Goal: Task Accomplishment & Management: Manage account settings

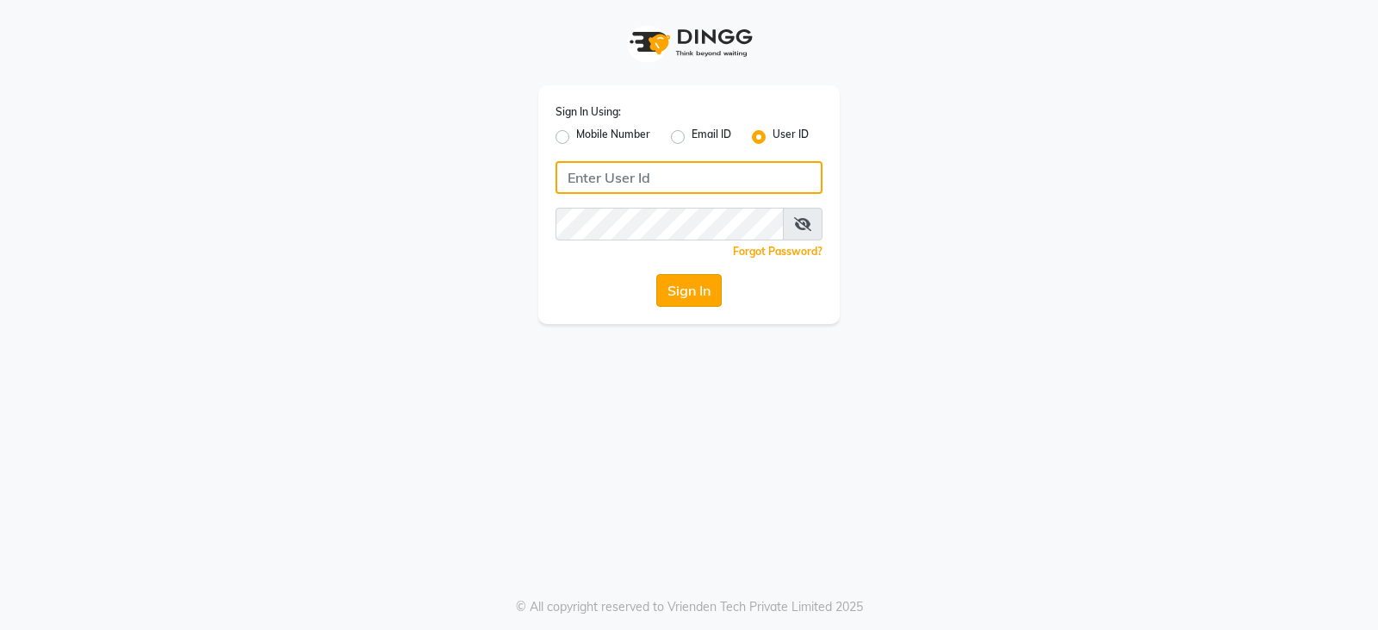
type input "styleonsalon"
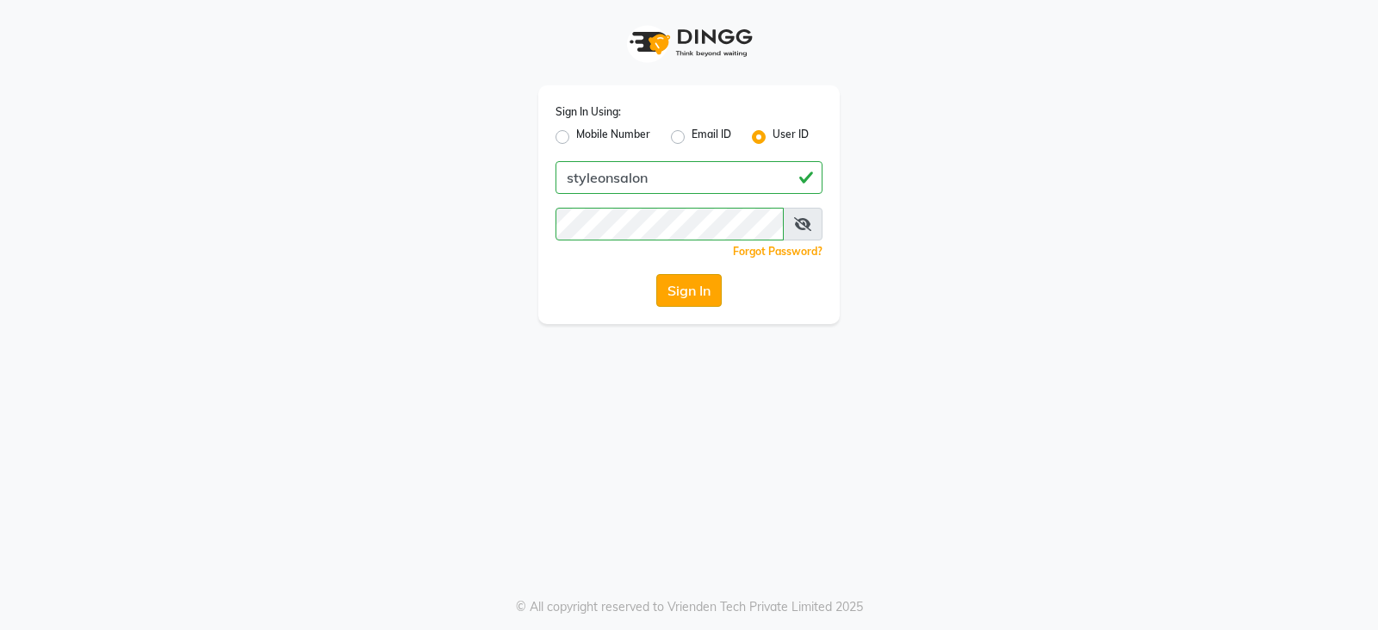
click at [701, 283] on button "Sign In" at bounding box center [688, 290] width 65 height 33
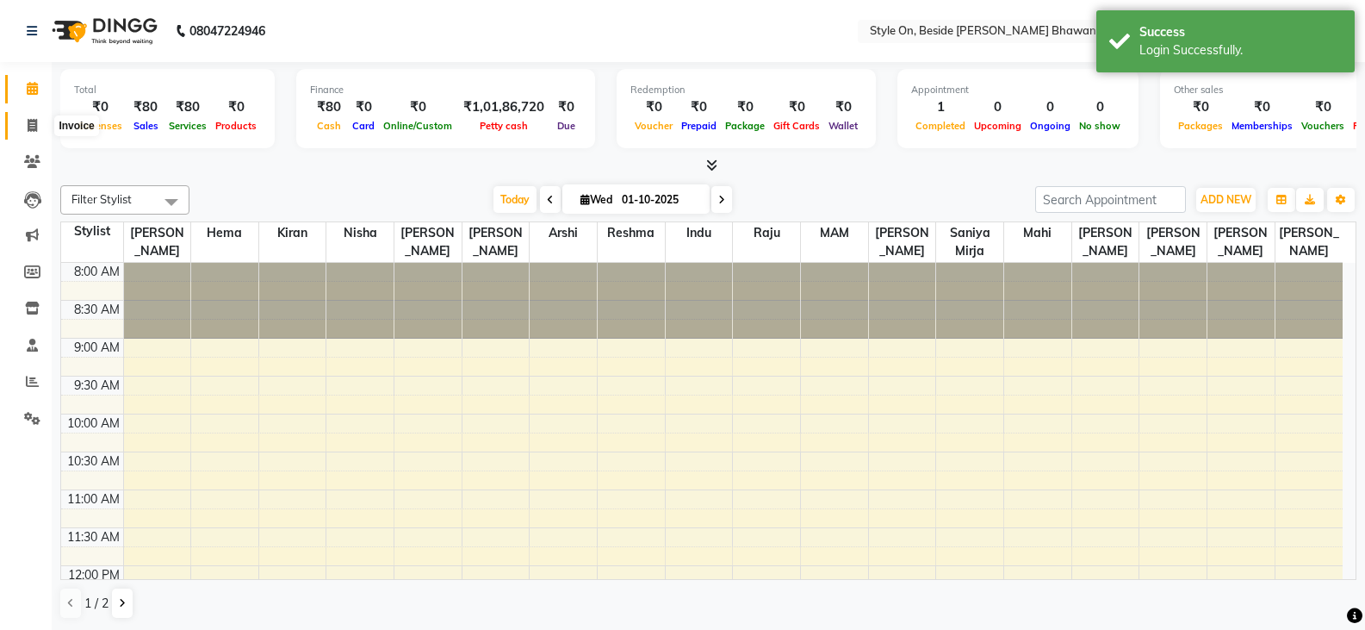
click at [34, 123] on icon at bounding box center [32, 125] width 9 height 13
select select "4700"
select select "service"
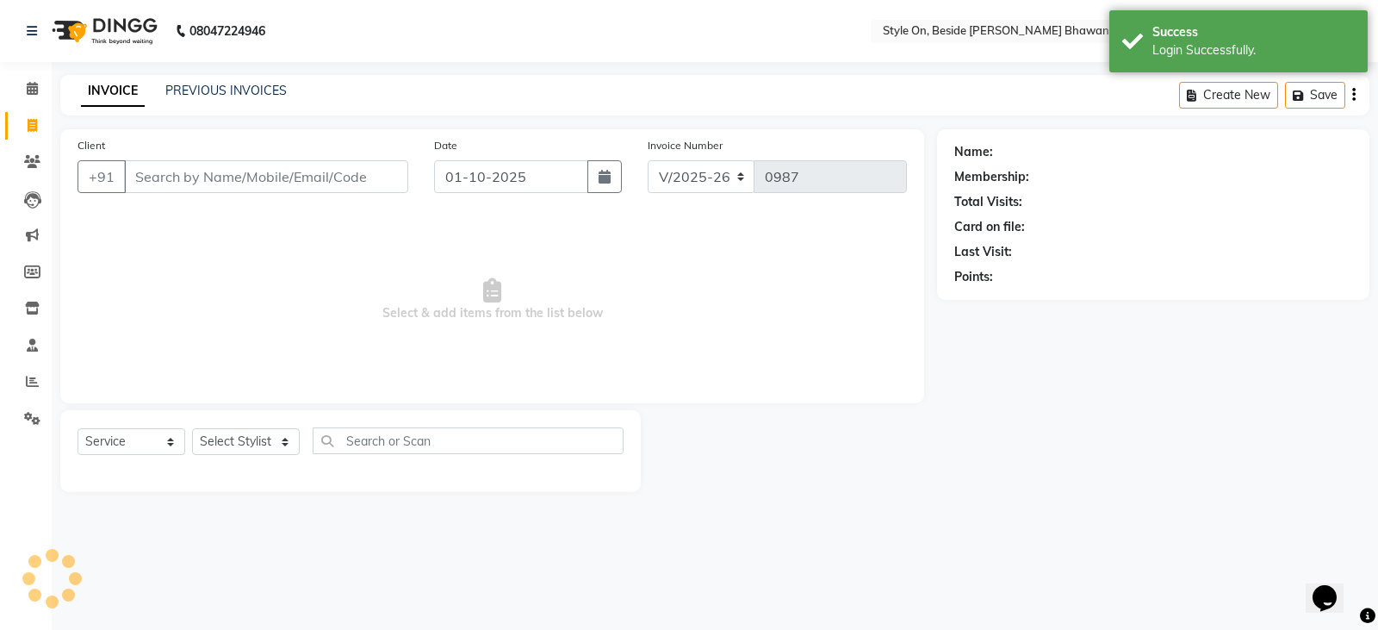
click at [268, 166] on input "Client" at bounding box center [266, 176] width 284 height 33
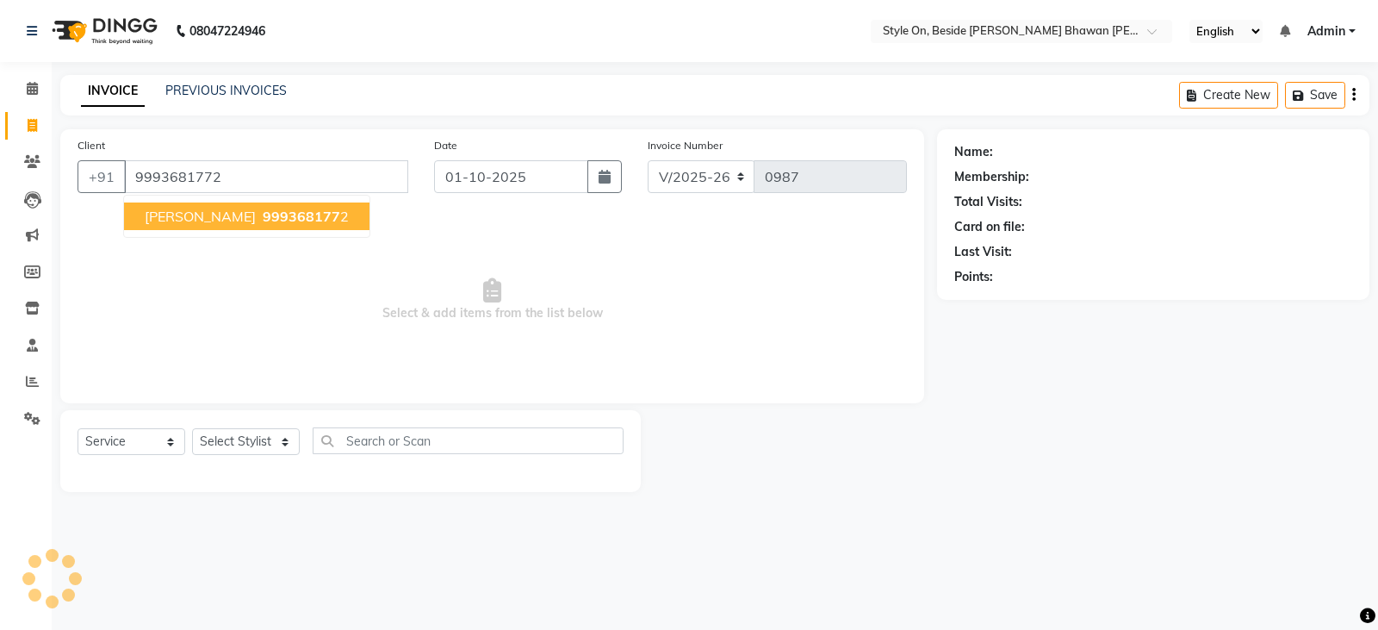
type input "9993681772"
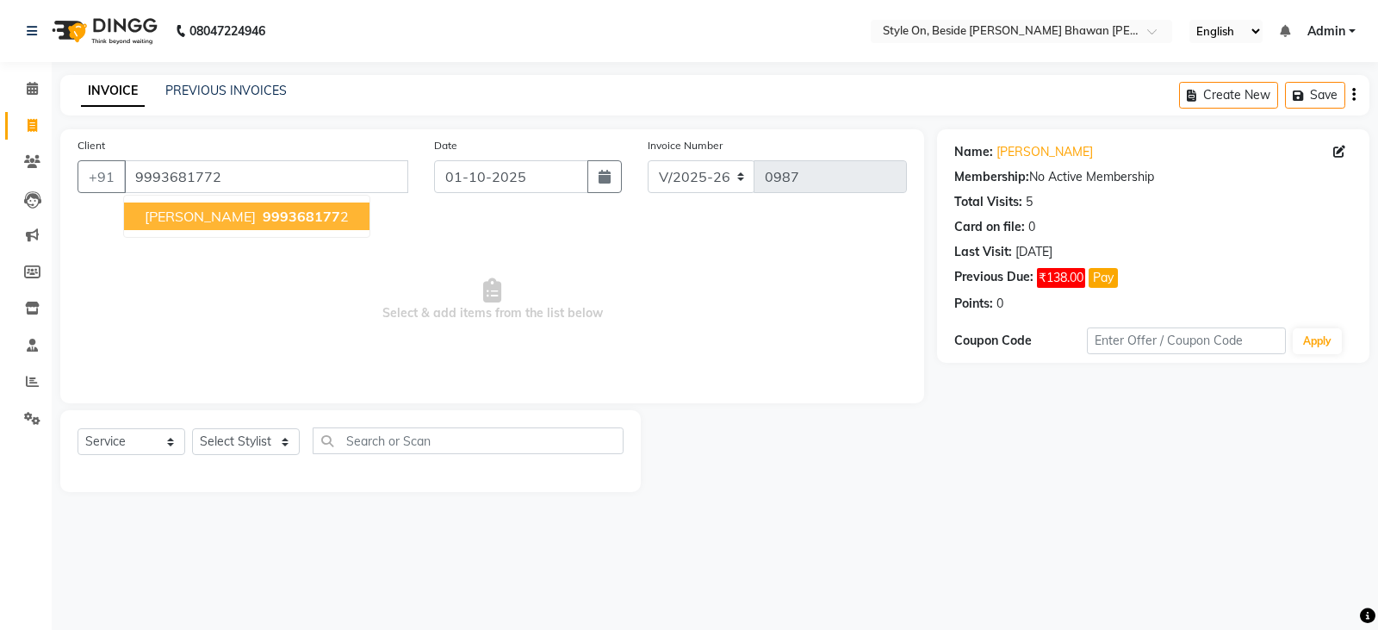
click at [259, 213] on ngb-highlight "999368177 2" at bounding box center [304, 216] width 90 height 17
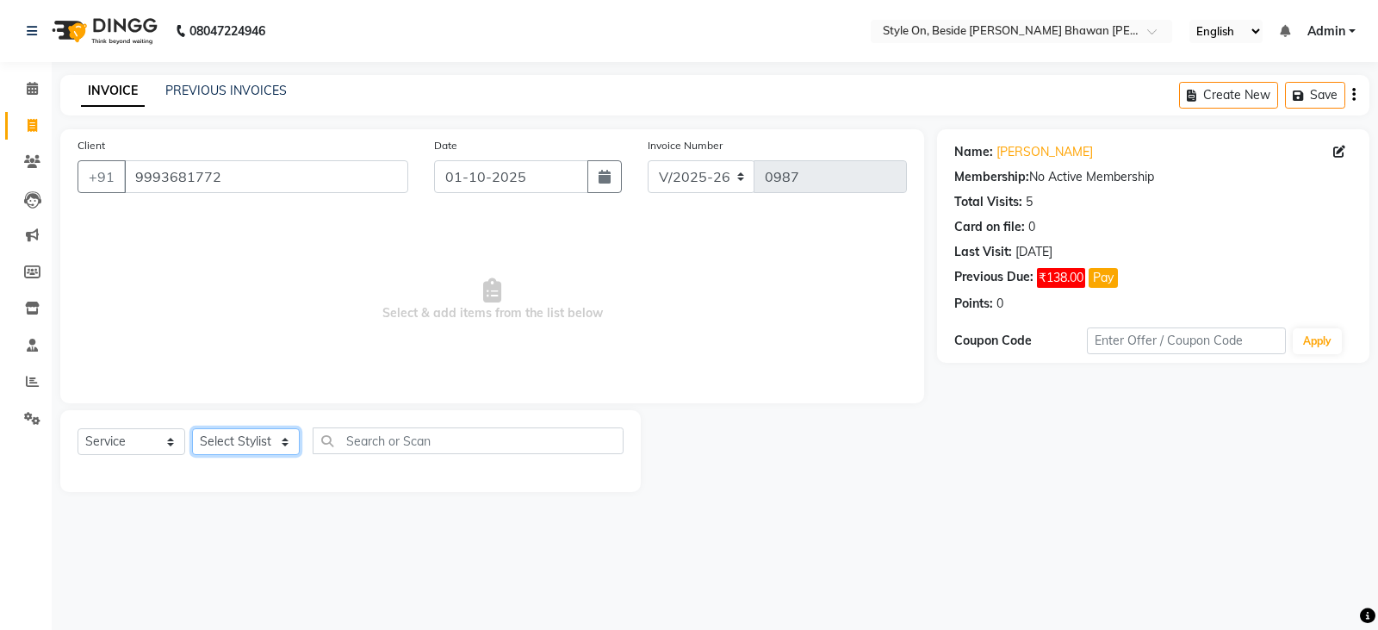
click at [232, 439] on select "Select Stylist [PERSON_NAME] Anju [PERSON_NAME] [PERSON_NAME] [PERSON_NAME] [PE…" at bounding box center [246, 441] width 108 height 27
select select "28057"
click at [192, 428] on select "Select Stylist [PERSON_NAME] Anju [PERSON_NAME] [PERSON_NAME] [PERSON_NAME] [PE…" at bounding box center [246, 441] width 108 height 27
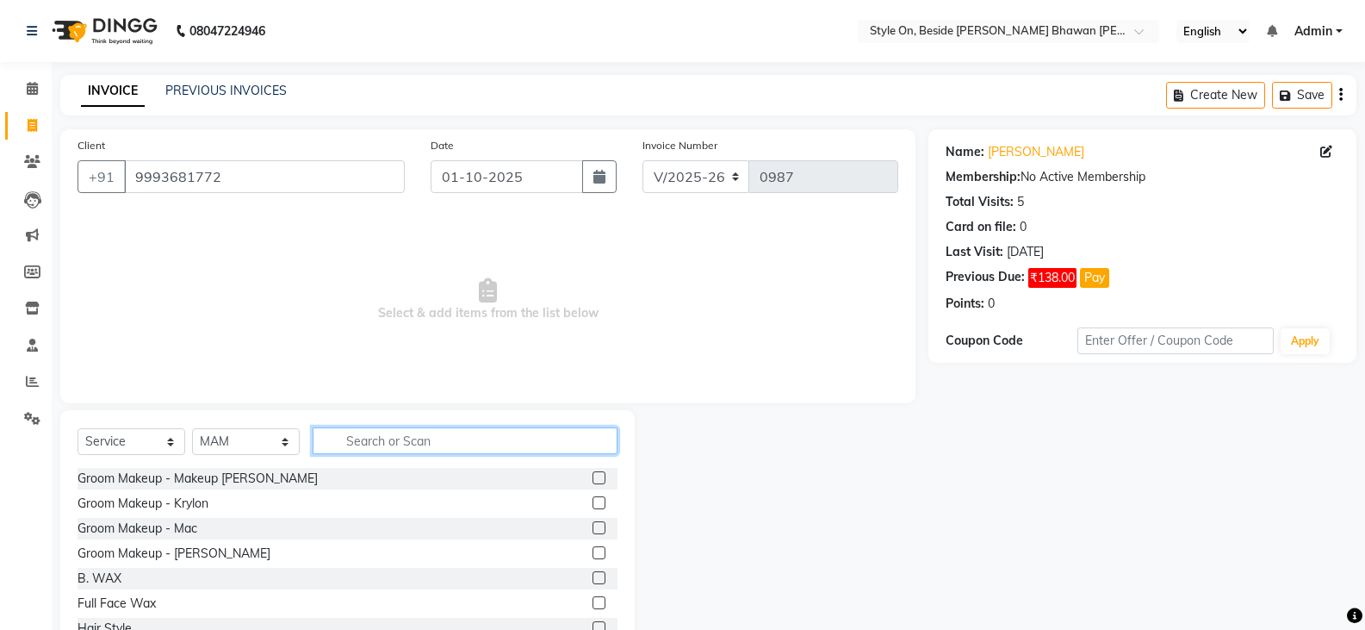
click at [351, 439] on input "text" at bounding box center [465, 440] width 305 height 27
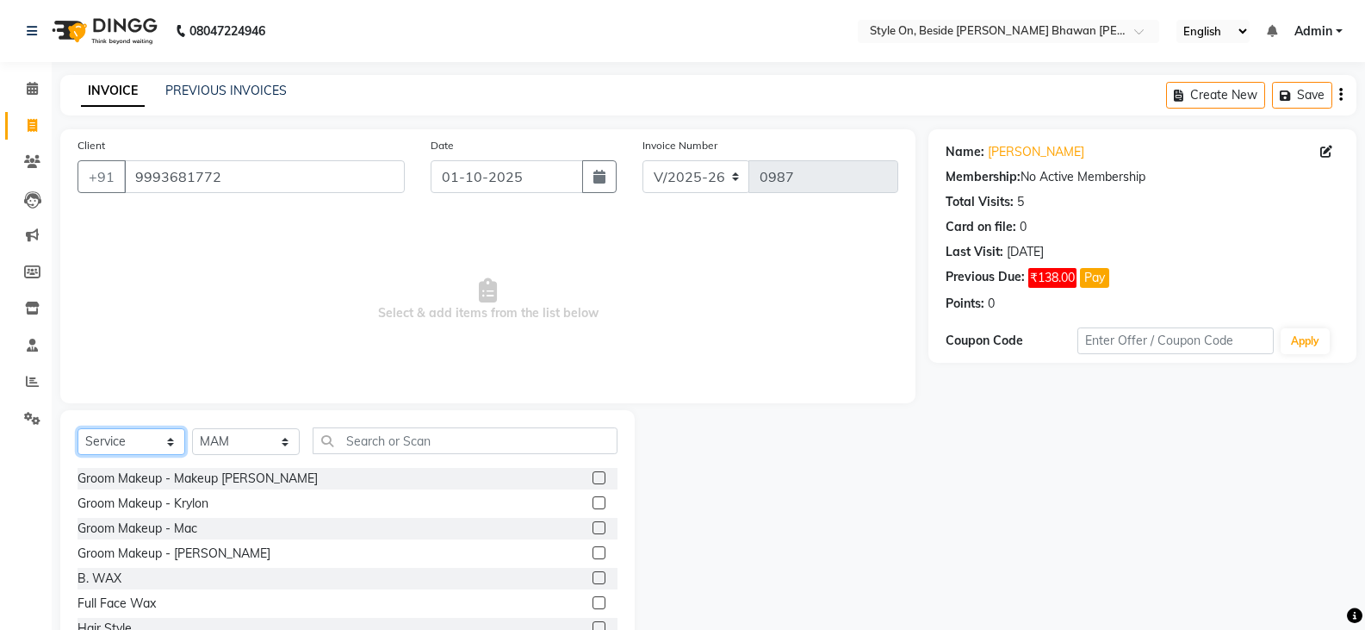
click at [106, 440] on select "Select Service Product Membership Package Voucher Prepaid Gift Card" at bounding box center [132, 441] width 108 height 27
click at [1089, 273] on button "Pay" at bounding box center [1094, 278] width 29 height 20
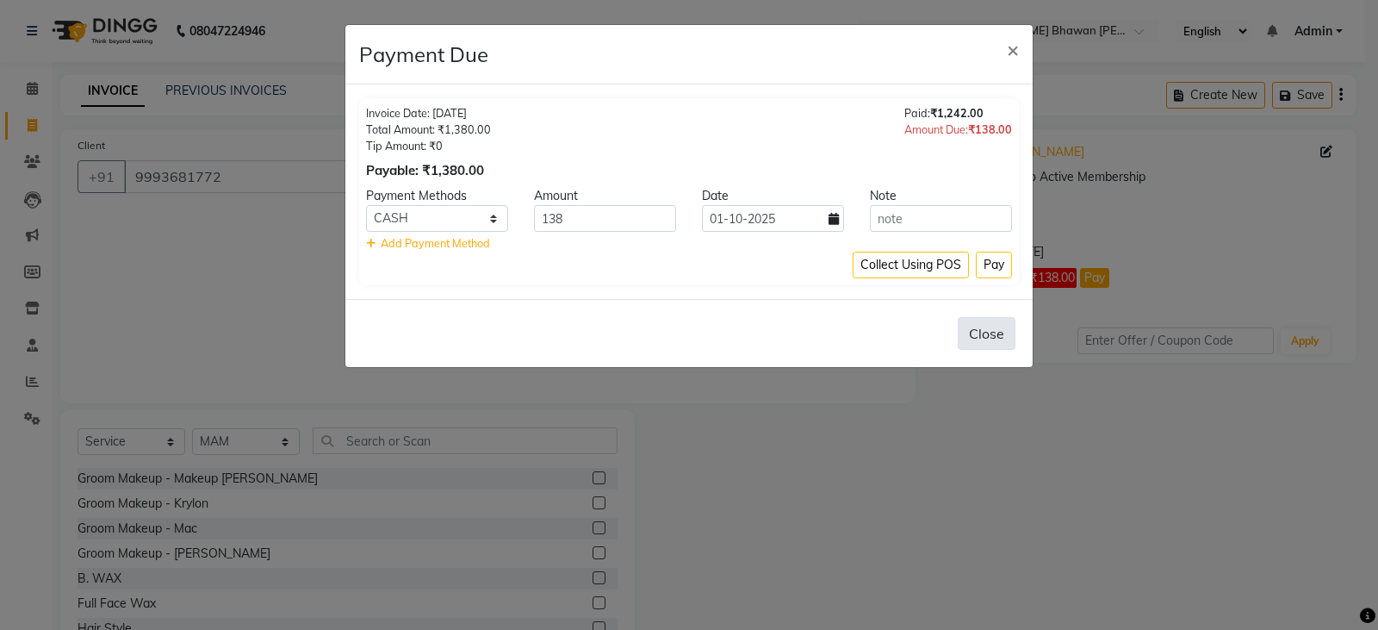
click at [987, 344] on button "Close" at bounding box center [987, 333] width 58 height 33
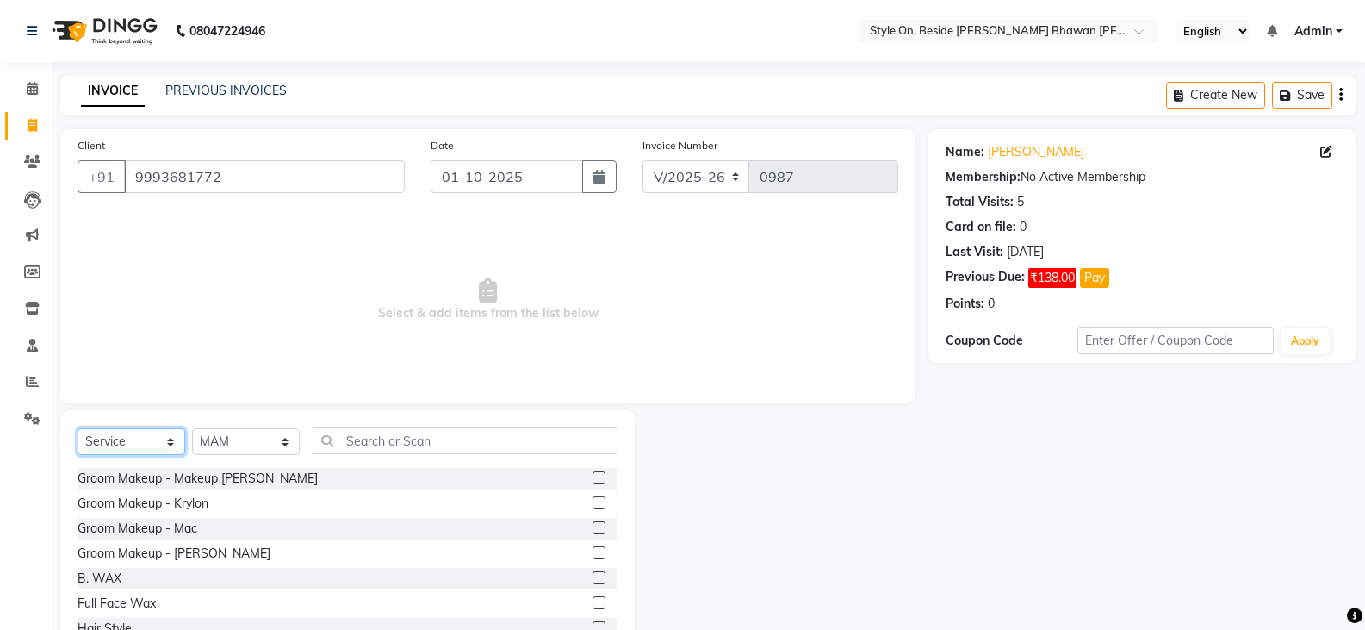
click at [112, 434] on select "Select Service Product Membership Package Voucher Prepaid Gift Card" at bounding box center [132, 441] width 108 height 27
select select "product"
click at [78, 428] on select "Select Service Product Membership Package Voucher Prepaid Gift Card" at bounding box center [132, 441] width 108 height 27
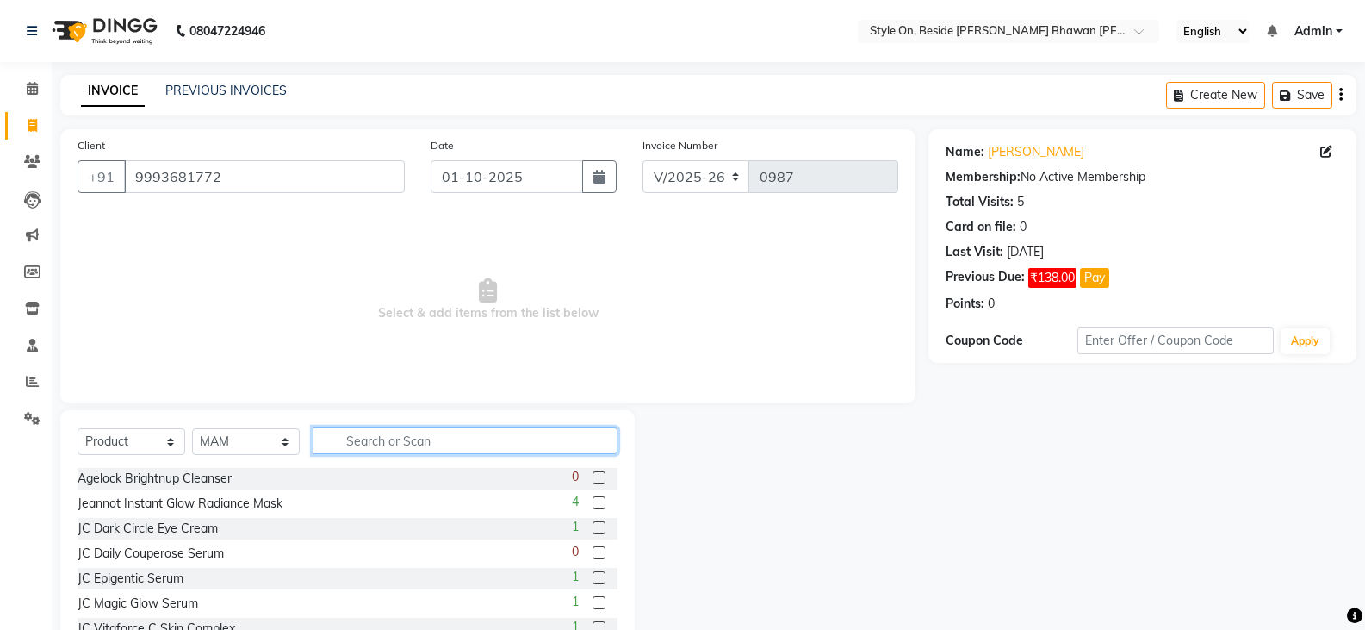
click at [419, 447] on input "text" at bounding box center [465, 440] width 305 height 27
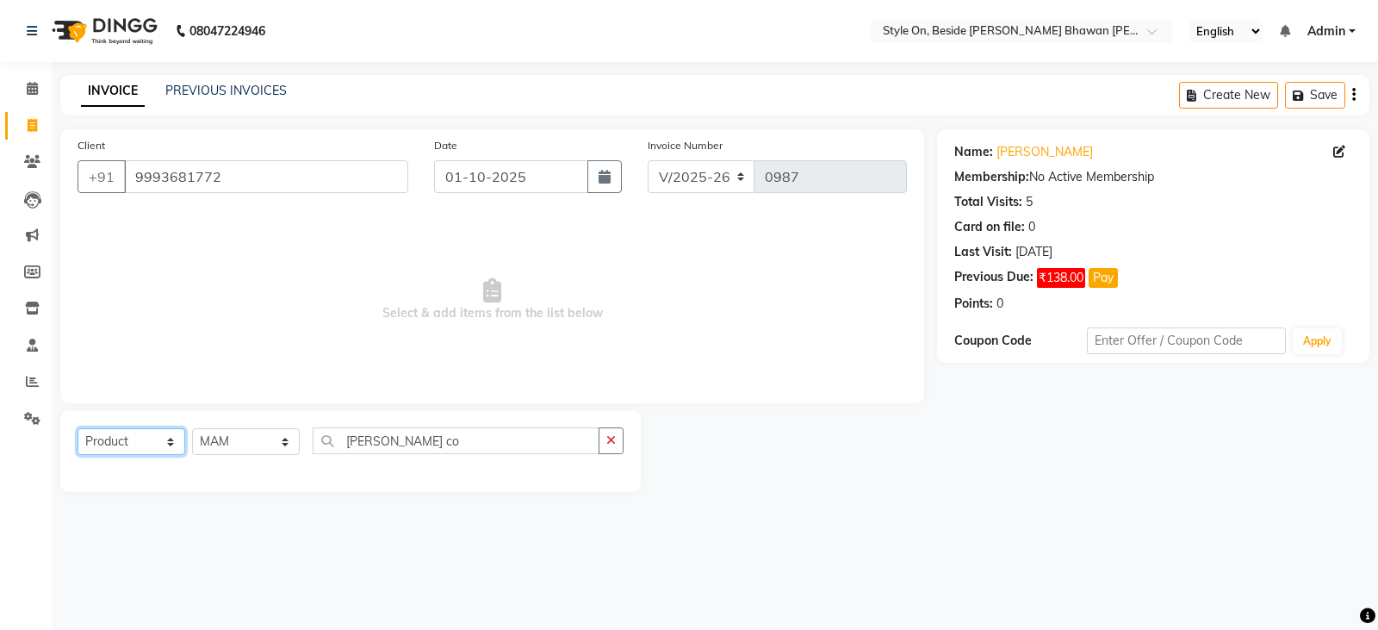
click at [101, 436] on select "Select Service Product Membership Package Voucher Prepaid Gift Card" at bounding box center [132, 441] width 108 height 27
click at [78, 428] on select "Select Service Product Membership Package Voucher Prepaid Gift Card" at bounding box center [132, 441] width 108 height 27
click at [418, 439] on input "Janssen co" at bounding box center [456, 440] width 287 height 27
type input "J"
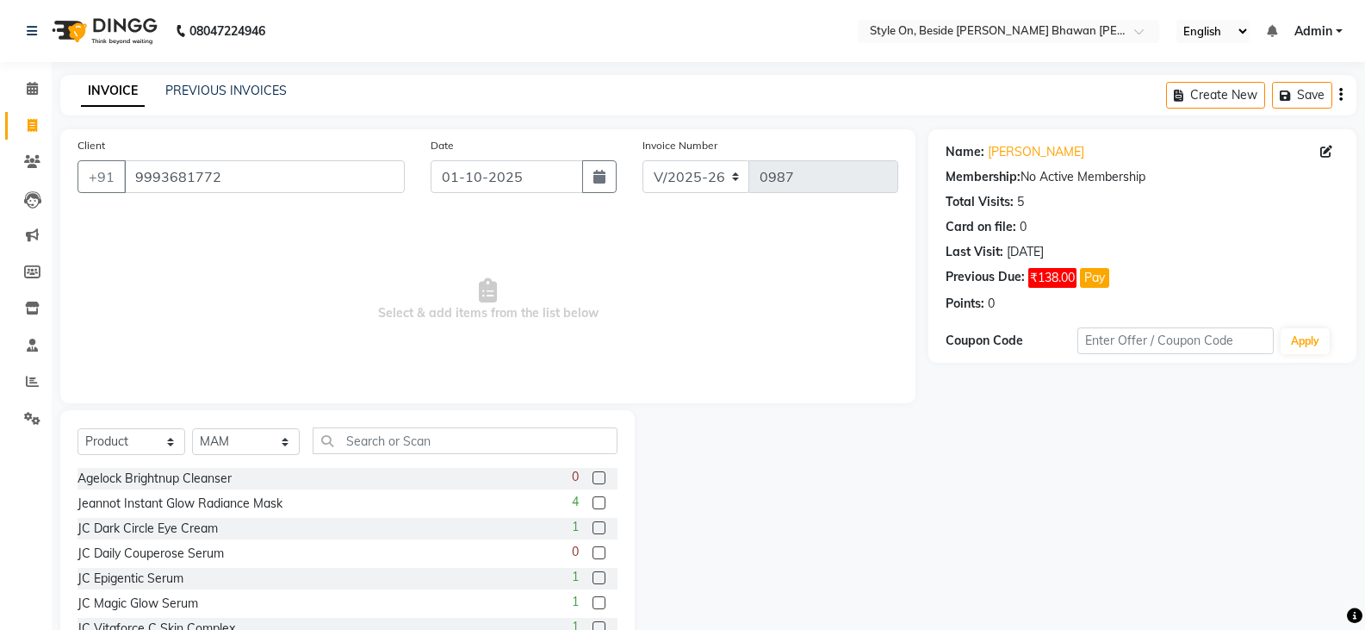
click at [539, 332] on span "Select & add items from the list below" at bounding box center [488, 300] width 821 height 172
click at [91, 438] on select "Select Service Product Membership Package Voucher Prepaid Gift Card" at bounding box center [132, 441] width 108 height 27
click at [78, 428] on select "Select Service Product Membership Package Voucher Prepaid Gift Card" at bounding box center [132, 441] width 108 height 27
click at [347, 432] on input "text" at bounding box center [465, 440] width 305 height 27
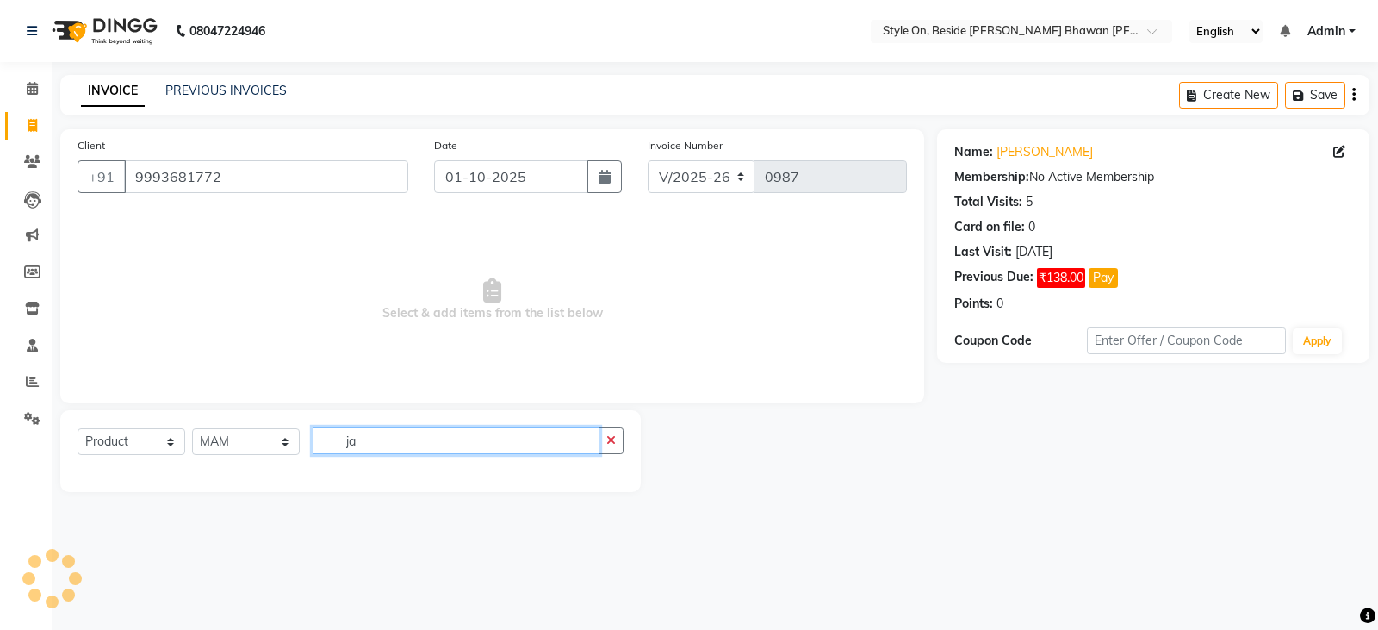
type input "j"
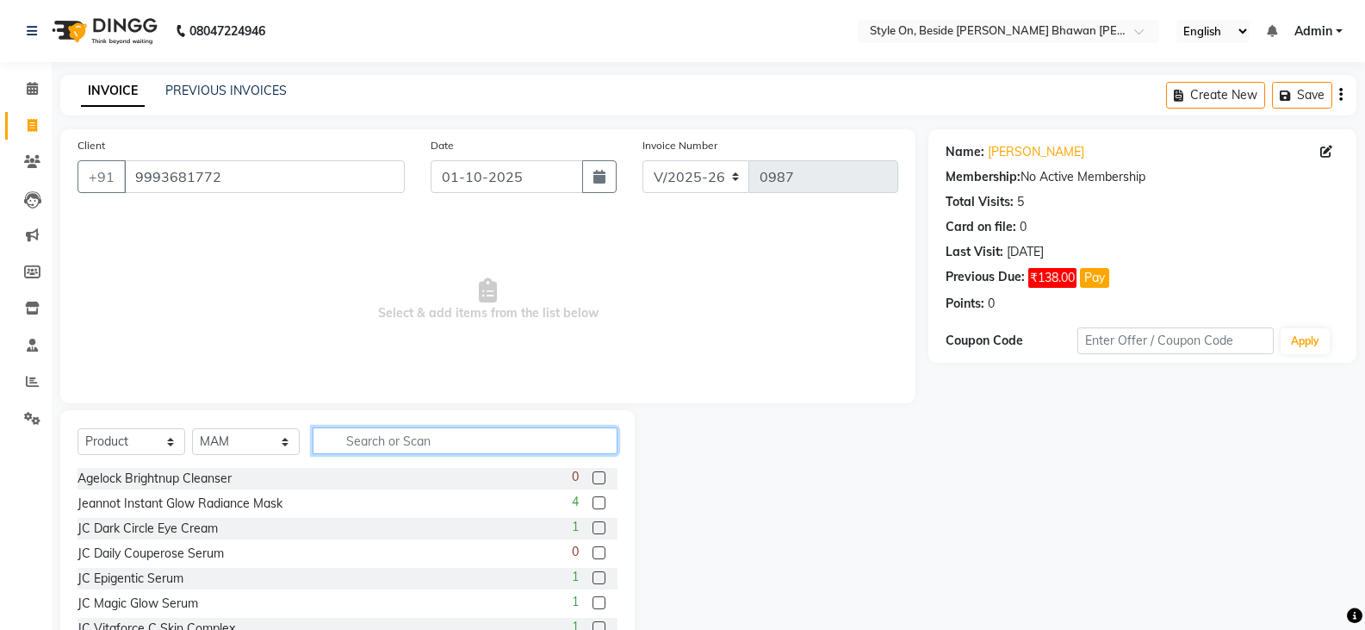
click at [363, 440] on input "text" at bounding box center [465, 440] width 305 height 27
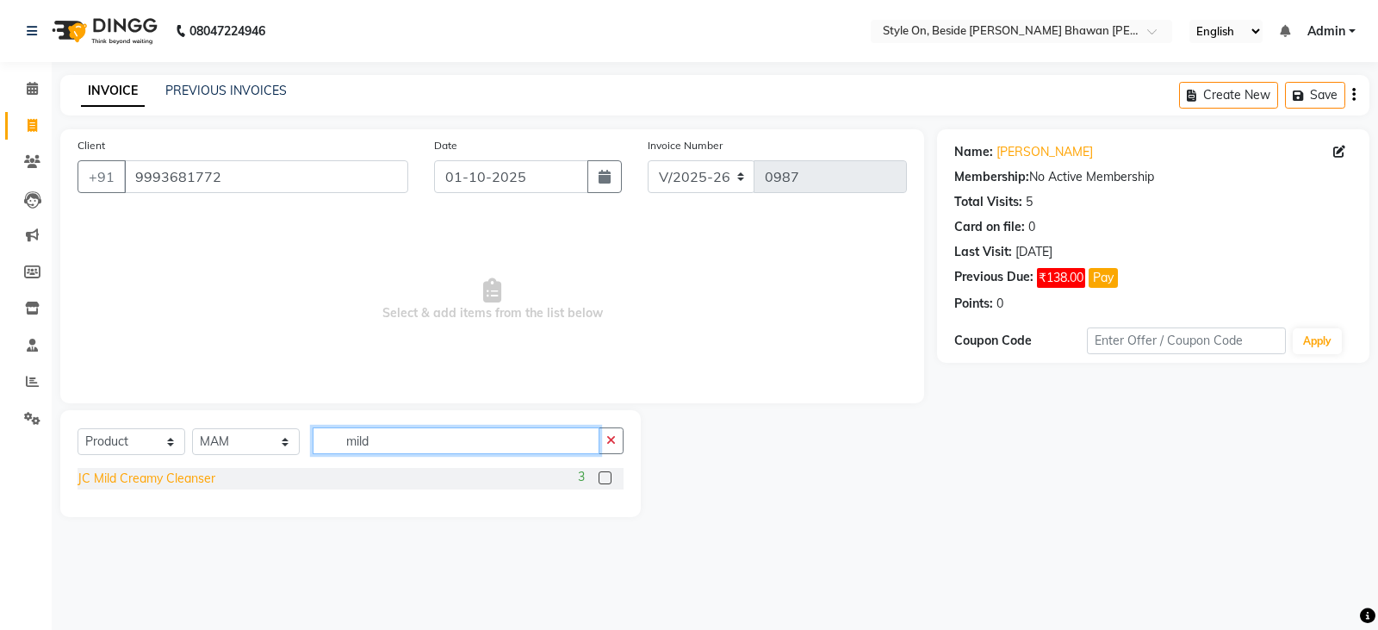
type input "mild"
click at [169, 478] on div "JC Mild Creamy Cleanser" at bounding box center [147, 478] width 138 height 18
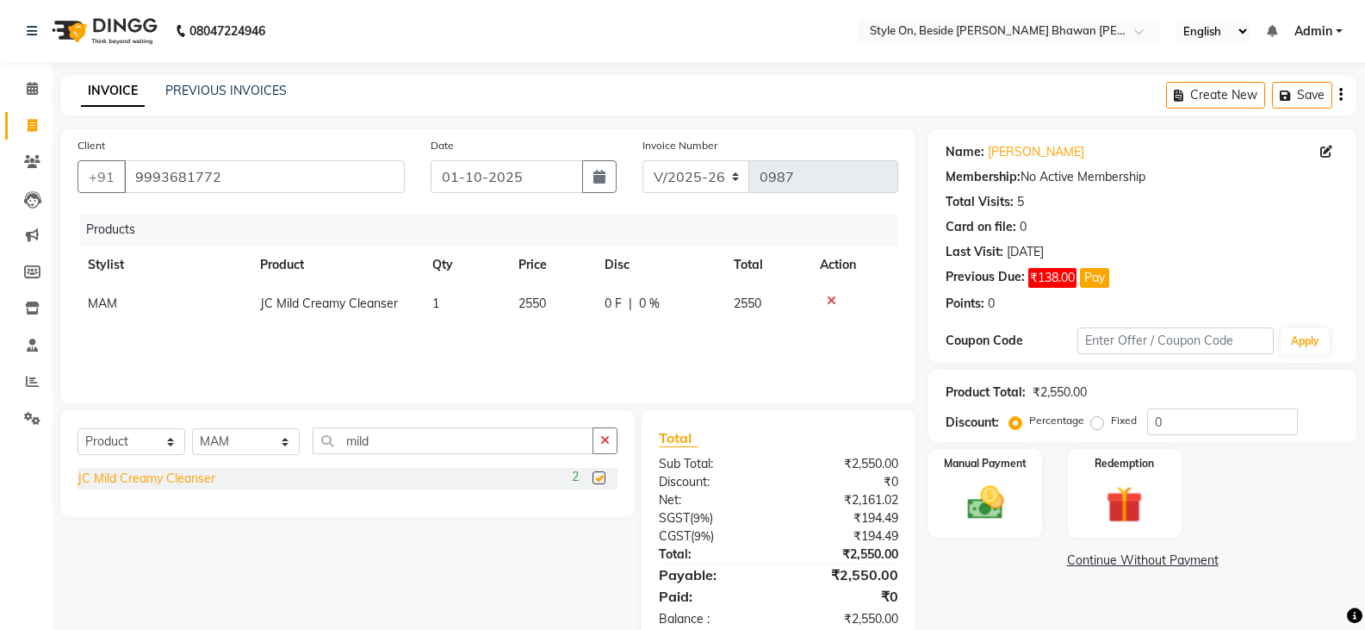
checkbox input "false"
drag, startPoint x: 376, startPoint y: 440, endPoint x: 345, endPoint y: 440, distance: 31.0
click at [345, 440] on input "mild" at bounding box center [453, 440] width 281 height 27
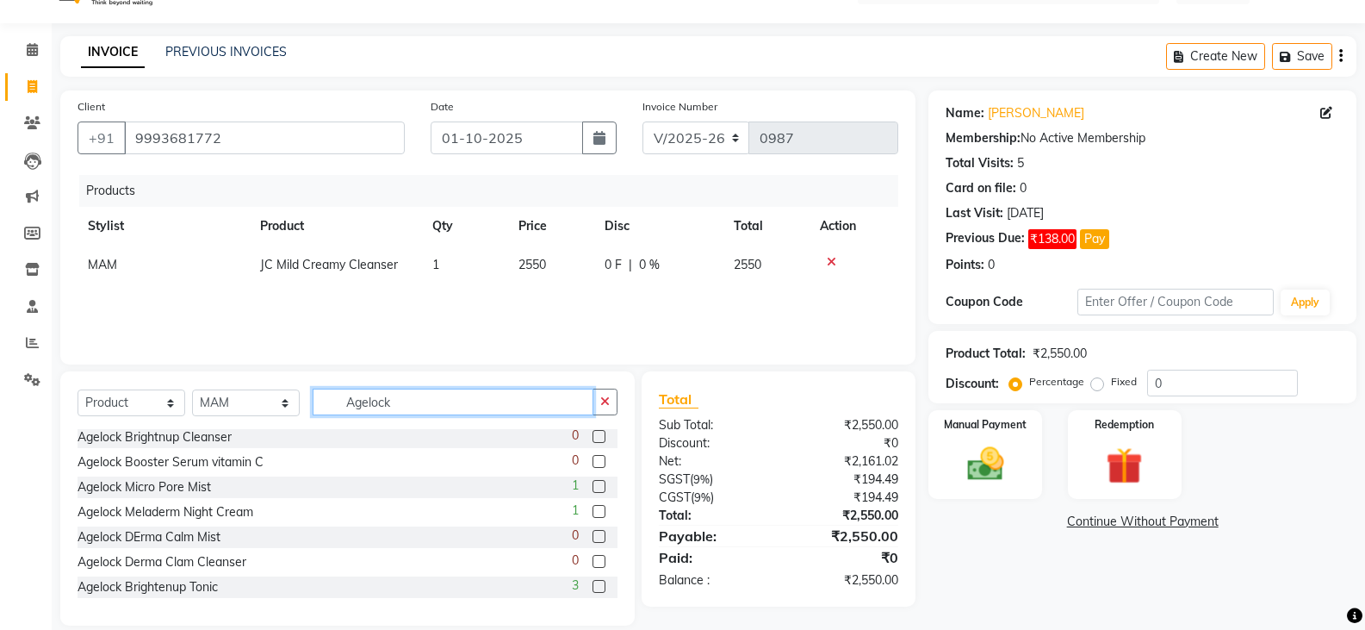
scroll to position [60, 0]
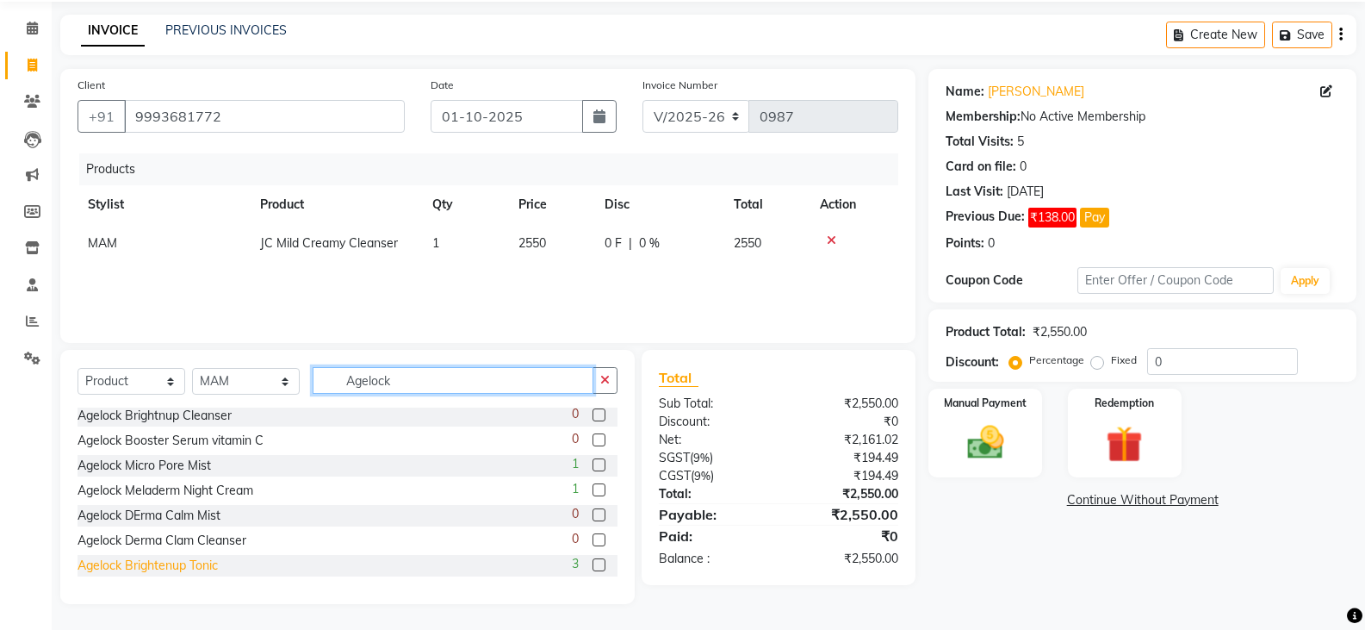
type input "Agelock"
click at [188, 568] on div "Agelock Brightenup Tonic" at bounding box center [148, 565] width 140 height 18
checkbox input "false"
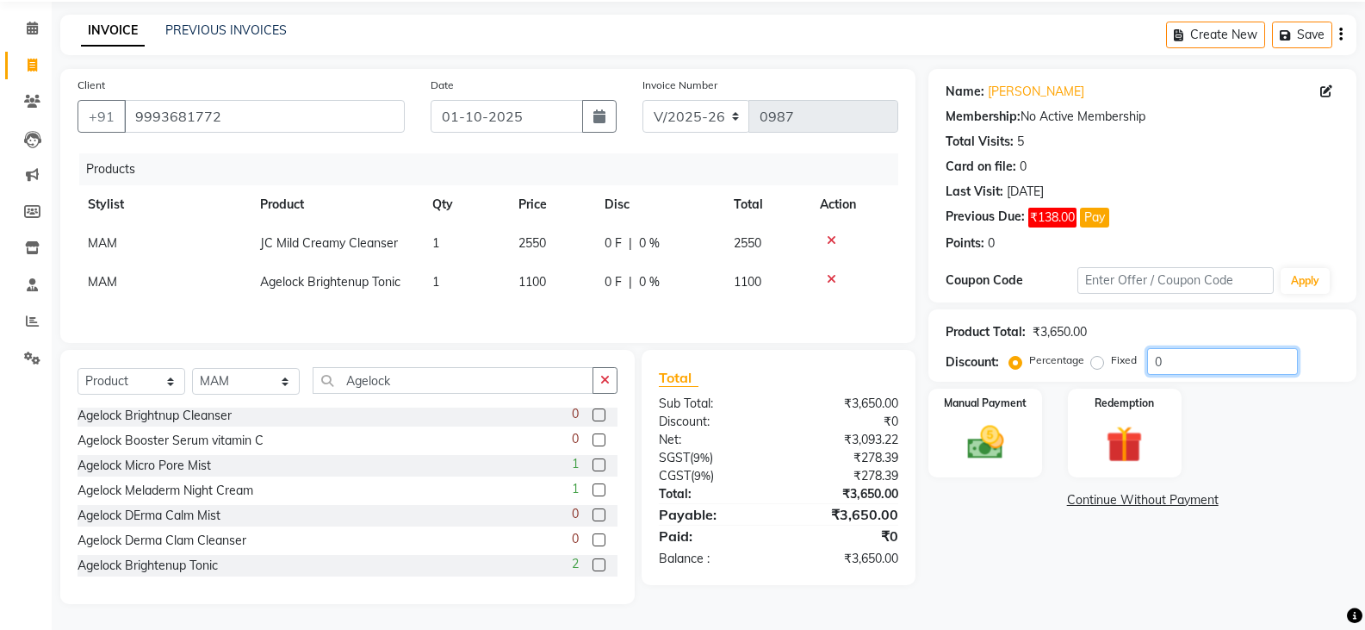
drag, startPoint x: 1176, startPoint y: 353, endPoint x: 1150, endPoint y: 357, distance: 26.1
click at [1150, 357] on input "0" at bounding box center [1222, 361] width 151 height 27
type input "8"
click at [991, 443] on img at bounding box center [984, 442] width 61 height 44
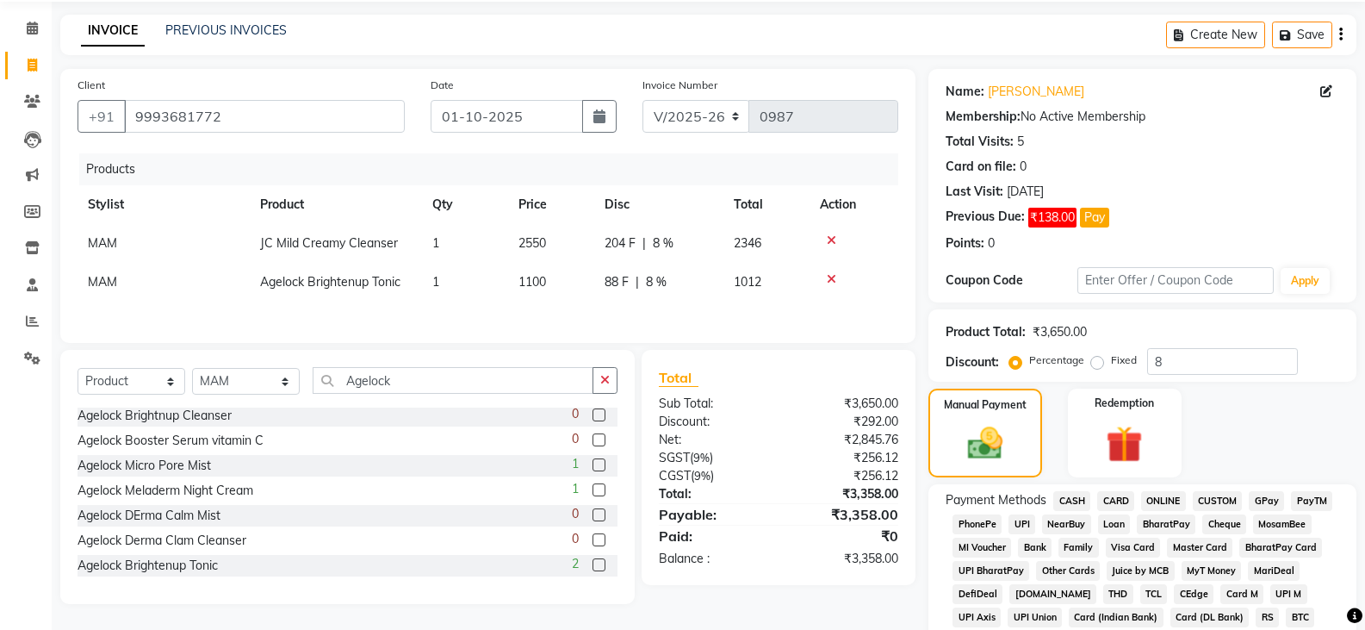
click at [1302, 500] on span "PayTM" at bounding box center [1311, 501] width 41 height 20
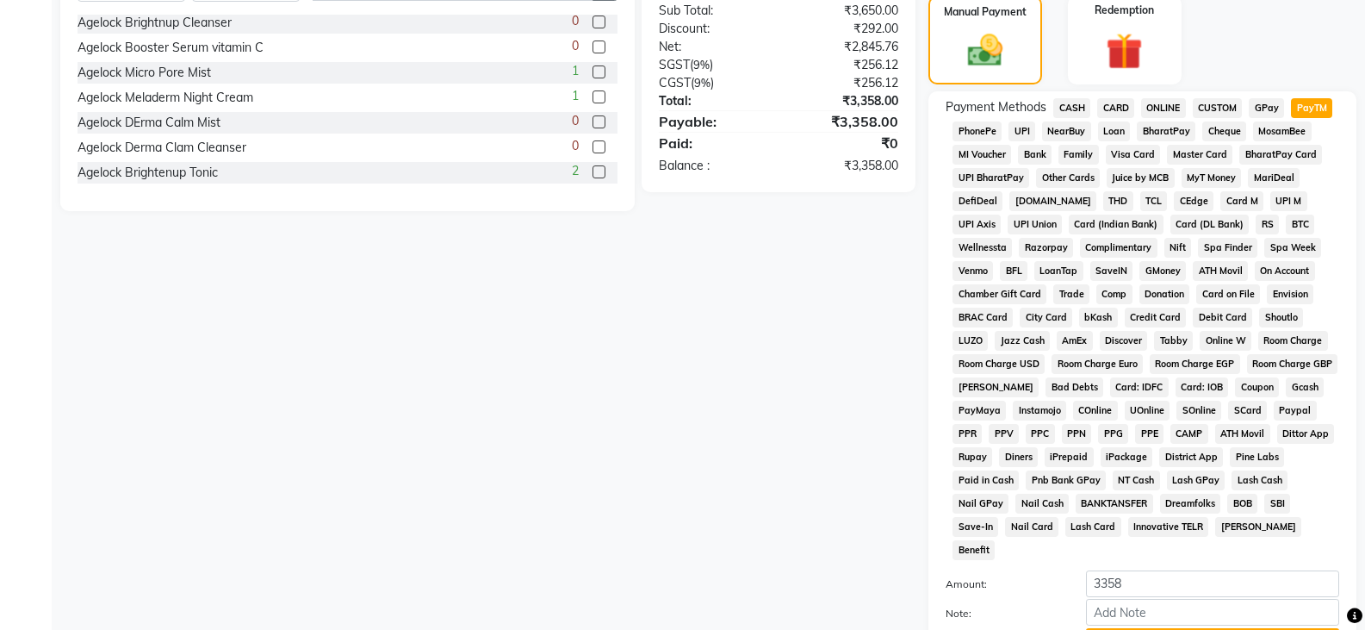
scroll to position [491, 0]
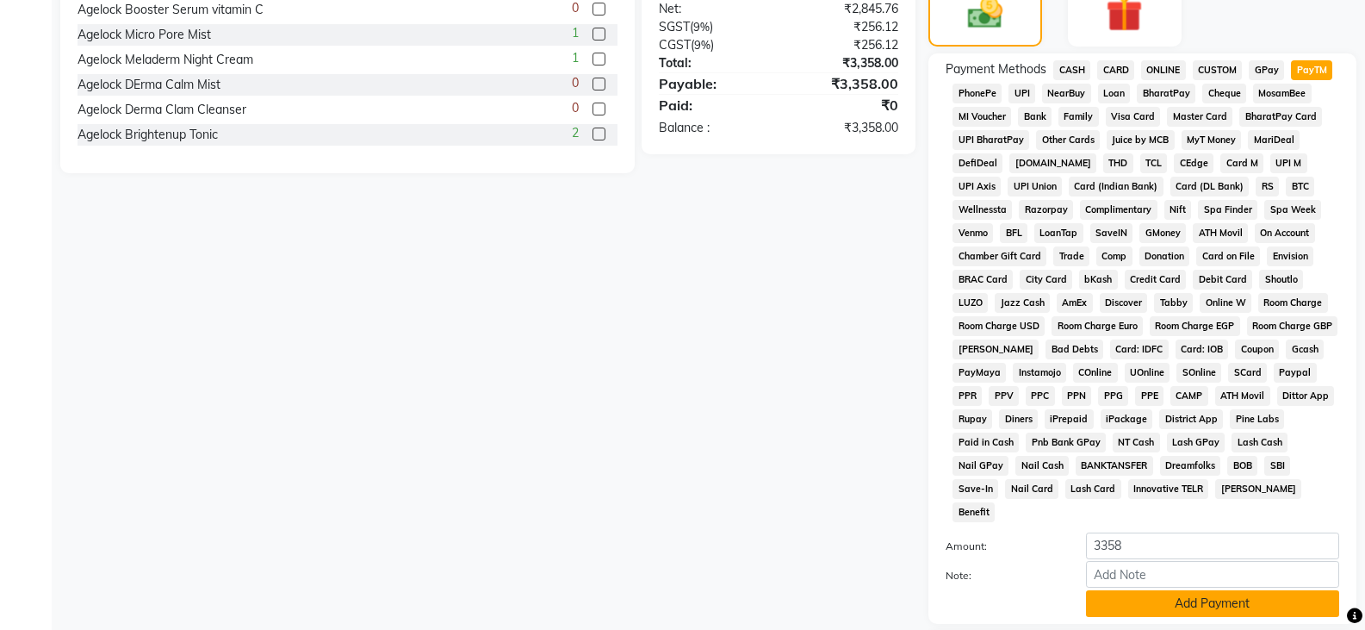
click at [1194, 590] on button "Add Payment" at bounding box center [1212, 603] width 253 height 27
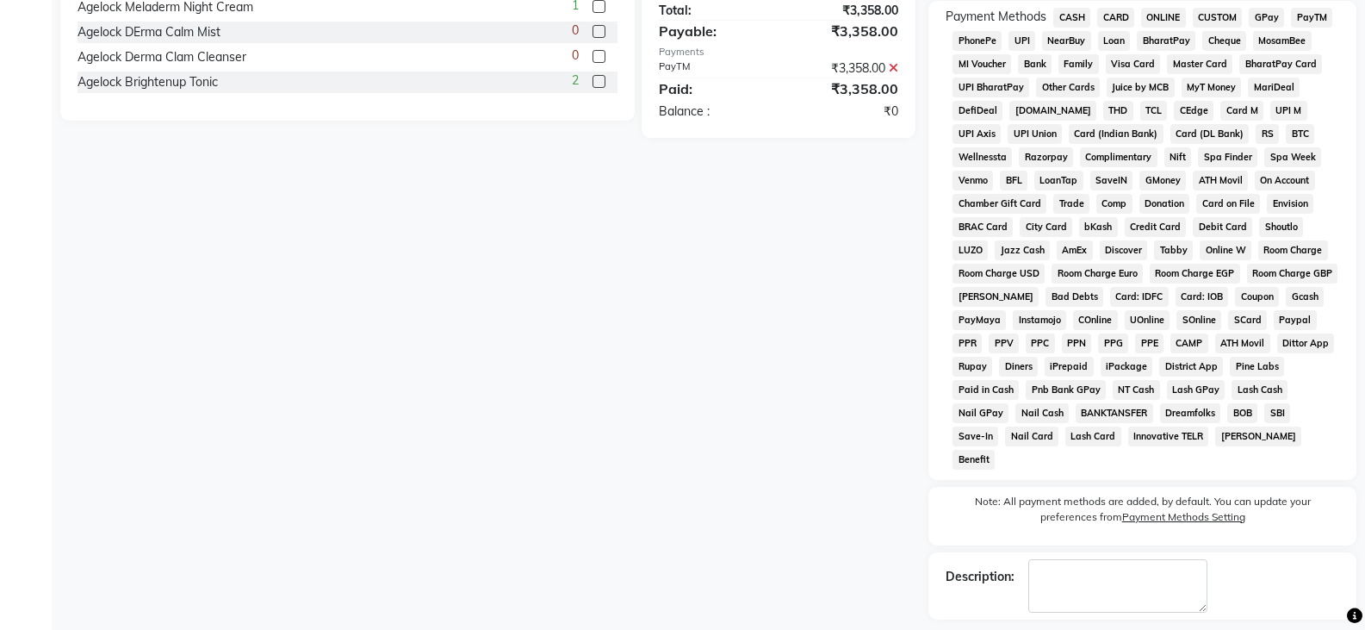
scroll to position [594, 0]
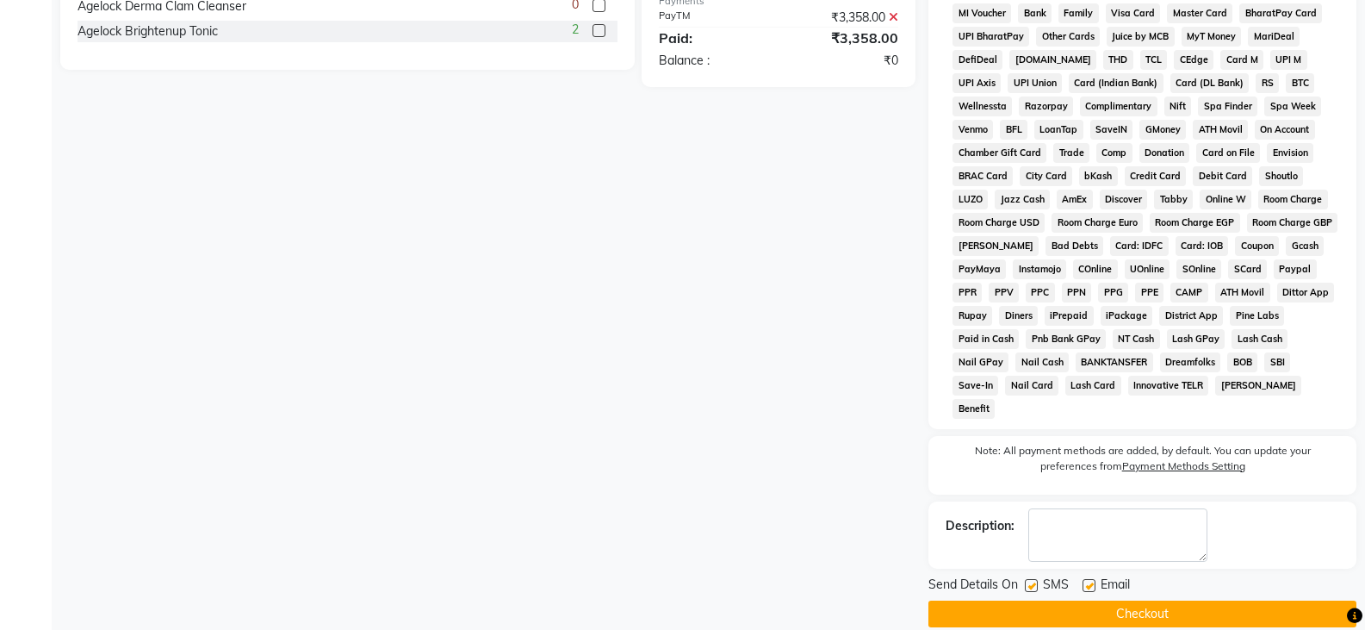
click at [1215, 600] on button "Checkout" at bounding box center [1143, 613] width 428 height 27
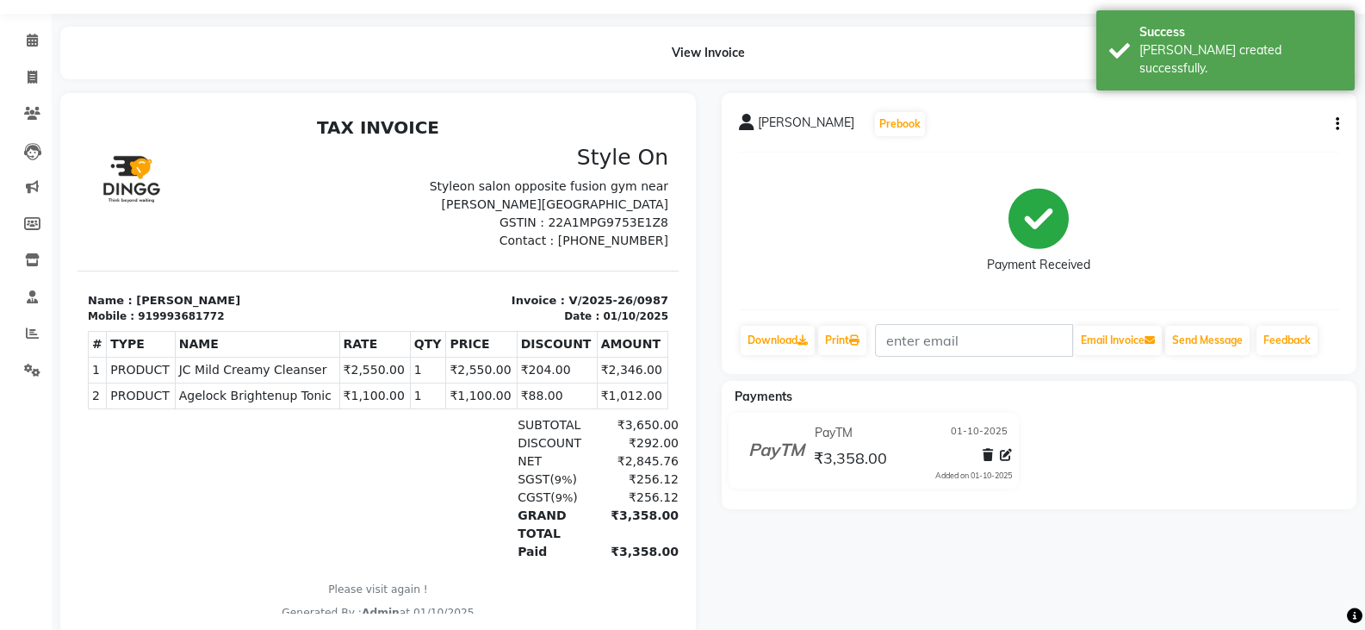
scroll to position [7, 0]
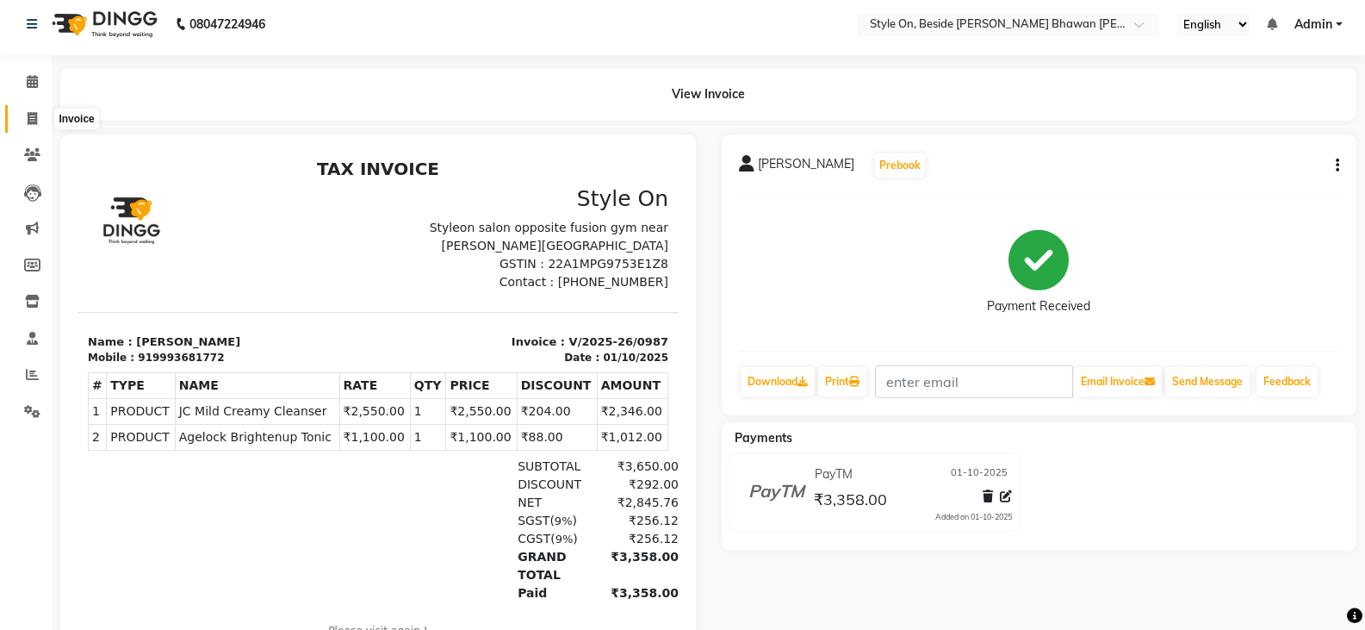
click at [28, 120] on icon at bounding box center [32, 118] width 9 height 13
select select "service"
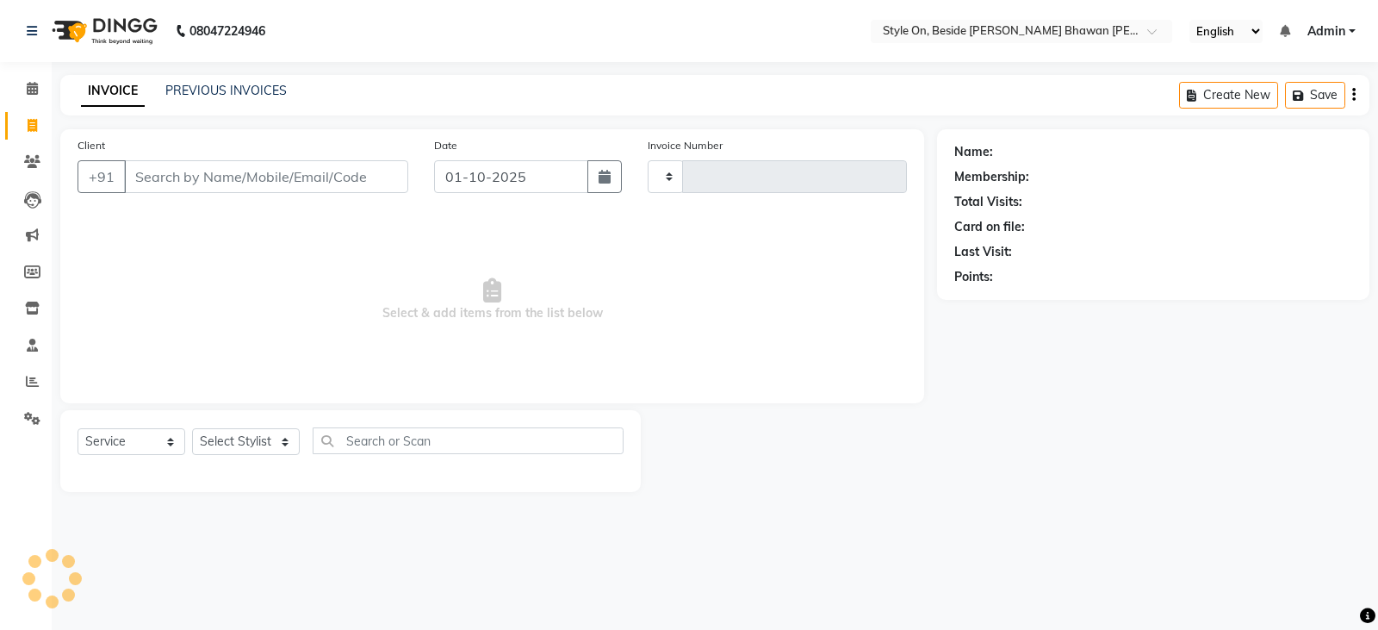
type input "0988"
select select "4700"
drag, startPoint x: 756, startPoint y: -104, endPoint x: 270, endPoint y: -104, distance: 485.8
click at [270, 0] on html "08047224946 Select Location × Style On, Beside Ashirwad Bhawan Byron Bazar Engl…" at bounding box center [689, 315] width 1378 height 630
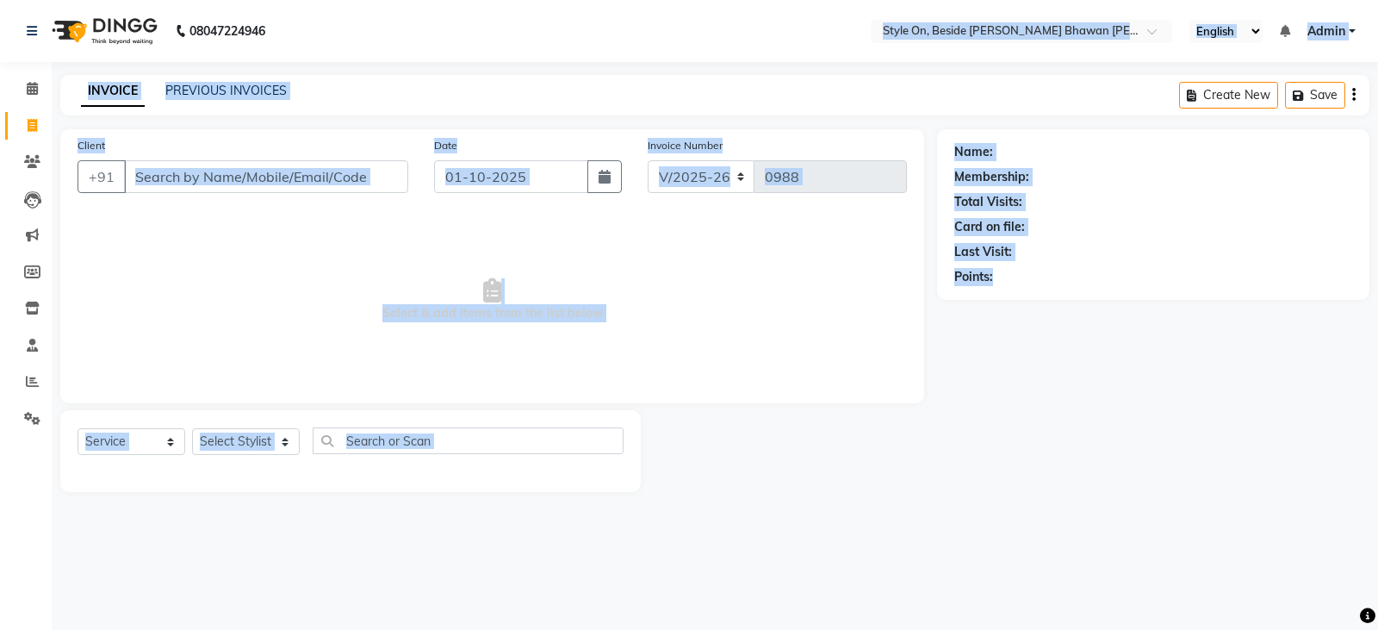
click at [818, 482] on div at bounding box center [789, 451] width 296 height 82
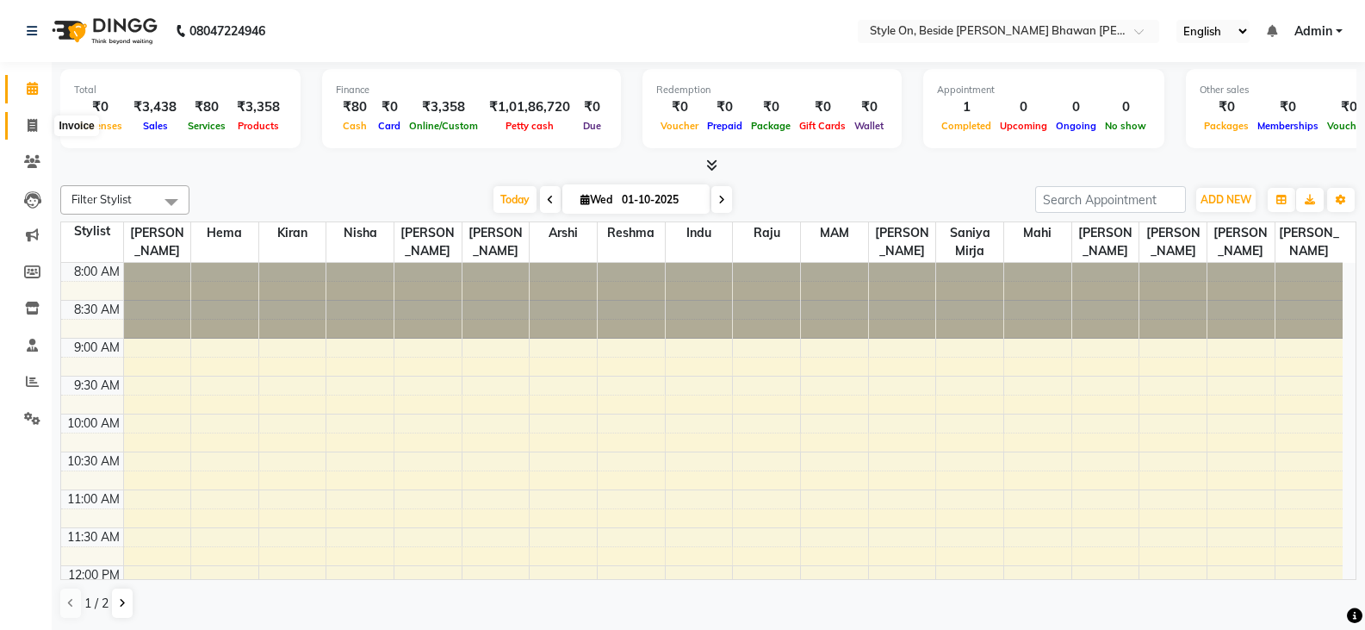
click at [33, 134] on span at bounding box center [32, 126] width 30 height 20
select select "service"
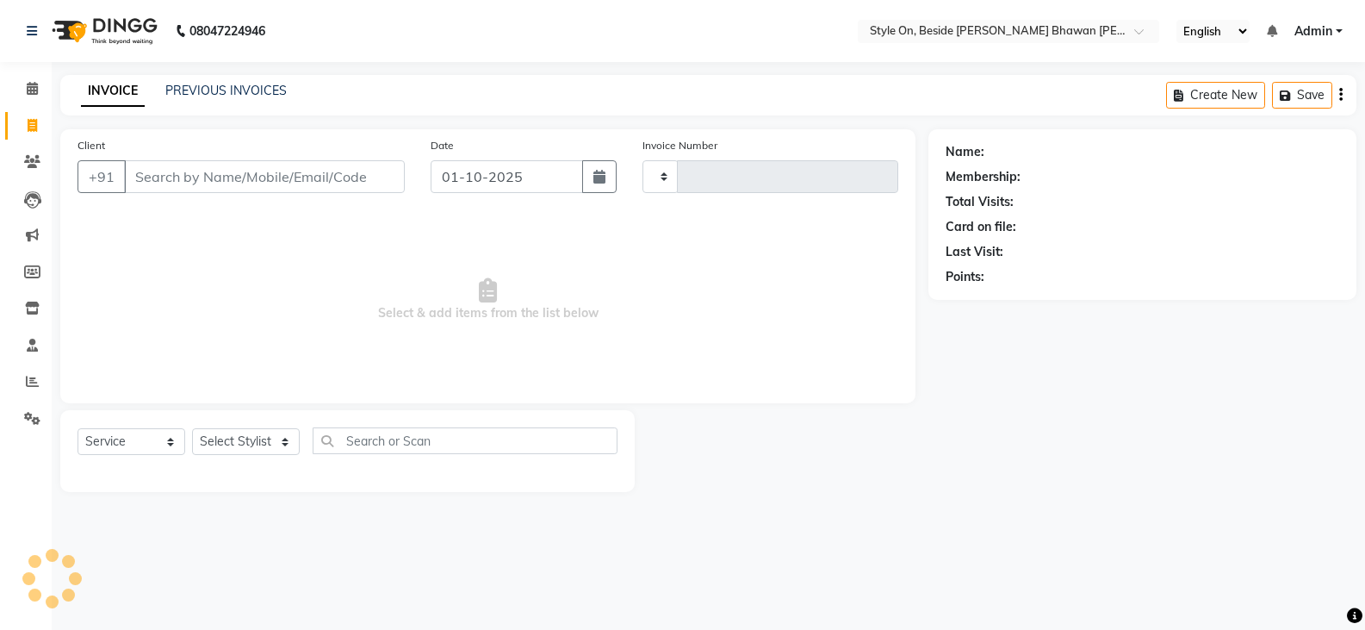
type input "0988"
select select "4700"
click at [393, 438] on input "text" at bounding box center [468, 440] width 311 height 27
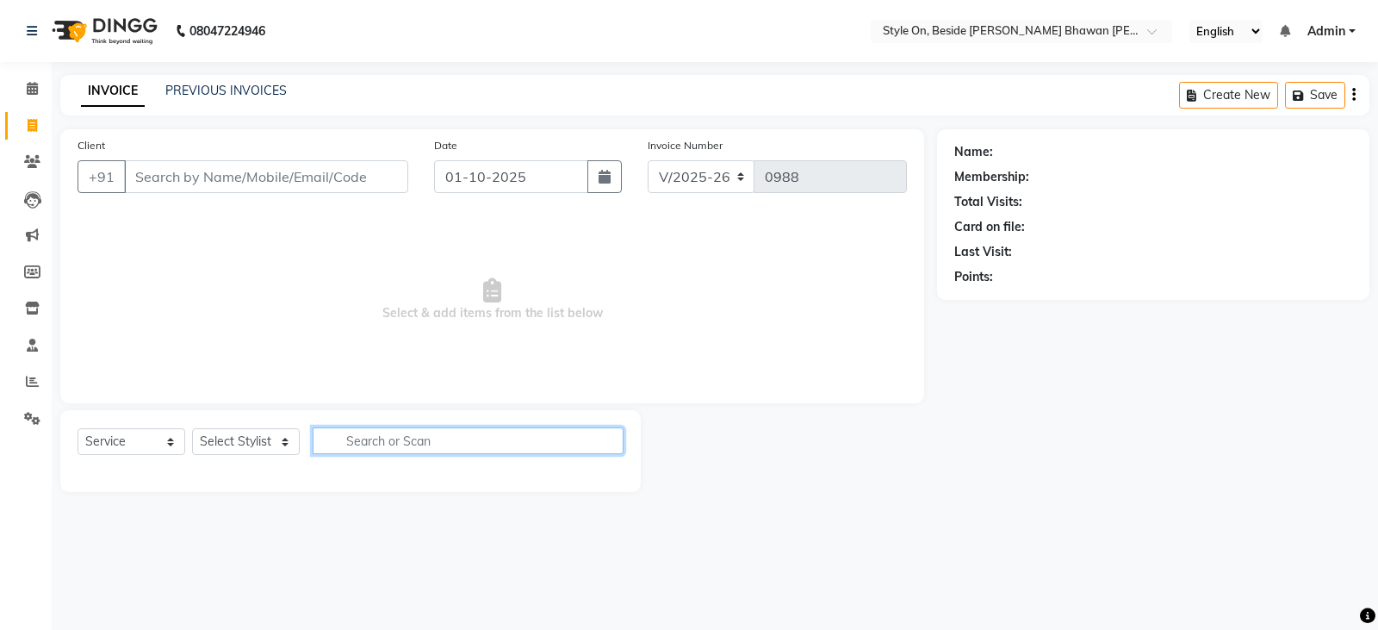
type input "c"
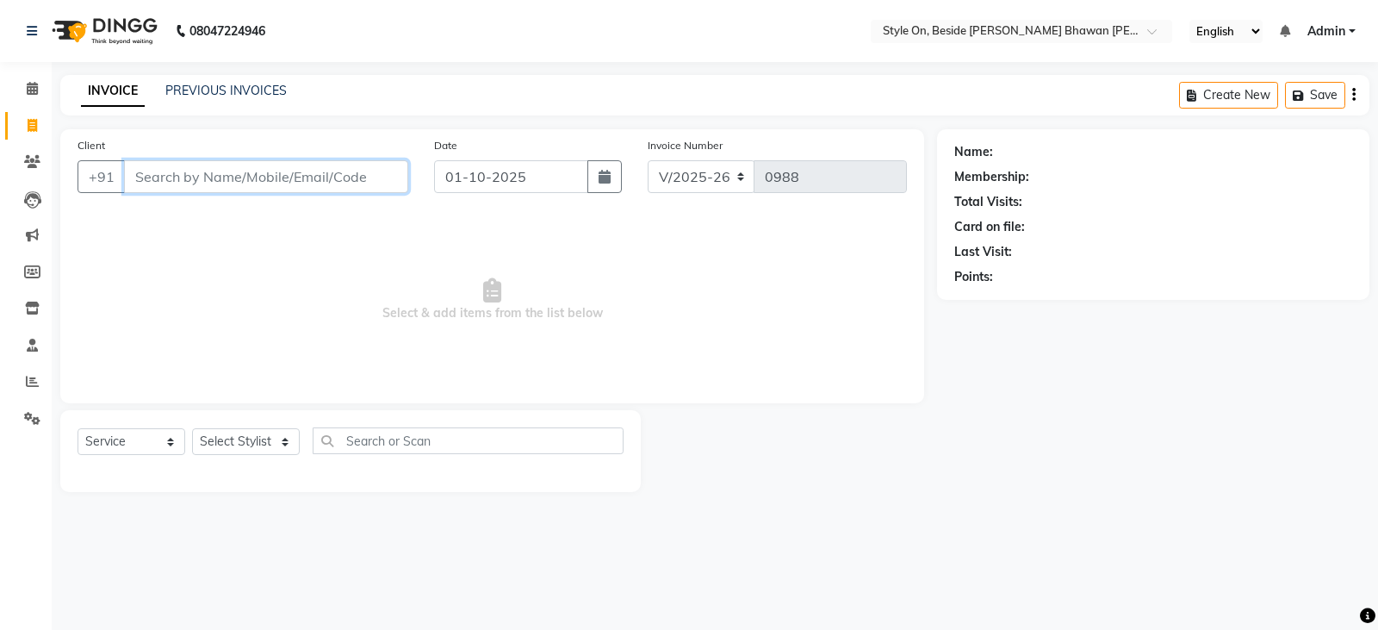
click at [252, 179] on input "Client" at bounding box center [266, 176] width 284 height 33
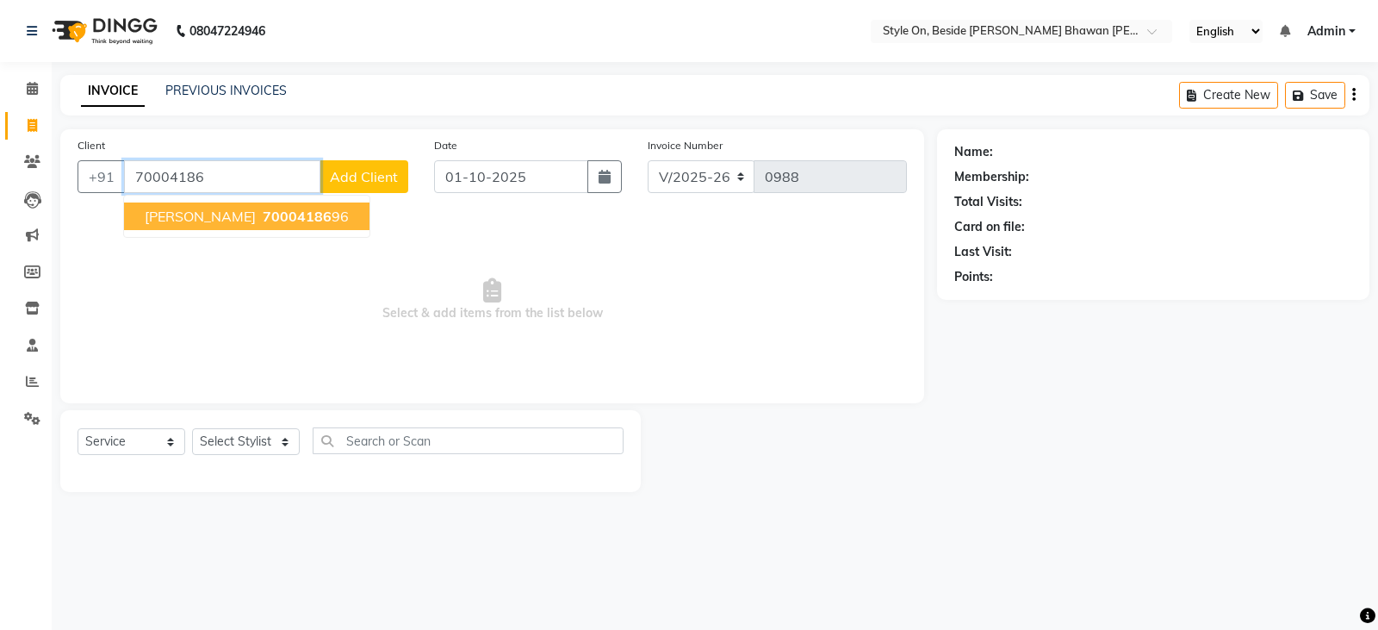
click at [295, 220] on span "70004186" at bounding box center [297, 216] width 69 height 17
type input "7000418696"
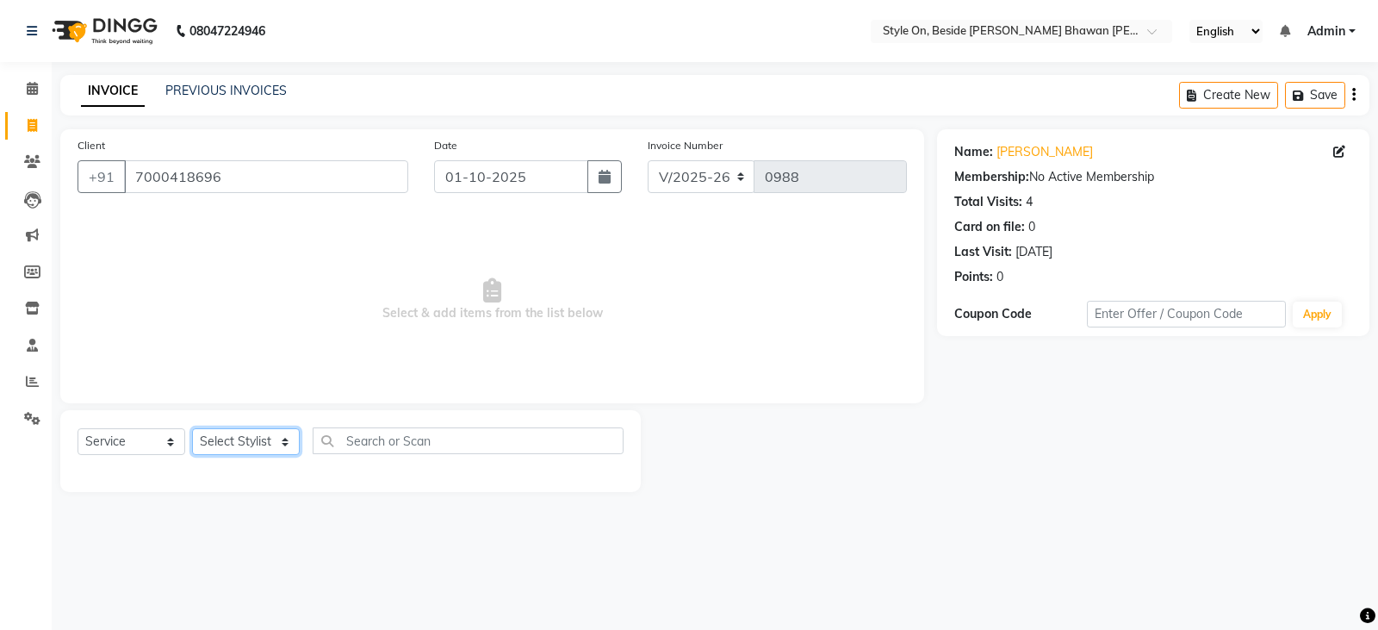
click at [223, 439] on select "Select Stylist [PERSON_NAME] Anju [PERSON_NAME] [PERSON_NAME] [PERSON_NAME] [PE…" at bounding box center [246, 441] width 108 height 27
select select "27826"
click at [192, 428] on select "Select Stylist [PERSON_NAME] Anju [PERSON_NAME] [PERSON_NAME] [PERSON_NAME] [PE…" at bounding box center [246, 441] width 108 height 27
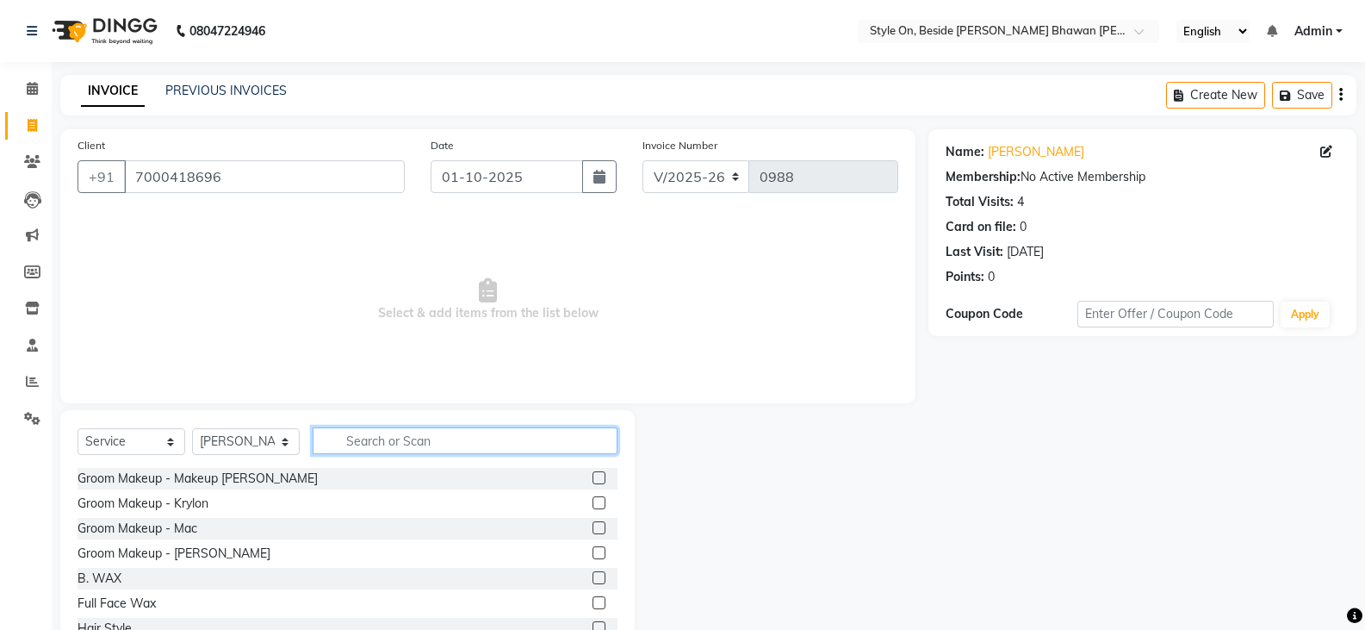
click at [419, 432] on input "text" at bounding box center [465, 440] width 305 height 27
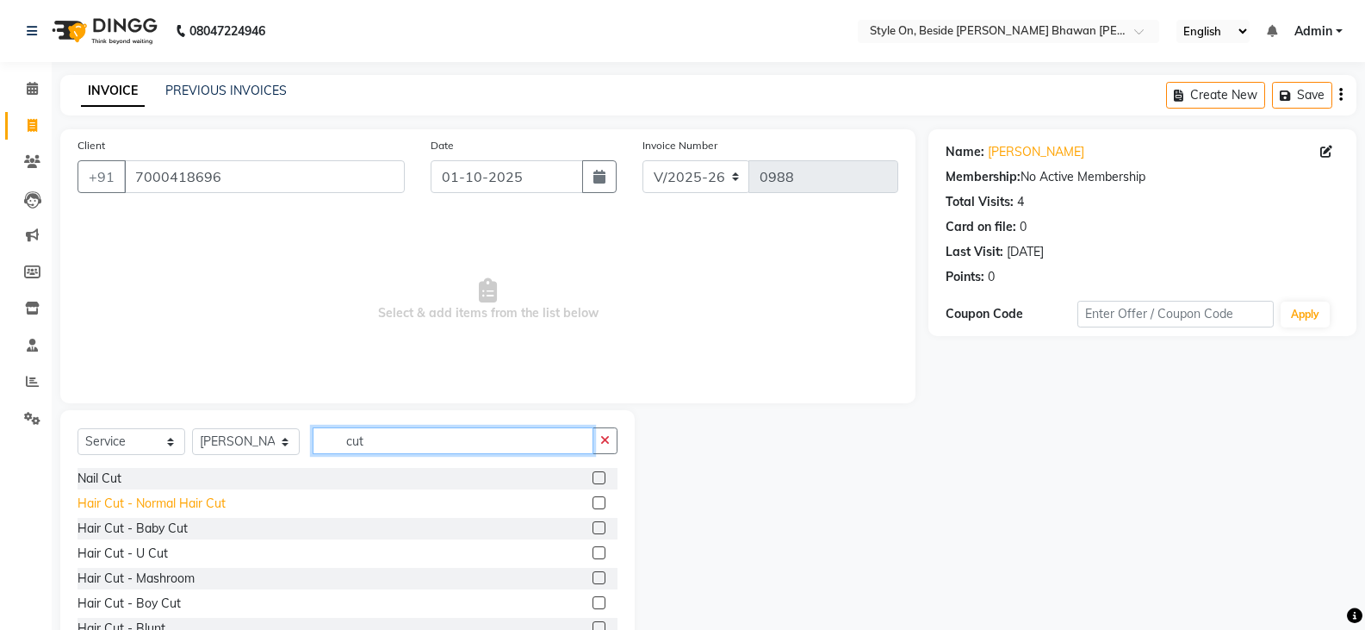
type input "cut"
click at [165, 506] on div "Hair Cut - Normal Hair Cut" at bounding box center [152, 503] width 148 height 18
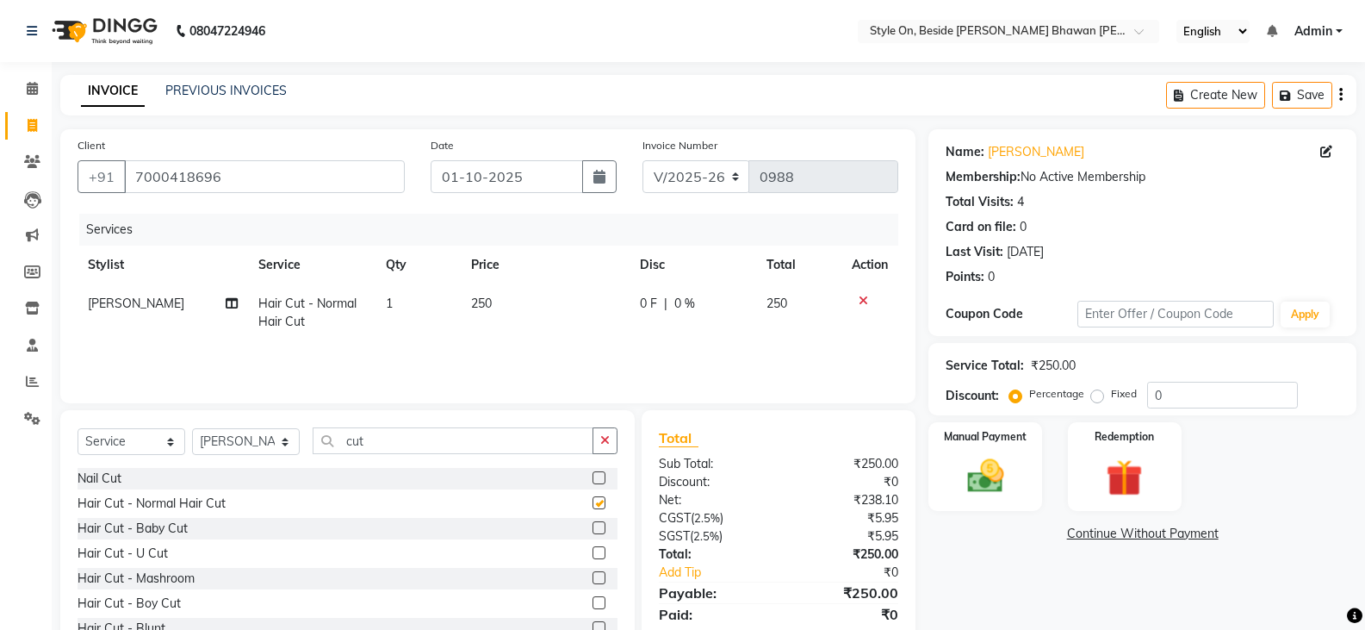
checkbox input "false"
click at [562, 305] on td "250" at bounding box center [545, 312] width 169 height 57
select select "27826"
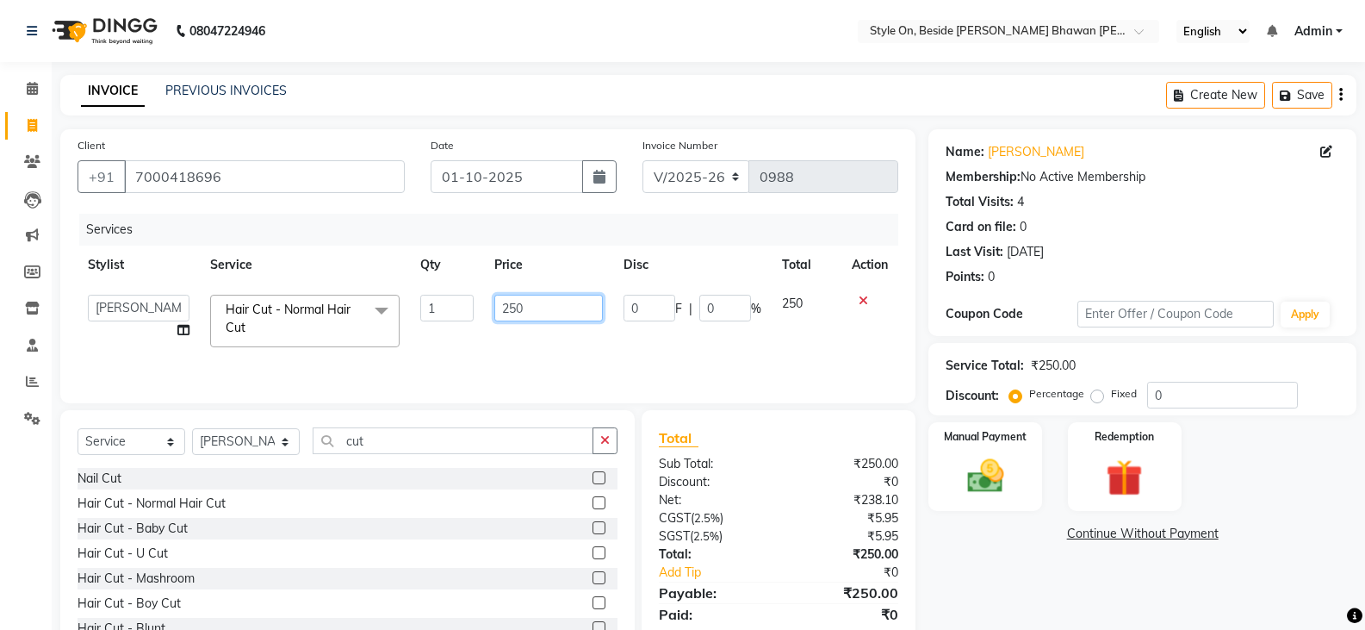
drag, startPoint x: 560, startPoint y: 305, endPoint x: 494, endPoint y: 298, distance: 66.7
click at [494, 298] on input "250" at bounding box center [548, 308] width 108 height 27
type input "550"
click at [978, 487] on img at bounding box center [984, 476] width 61 height 44
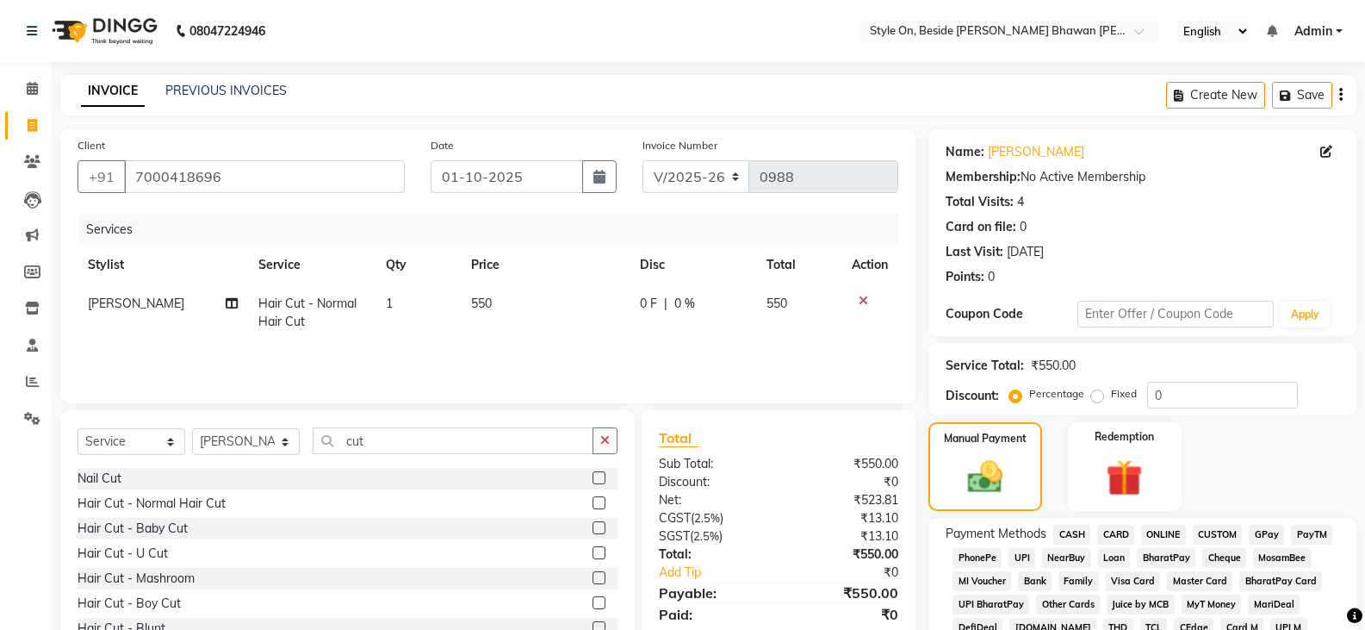
click at [1073, 528] on span "CASH" at bounding box center [1071, 535] width 37 height 20
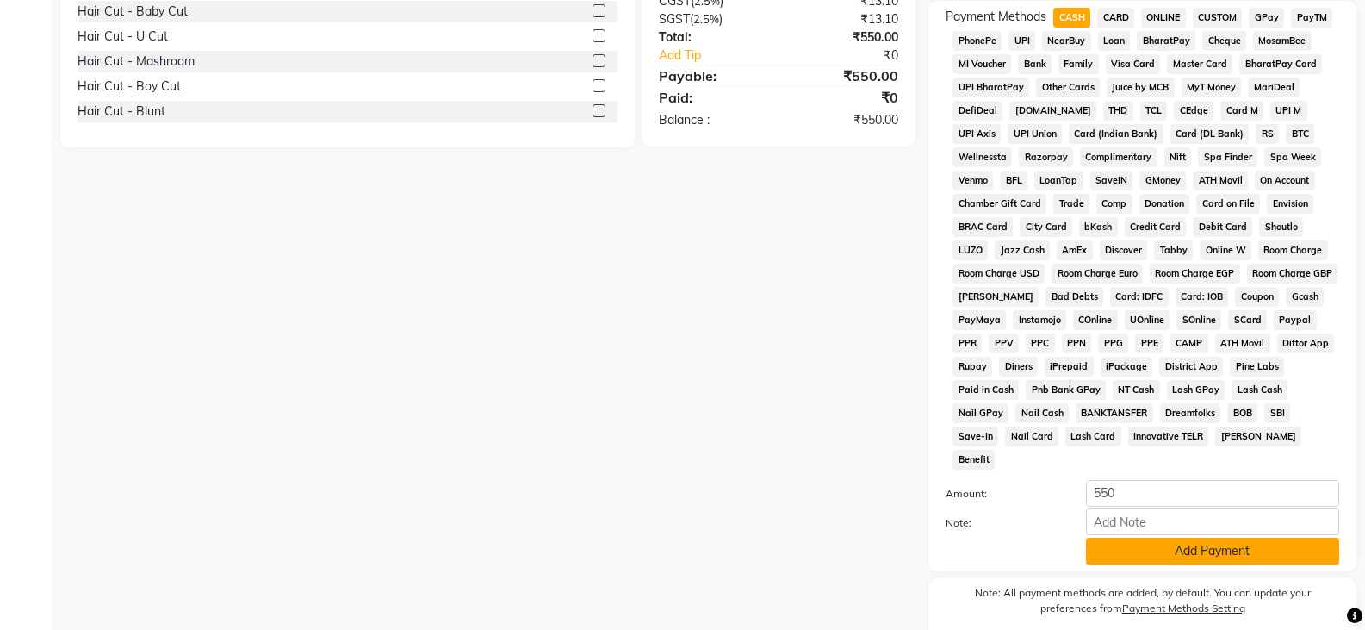
click at [1131, 537] on button "Add Payment" at bounding box center [1212, 550] width 253 height 27
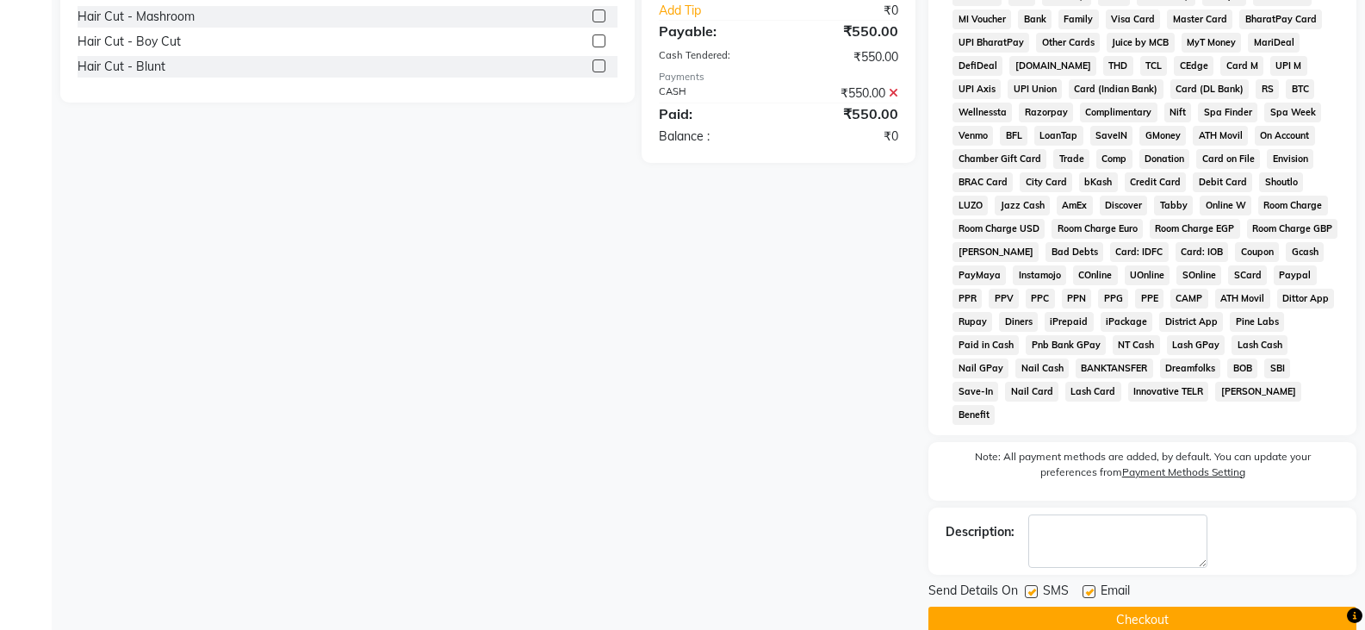
scroll to position [568, 0]
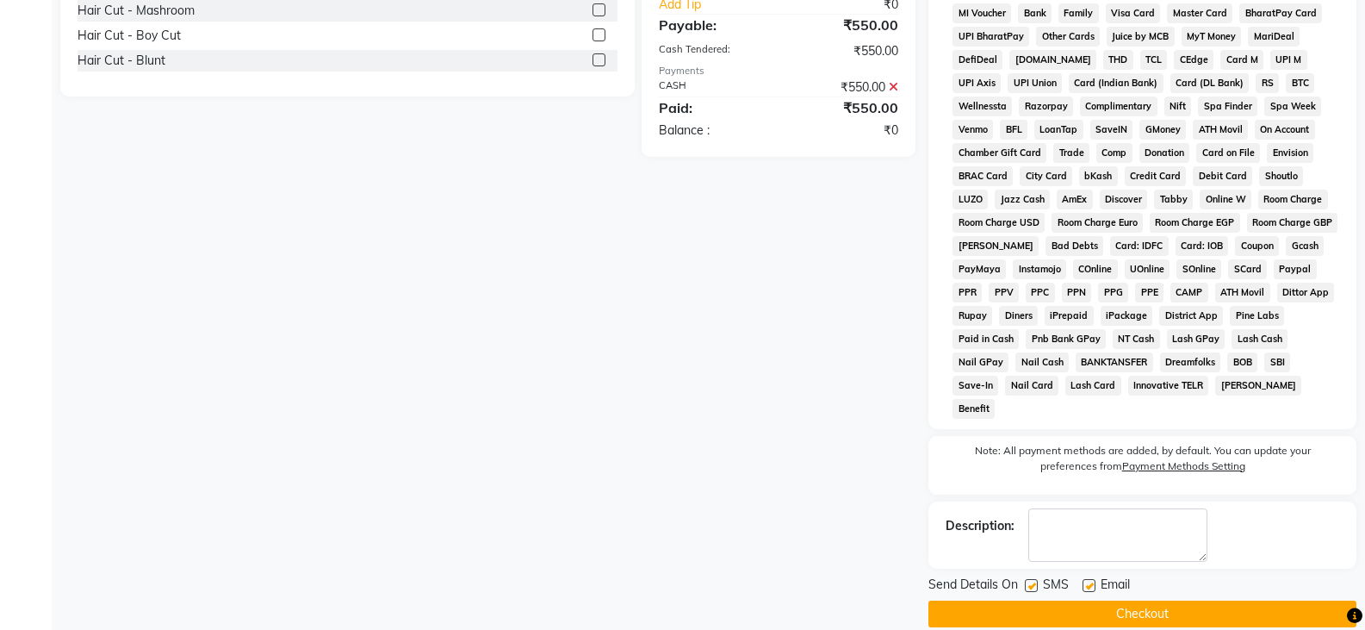
click at [1134, 600] on button "Checkout" at bounding box center [1143, 613] width 428 height 27
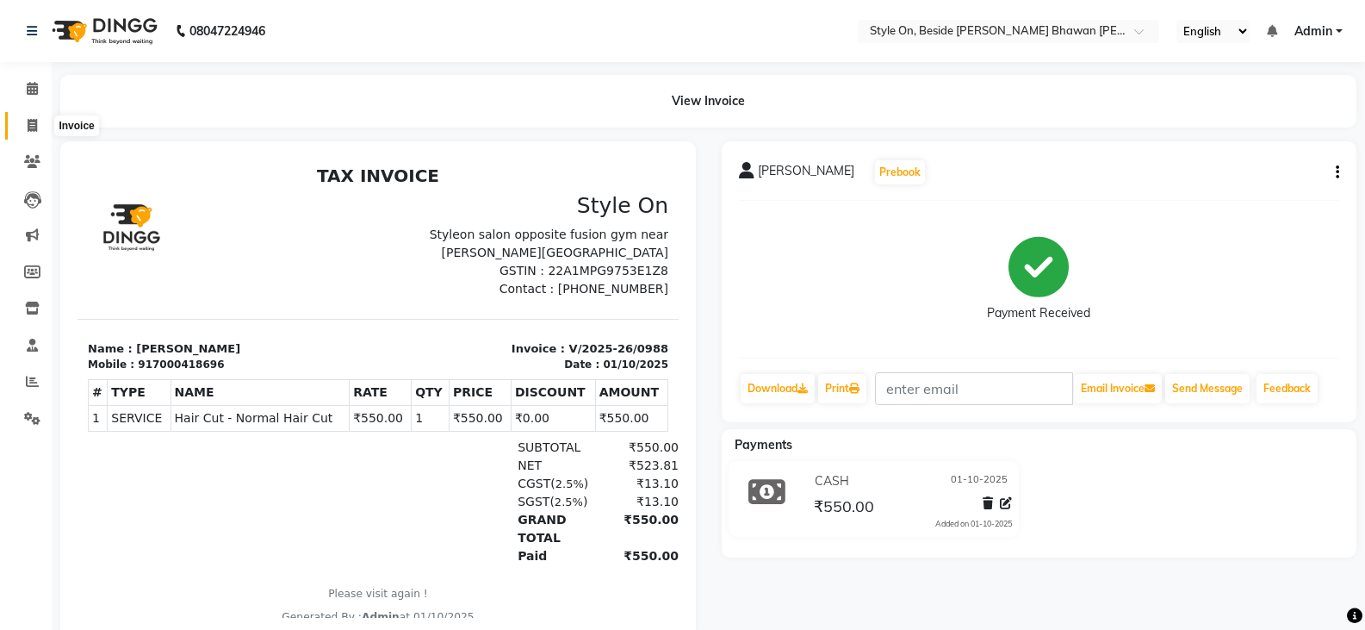
click at [32, 125] on icon at bounding box center [32, 125] width 9 height 13
select select "service"
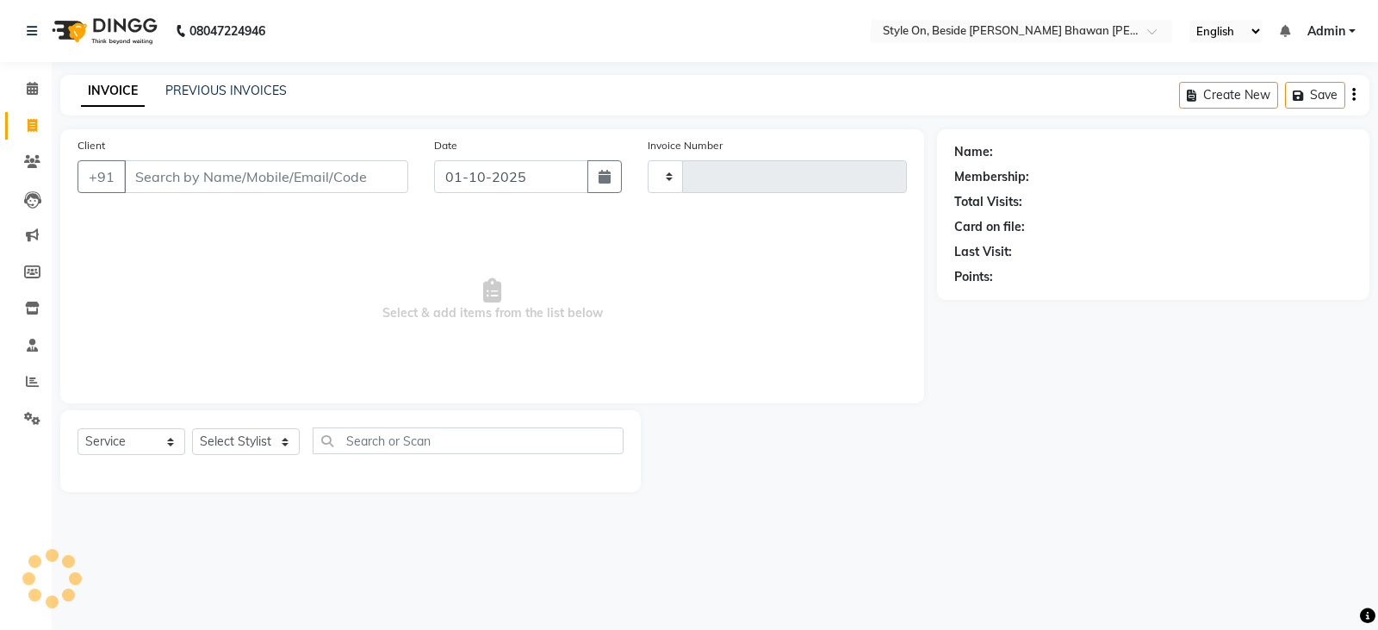
type input "0989"
select select "4700"
click at [283, 175] on input "Client" at bounding box center [266, 176] width 284 height 33
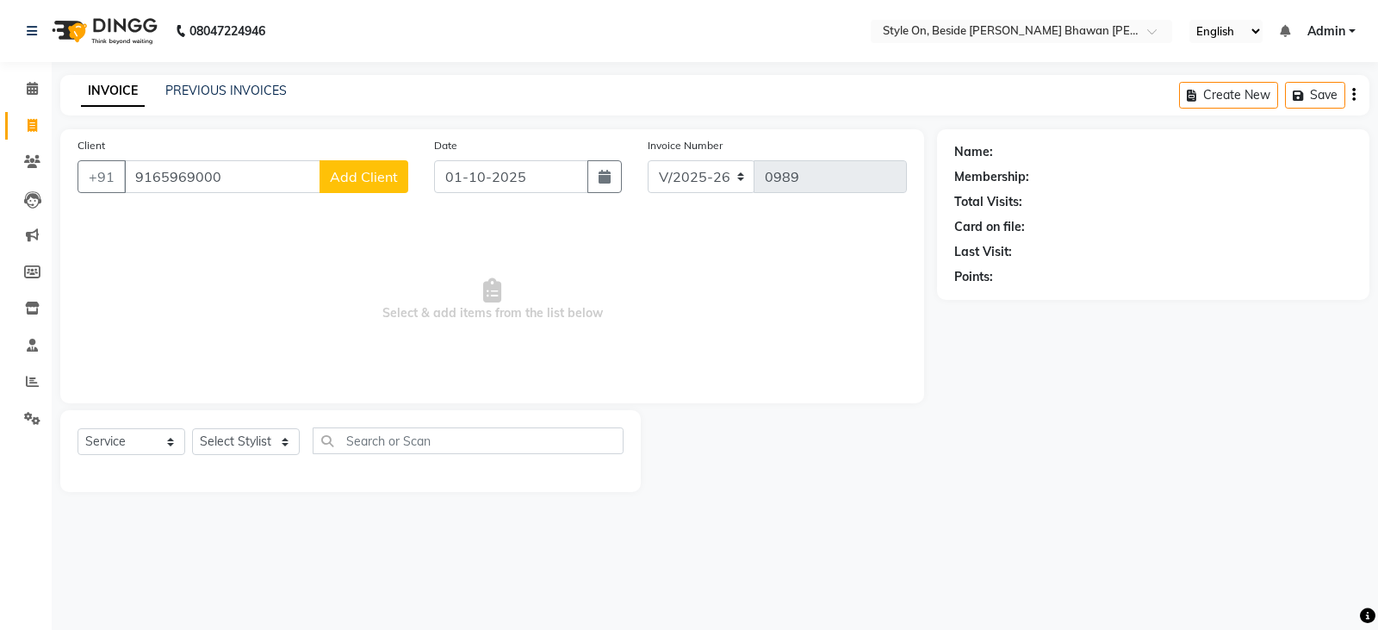
type input "9165969000"
click at [360, 187] on button "Add Client" at bounding box center [364, 176] width 89 height 33
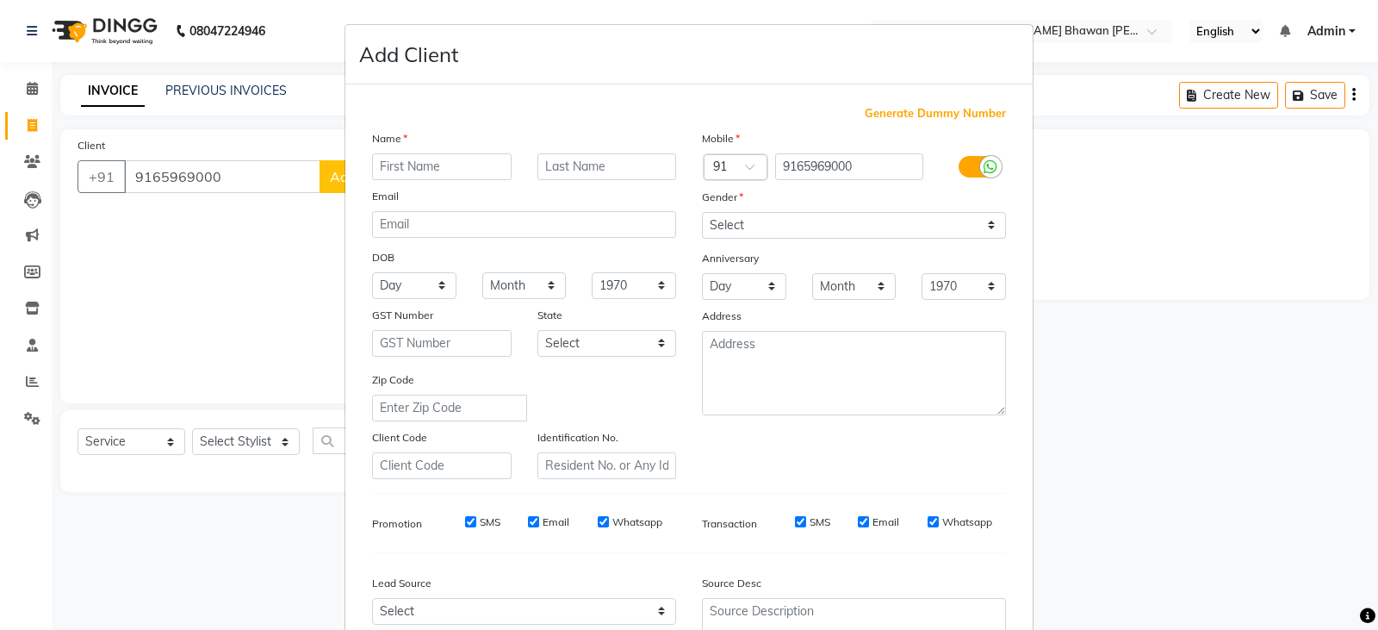
click at [450, 170] on input "text" at bounding box center [442, 166] width 140 height 27
type input "shina"
click at [556, 166] on input "text" at bounding box center [607, 166] width 140 height 27
type input "mehta"
drag, startPoint x: 749, startPoint y: 199, endPoint x: 749, endPoint y: 238, distance: 38.8
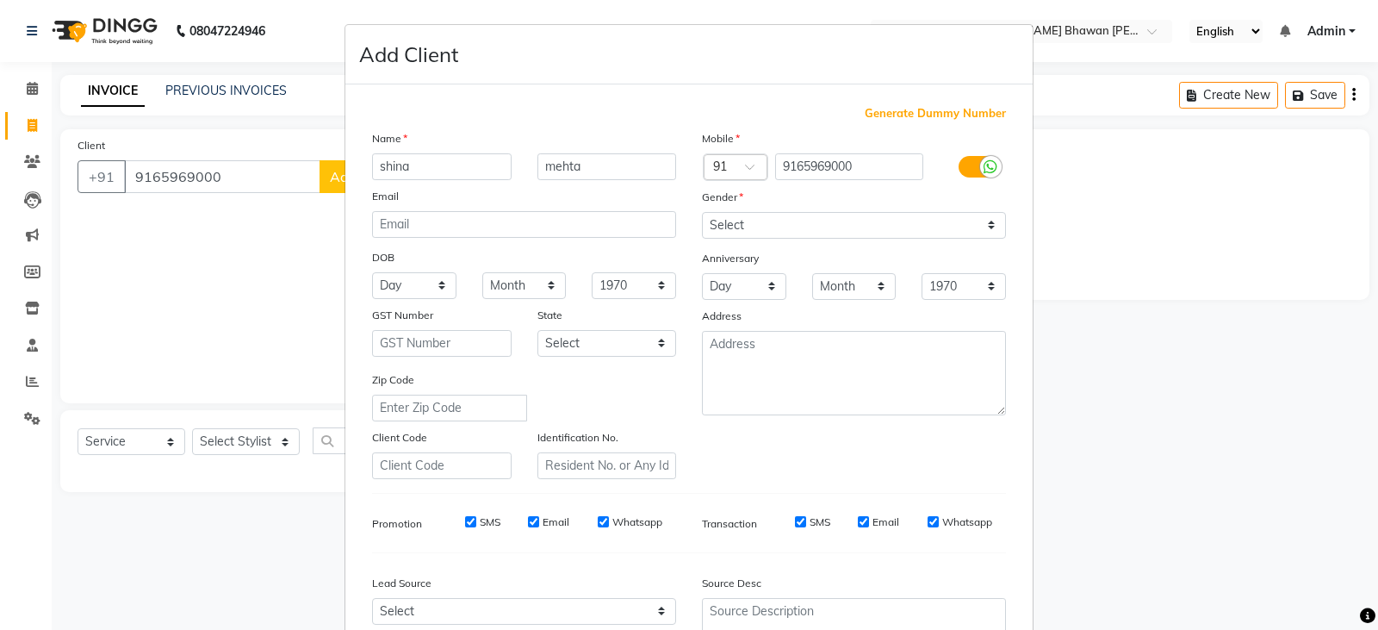
click at [749, 230] on div "Mobile Country Code × 91 9165969000 Gender Select [DEMOGRAPHIC_DATA] [DEMOGRAPH…" at bounding box center [854, 304] width 330 height 350
click at [755, 215] on select "Select [DEMOGRAPHIC_DATA] [DEMOGRAPHIC_DATA] Other Prefer Not To Say" at bounding box center [854, 225] width 304 height 27
select select "[DEMOGRAPHIC_DATA]"
click at [702, 212] on select "Select [DEMOGRAPHIC_DATA] [DEMOGRAPHIC_DATA] Other Prefer Not To Say" at bounding box center [854, 225] width 304 height 27
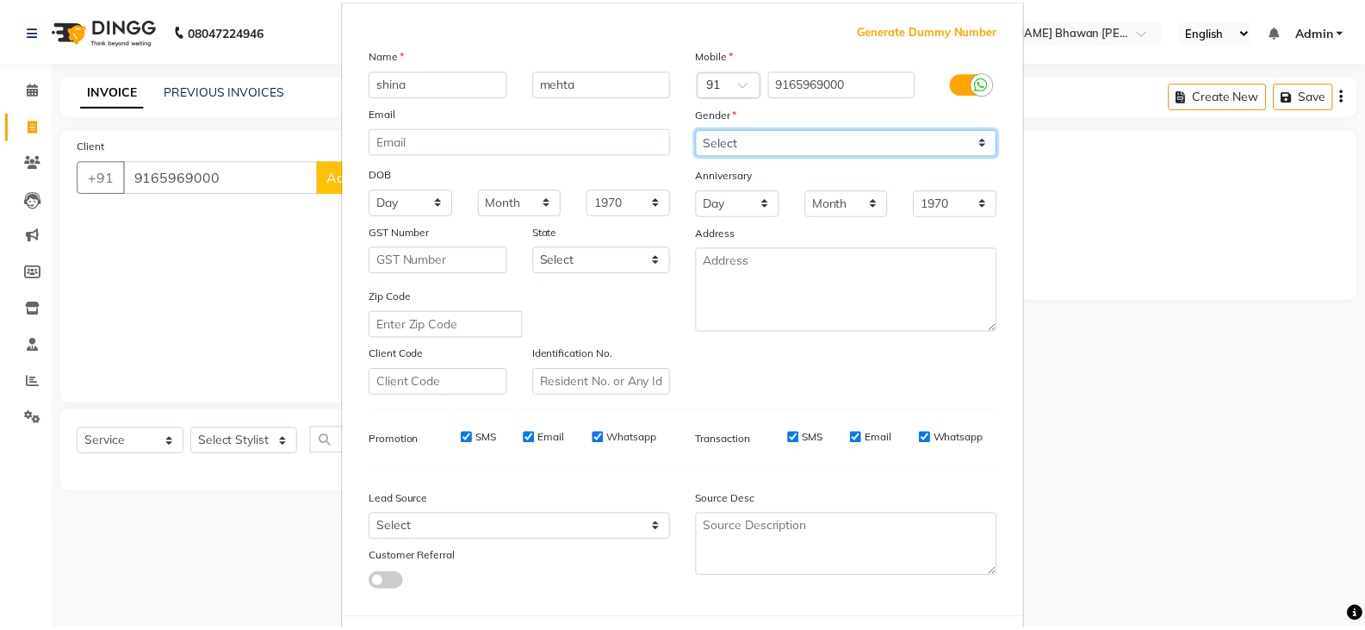
scroll to position [165, 0]
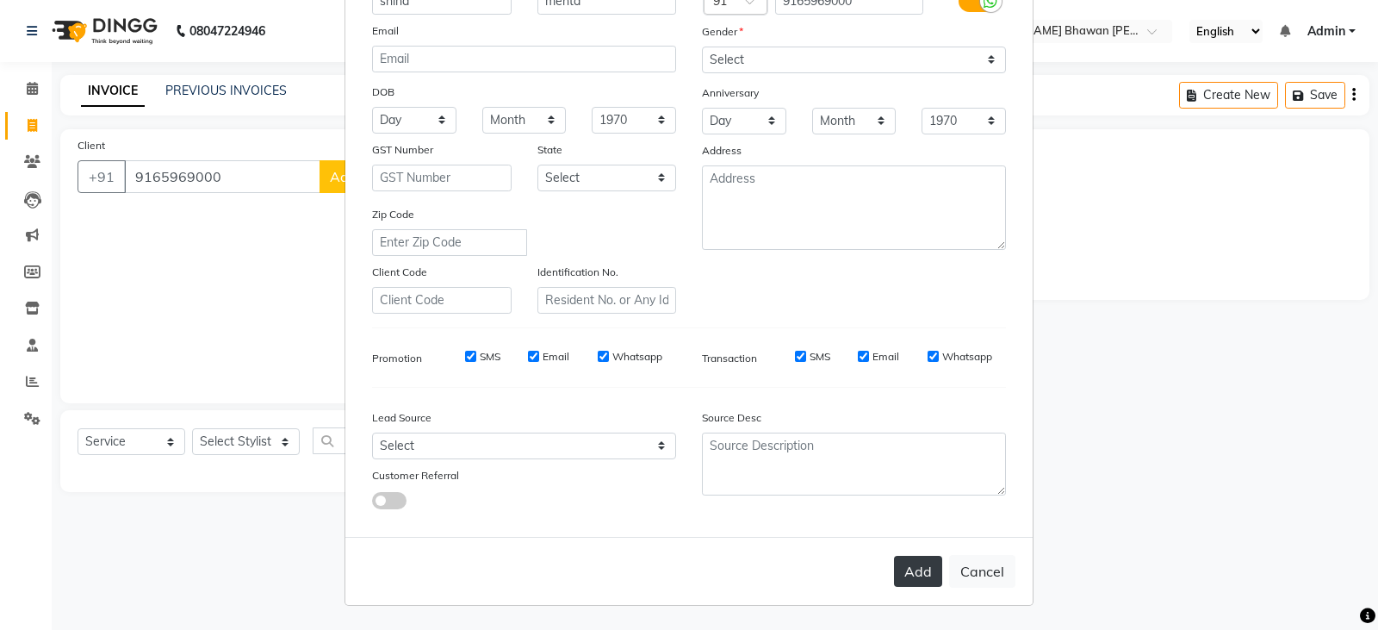
click at [919, 575] on button "Add" at bounding box center [918, 571] width 48 height 31
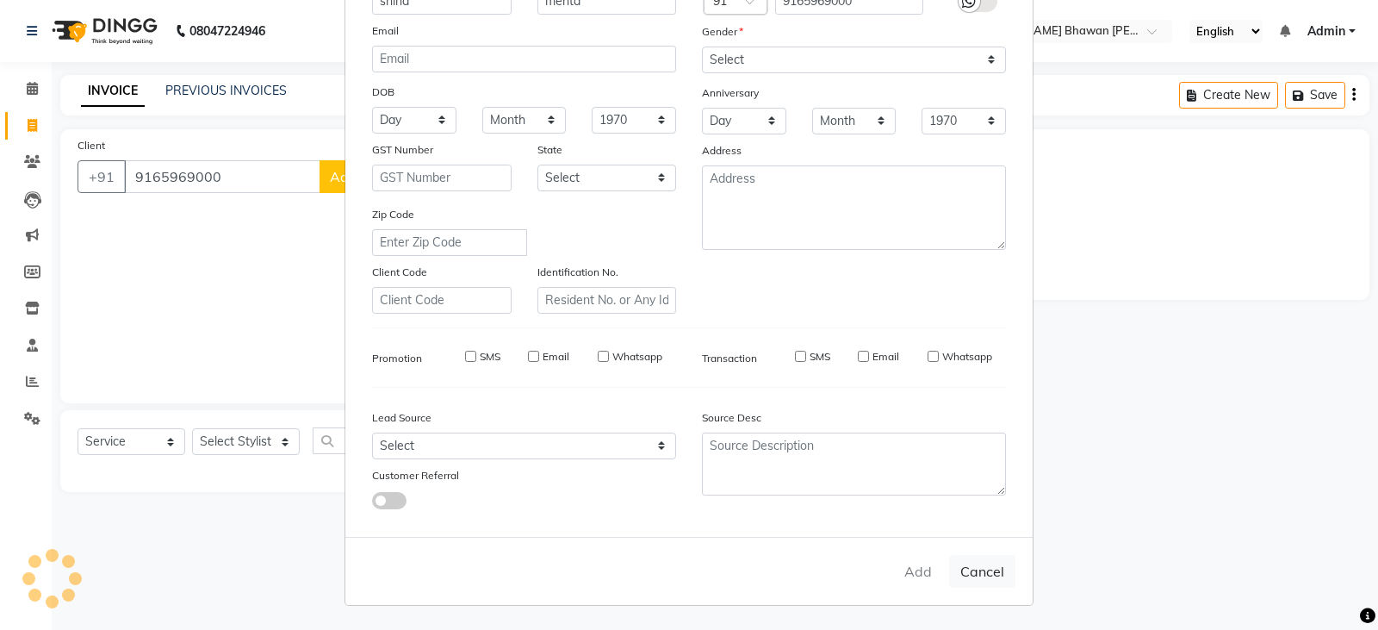
select select
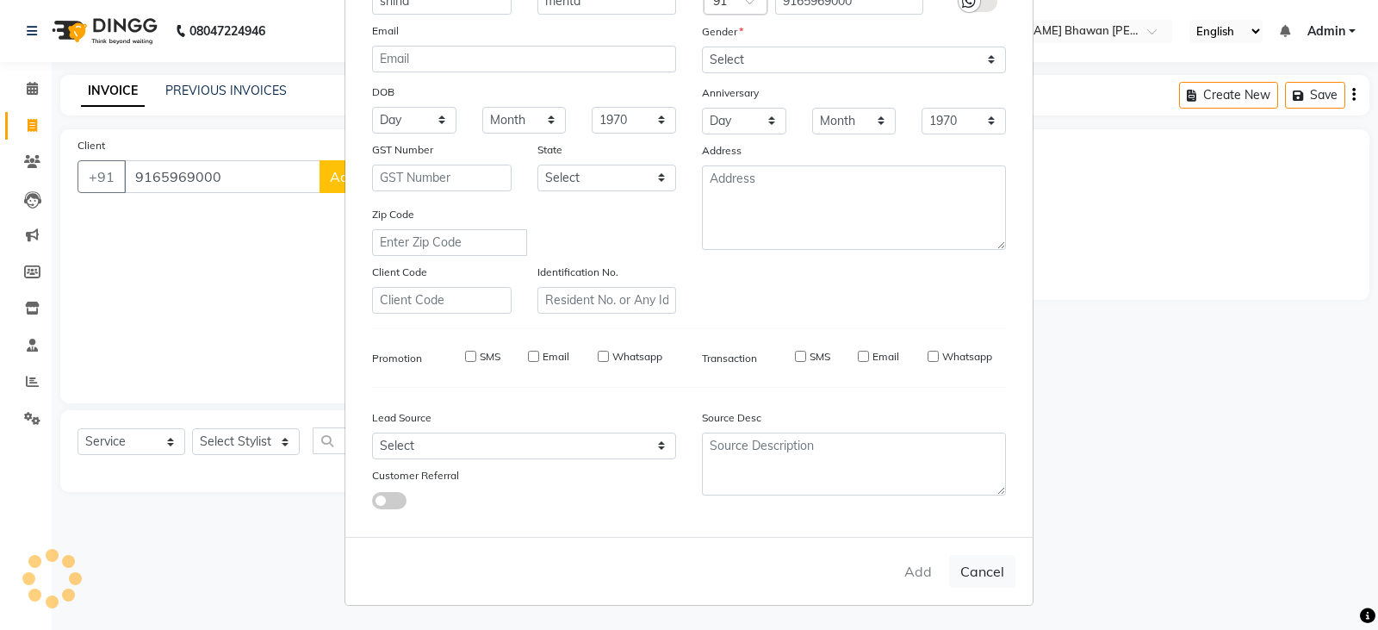
select select
checkbox input "false"
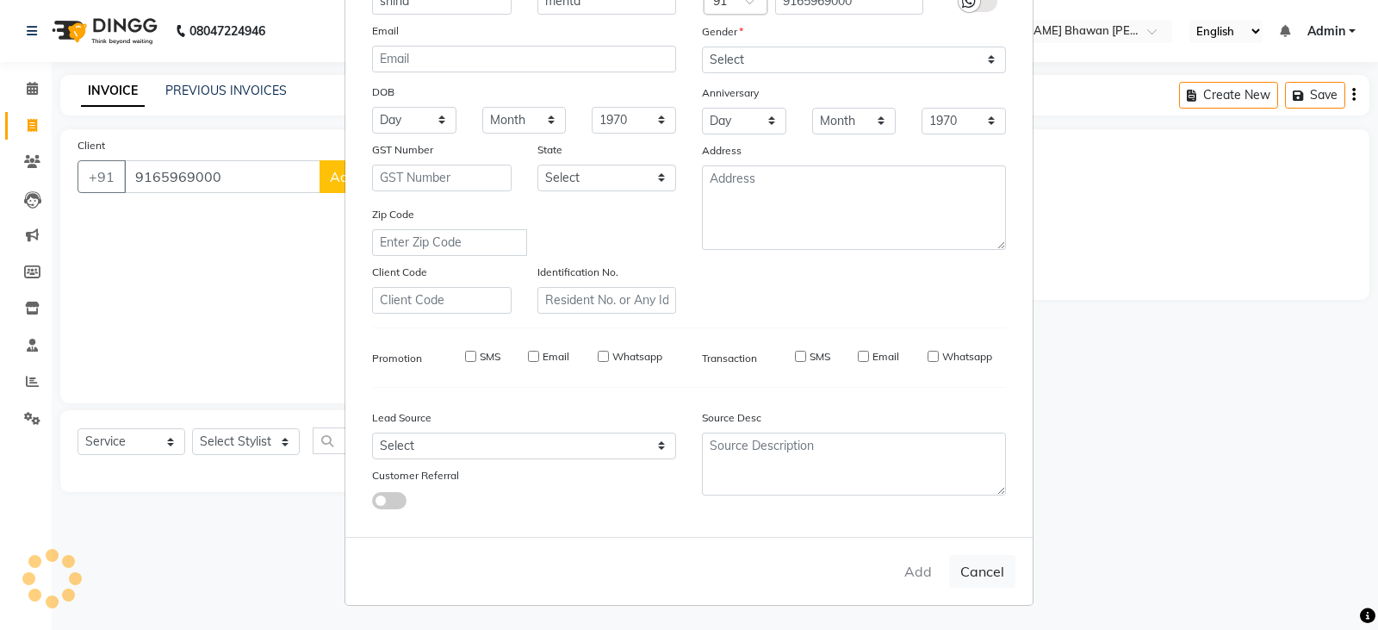
checkbox input "false"
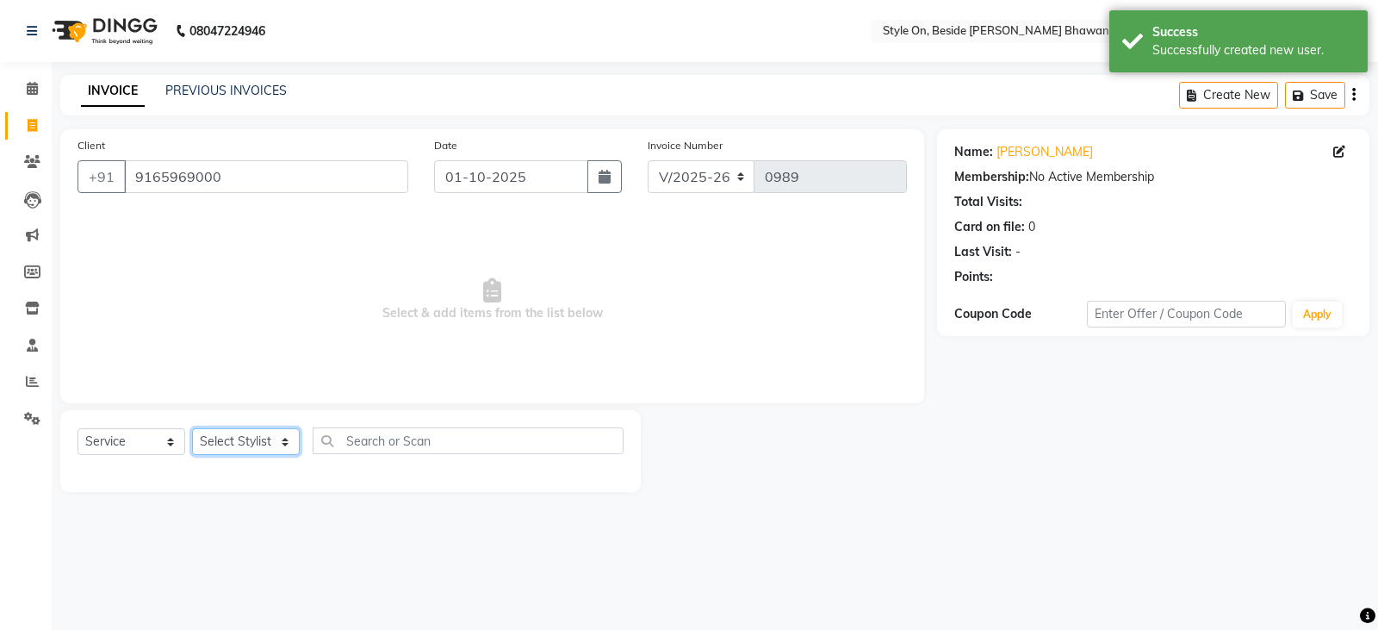
click at [258, 442] on select "Select Stylist [PERSON_NAME] Anju [PERSON_NAME] [PERSON_NAME] [PERSON_NAME] [PE…" at bounding box center [246, 441] width 108 height 27
select select "27825"
click at [192, 428] on select "Select Stylist [PERSON_NAME] Anju [PERSON_NAME] [PERSON_NAME] [PERSON_NAME] [PE…" at bounding box center [246, 441] width 108 height 27
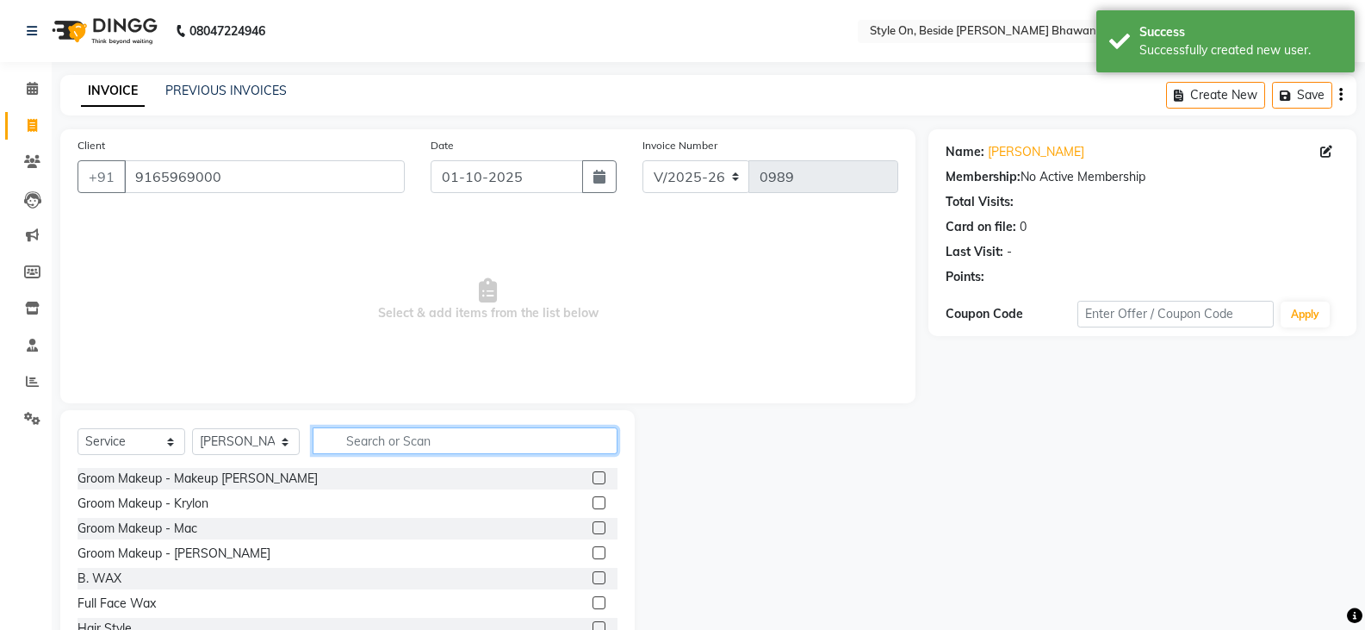
click at [384, 436] on input "text" at bounding box center [465, 440] width 305 height 27
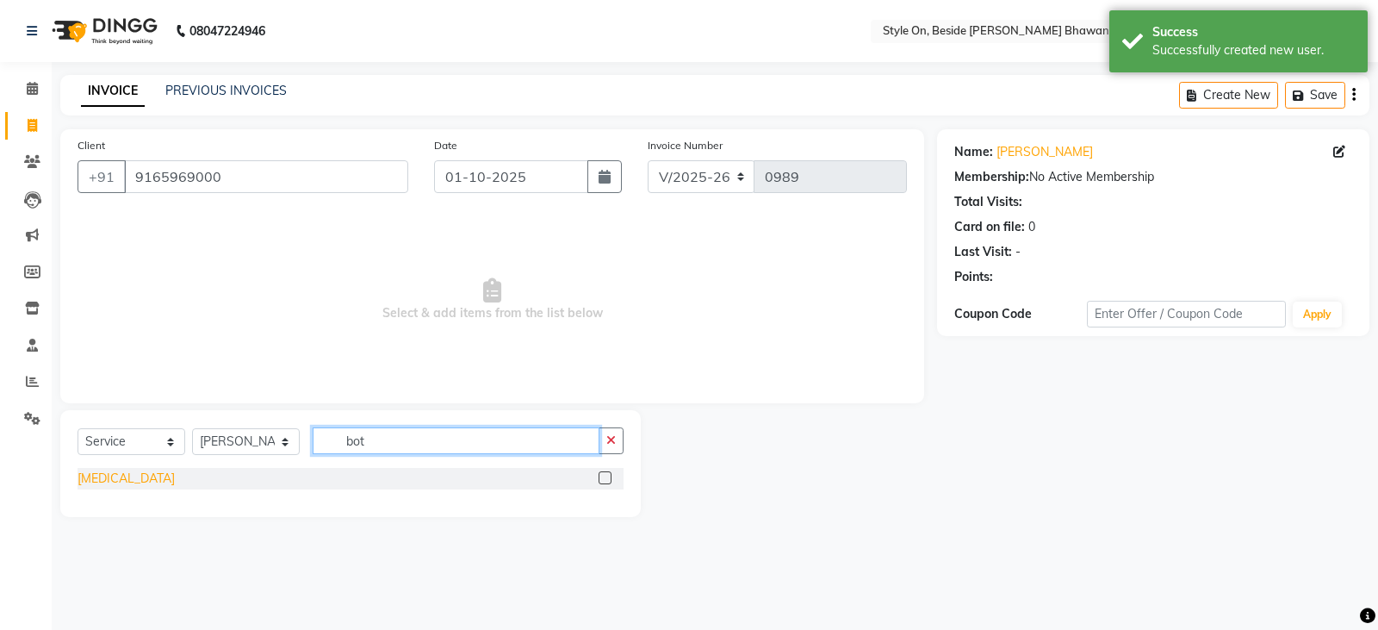
type input "bot"
click at [96, 473] on div "[MEDICAL_DATA]" at bounding box center [126, 478] width 97 height 18
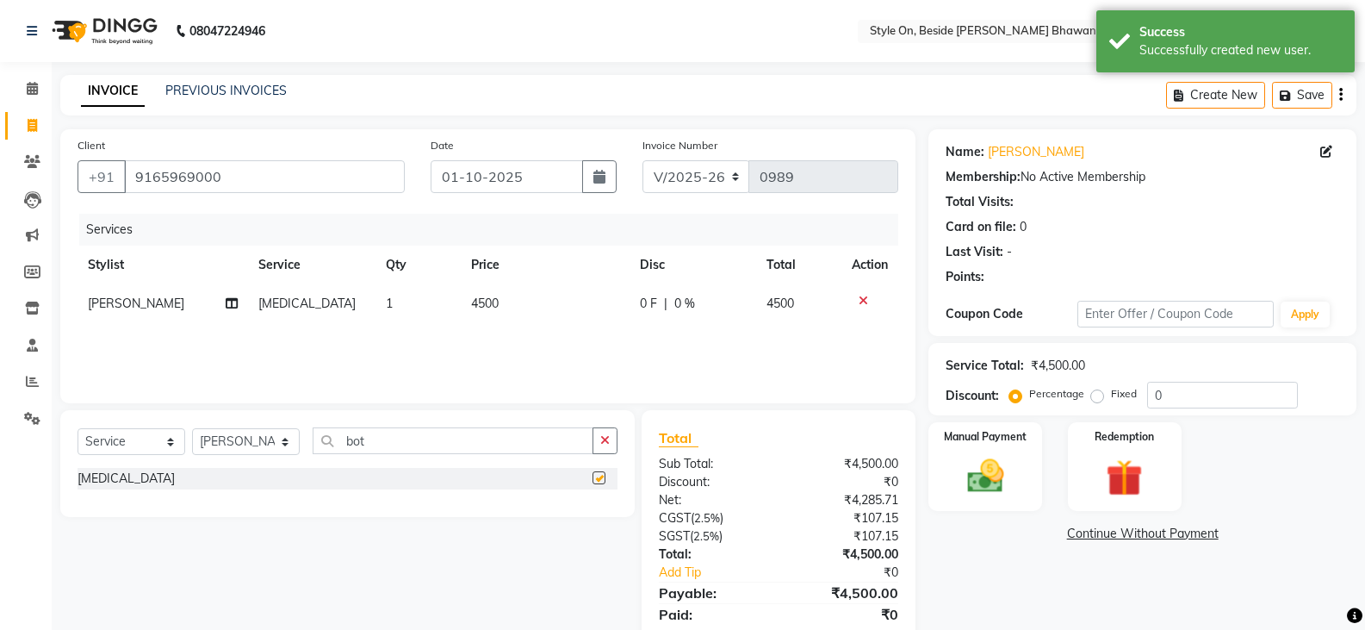
checkbox input "false"
click at [533, 308] on td "4500" at bounding box center [545, 303] width 169 height 39
select select "27825"
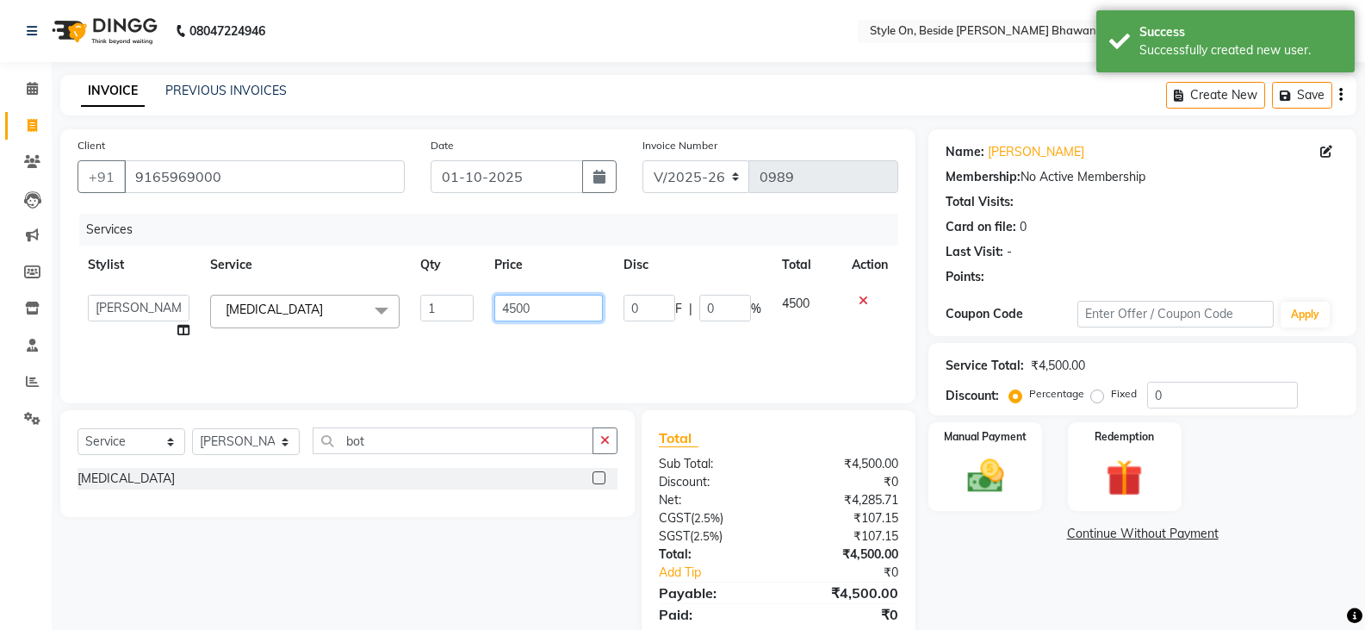
drag, startPoint x: 537, startPoint y: 306, endPoint x: 497, endPoint y: 305, distance: 40.5
click at [497, 305] on input "4500" at bounding box center [548, 308] width 108 height 27
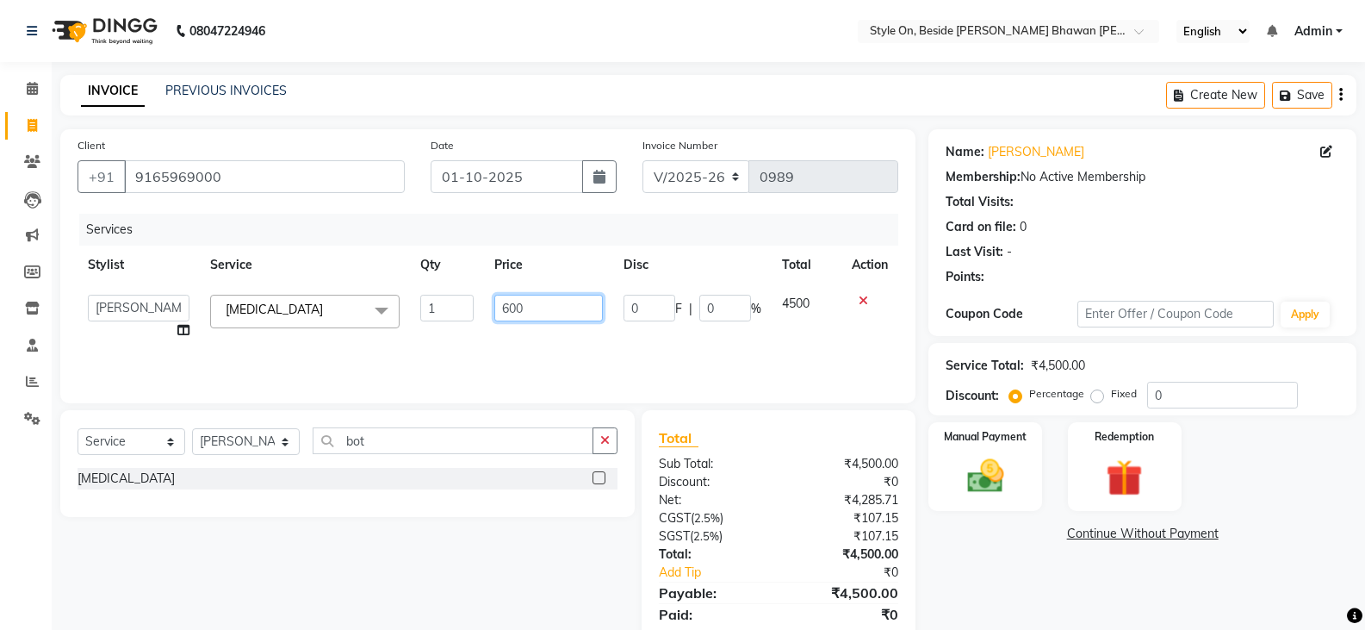
type input "6000"
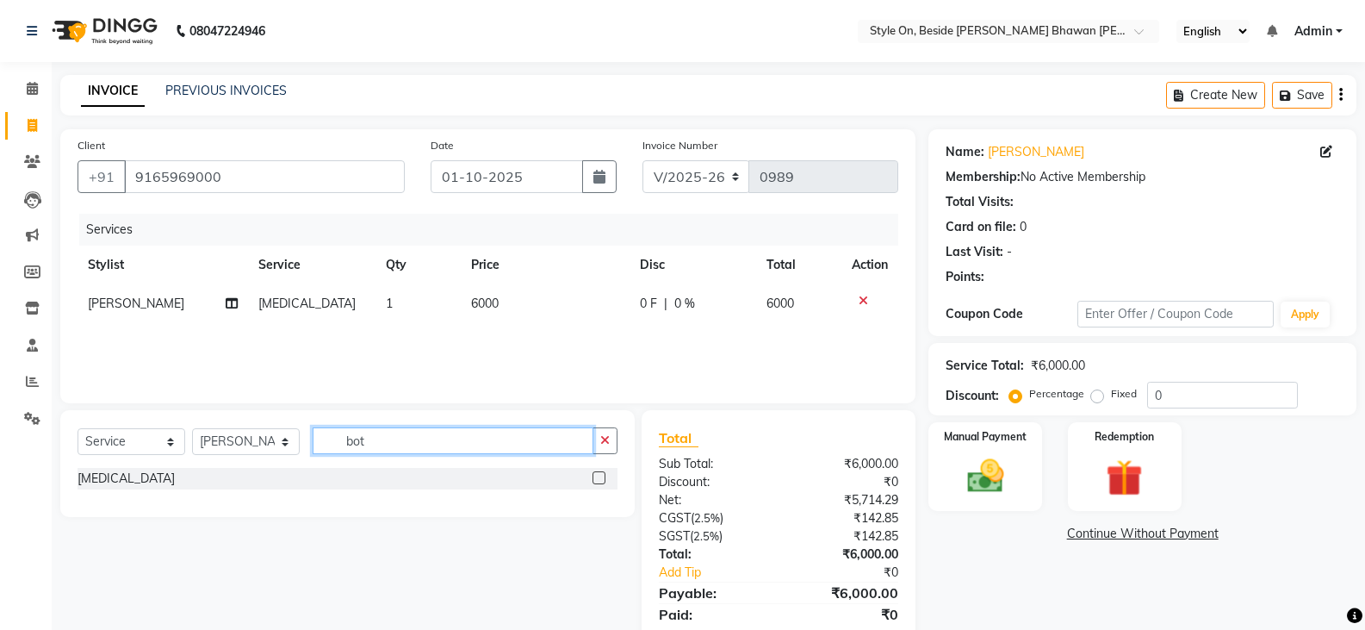
drag, startPoint x: 369, startPoint y: 439, endPoint x: 314, endPoint y: 435, distance: 54.4
click at [314, 435] on input "bot" at bounding box center [453, 440] width 281 height 27
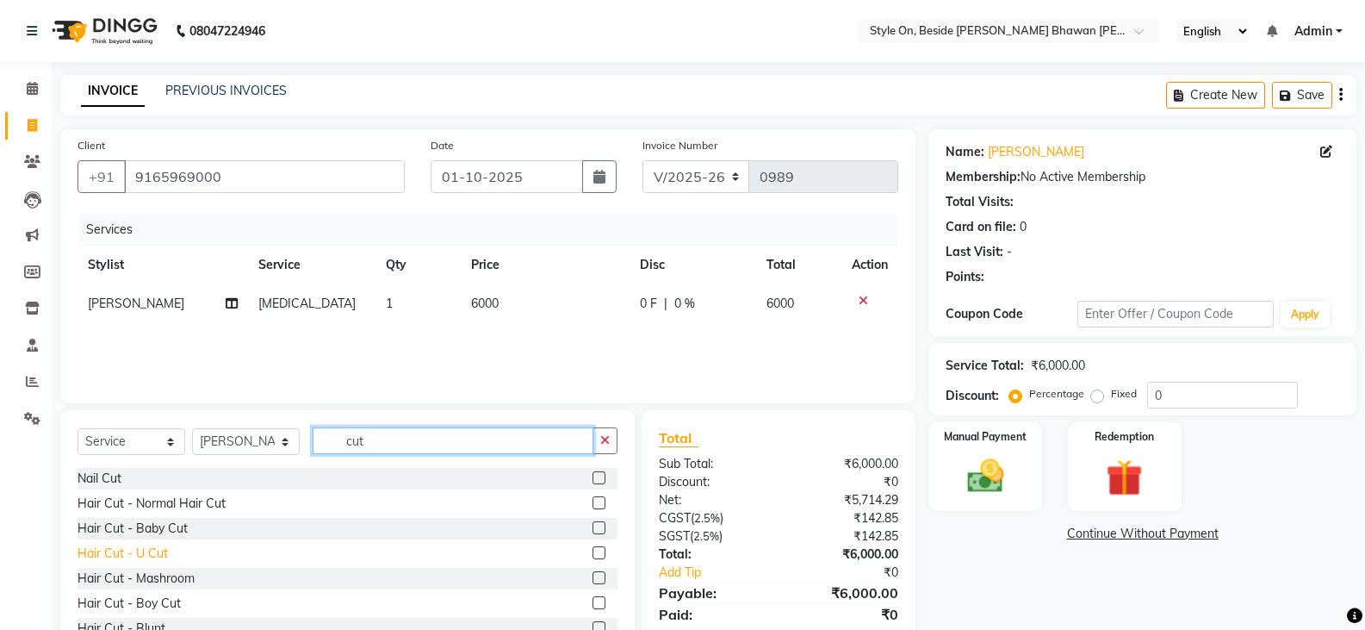
type input "cut"
click at [159, 553] on div "Hair Cut - U Cut" at bounding box center [123, 553] width 90 height 18
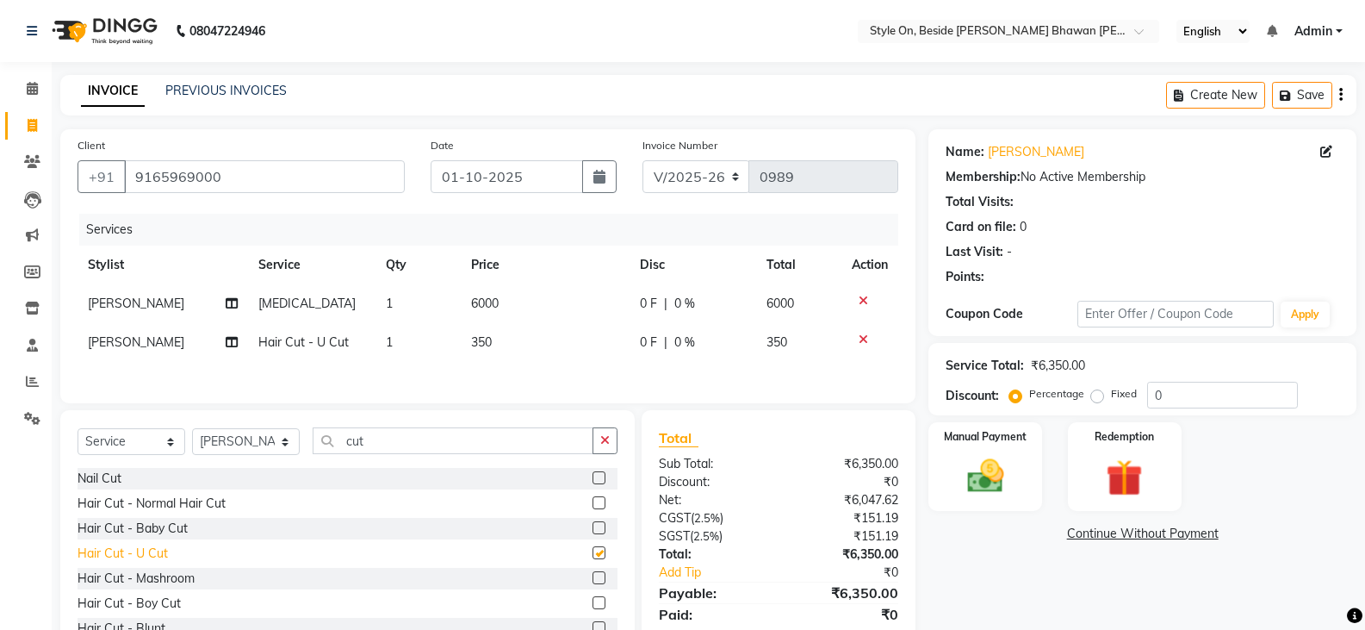
checkbox input "false"
click at [516, 339] on td "350" at bounding box center [545, 342] width 169 height 39
select select "27825"
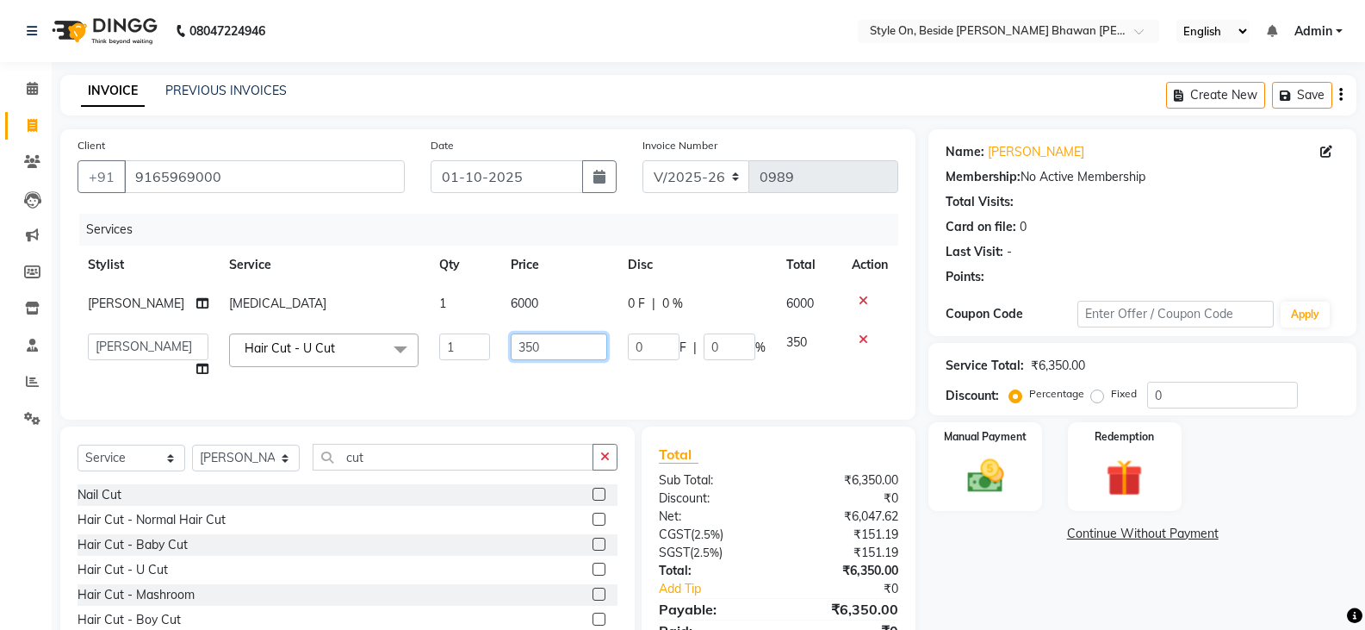
drag, startPoint x: 541, startPoint y: 345, endPoint x: 493, endPoint y: 352, distance: 48.7
click at [500, 352] on td "350" at bounding box center [558, 355] width 117 height 65
type input "650"
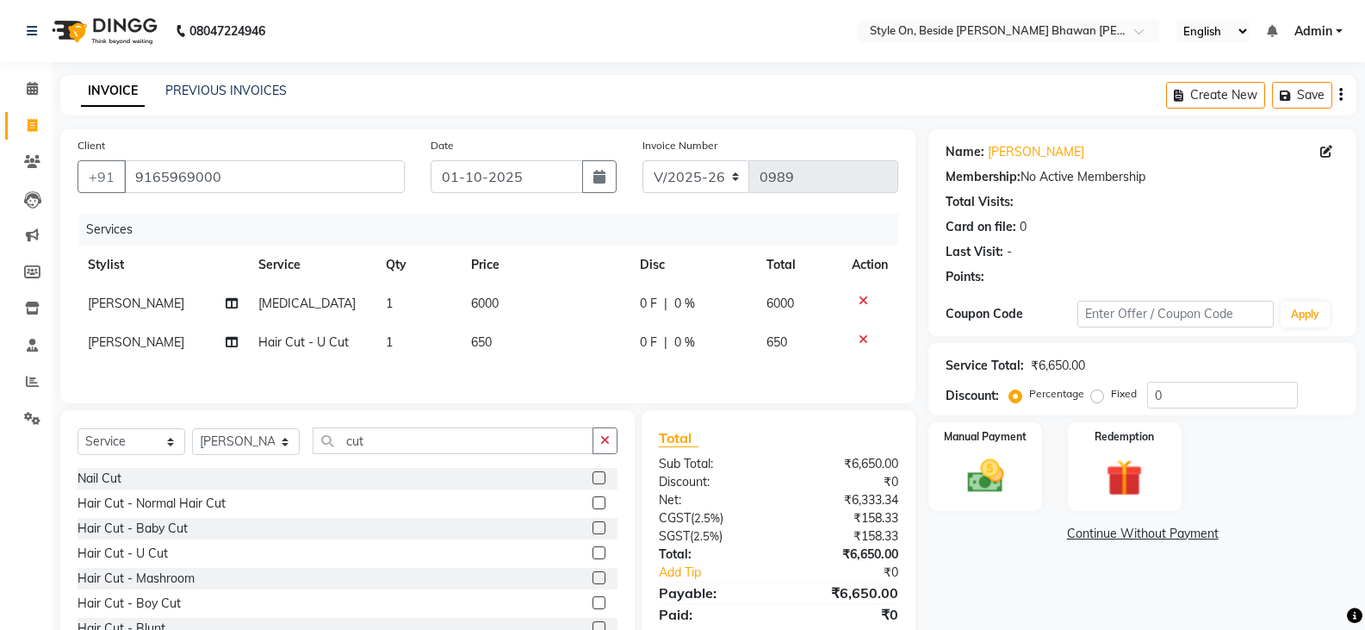
click at [1038, 521] on div "Name: [PERSON_NAME] Membership: No Active Membership Total Visits: Card on file…" at bounding box center [1149, 396] width 441 height 535
click at [1001, 494] on img at bounding box center [984, 476] width 61 height 44
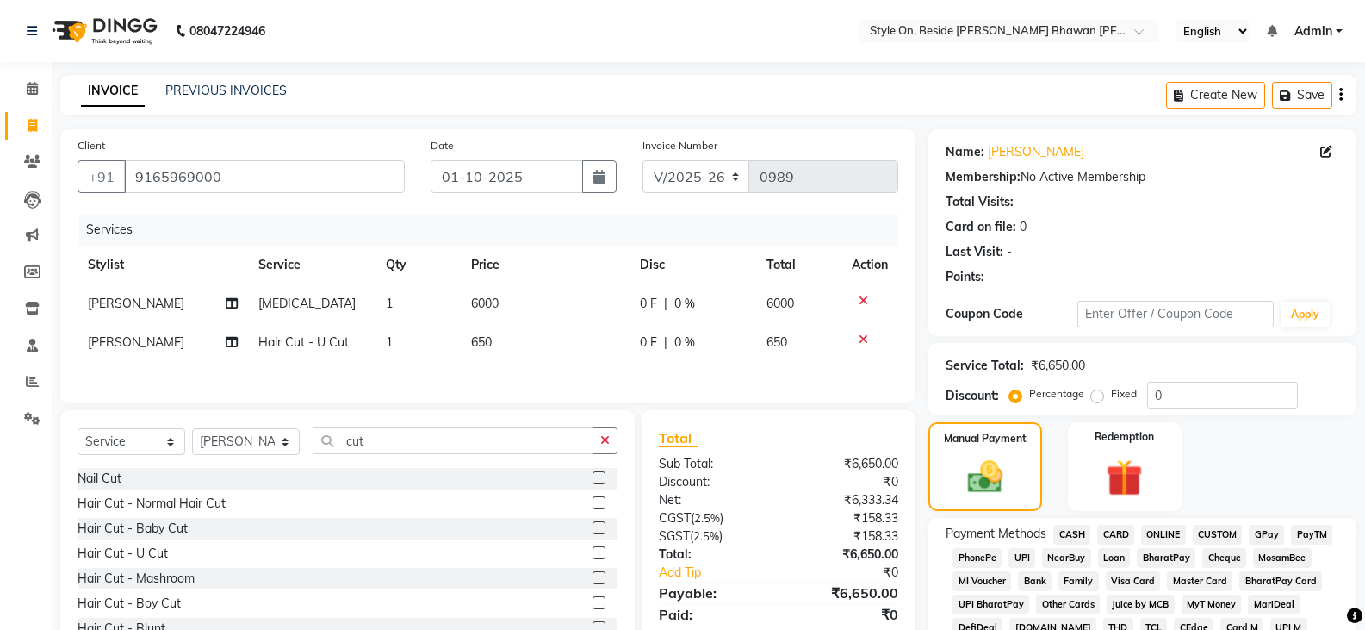
click at [1326, 533] on span "PayTM" at bounding box center [1311, 535] width 41 height 20
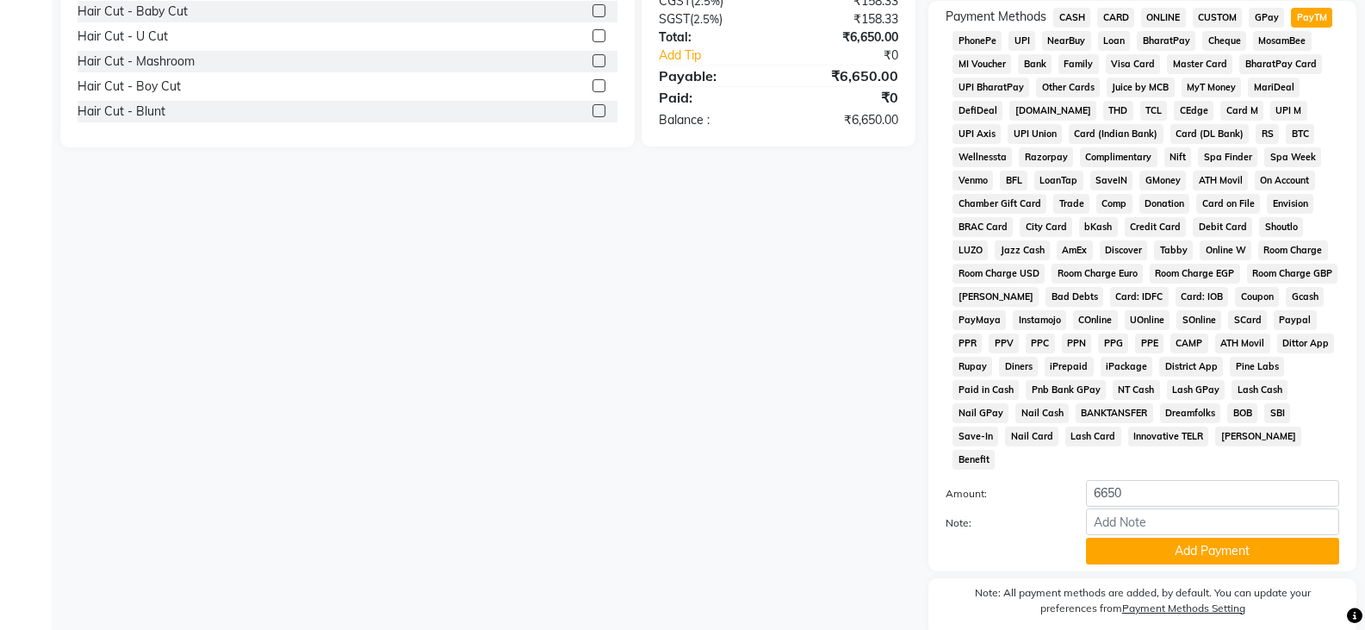
scroll to position [562, 0]
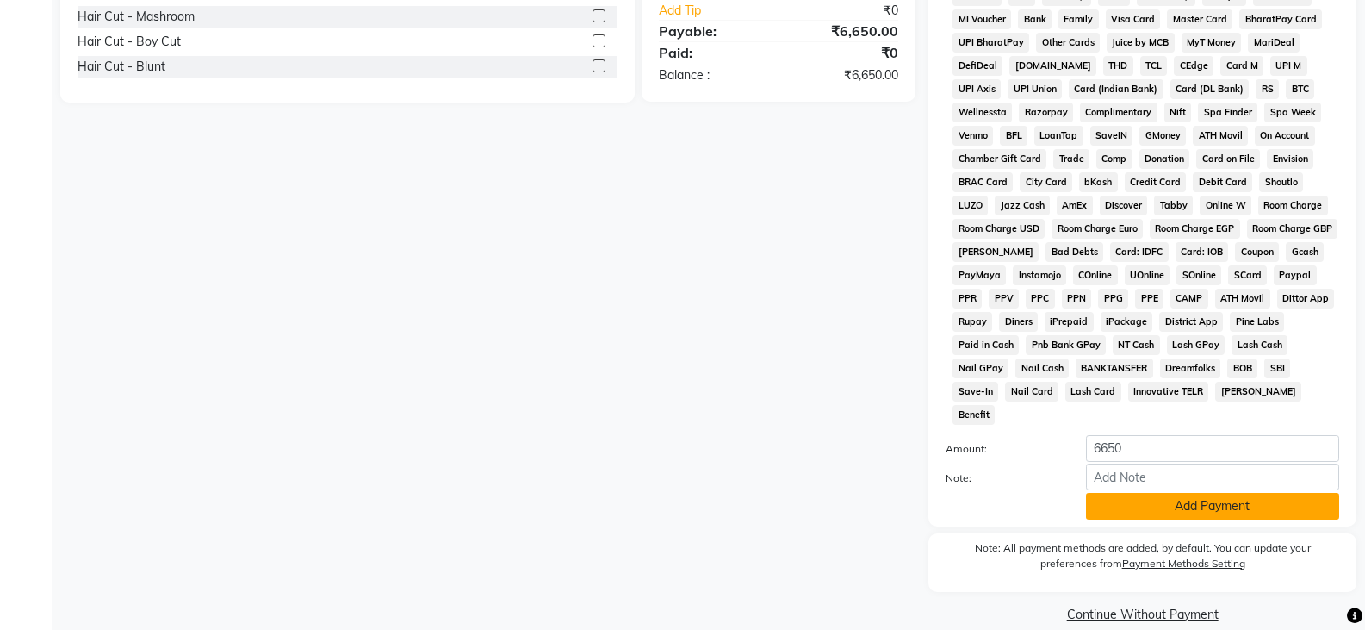
click at [1218, 493] on button "Add Payment" at bounding box center [1212, 506] width 253 height 27
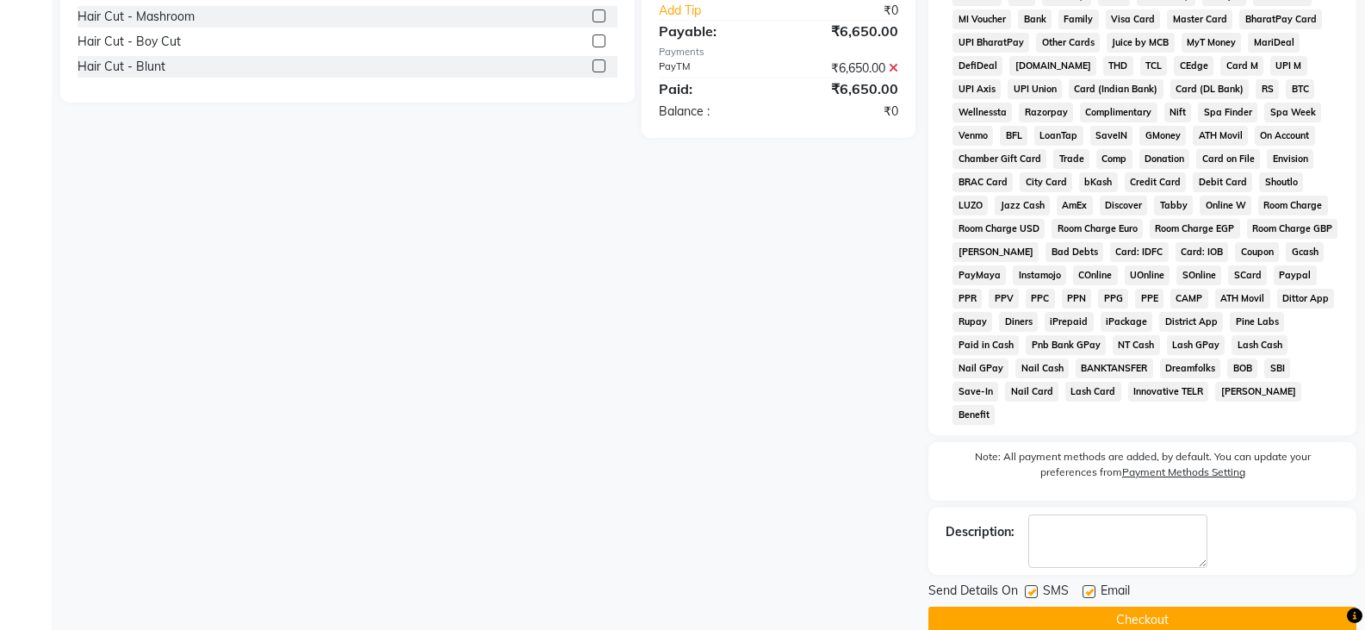
scroll to position [568, 0]
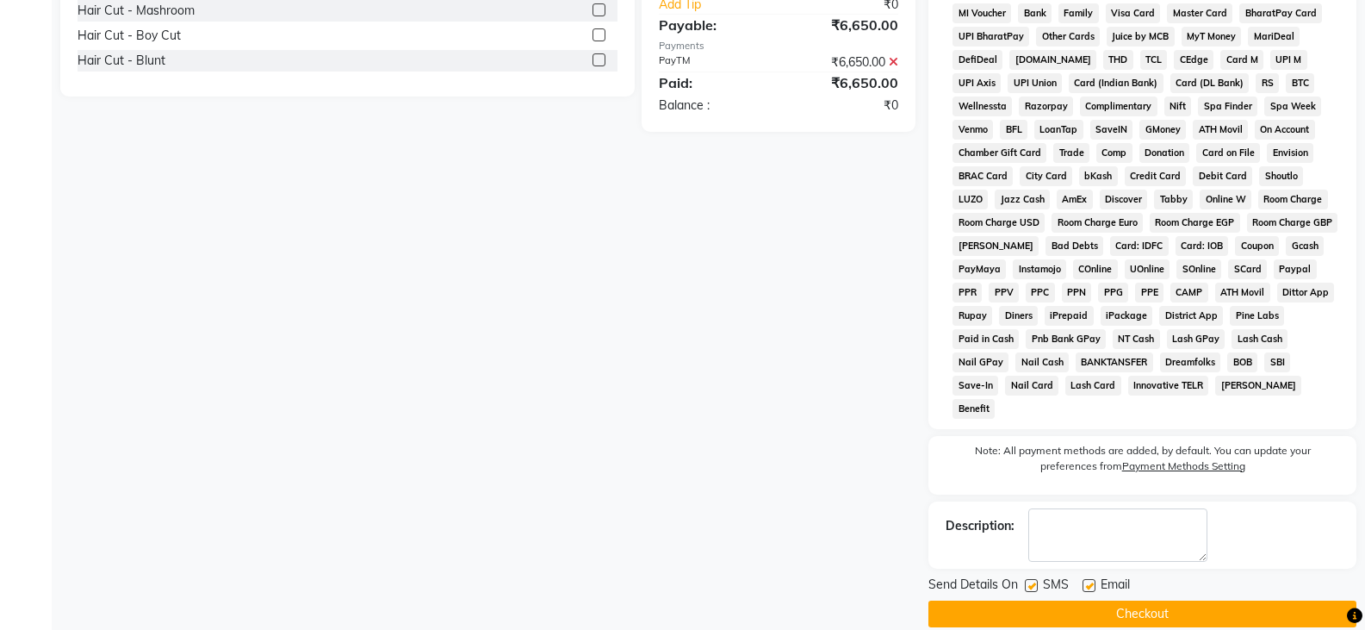
click at [1169, 600] on button "Checkout" at bounding box center [1143, 613] width 428 height 27
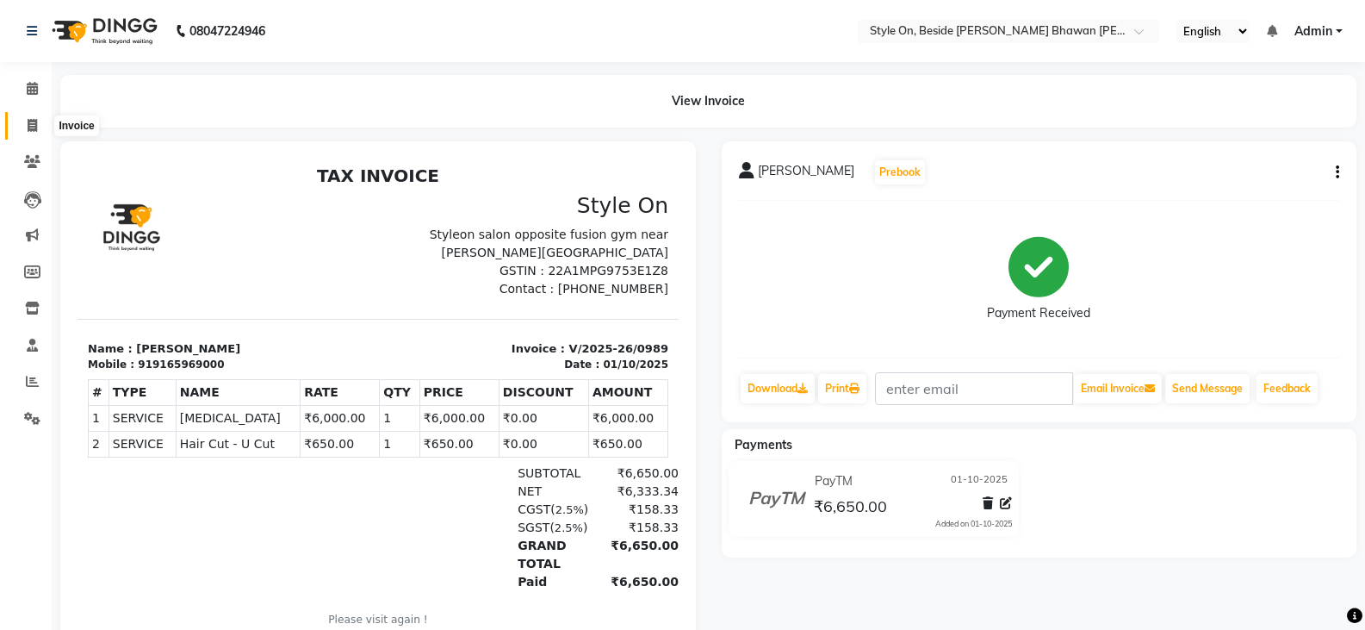
click at [32, 128] on icon at bounding box center [32, 125] width 9 height 13
select select "4700"
select select "service"
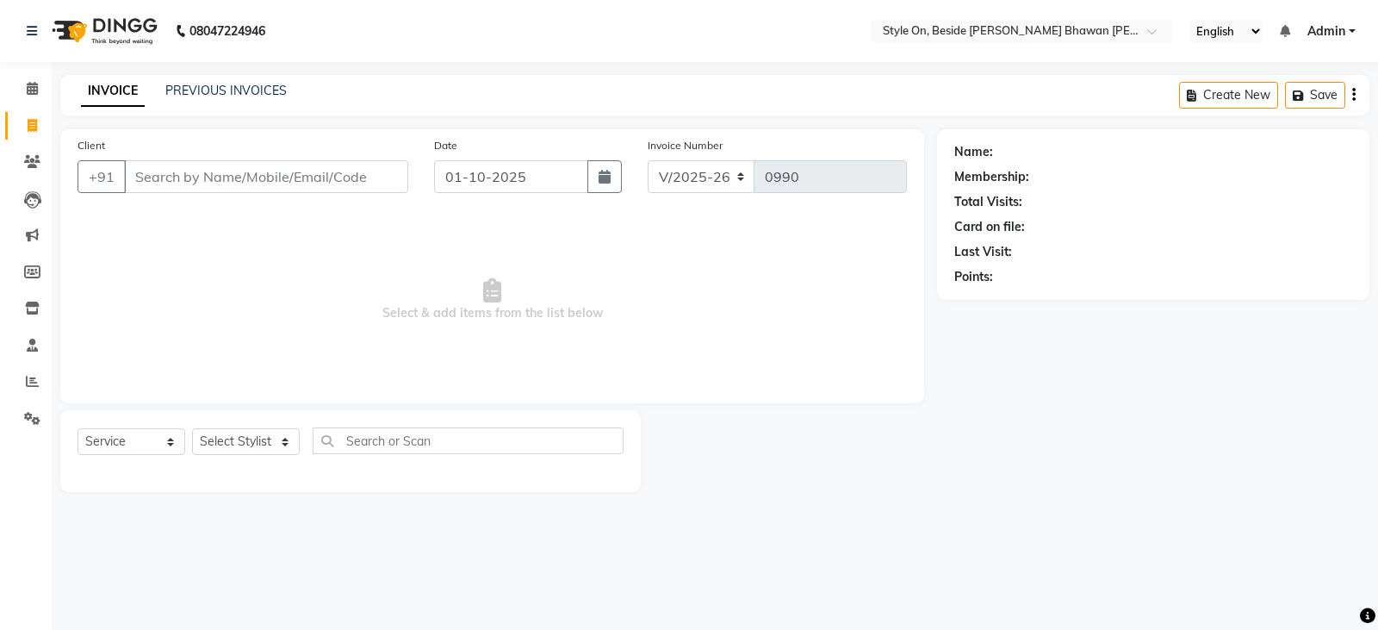
click at [278, 178] on input "Client" at bounding box center [266, 176] width 284 height 33
type input "9098172102"
click at [382, 177] on span "Add Client" at bounding box center [364, 176] width 68 height 17
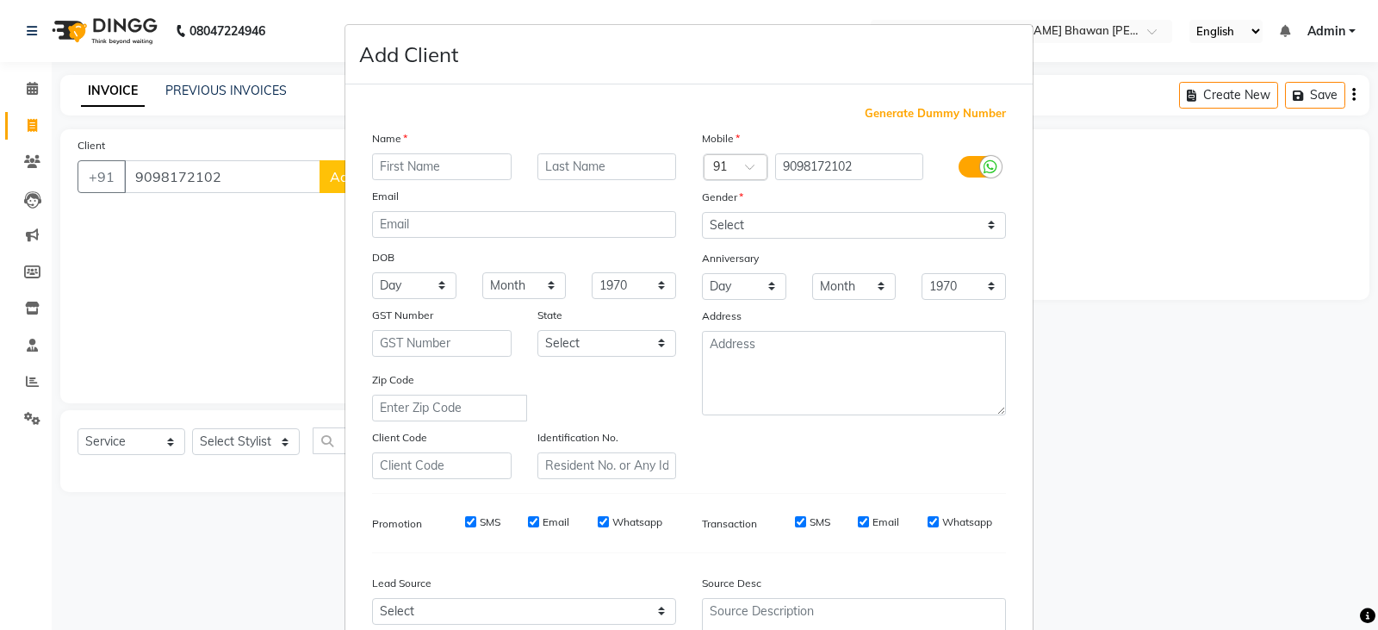
click at [386, 167] on input "text" at bounding box center [442, 166] width 140 height 27
type input "[PERSON_NAME]"
click at [722, 219] on select "Select [DEMOGRAPHIC_DATA] [DEMOGRAPHIC_DATA] Other Prefer Not To Say" at bounding box center [854, 225] width 304 height 27
select select "[DEMOGRAPHIC_DATA]"
click at [702, 212] on select "Select [DEMOGRAPHIC_DATA] [DEMOGRAPHIC_DATA] Other Prefer Not To Say" at bounding box center [854, 225] width 304 height 27
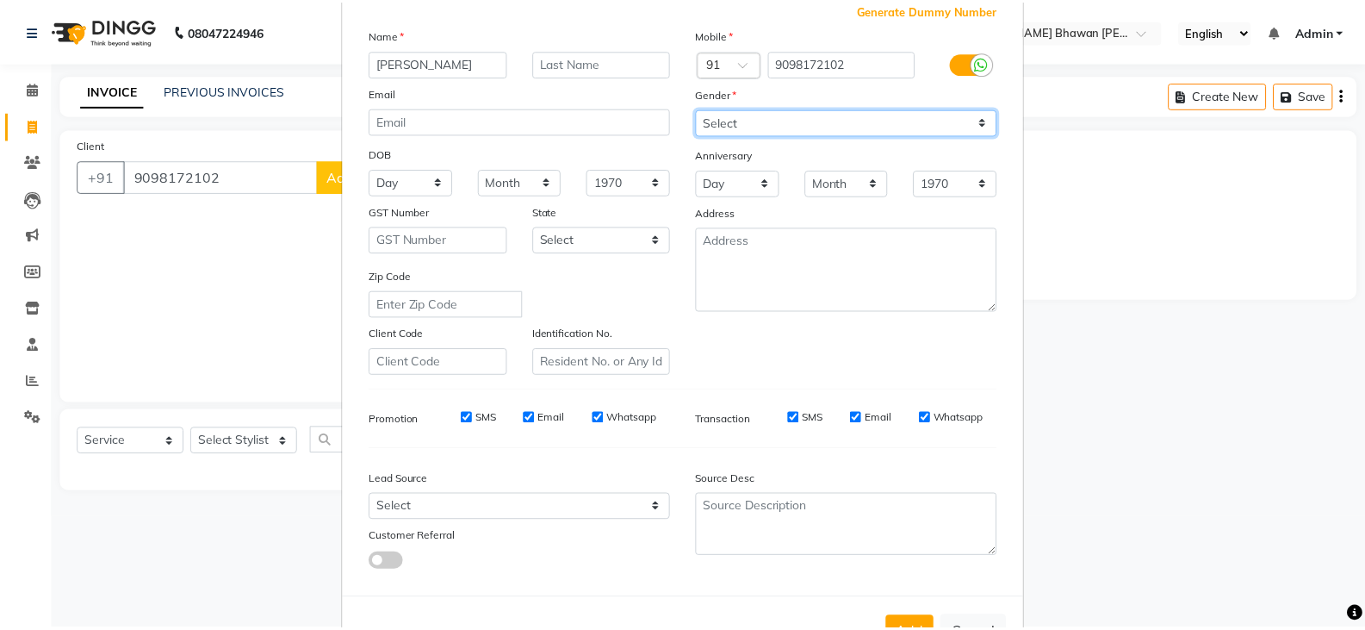
scroll to position [165, 0]
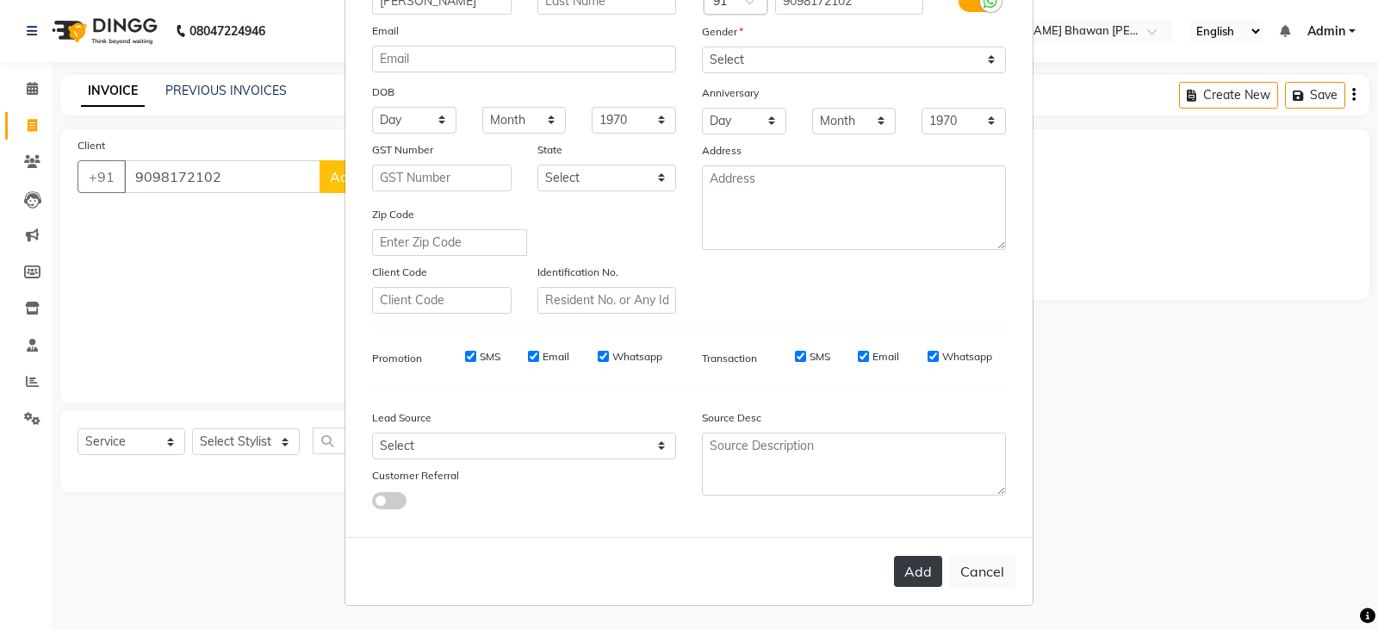
click at [926, 571] on button "Add" at bounding box center [918, 571] width 48 height 31
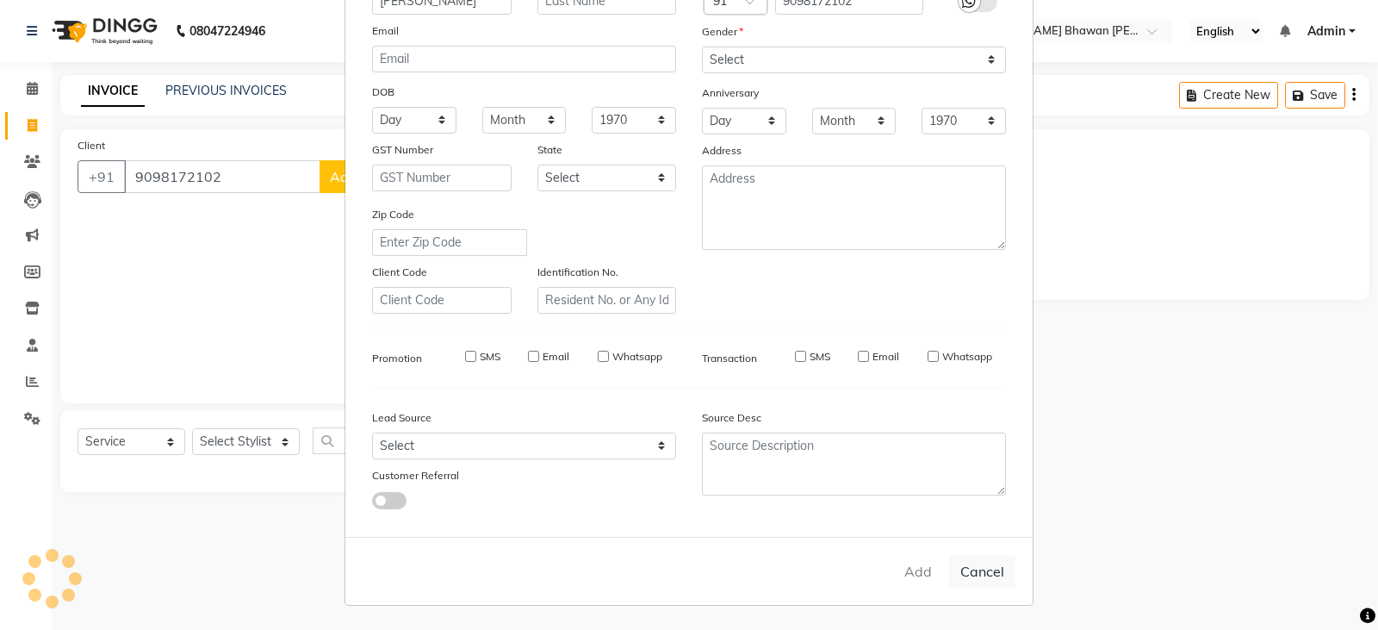
select select
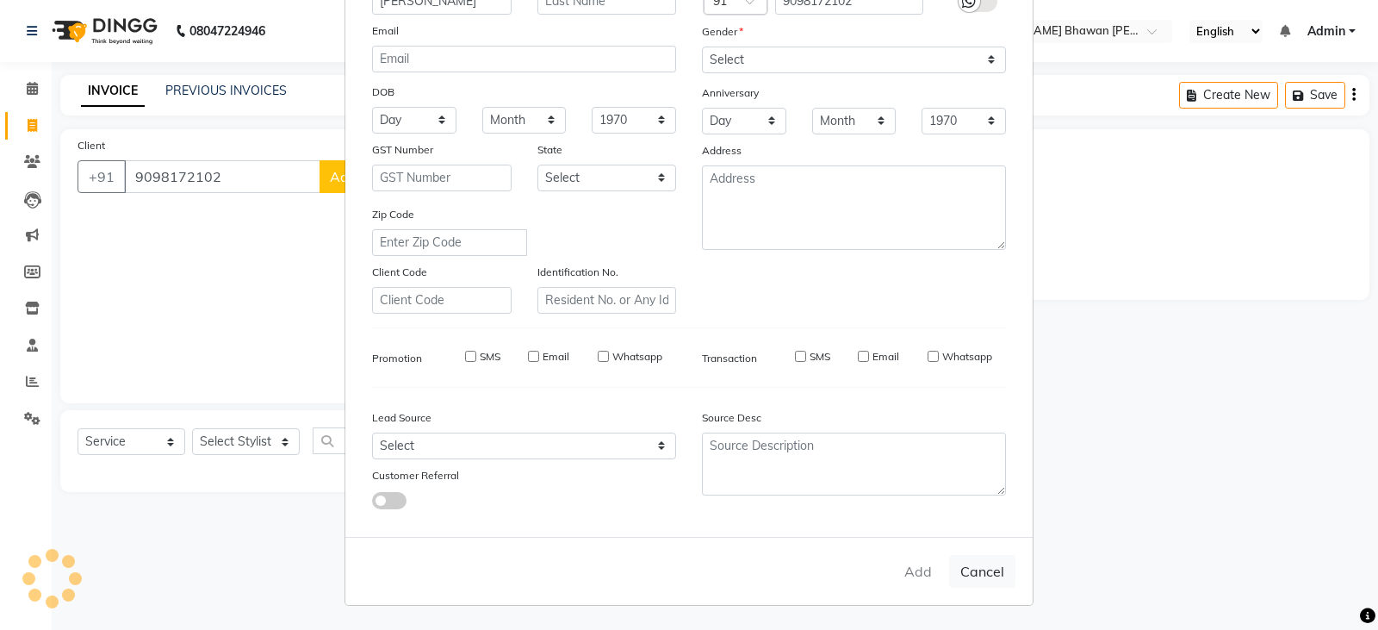
select select
checkbox input "false"
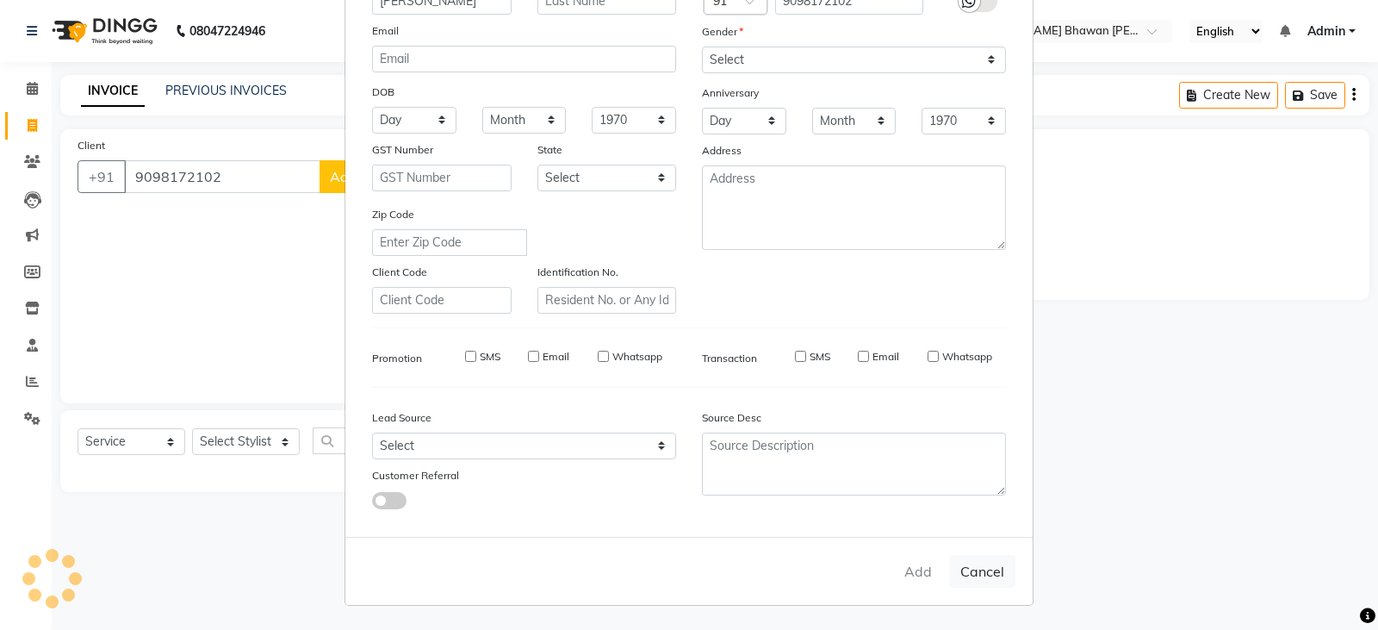
checkbox input "false"
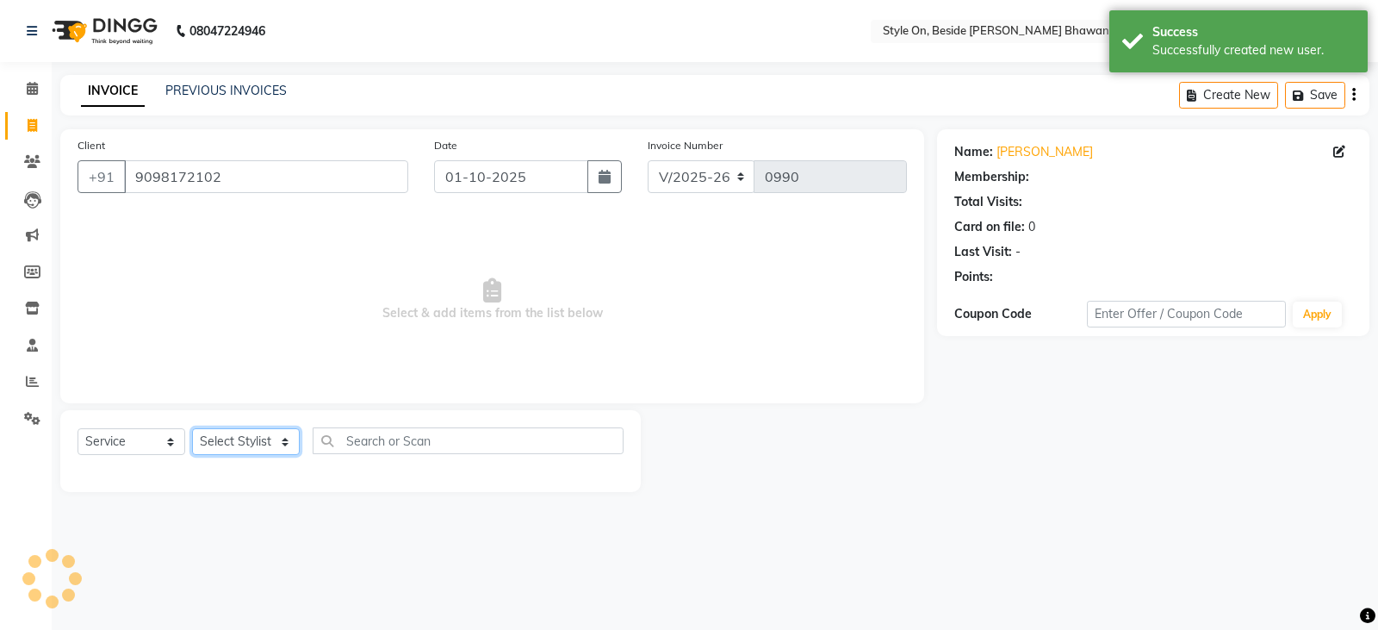
click at [238, 444] on select "Select Stylist [PERSON_NAME] Anju [PERSON_NAME] [PERSON_NAME] [PERSON_NAME] [PE…" at bounding box center [246, 441] width 108 height 27
select select "27831"
click at [192, 428] on select "Select Stylist [PERSON_NAME] Anju [PERSON_NAME] [PERSON_NAME] [PERSON_NAME] [PE…" at bounding box center [246, 441] width 108 height 27
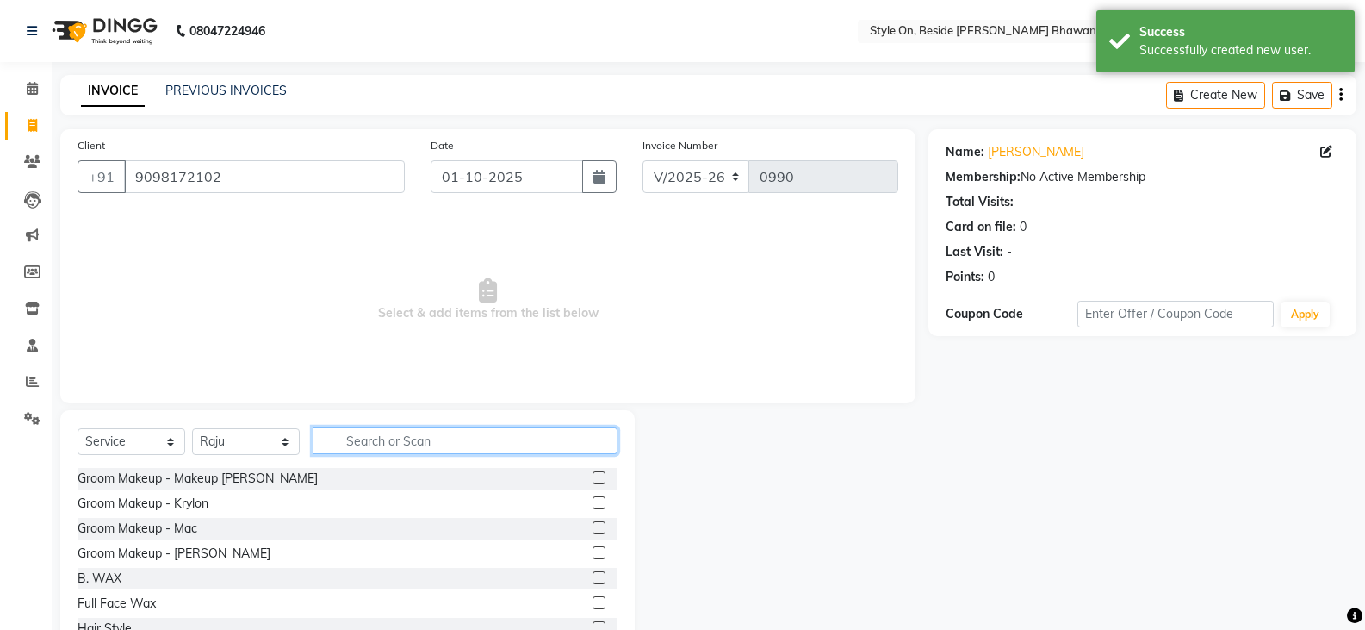
click at [382, 443] on input "text" at bounding box center [465, 440] width 305 height 27
type input "hair"
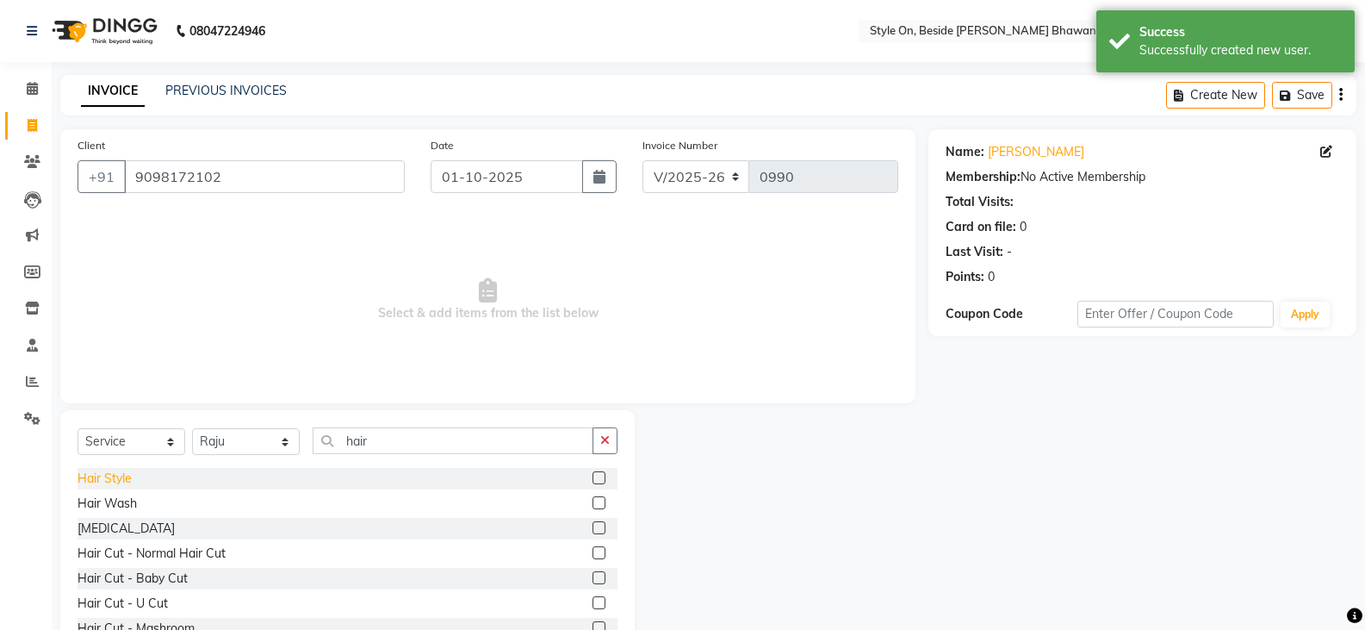
click at [113, 475] on div "Hair Style" at bounding box center [105, 478] width 54 height 18
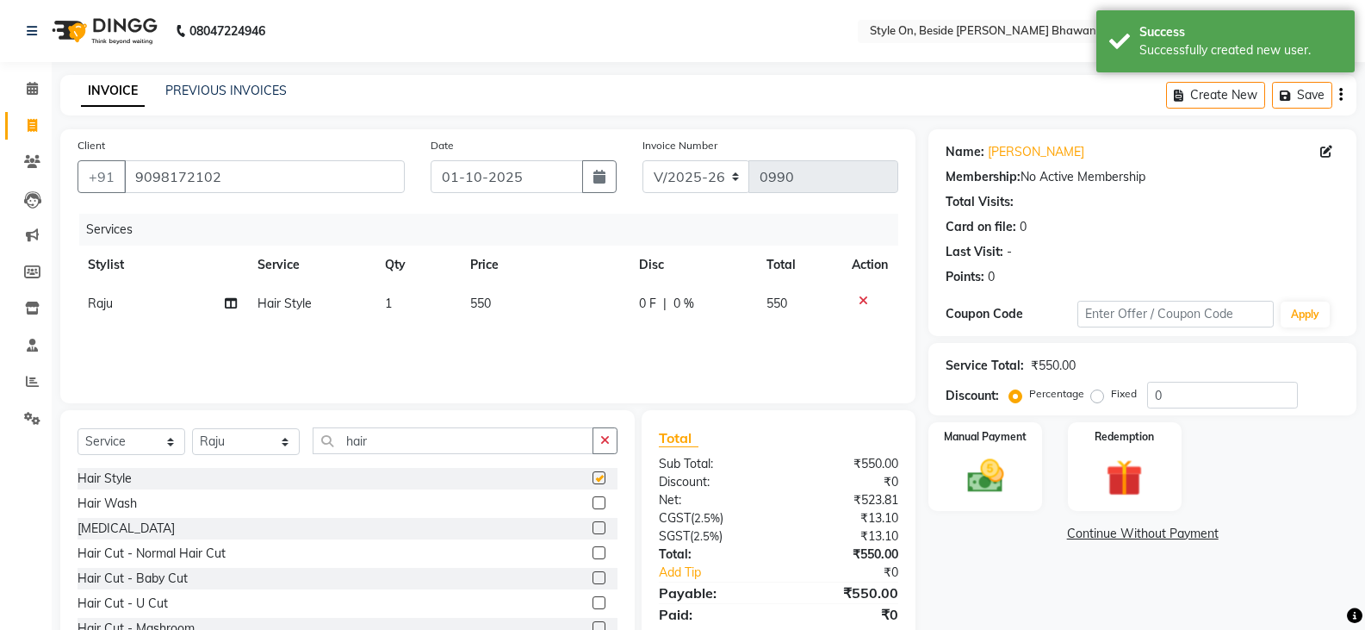
checkbox input "false"
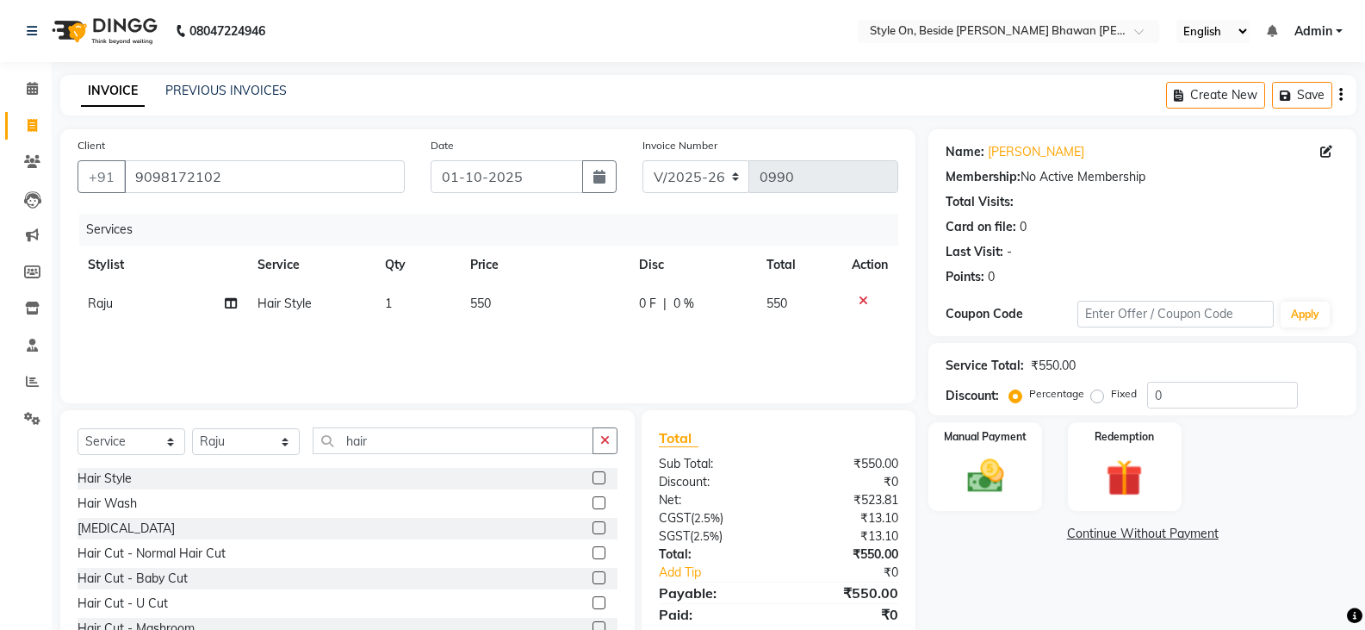
click at [540, 297] on td "550" at bounding box center [545, 303] width 170 height 39
select select "27831"
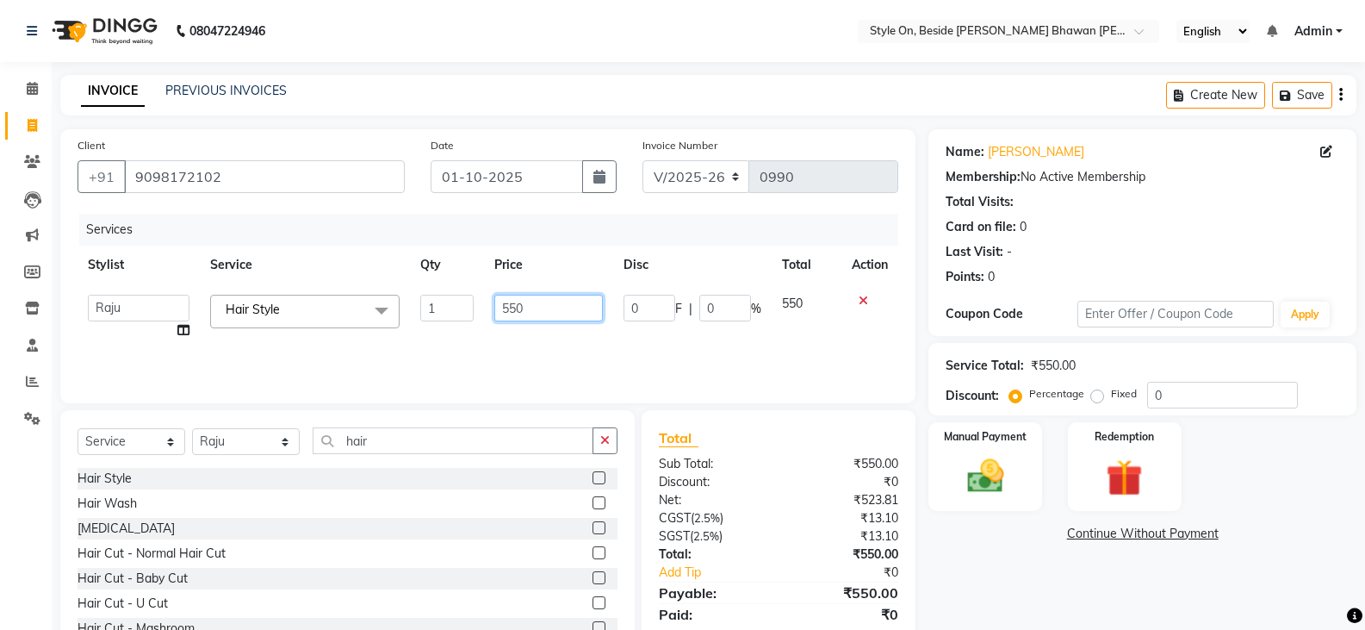
drag, startPoint x: 530, startPoint y: 308, endPoint x: 488, endPoint y: 308, distance: 42.2
click at [488, 308] on td "550" at bounding box center [548, 316] width 128 height 65
type input "750"
click at [984, 477] on img at bounding box center [984, 476] width 61 height 44
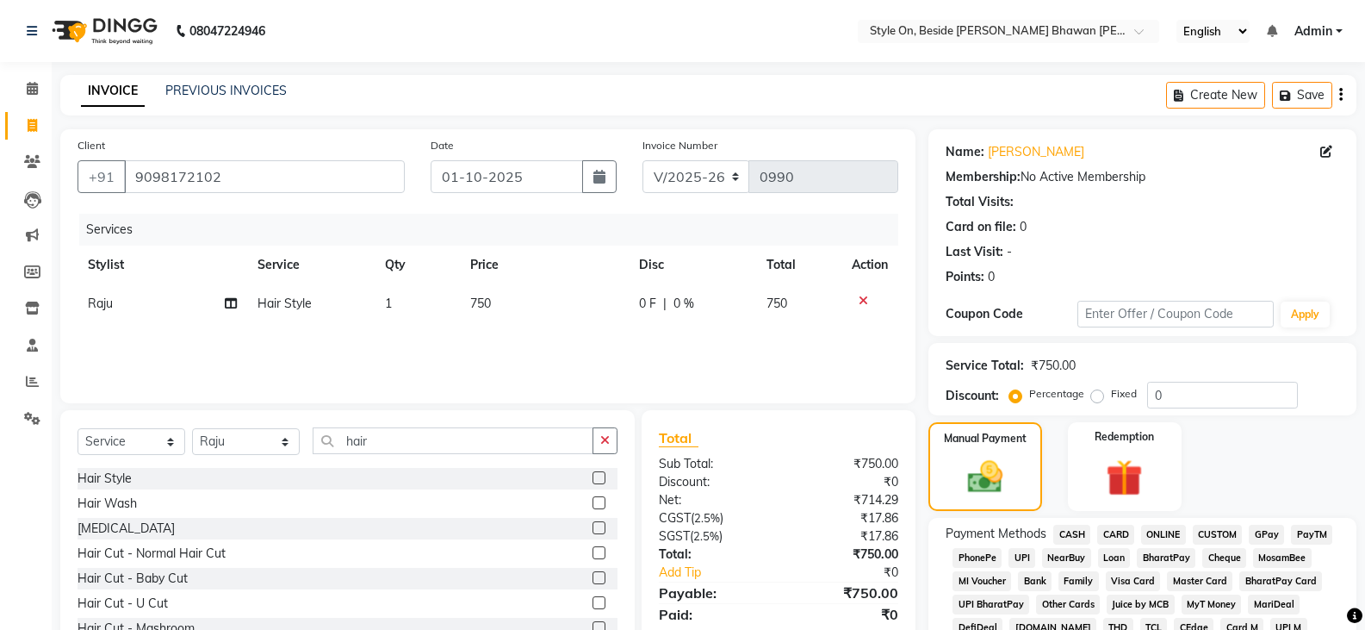
click at [1066, 530] on span "CASH" at bounding box center [1071, 535] width 37 height 20
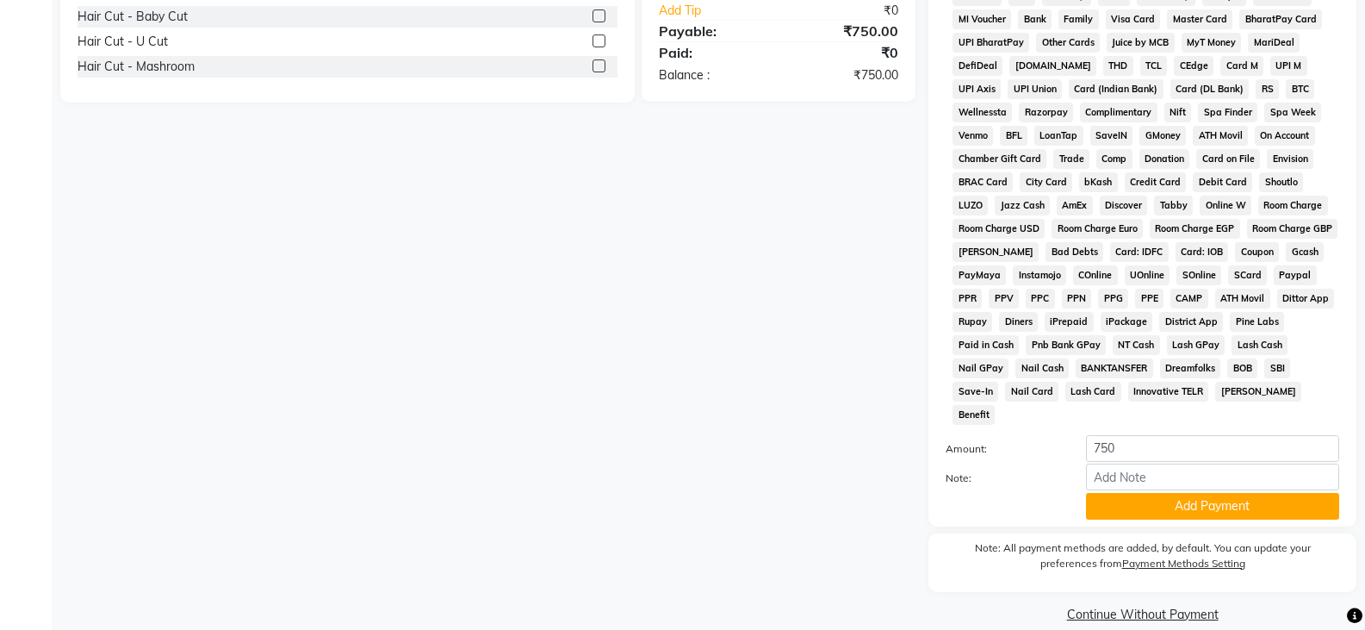
click at [1134, 493] on button "Add Payment" at bounding box center [1212, 506] width 253 height 27
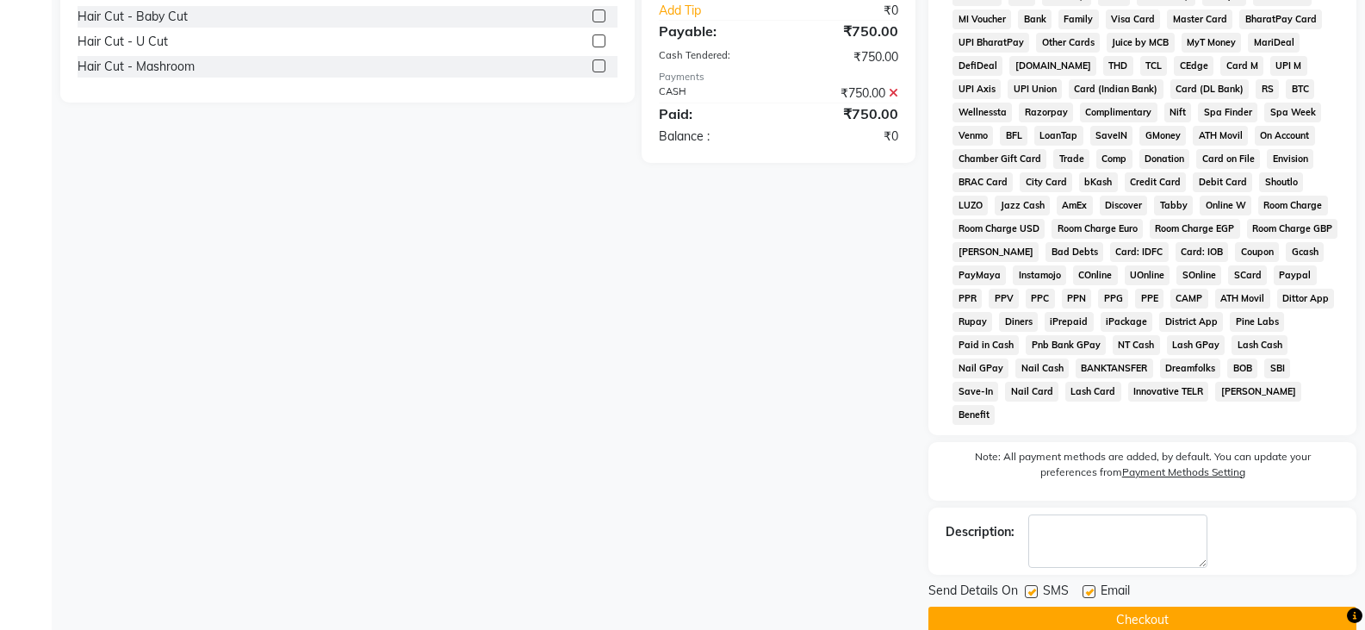
scroll to position [568, 0]
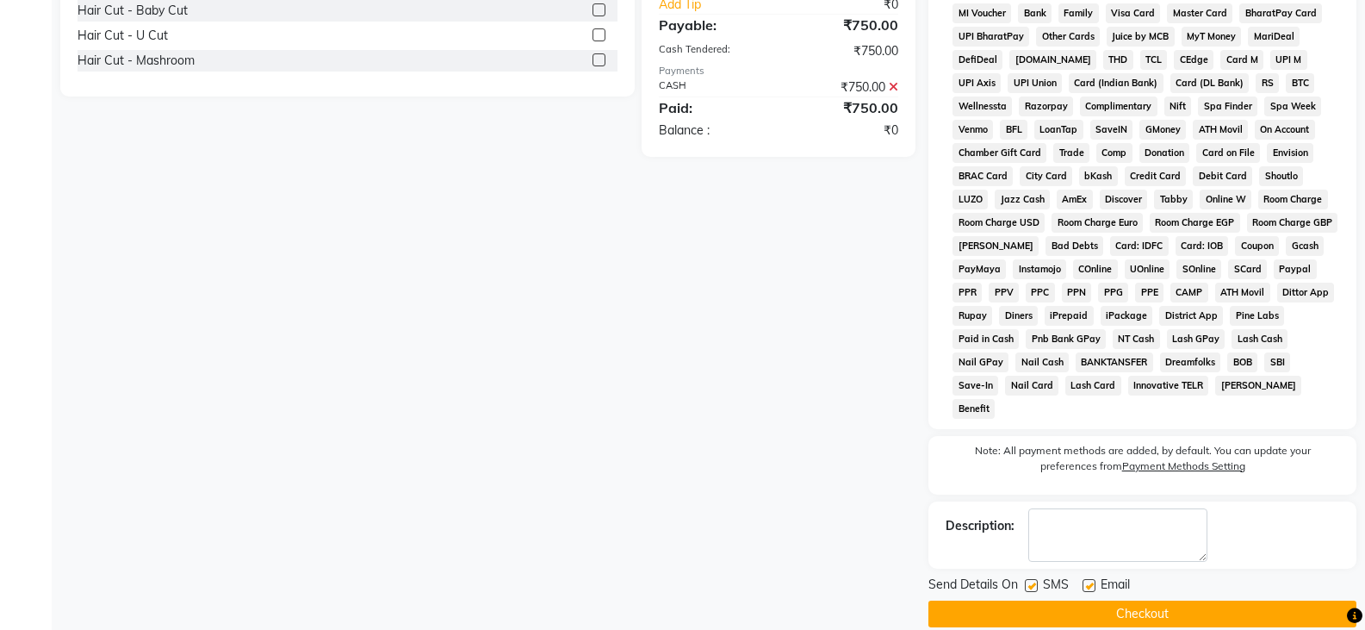
click at [1136, 600] on button "Checkout" at bounding box center [1143, 613] width 428 height 27
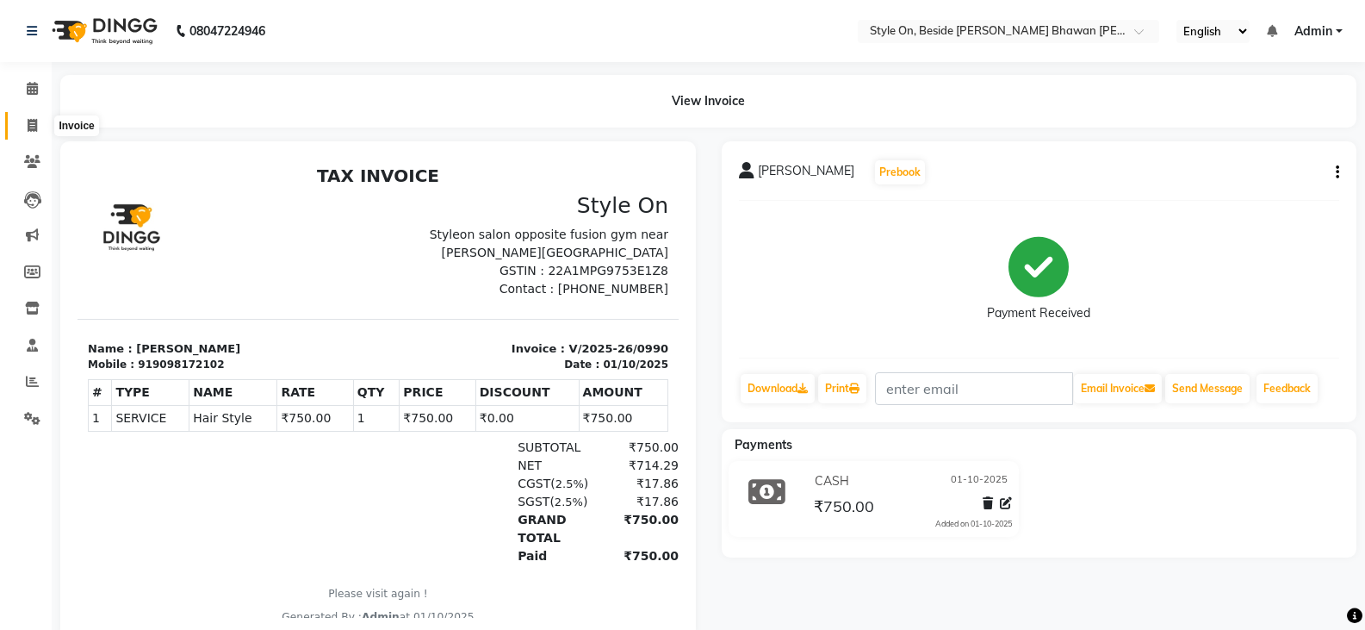
click at [34, 119] on icon at bounding box center [32, 125] width 9 height 13
select select "4700"
select select "service"
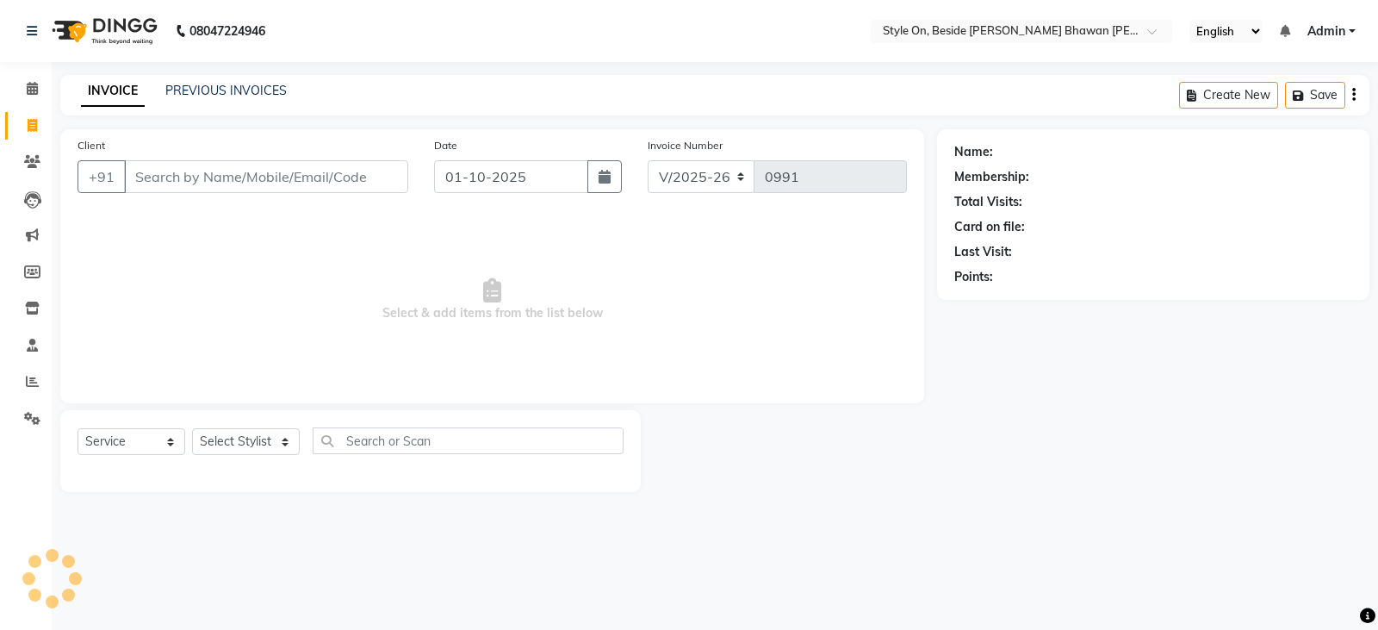
click at [204, 170] on input "Client" at bounding box center [266, 176] width 284 height 33
click at [34, 300] on span at bounding box center [32, 309] width 30 height 20
select select
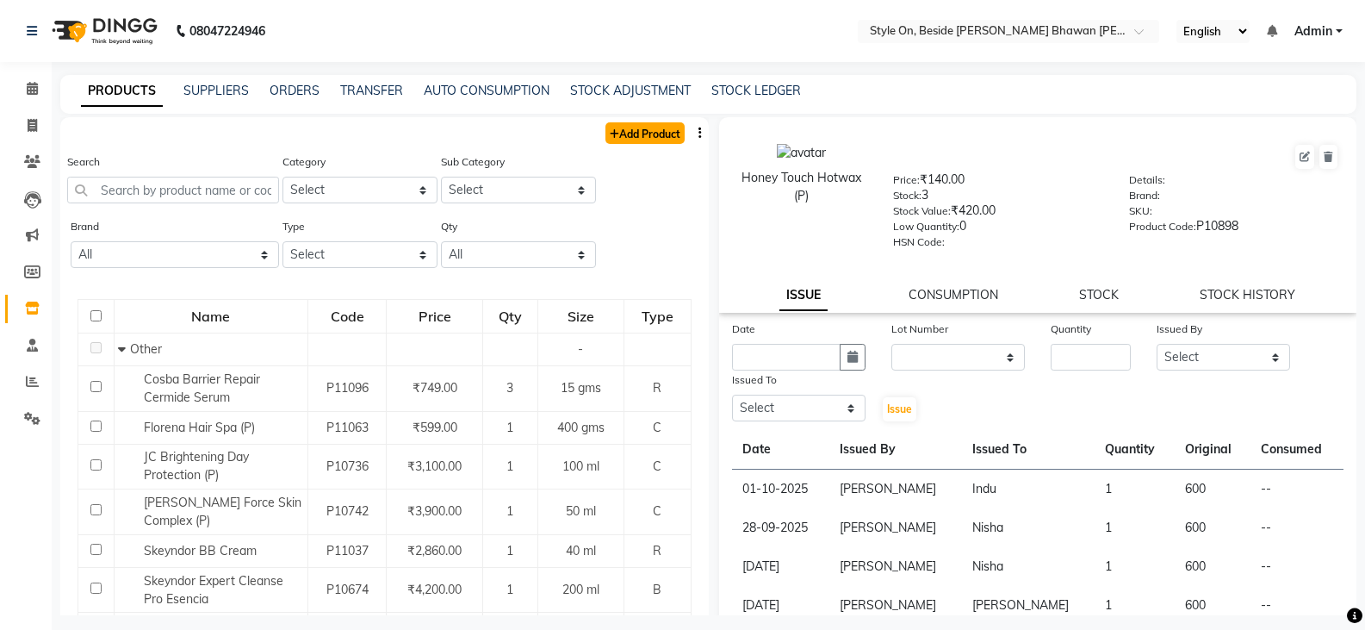
click at [660, 135] on link "Add Product" at bounding box center [645, 133] width 79 height 22
select select "true"
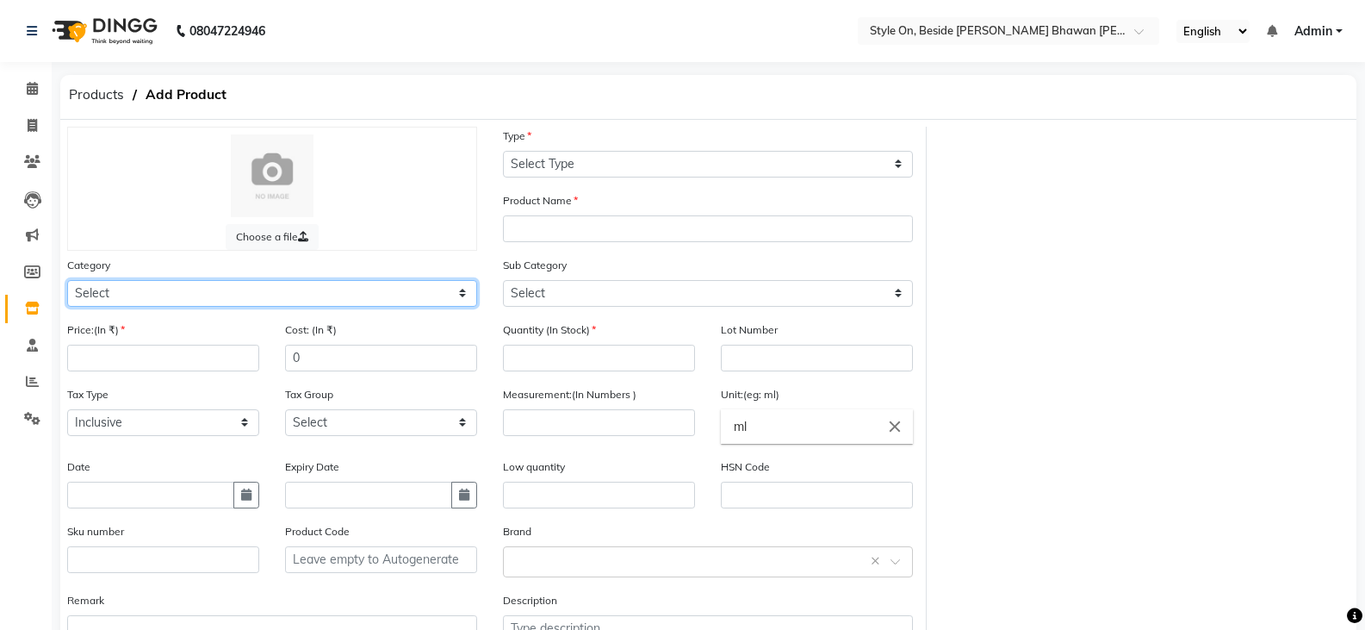
click at [107, 295] on select "Select Hair Skin Makeup Personal Care Appliances [PERSON_NAME] Waxing Disposabl…" at bounding box center [272, 293] width 410 height 27
select select "648201150"
click at [67, 280] on select "Select Hair Skin Makeup Personal Care Appliances [PERSON_NAME] Waxing Disposabl…" at bounding box center [272, 293] width 410 height 27
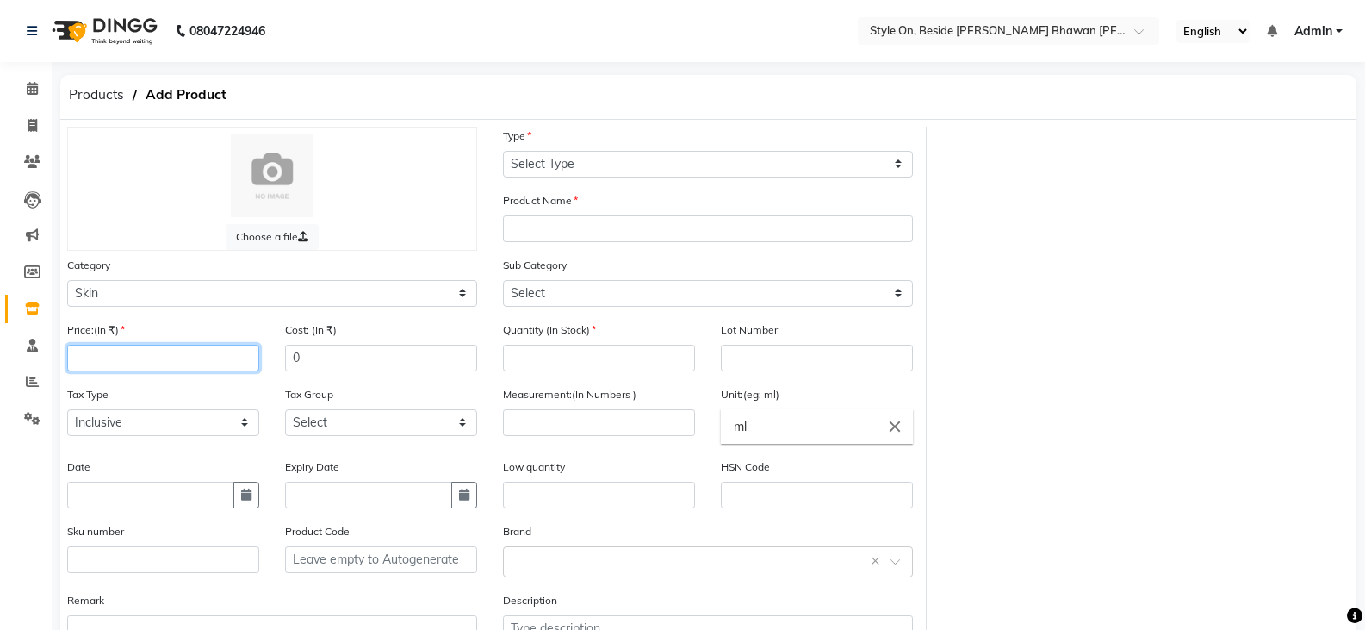
click at [94, 353] on input "number" at bounding box center [163, 358] width 192 height 27
type input "599"
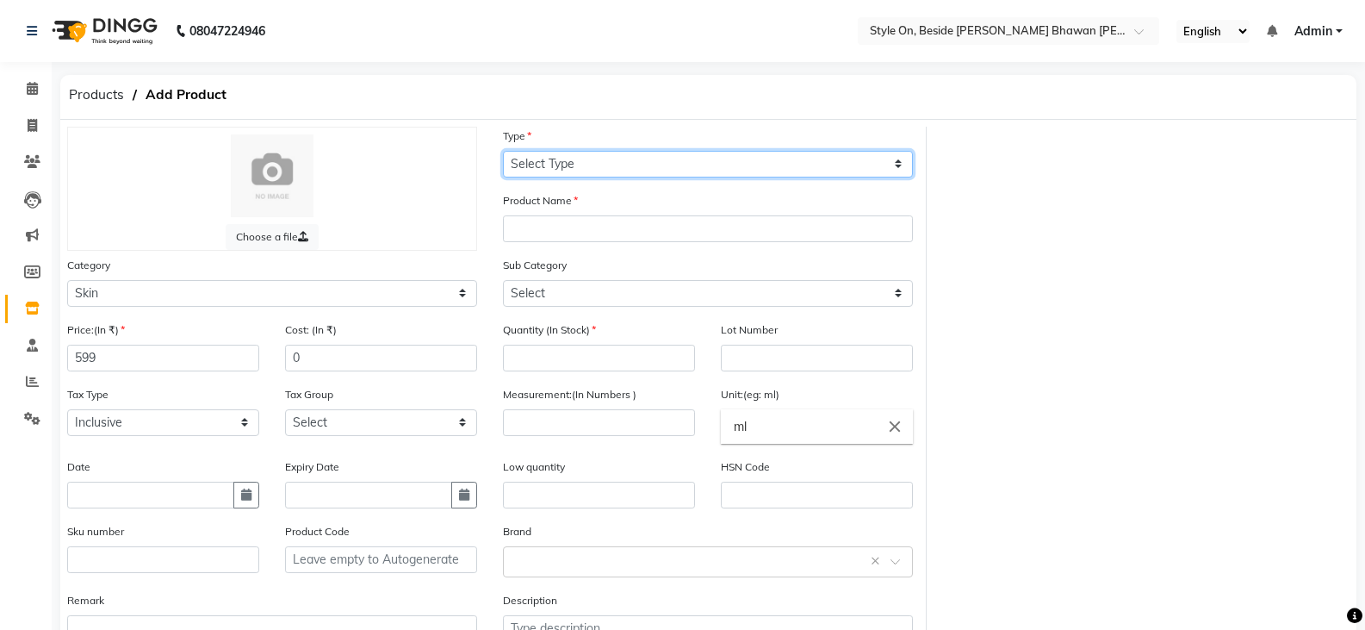
click at [559, 161] on select "Select Type Both Retail Consumable" at bounding box center [708, 164] width 410 height 27
select select "R"
click at [503, 151] on select "Select Type Both Retail Consumable" at bounding box center [708, 164] width 410 height 27
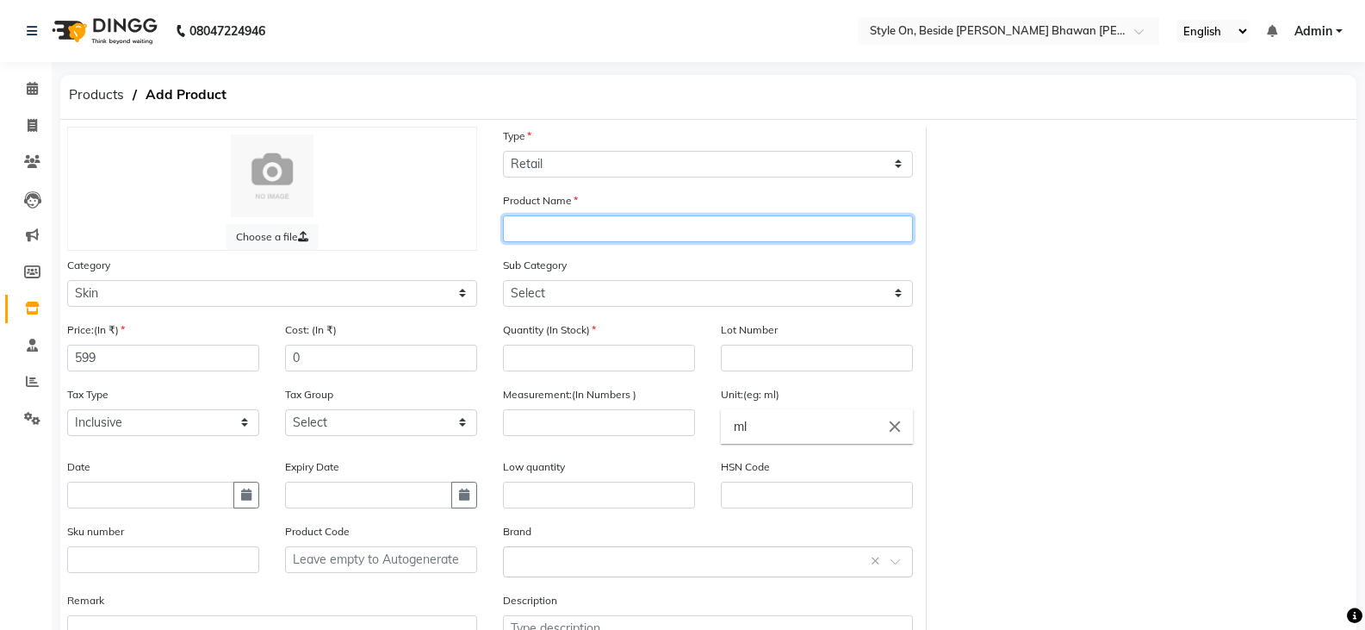
click at [548, 229] on input "text" at bounding box center [708, 228] width 410 height 27
type input "Cosba Renewing Serum"
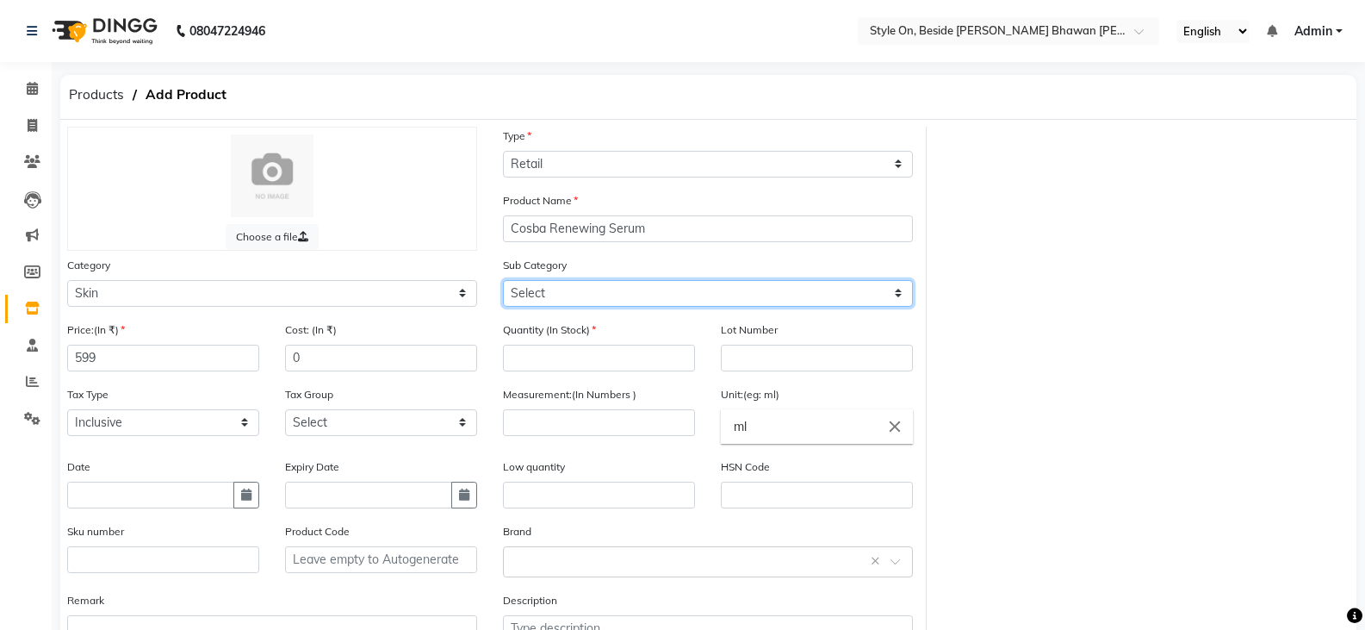
click at [542, 298] on select "Select Cleanser Facial Moisturiser Serum Toner Sun Care Masks Lip Care Eye Care…" at bounding box center [708, 293] width 410 height 27
select select "648201154"
click at [503, 280] on select "Select Cleanser Facial Moisturiser Serum Toner Sun Care Masks Lip Care Eye Care…" at bounding box center [708, 293] width 410 height 27
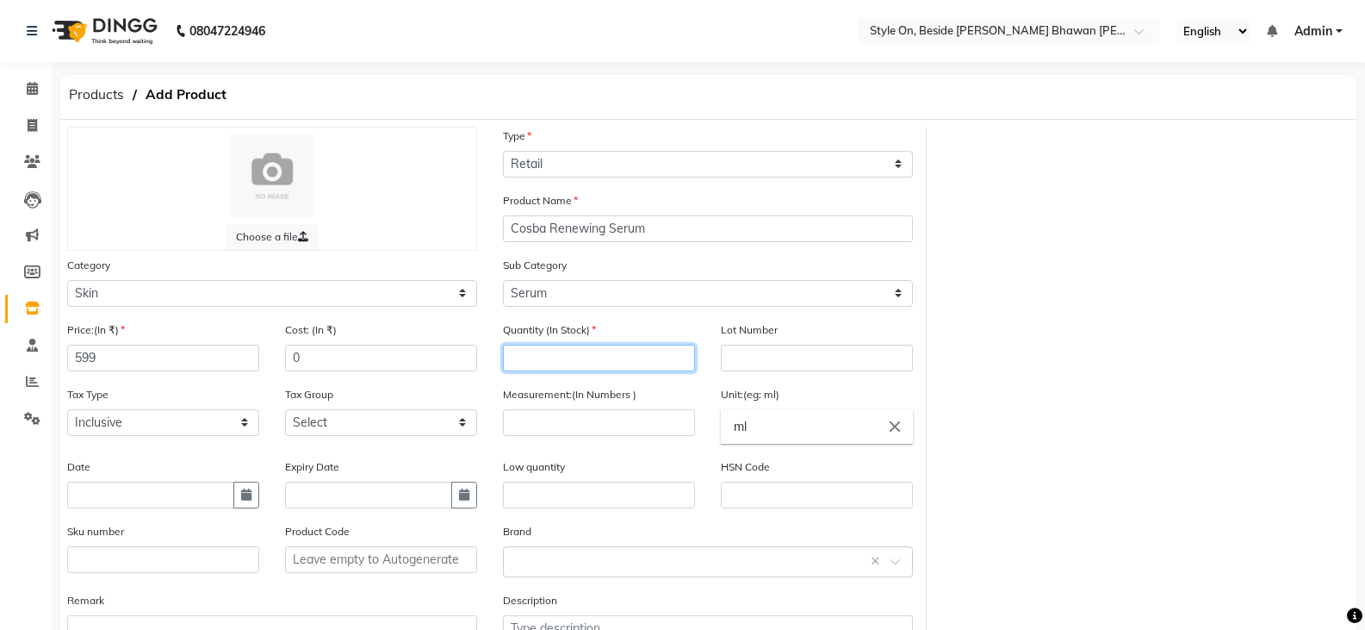
click at [594, 362] on input "number" at bounding box center [599, 358] width 192 height 27
type input "6"
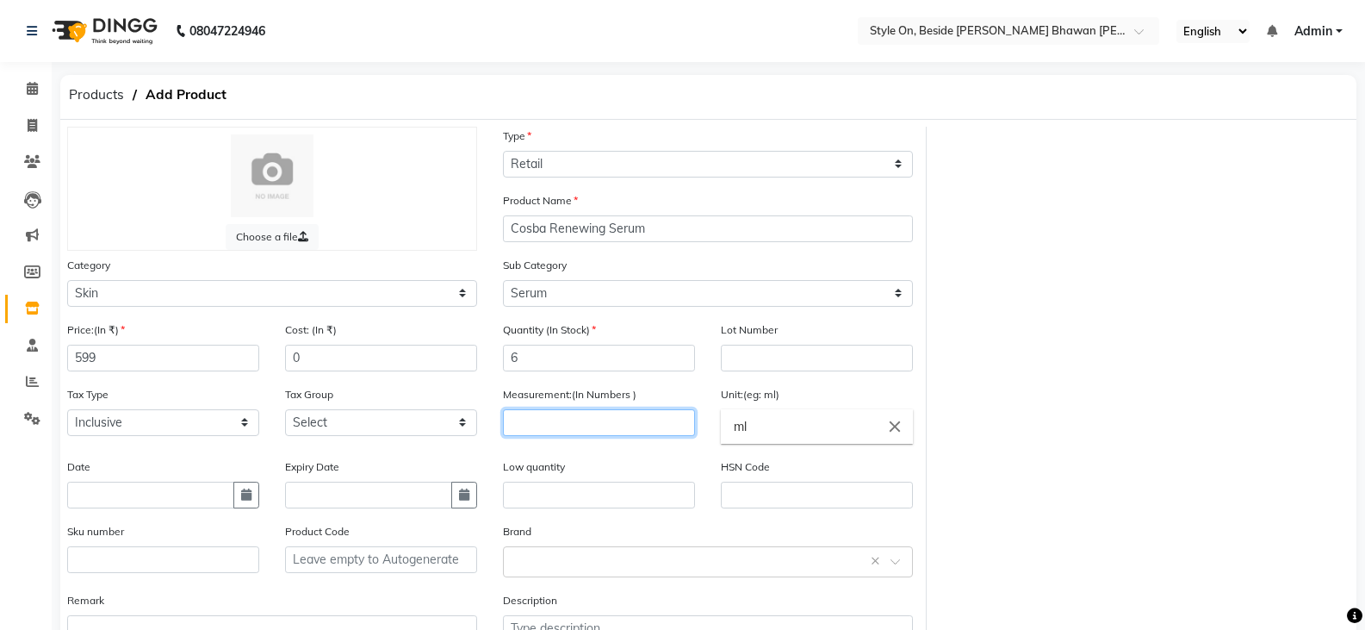
click at [551, 425] on input "number" at bounding box center [599, 422] width 192 height 27
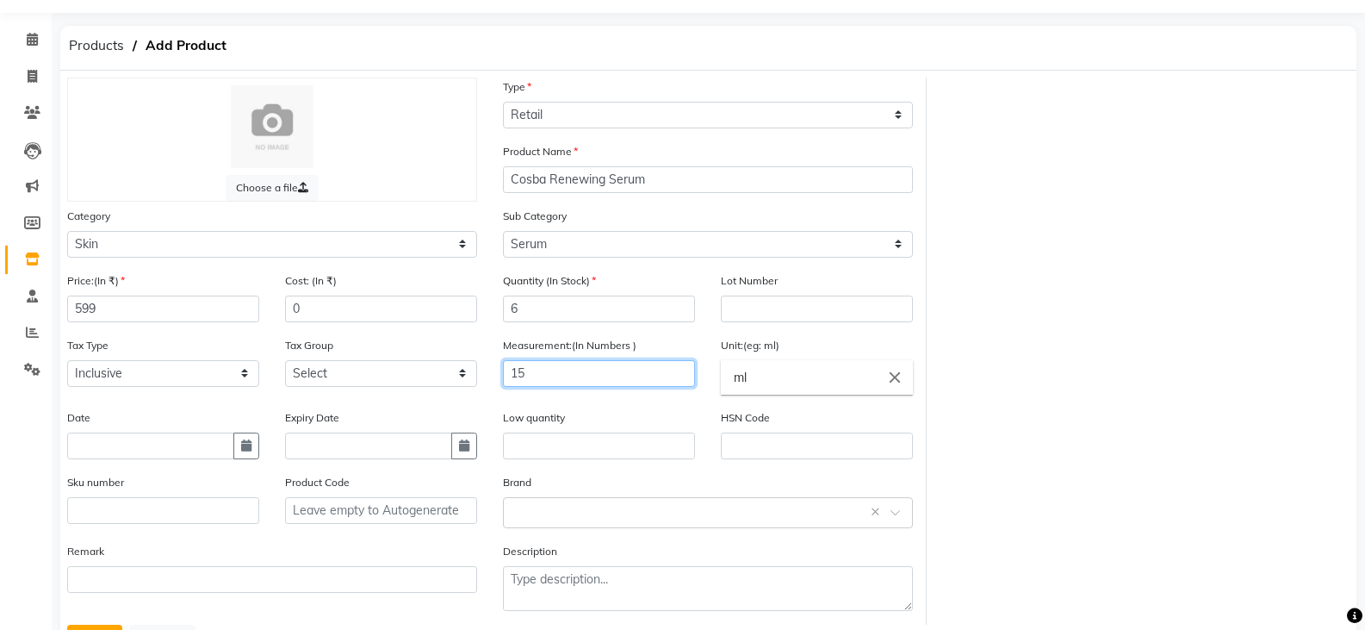
scroll to position [127, 0]
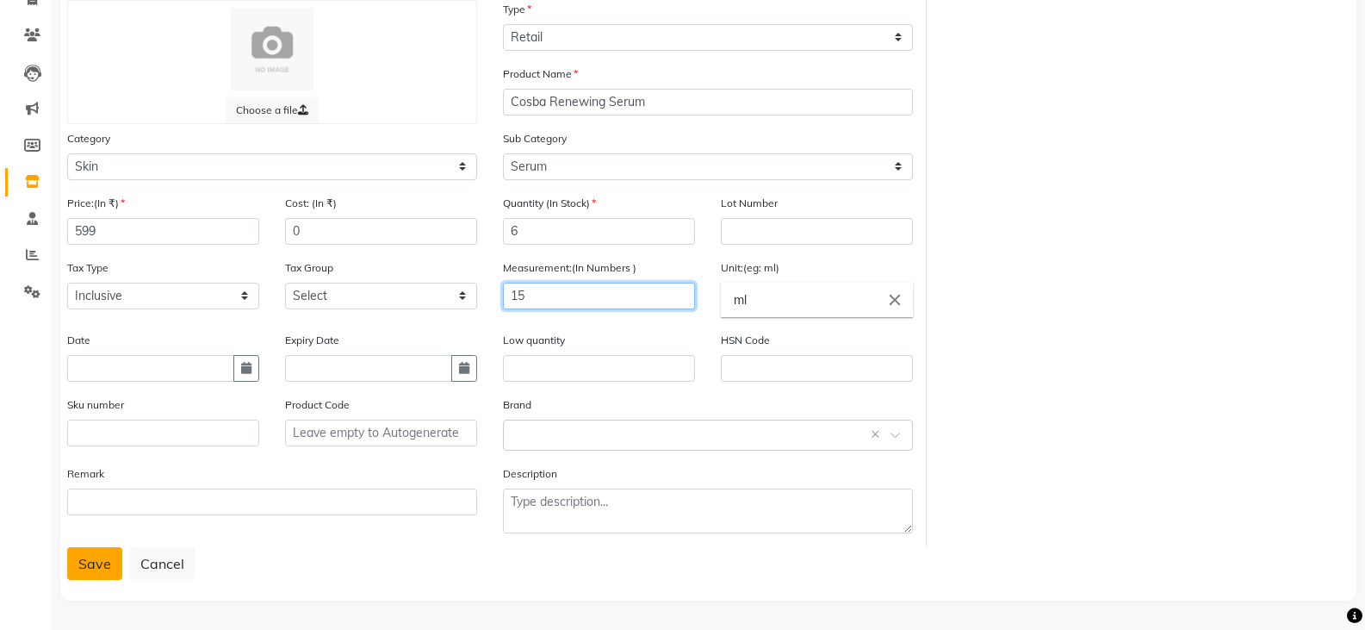
type input "15"
click at [85, 564] on button "Save" at bounding box center [94, 563] width 55 height 33
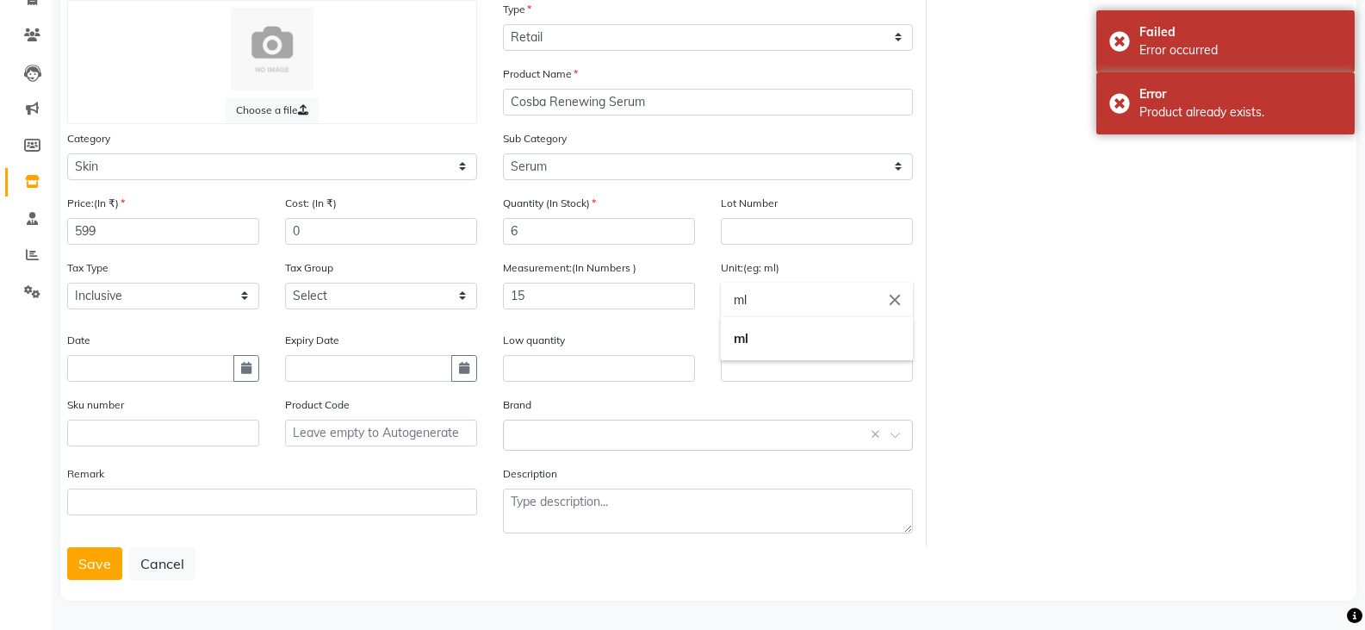
click at [755, 299] on input "ml" at bounding box center [817, 300] width 192 height 34
click at [745, 339] on b "ml" at bounding box center [741, 338] width 15 height 16
click at [103, 572] on button "Save" at bounding box center [94, 563] width 55 height 33
click at [1125, 35] on div "Failed Error occurred" at bounding box center [1226, 41] width 258 height 62
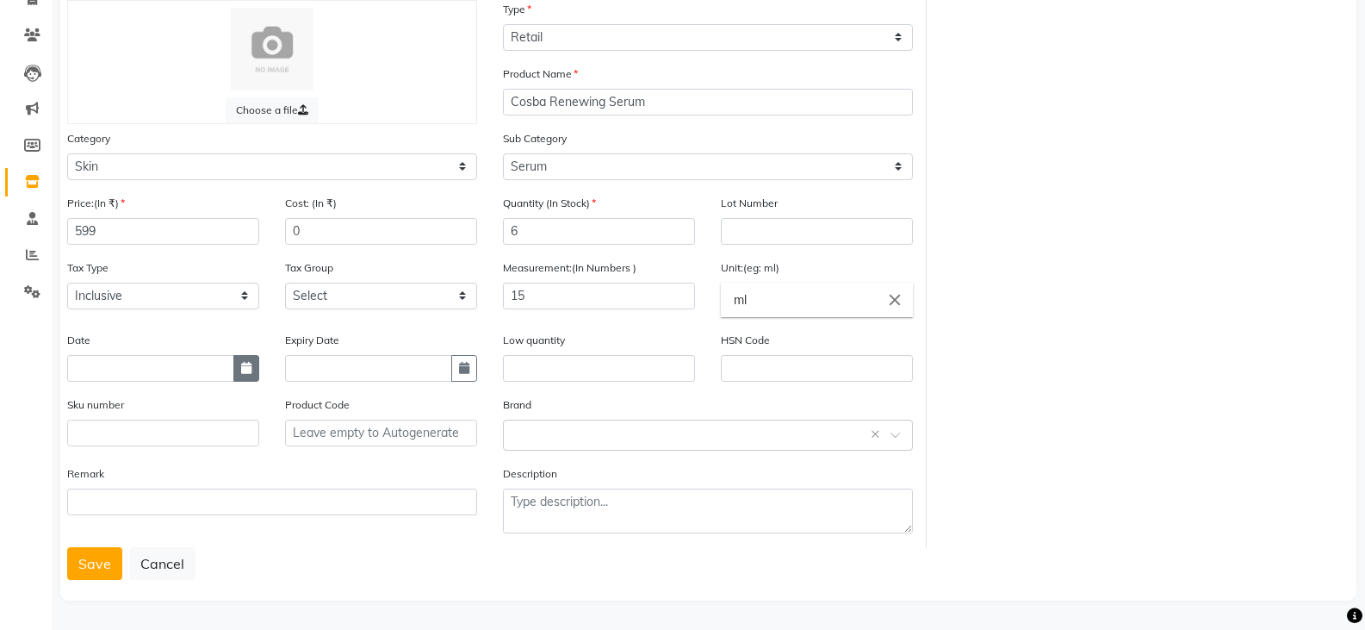
click at [245, 363] on icon "button" at bounding box center [246, 368] width 10 height 12
select select "10"
select select "2025"
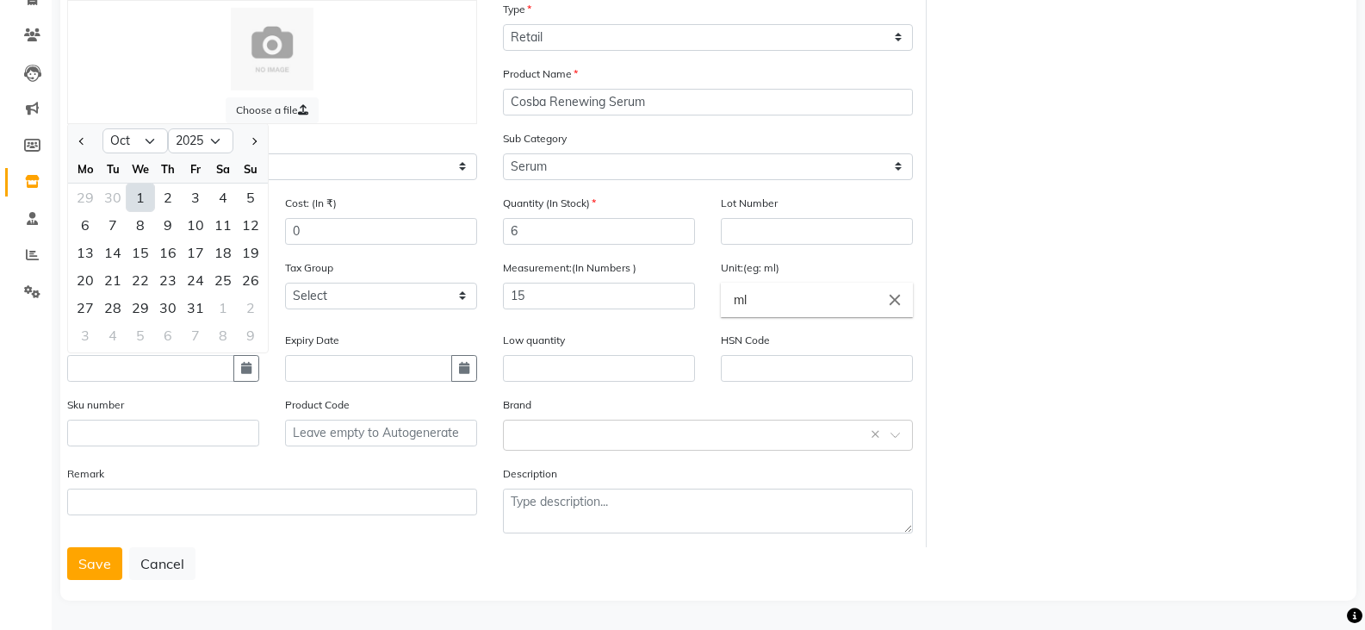
click at [142, 189] on div "1" at bounding box center [141, 197] width 28 height 28
type input "01-10-2025"
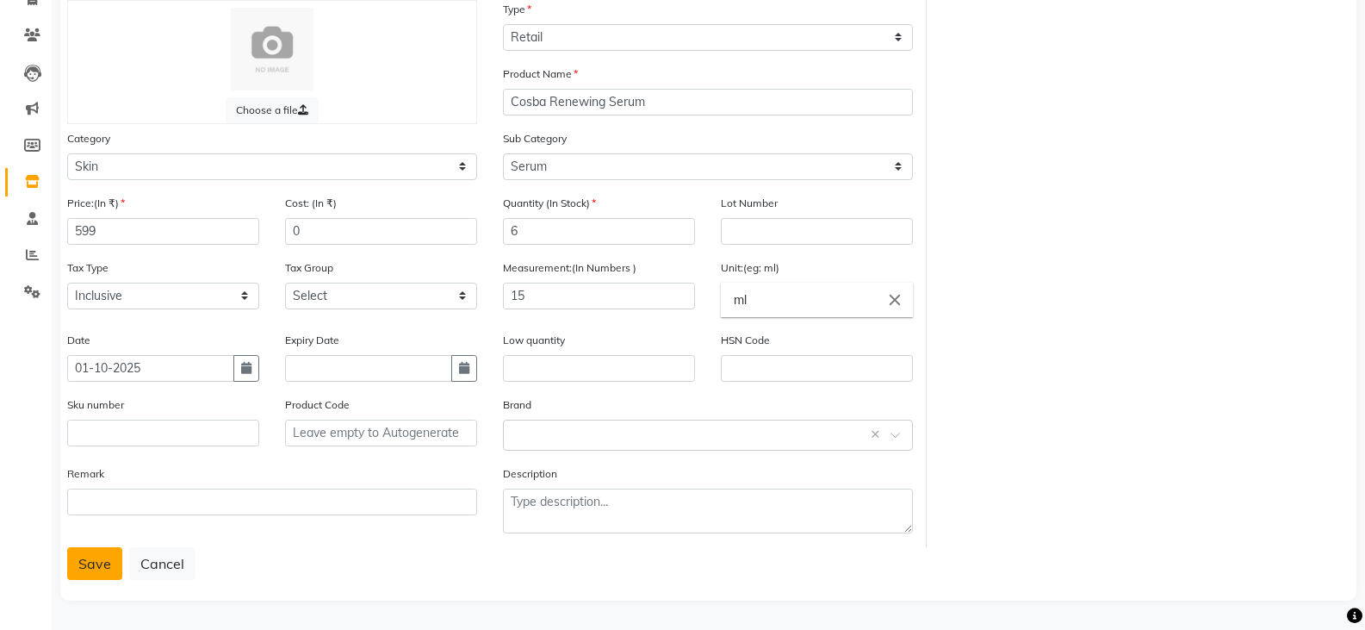
click at [96, 569] on button "Save" at bounding box center [94, 563] width 55 height 33
click at [98, 287] on select "Select Inclusive Exclusive" at bounding box center [163, 296] width 192 height 27
click at [67, 283] on select "Select Inclusive Exclusive" at bounding box center [163, 296] width 192 height 27
click at [115, 287] on select "Select Inclusive Exclusive" at bounding box center [163, 296] width 192 height 27
click at [86, 556] on button "Save" at bounding box center [94, 563] width 55 height 33
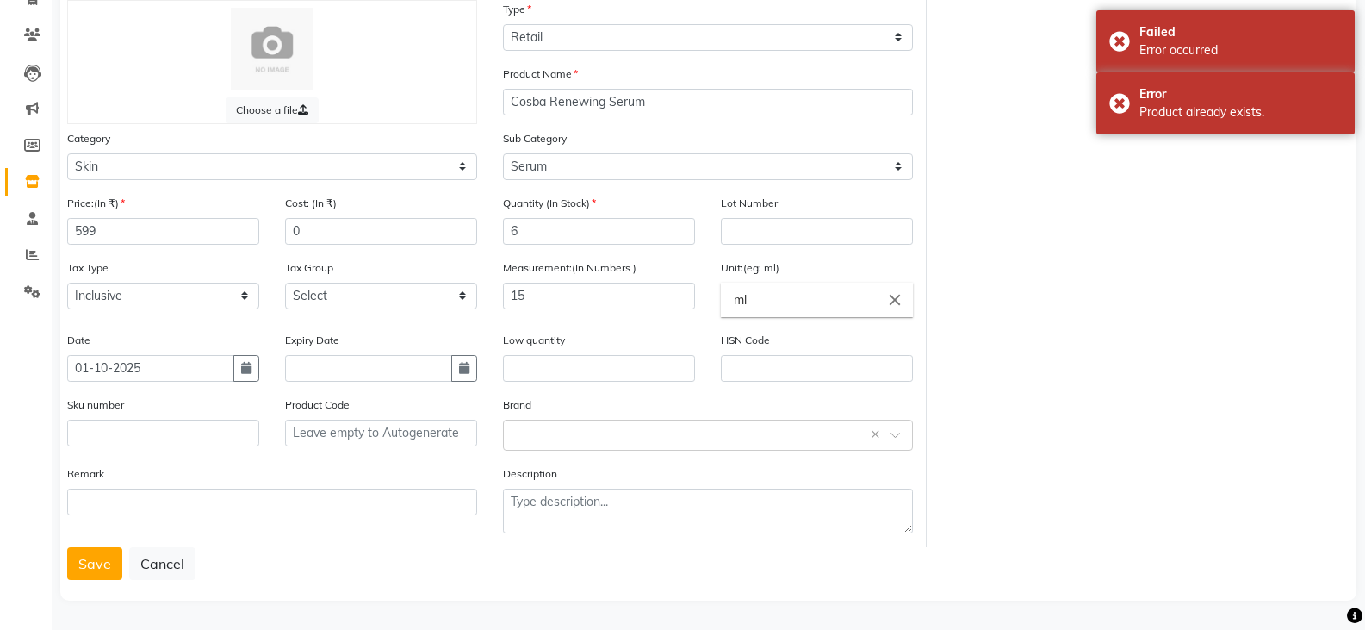
click at [85, 556] on button "Save" at bounding box center [94, 563] width 55 height 33
click at [1124, 99] on div "Error Product already exists." at bounding box center [1226, 103] width 258 height 62
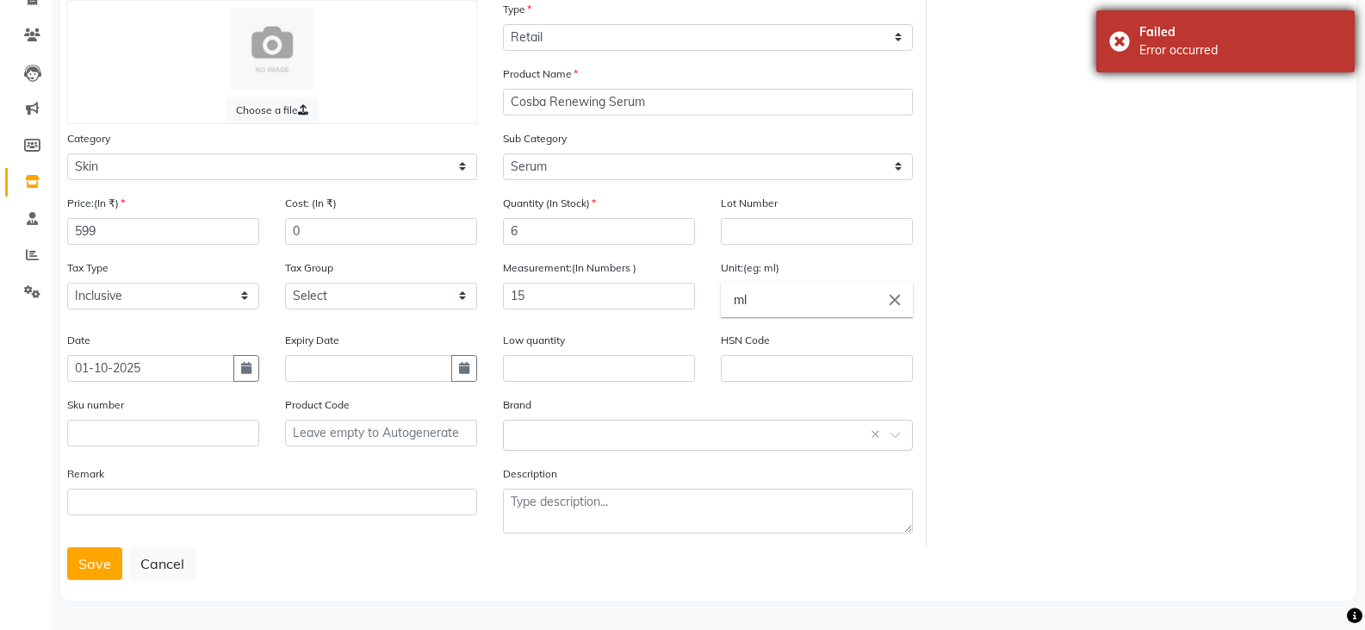
click at [1114, 36] on div "Failed Error occurred" at bounding box center [1226, 41] width 258 height 62
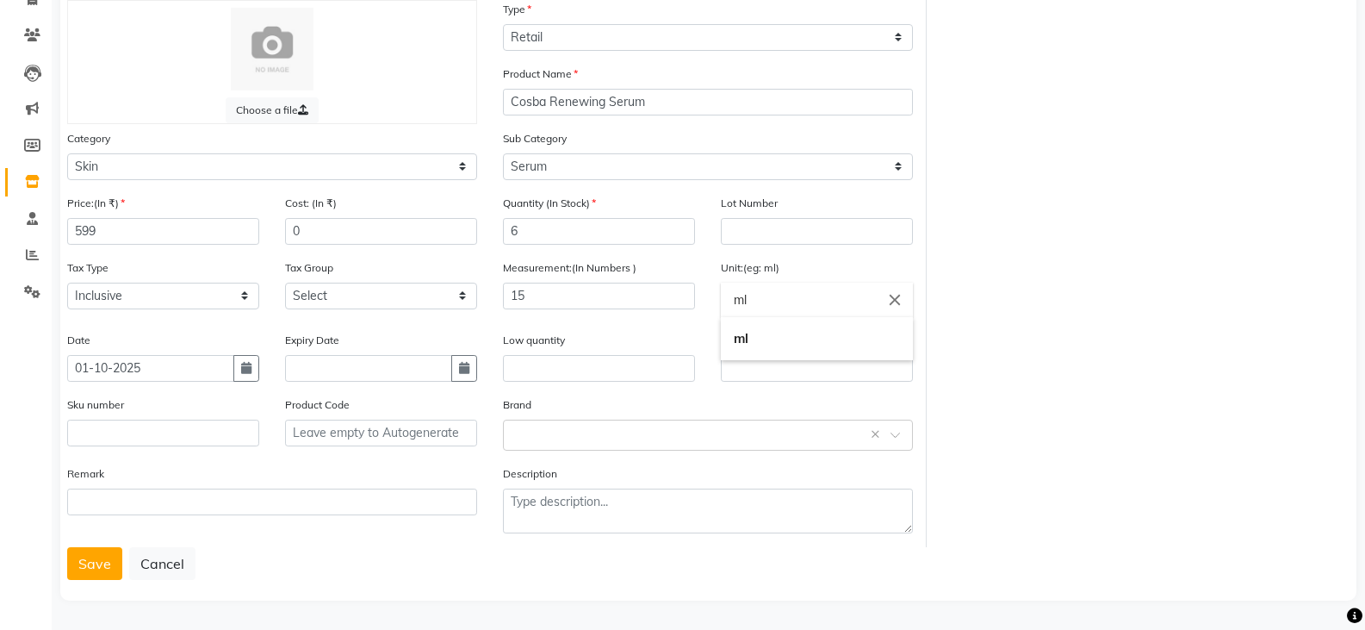
click at [756, 308] on input "ml" at bounding box center [817, 300] width 192 height 34
click at [764, 303] on input "ml" at bounding box center [817, 300] width 192 height 34
type input "m"
type input "gm"
click at [80, 557] on div at bounding box center [682, 315] width 1365 height 630
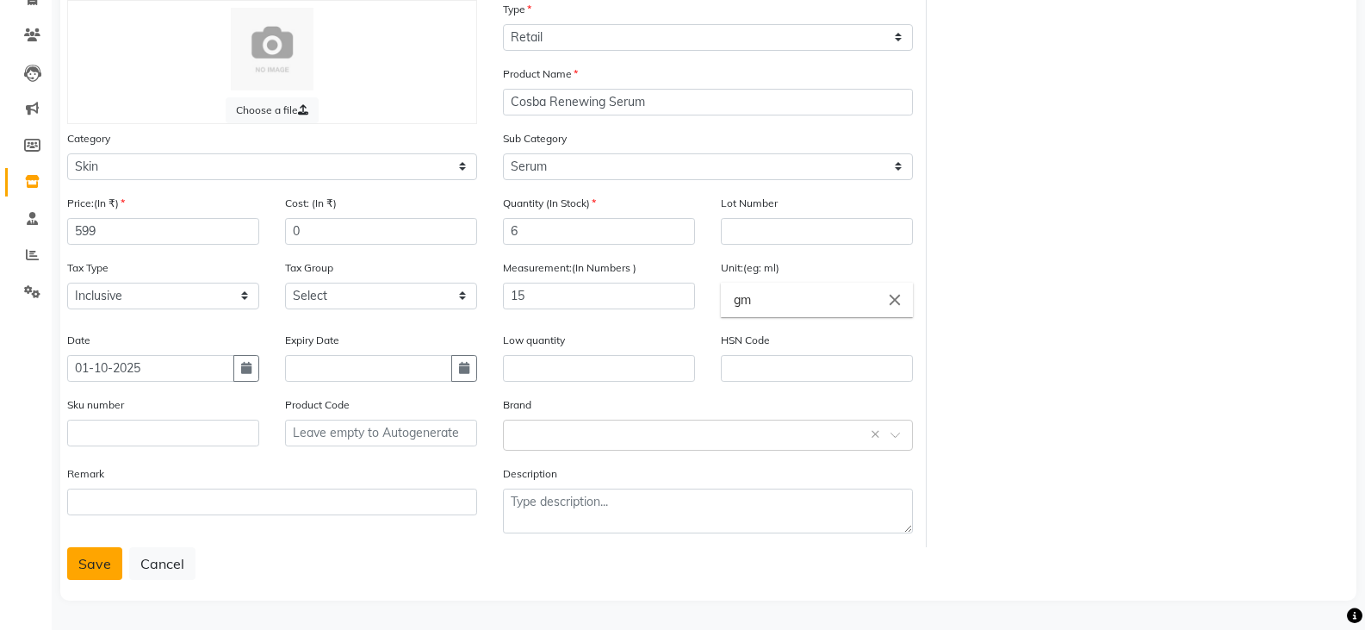
click at [85, 561] on button "Save" at bounding box center [94, 563] width 55 height 33
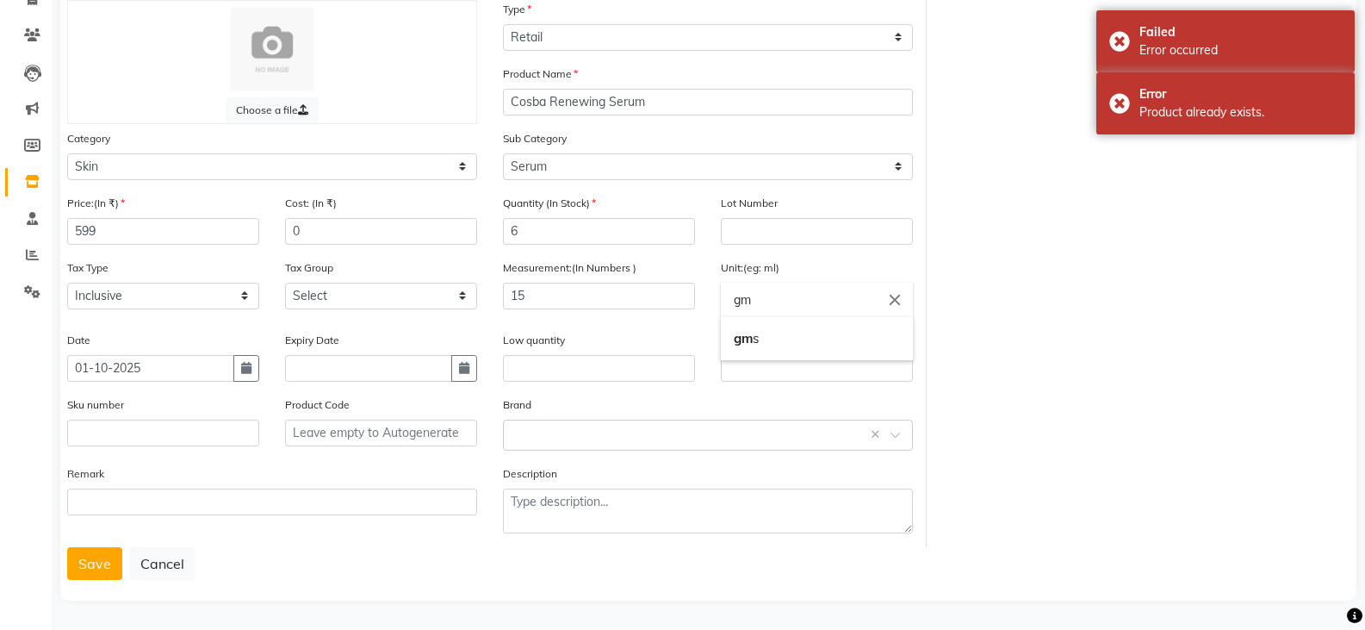
click at [755, 308] on input "gm" at bounding box center [817, 300] width 192 height 34
click at [750, 308] on input "gm" at bounding box center [817, 300] width 192 height 34
click at [590, 301] on div at bounding box center [682, 315] width 1365 height 630
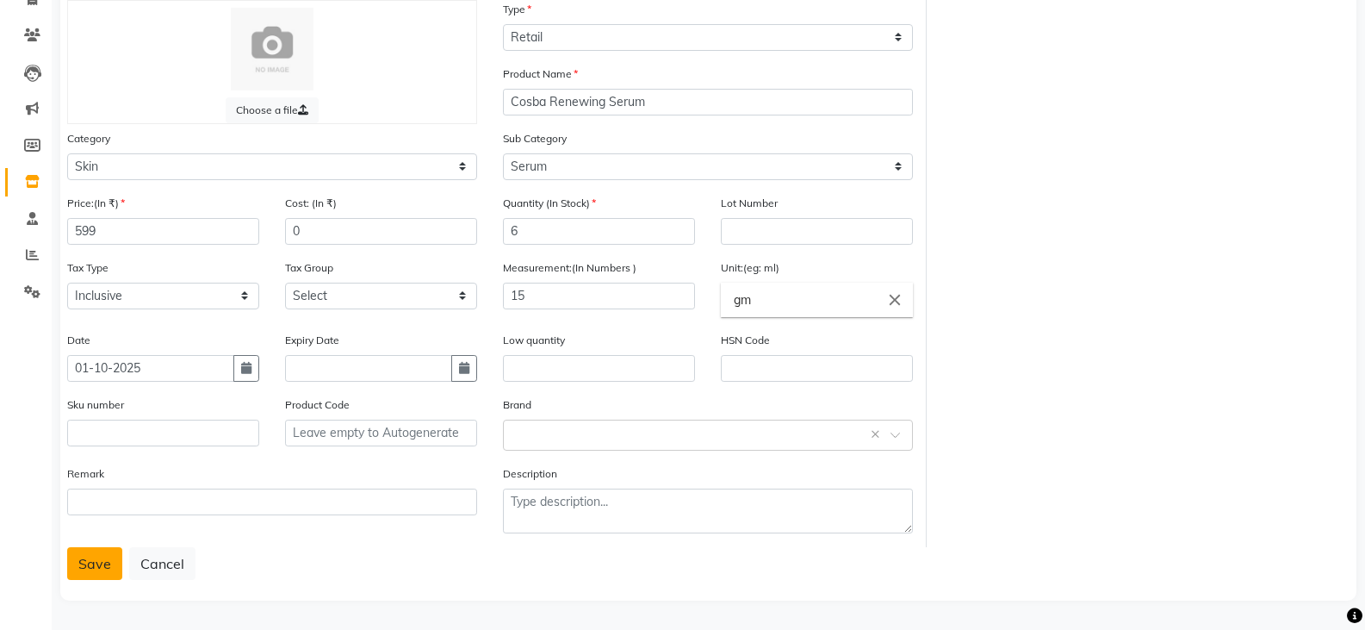
click at [113, 568] on button "Save" at bounding box center [94, 563] width 55 height 33
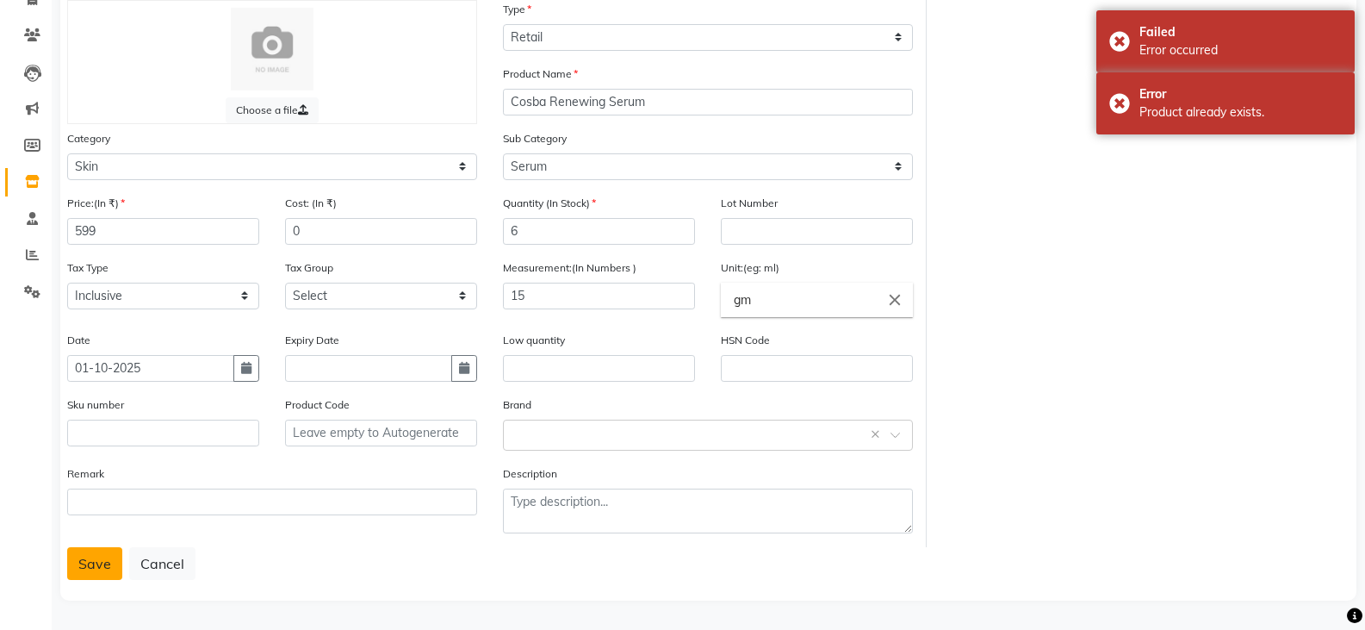
click at [113, 568] on button "Save" at bounding box center [94, 563] width 55 height 33
click at [111, 566] on button "Save" at bounding box center [94, 563] width 55 height 33
click at [111, 566] on div "Save Cancel" at bounding box center [708, 563] width 1283 height 33
click at [111, 565] on button "Save" at bounding box center [94, 563] width 55 height 33
click at [153, 432] on input "text" at bounding box center [163, 432] width 192 height 27
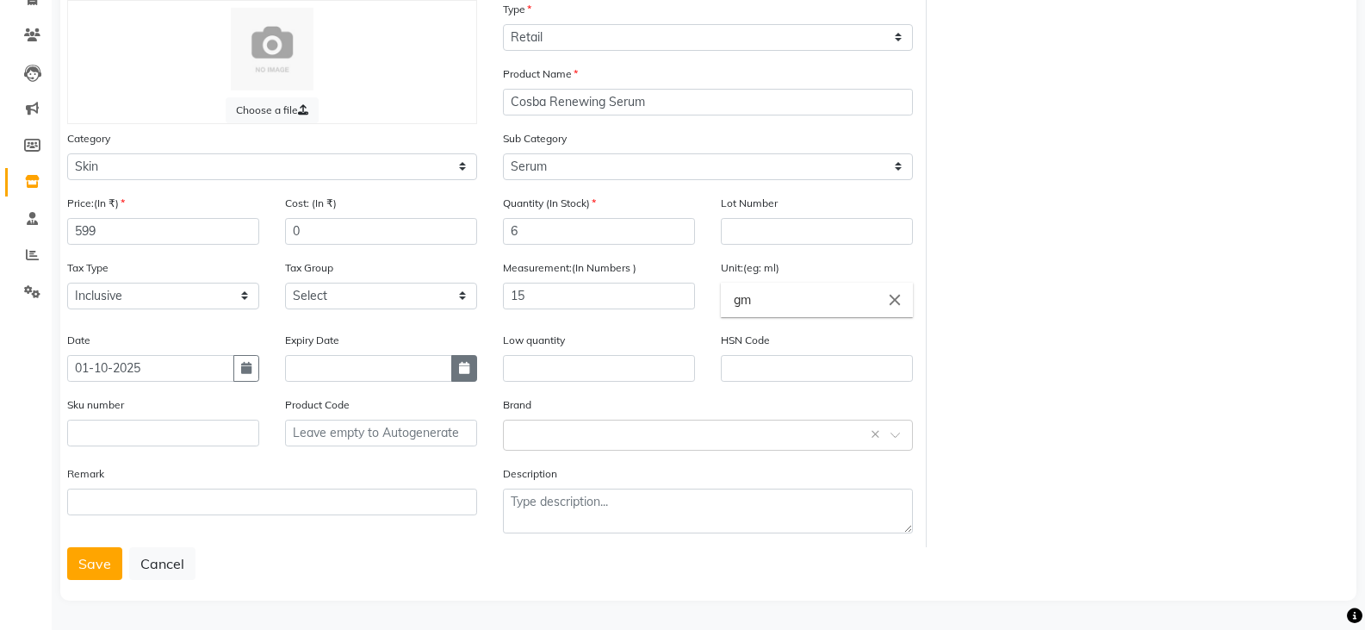
click at [463, 369] on icon "button" at bounding box center [464, 368] width 10 height 12
select select "10"
select select "2025"
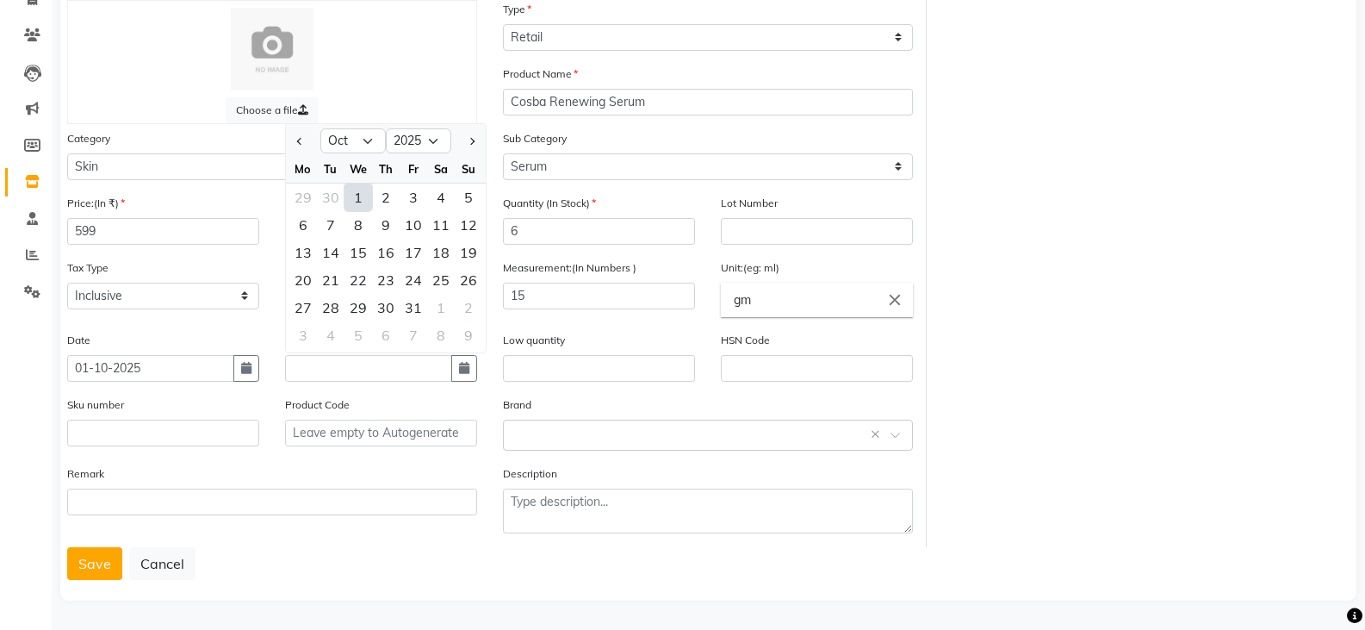
click at [363, 196] on div "1" at bounding box center [359, 197] width 28 height 28
type input "01-10-2025"
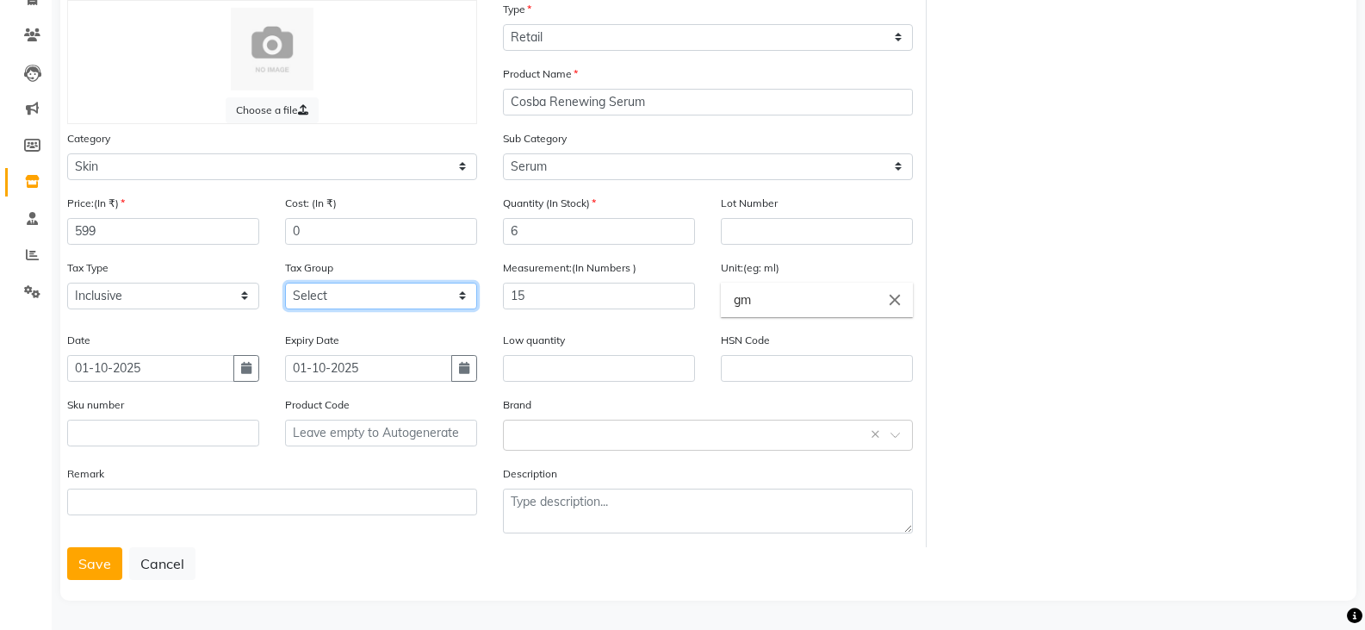
click at [321, 289] on select "Select GST 5% GST" at bounding box center [381, 296] width 192 height 27
click at [285, 283] on select "Select GST 5% GST" at bounding box center [381, 296] width 192 height 27
click at [324, 332] on label "Expiry Date" at bounding box center [312, 340] width 54 height 16
click at [332, 299] on select "Select GST 5% GST" at bounding box center [381, 296] width 192 height 27
select select "1817"
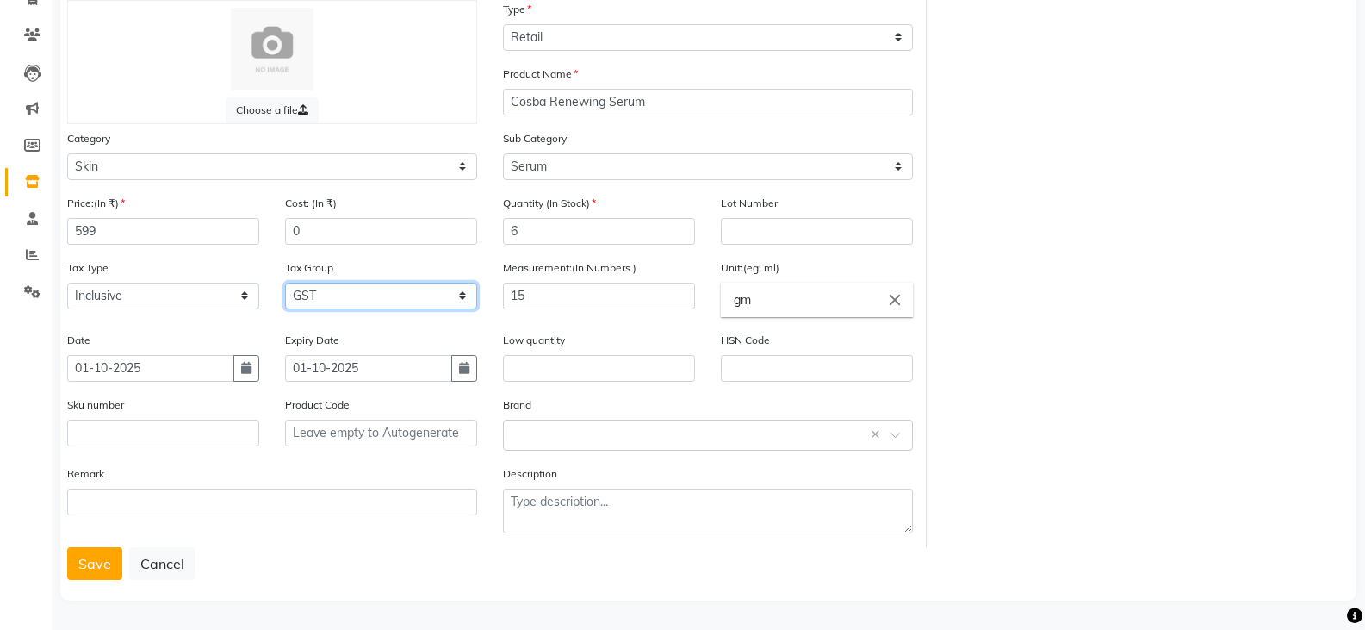
click at [285, 283] on select "Select GST 5% GST" at bounding box center [381, 296] width 192 height 27
click at [80, 568] on button "Save" at bounding box center [94, 563] width 55 height 33
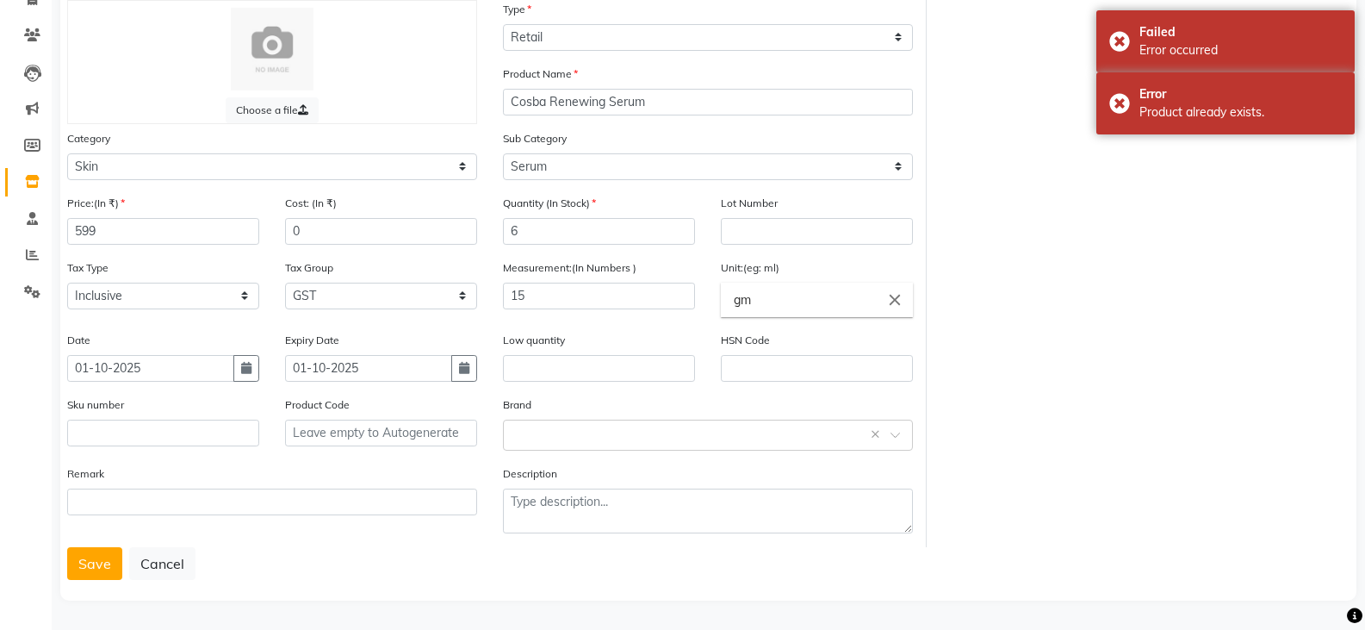
drag, startPoint x: 80, startPoint y: 568, endPoint x: 414, endPoint y: 582, distance: 334.5
click at [414, 582] on div "Choose a file Type Select Type Both Retail Consumable Product Name Cosba Renewi…" at bounding box center [708, 296] width 1296 height 607
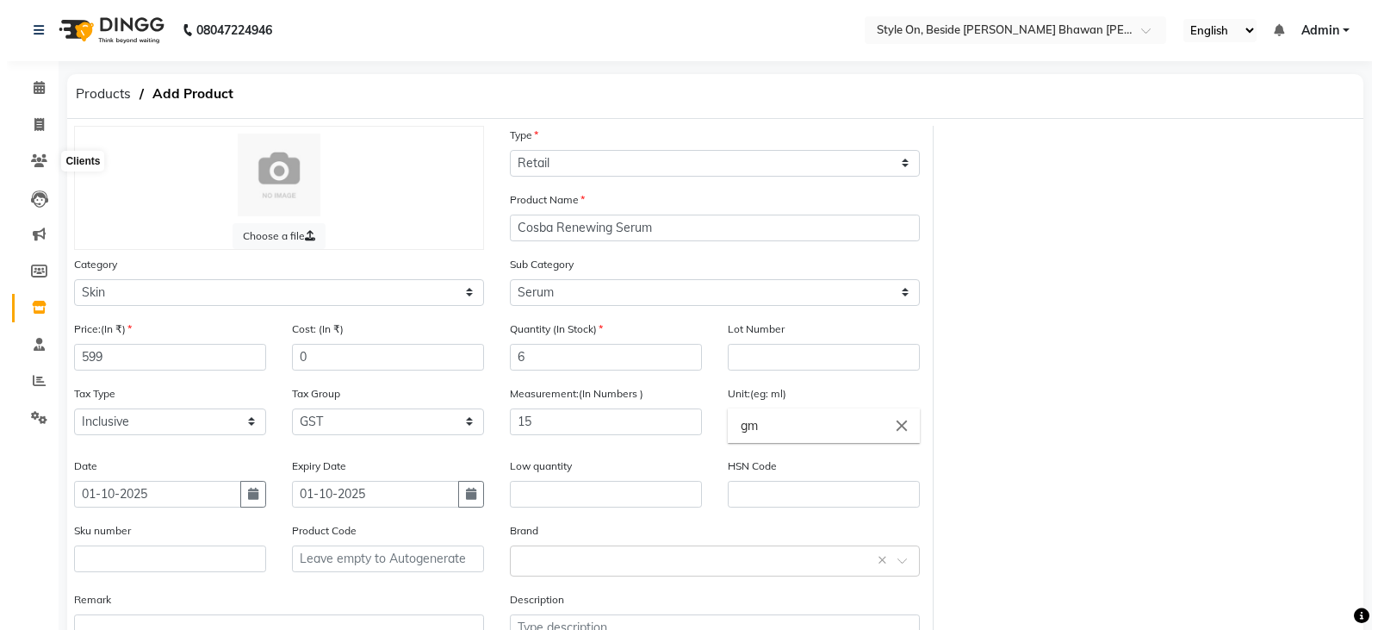
scroll to position [0, 0]
click at [1078, 154] on div "Choose a file Type Select Type Both Retail Consumable Product Name Cosba Renewi…" at bounding box center [708, 400] width 1308 height 547
drag, startPoint x: 1078, startPoint y: 153, endPoint x: 1019, endPoint y: 246, distance: 109.9
click at [1019, 246] on div "Choose a file Type Select Type Both Retail Consumable Product Name Cosba Renewi…" at bounding box center [708, 400] width 1308 height 547
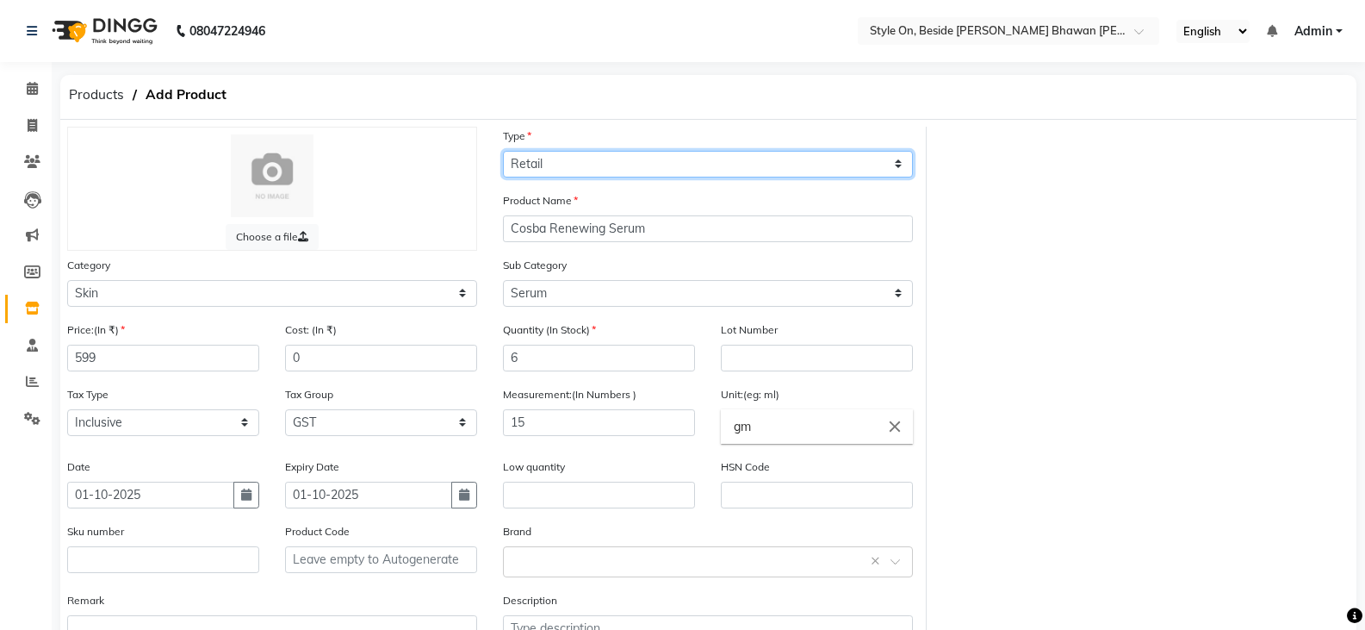
click at [569, 161] on select "Select Type Both Retail Consumable" at bounding box center [708, 164] width 410 height 27
click at [503, 151] on select "Select Type Both Retail Consumable" at bounding box center [708, 164] width 410 height 27
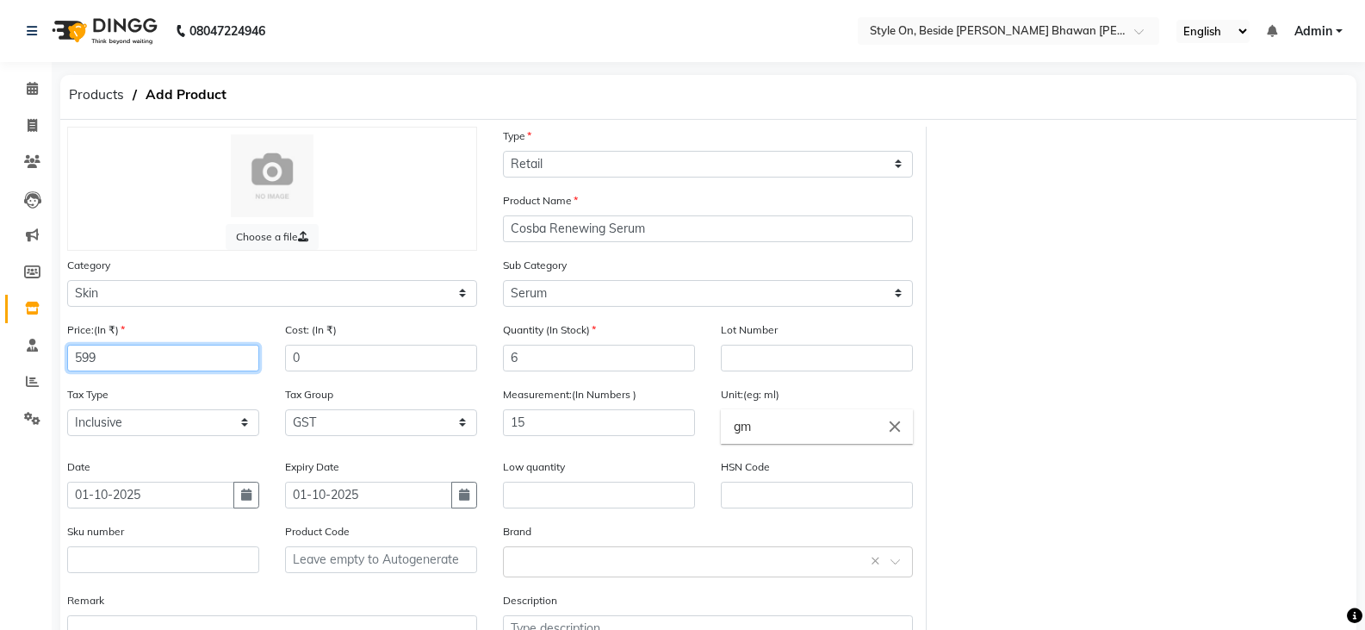
click at [160, 351] on input "599" at bounding box center [163, 358] width 192 height 27
click at [34, 127] on icon at bounding box center [32, 125] width 9 height 13
select select "4700"
select select "service"
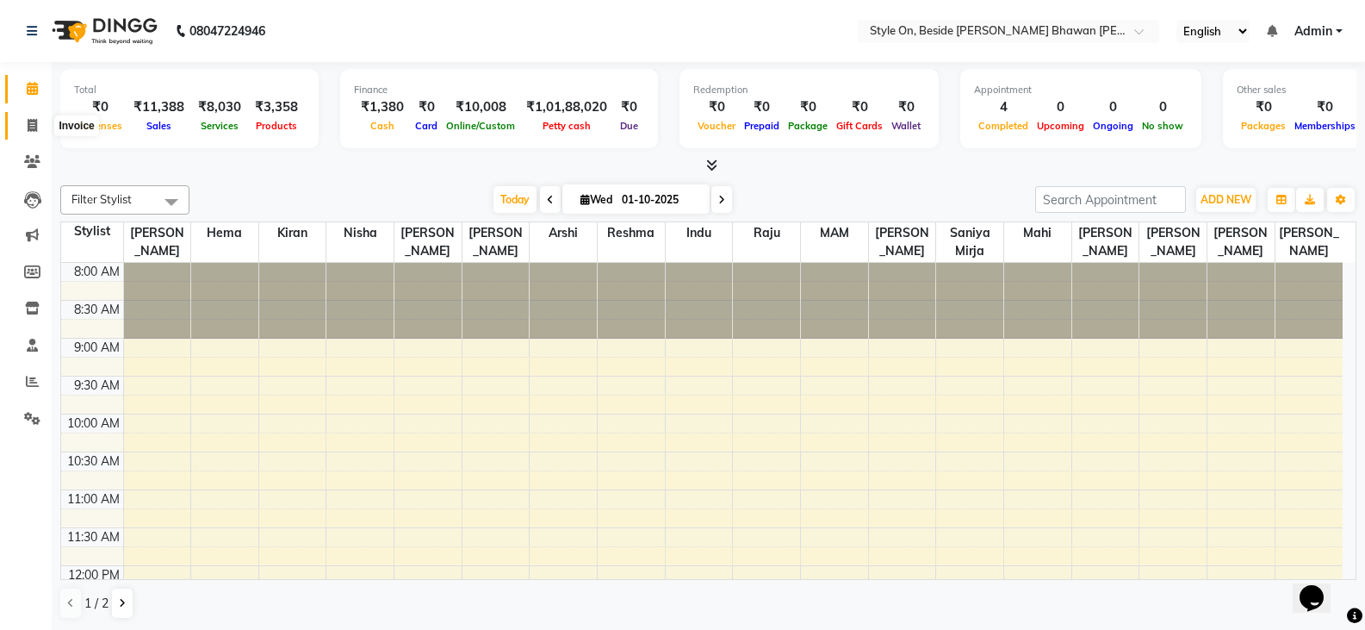
click at [37, 129] on icon at bounding box center [32, 125] width 9 height 13
select select "4700"
select select "service"
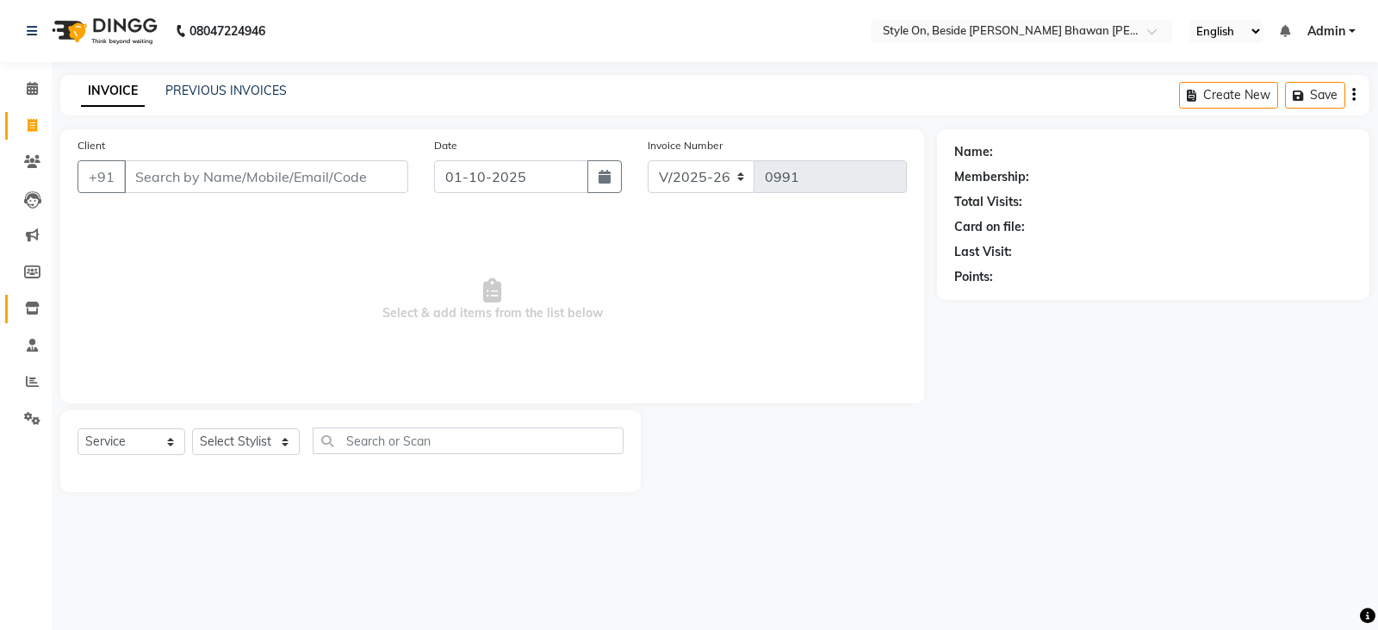
click at [40, 297] on link "Inventory" at bounding box center [25, 309] width 41 height 28
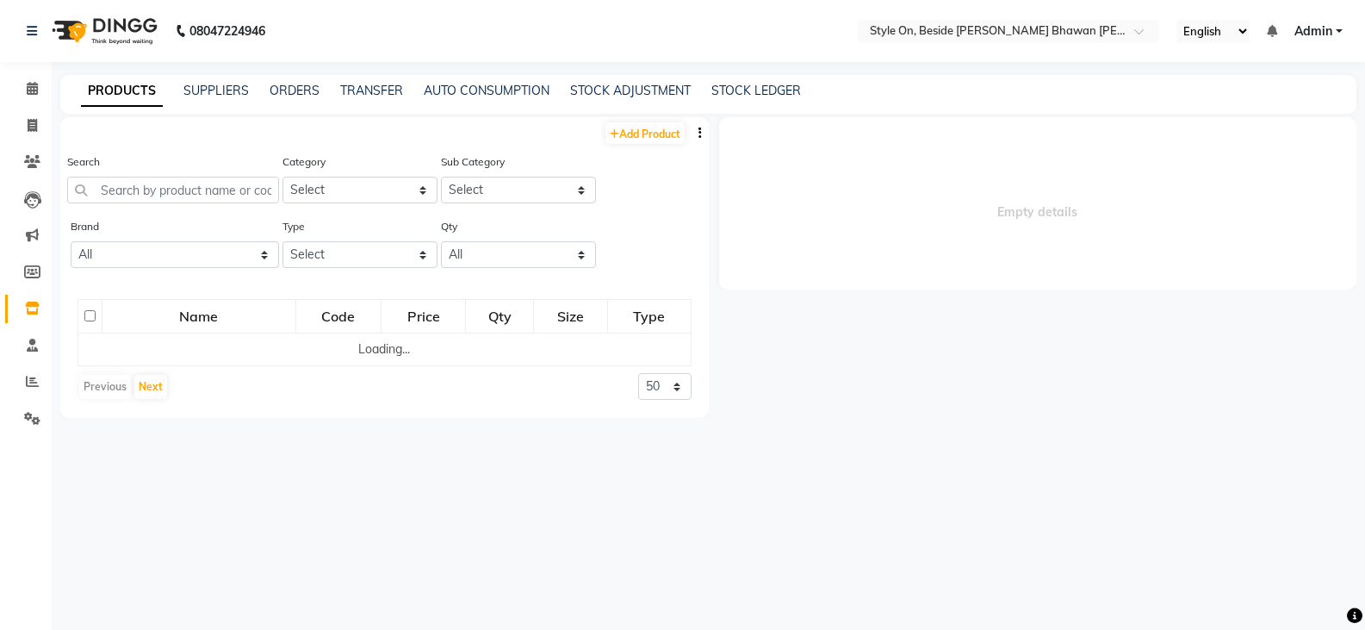
select select
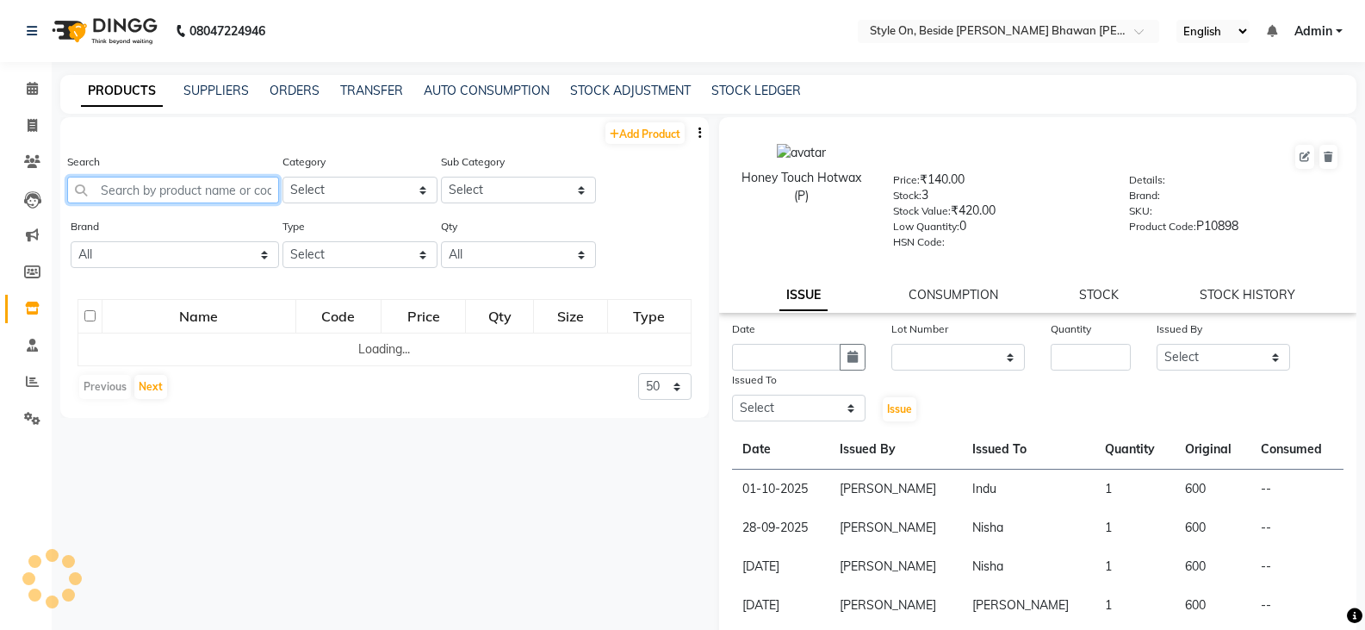
click at [201, 190] on input "text" at bounding box center [173, 190] width 212 height 27
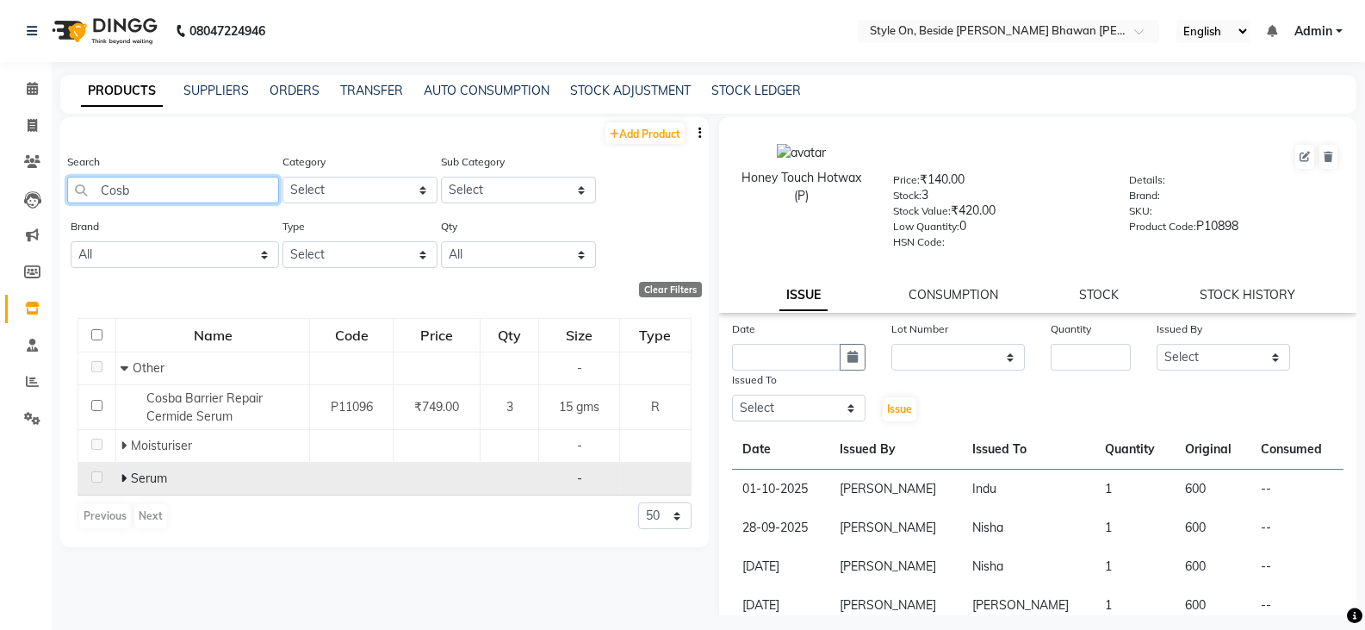
type input "Cosb"
click at [123, 476] on icon at bounding box center [124, 478] width 6 height 12
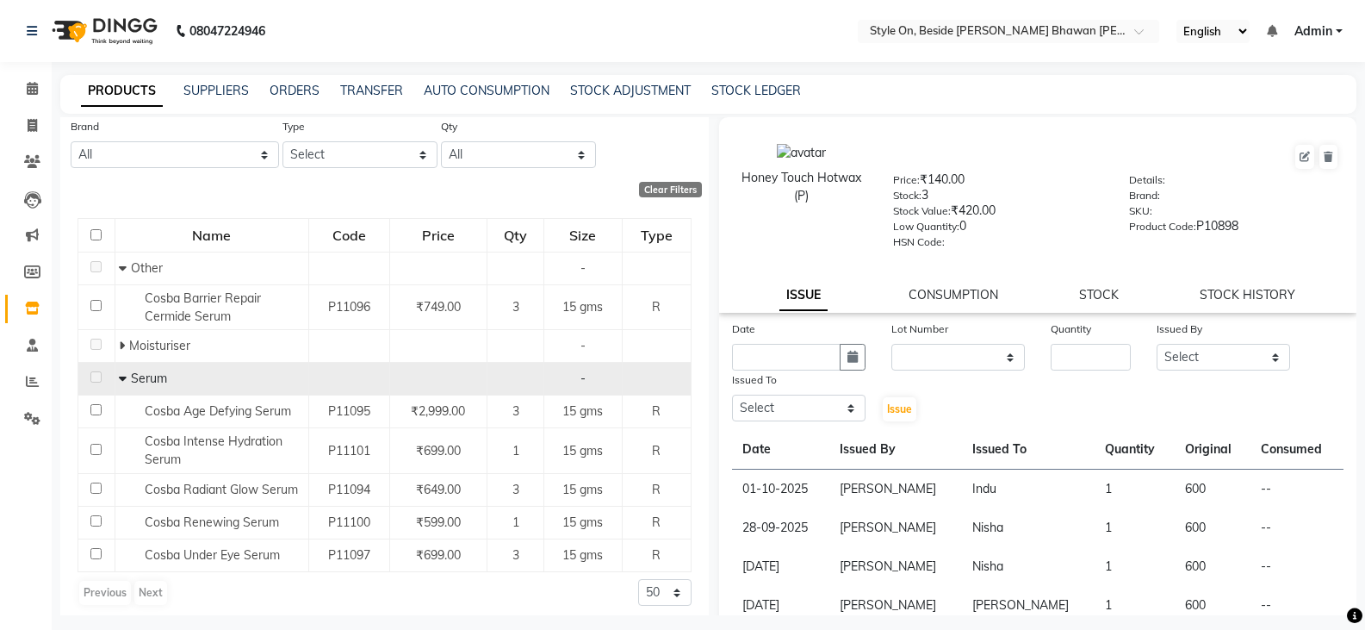
scroll to position [109, 0]
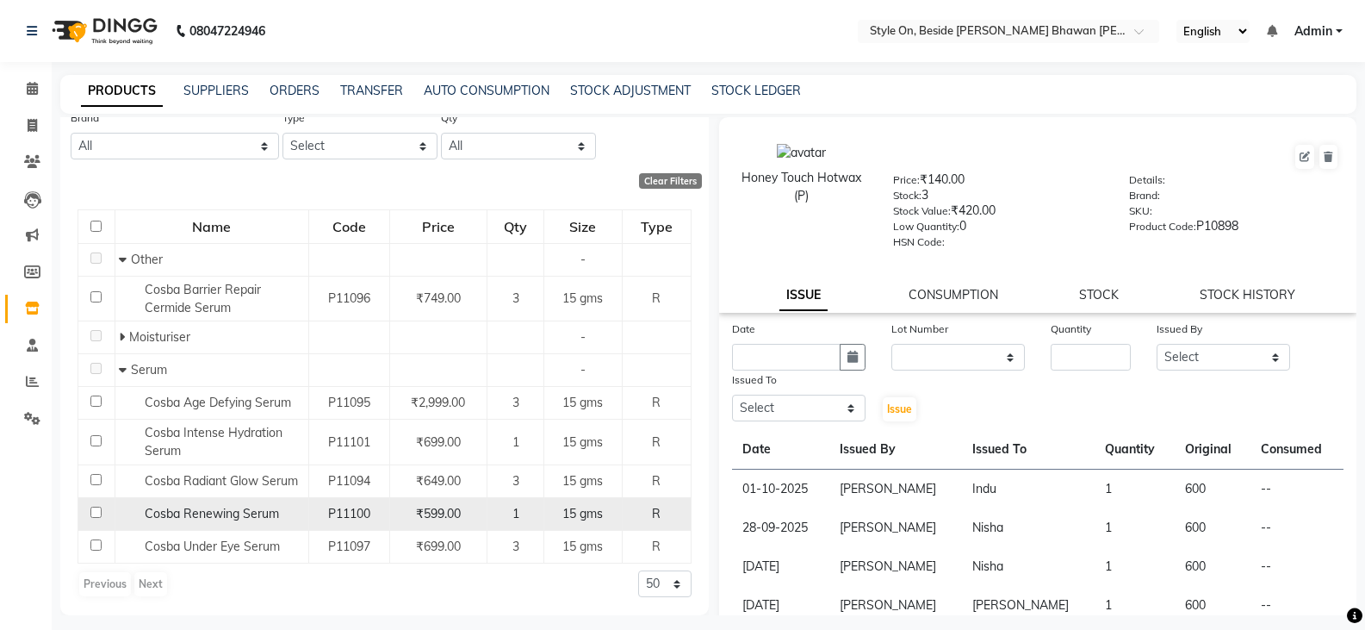
click at [97, 513] on input "checkbox" at bounding box center [95, 511] width 11 height 11
checkbox input "true"
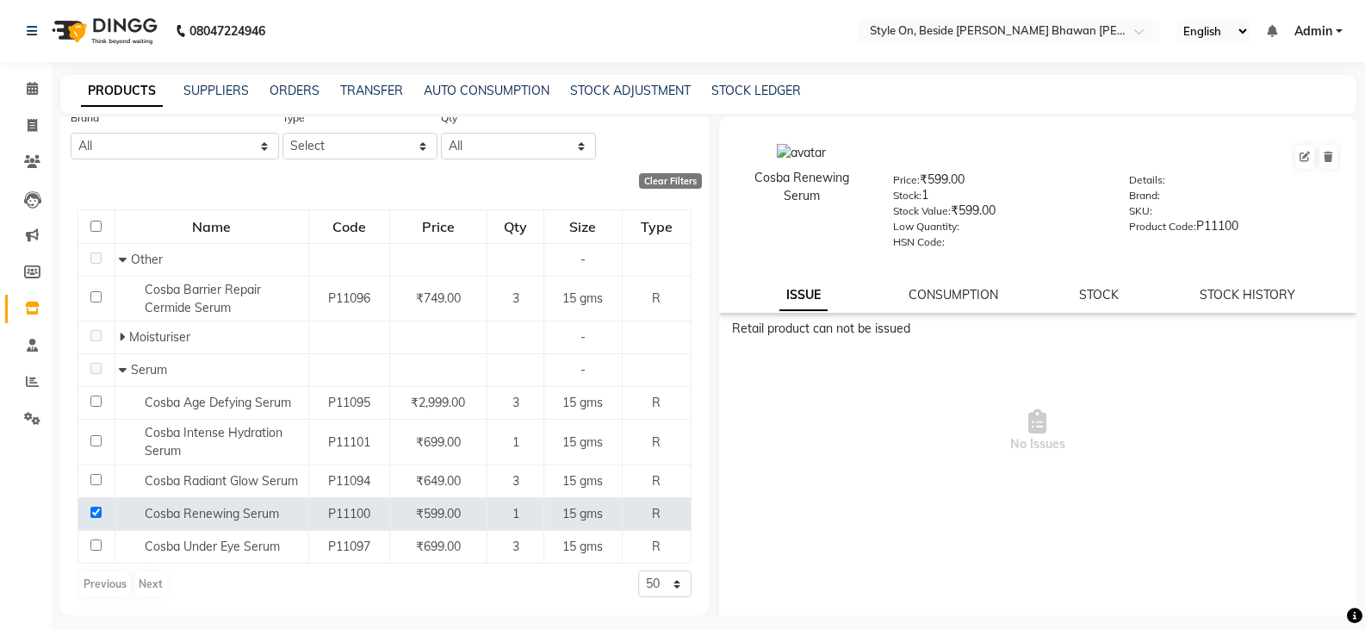
click at [1100, 286] on div "Cosba Renewing Serum Price: ₹599.00 Stock: 1 Stock Value: ₹599.00 Low Quantity:…" at bounding box center [1038, 215] width 638 height 196
click at [1097, 293] on link "STOCK" at bounding box center [1099, 295] width 40 height 16
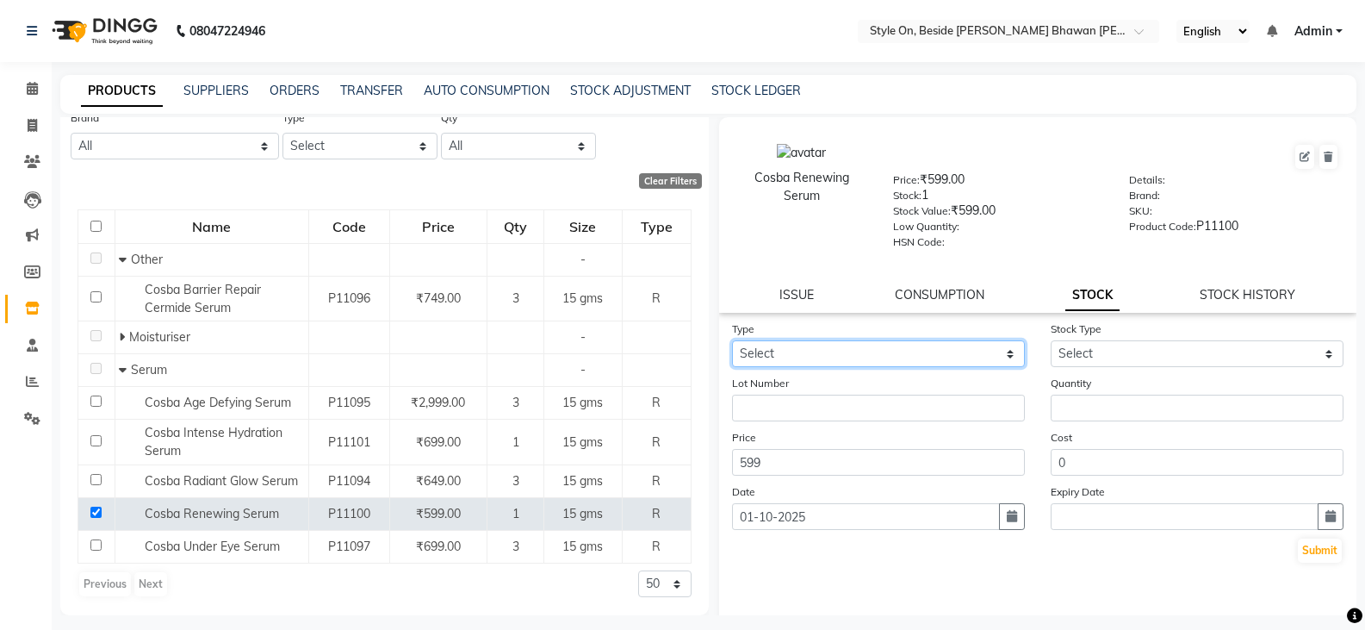
click at [820, 357] on select "Select In Out" at bounding box center [878, 353] width 293 height 27
select select "in"
click at [732, 340] on select "Select In Out" at bounding box center [878, 353] width 293 height 27
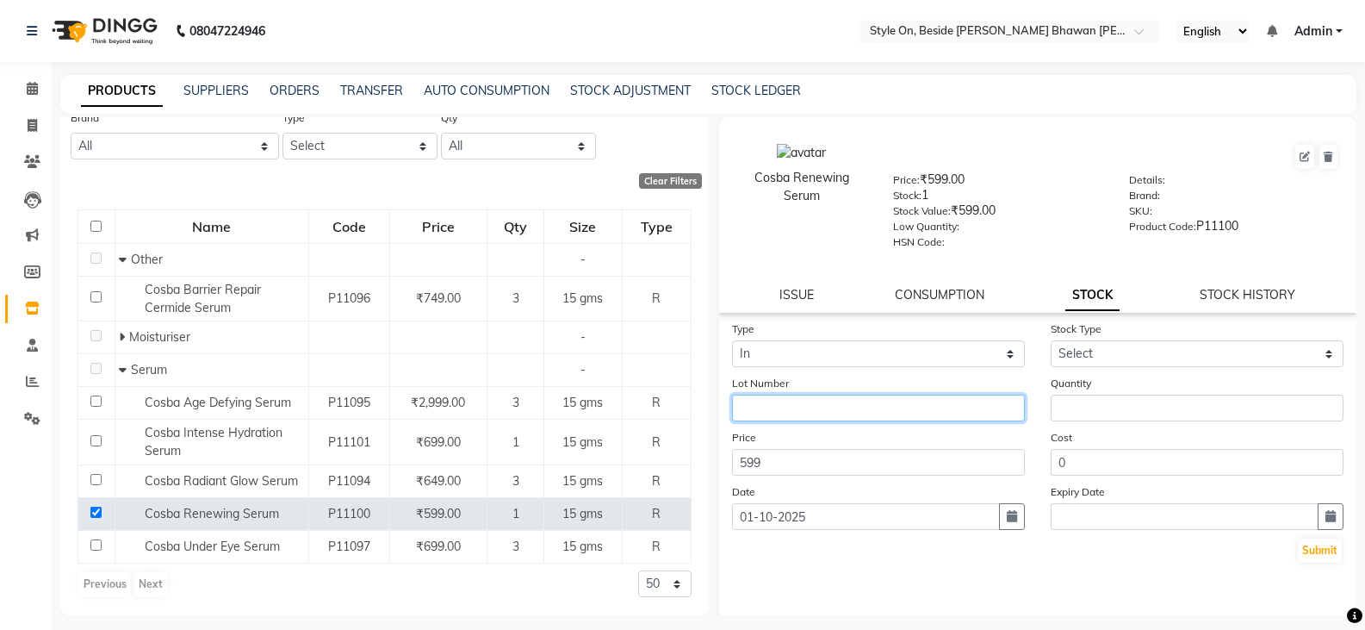
click at [810, 402] on input "text" at bounding box center [878, 408] width 293 height 27
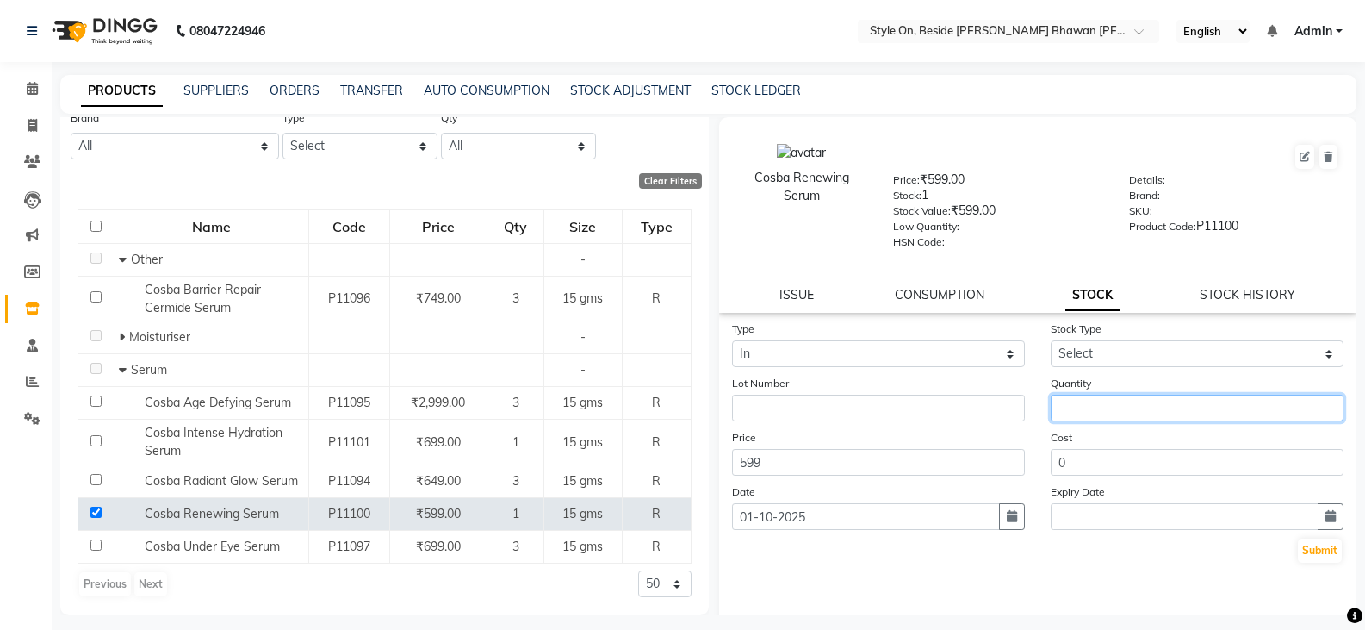
click at [1073, 401] on input "number" at bounding box center [1197, 408] width 293 height 27
type input "6"
click at [1007, 512] on icon "button" at bounding box center [1012, 516] width 10 height 12
select select "10"
select select "2025"
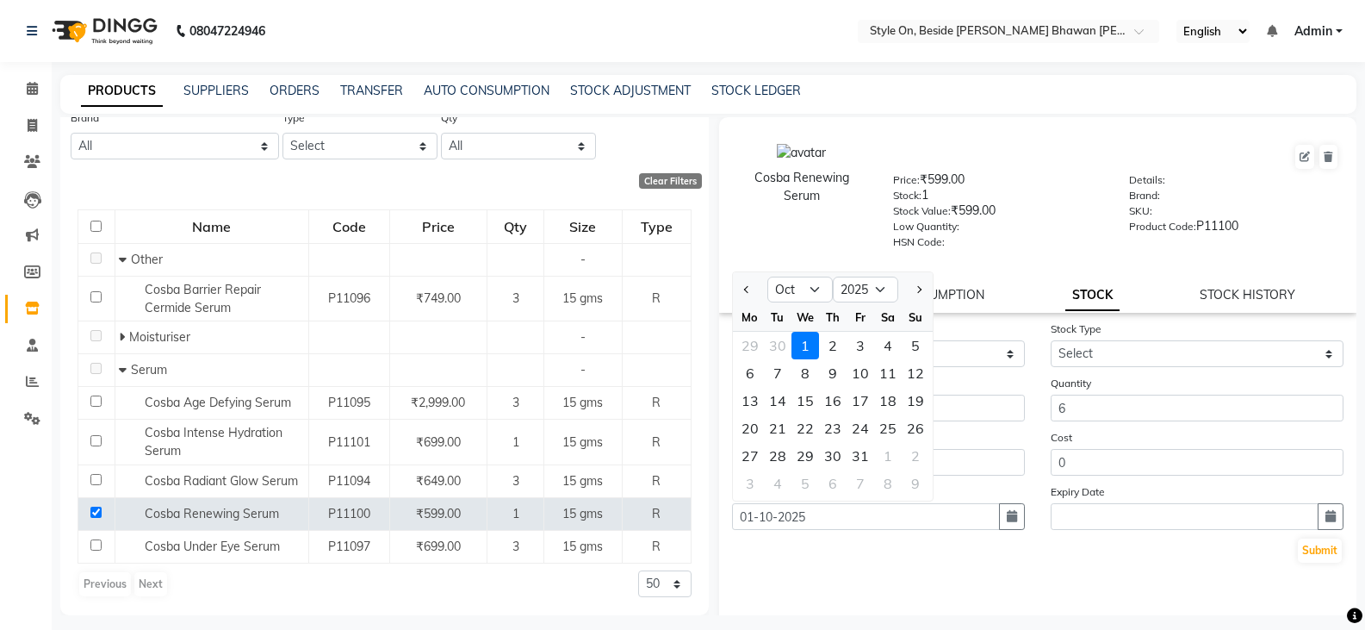
click at [805, 339] on div "1" at bounding box center [806, 346] width 28 height 28
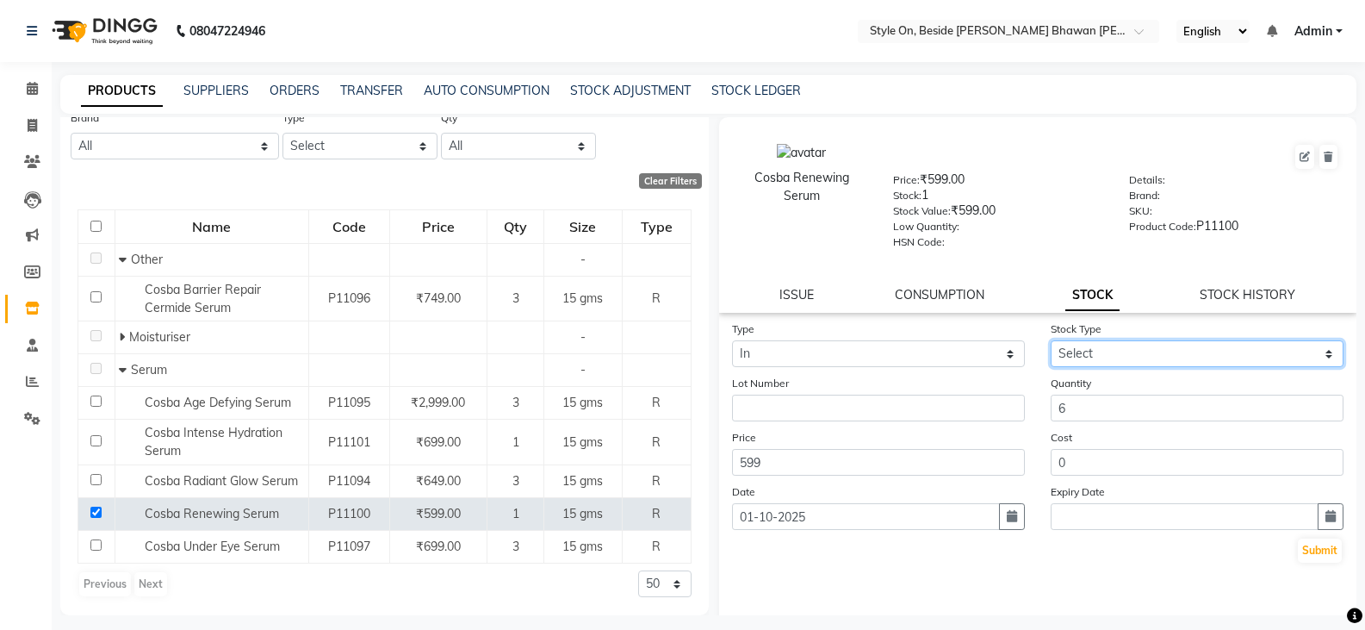
click at [1090, 351] on select "Select New Stock Adjustment Return Other" at bounding box center [1197, 353] width 293 height 27
select select "new stock"
click at [1051, 340] on select "Select New Stock Adjustment Return Other" at bounding box center [1197, 353] width 293 height 27
click at [1314, 547] on button "Submit" at bounding box center [1320, 550] width 44 height 24
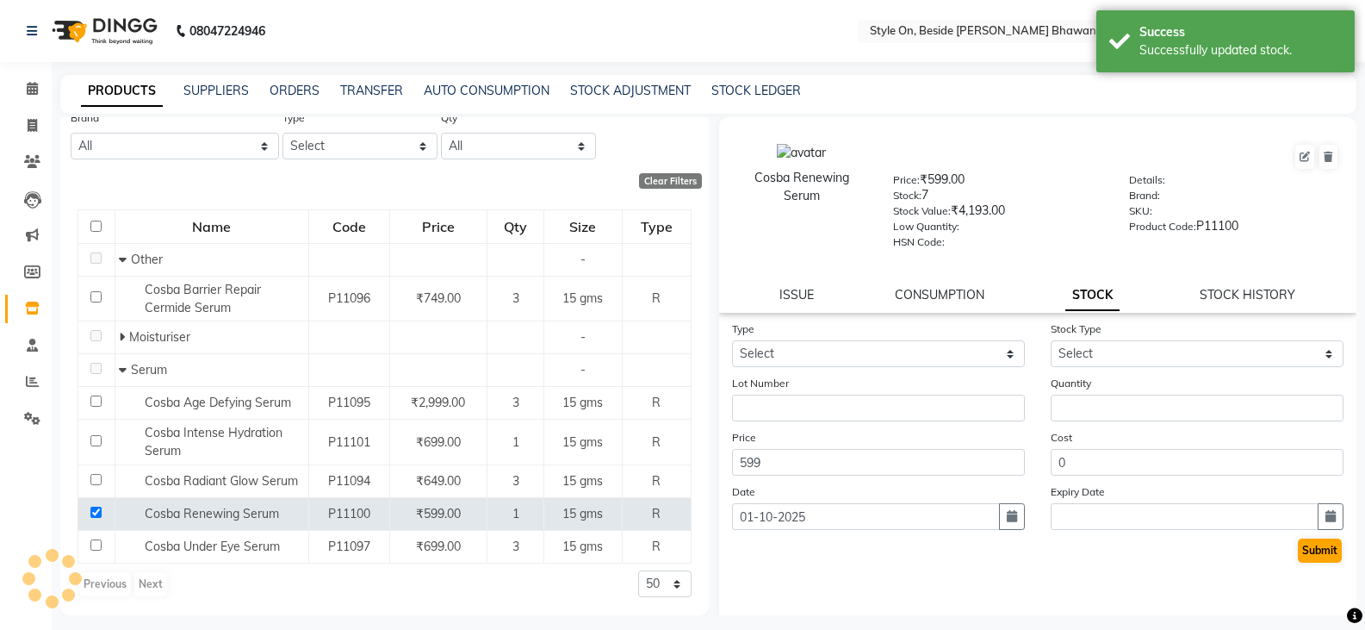
scroll to position [0, 0]
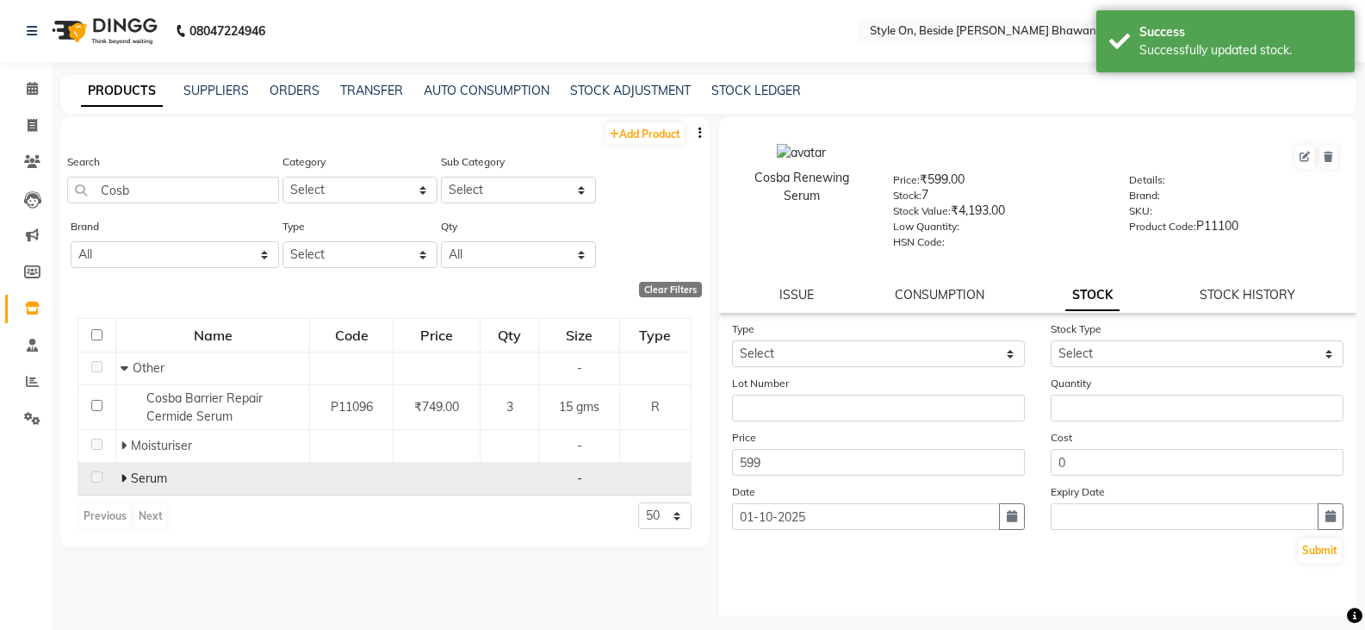
click at [125, 474] on icon at bounding box center [124, 478] width 6 height 12
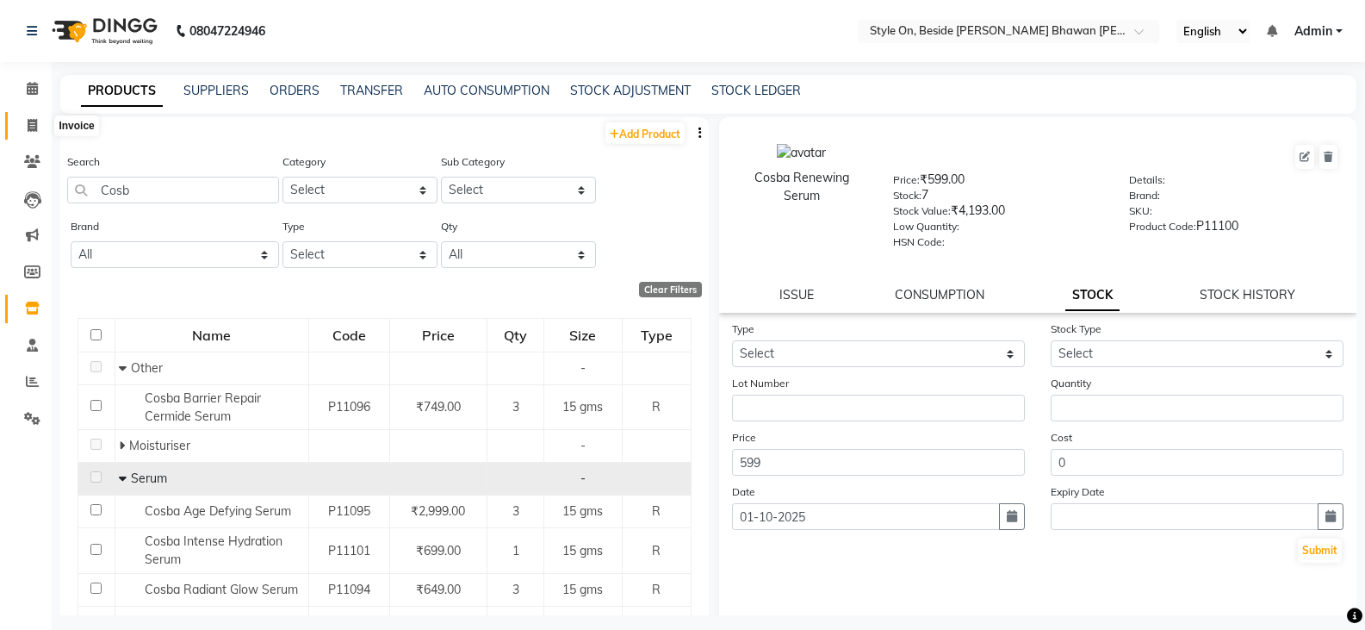
click at [32, 133] on span at bounding box center [32, 126] width 30 height 20
select select "4700"
select select "service"
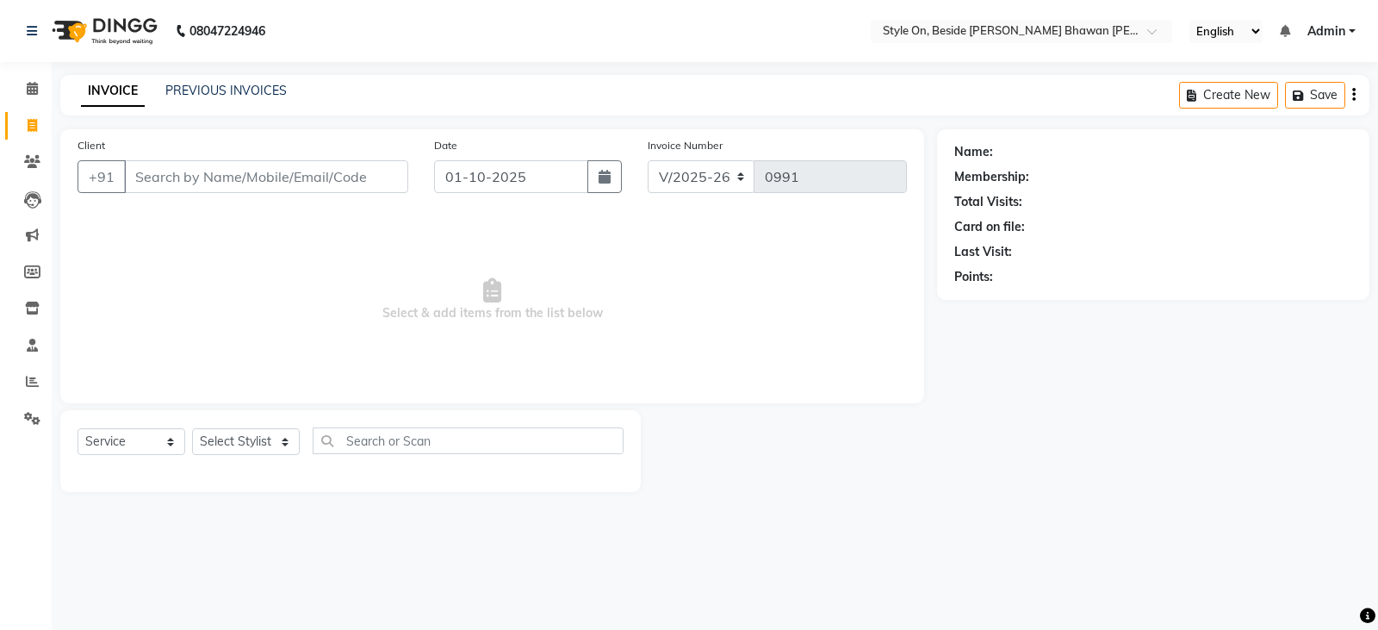
click at [331, 176] on input "Client" at bounding box center [266, 176] width 284 height 33
type input "9425517724"
click at [359, 159] on div "Client +91 9425517724 Add Client" at bounding box center [243, 171] width 357 height 71
click at [382, 180] on span "Add Client" at bounding box center [364, 176] width 68 height 17
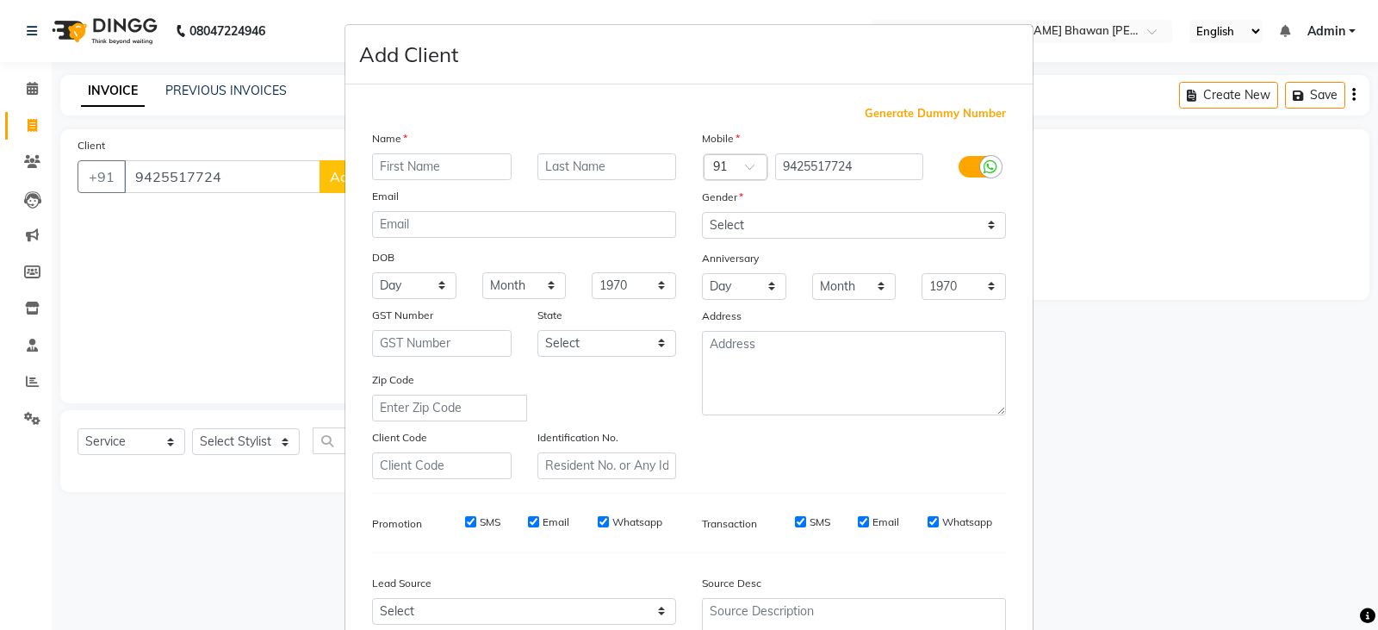
click at [451, 153] on input "text" at bounding box center [442, 166] width 140 height 27
type input "Raja mam"
click at [764, 210] on div "Mobile Country Code × 91 9425517724 Gender Select Male Female Other Prefer Not …" at bounding box center [854, 304] width 330 height 350
select select "[DEMOGRAPHIC_DATA]"
click at [702, 212] on select "Select [DEMOGRAPHIC_DATA] [DEMOGRAPHIC_DATA] Other Prefer Not To Say" at bounding box center [854, 225] width 304 height 27
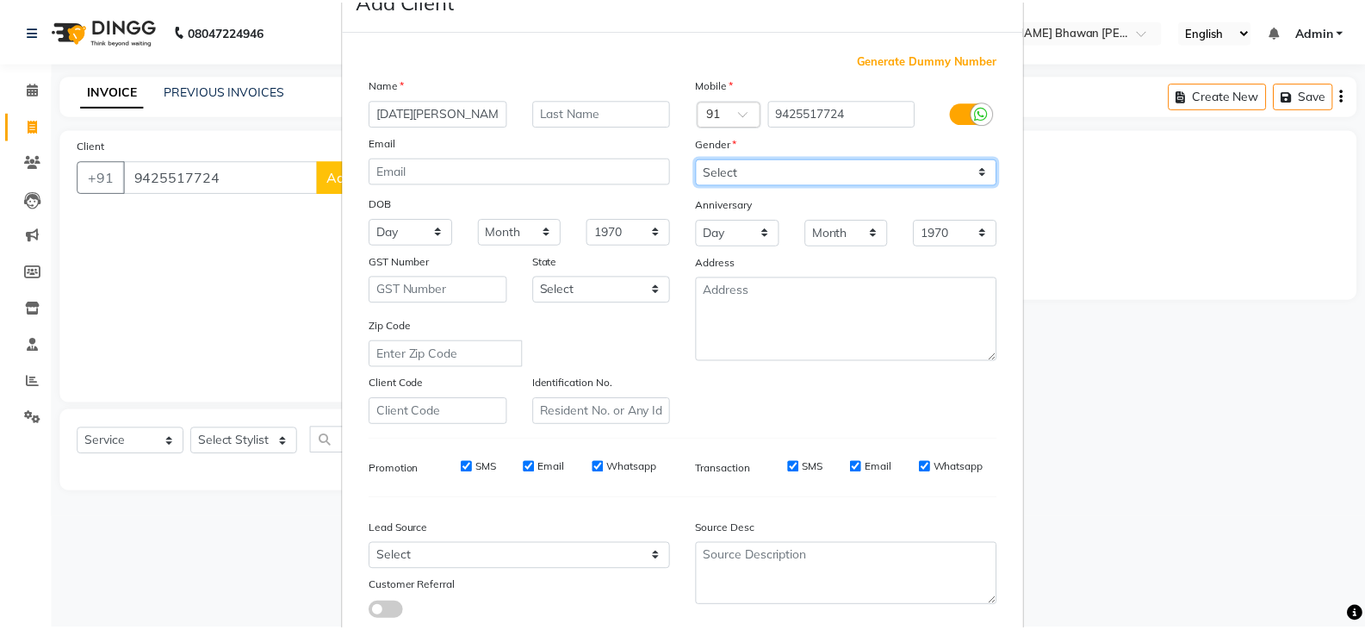
scroll to position [165, 0]
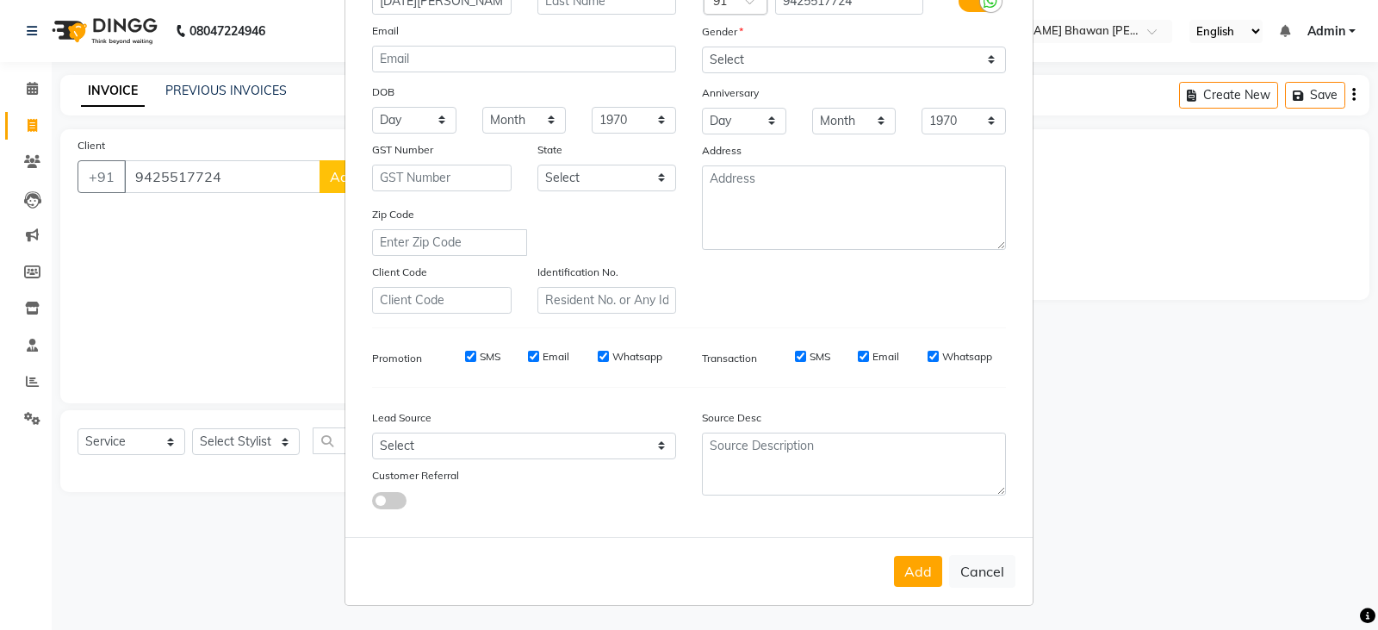
click at [910, 570] on button "Add" at bounding box center [918, 571] width 48 height 31
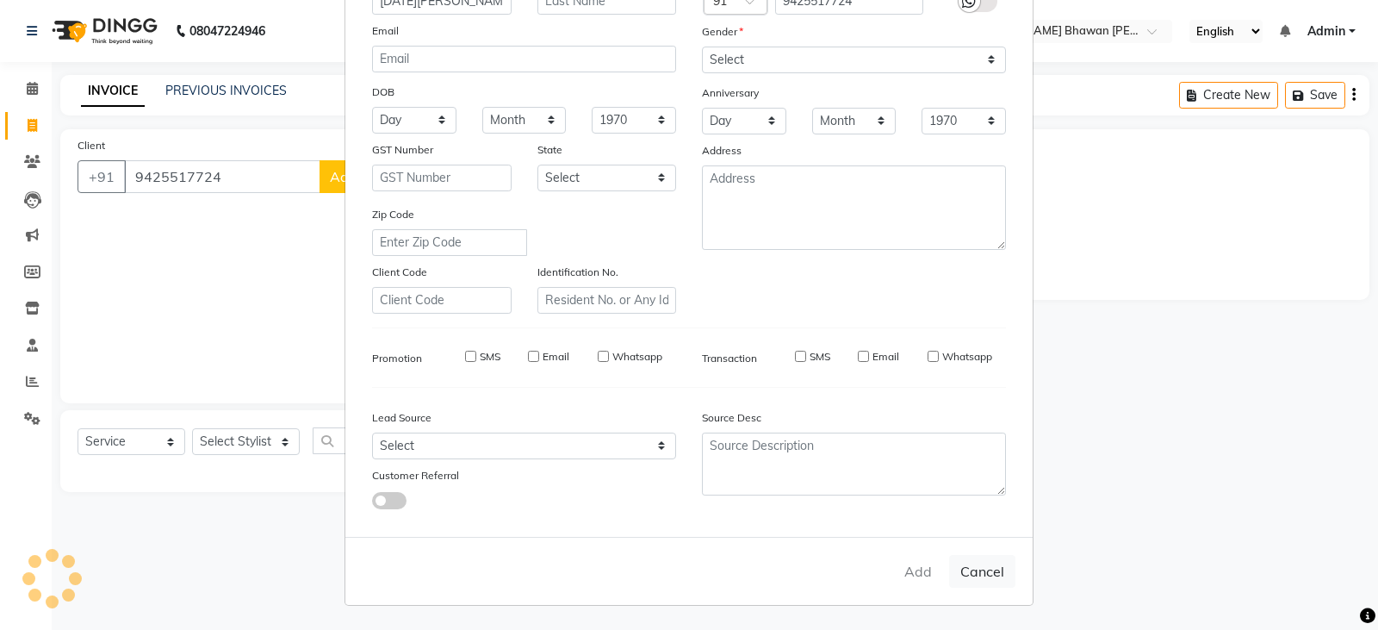
select select
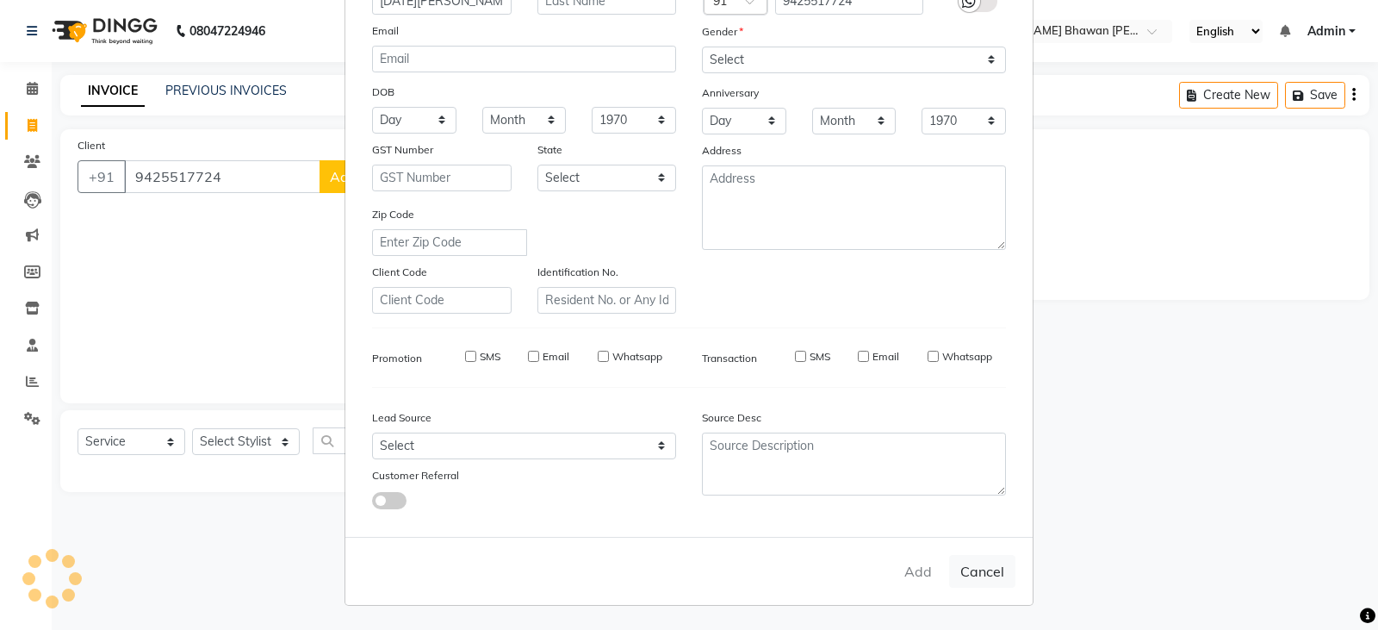
select select
checkbox input "false"
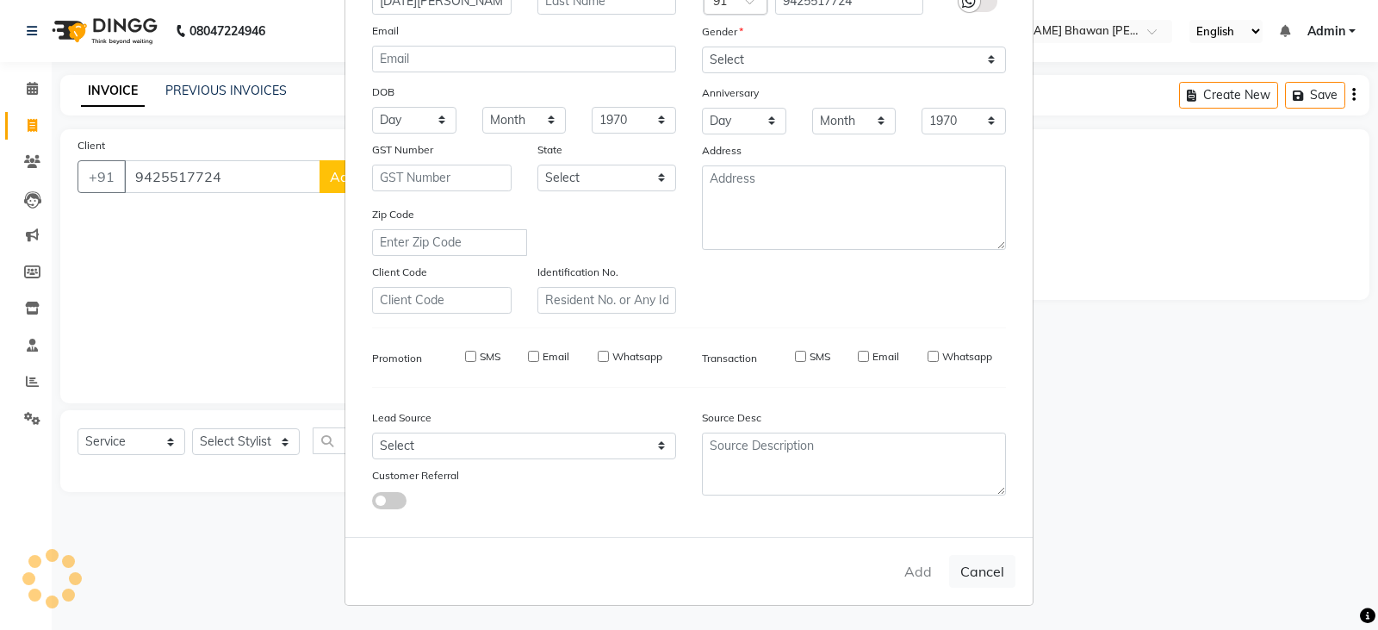
checkbox input "false"
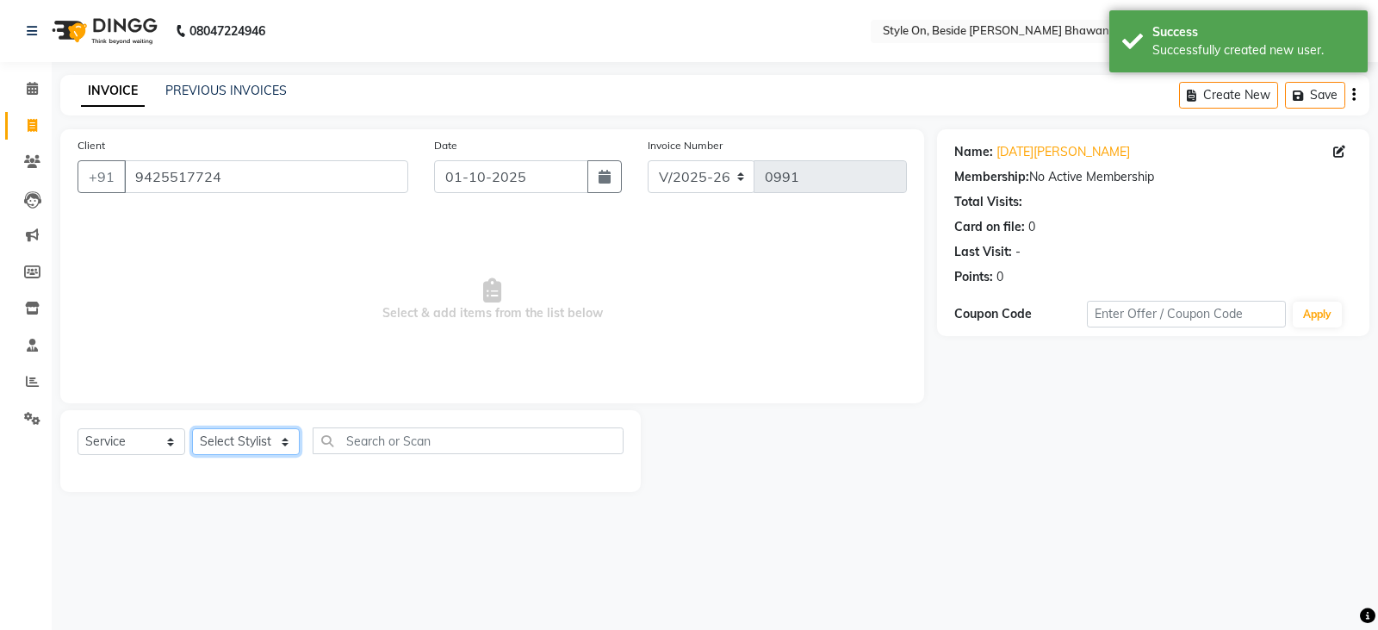
click at [263, 439] on select "Select Stylist [PERSON_NAME] Anju [PERSON_NAME] [PERSON_NAME] [PERSON_NAME] [PE…" at bounding box center [246, 441] width 108 height 27
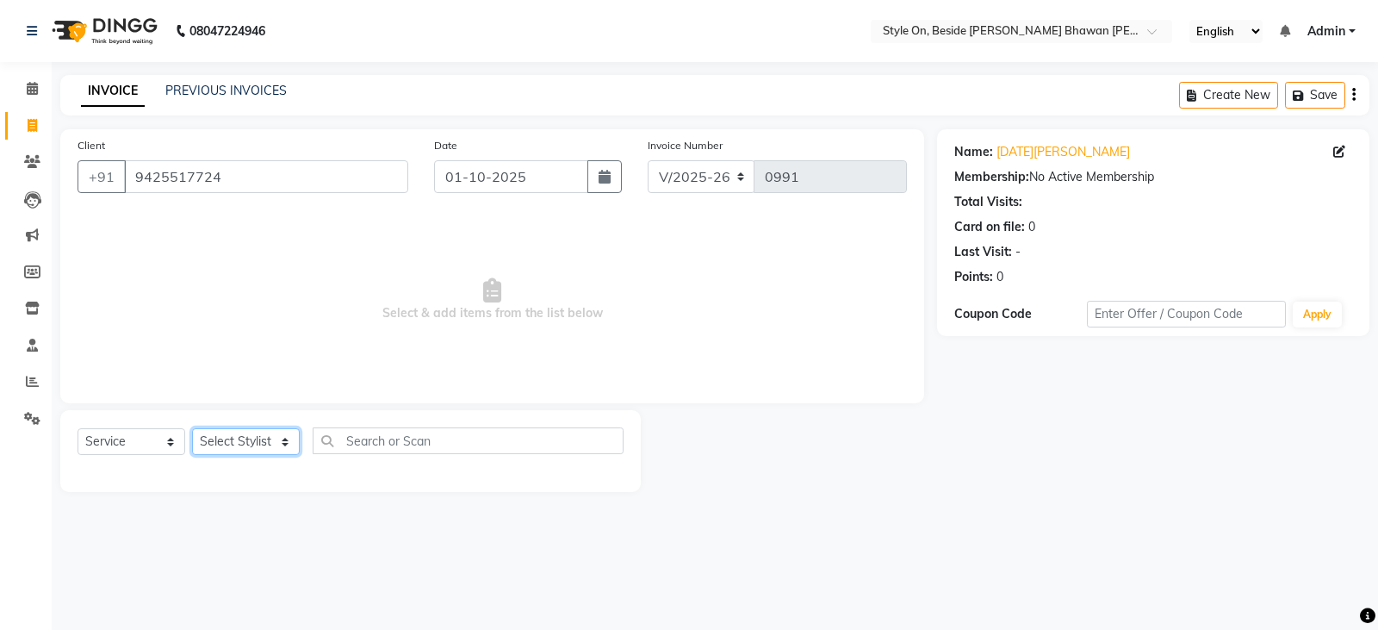
select select "33220"
click at [192, 428] on select "Select Stylist [PERSON_NAME] Anju [PERSON_NAME] [PERSON_NAME] [PERSON_NAME] [PE…" at bounding box center [246, 441] width 108 height 27
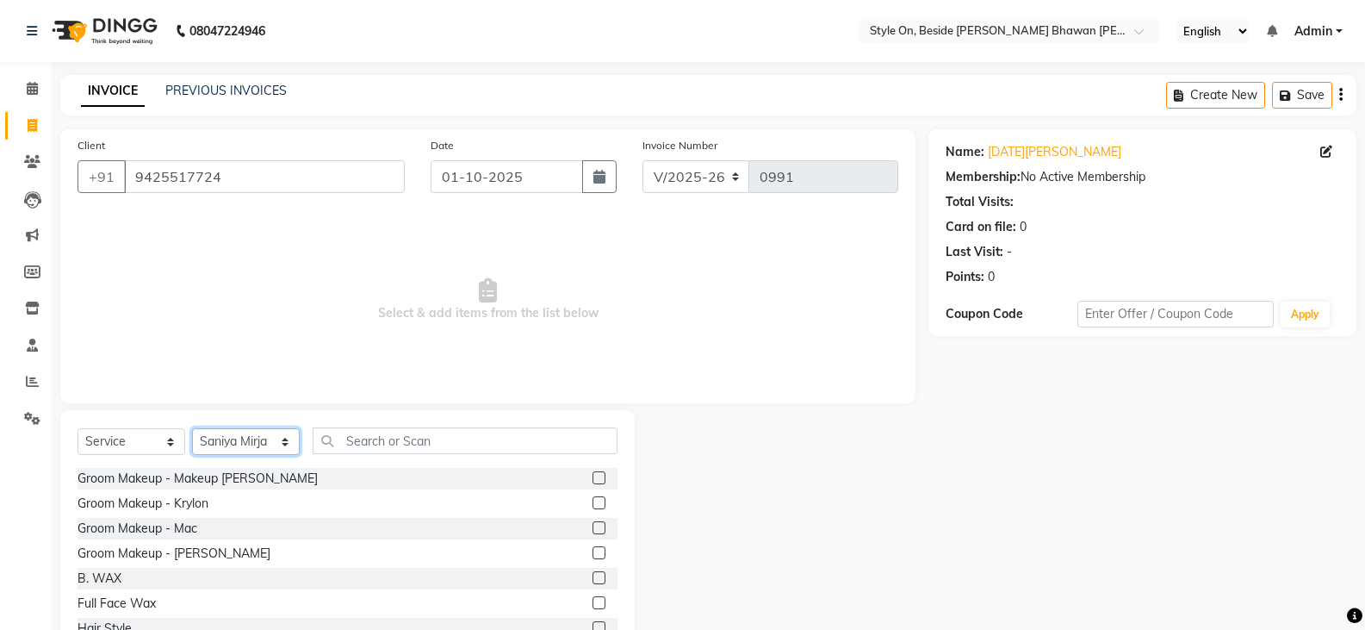
click at [240, 432] on select "Select Stylist [PERSON_NAME] Anju [PERSON_NAME] [PERSON_NAME] [PERSON_NAME] [PE…" at bounding box center [246, 441] width 108 height 27
click at [336, 436] on input "text" at bounding box center [465, 440] width 305 height 27
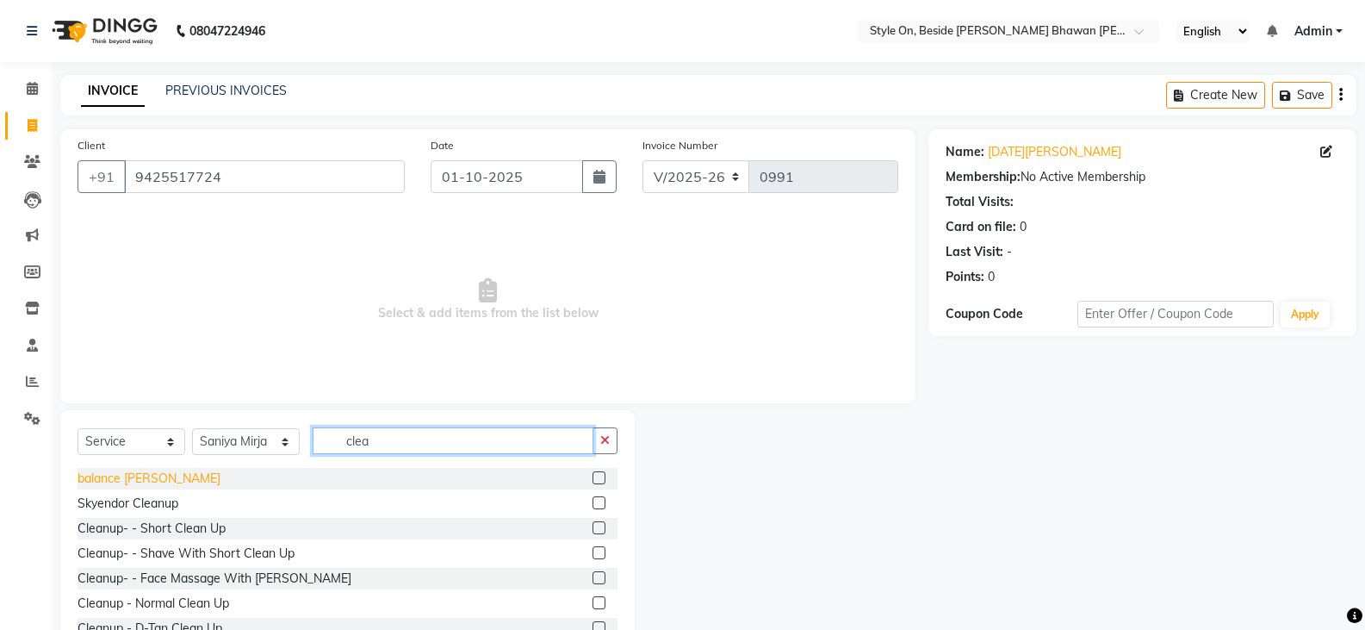
type input "clea"
click at [138, 481] on div "balance [PERSON_NAME]" at bounding box center [149, 478] width 143 height 18
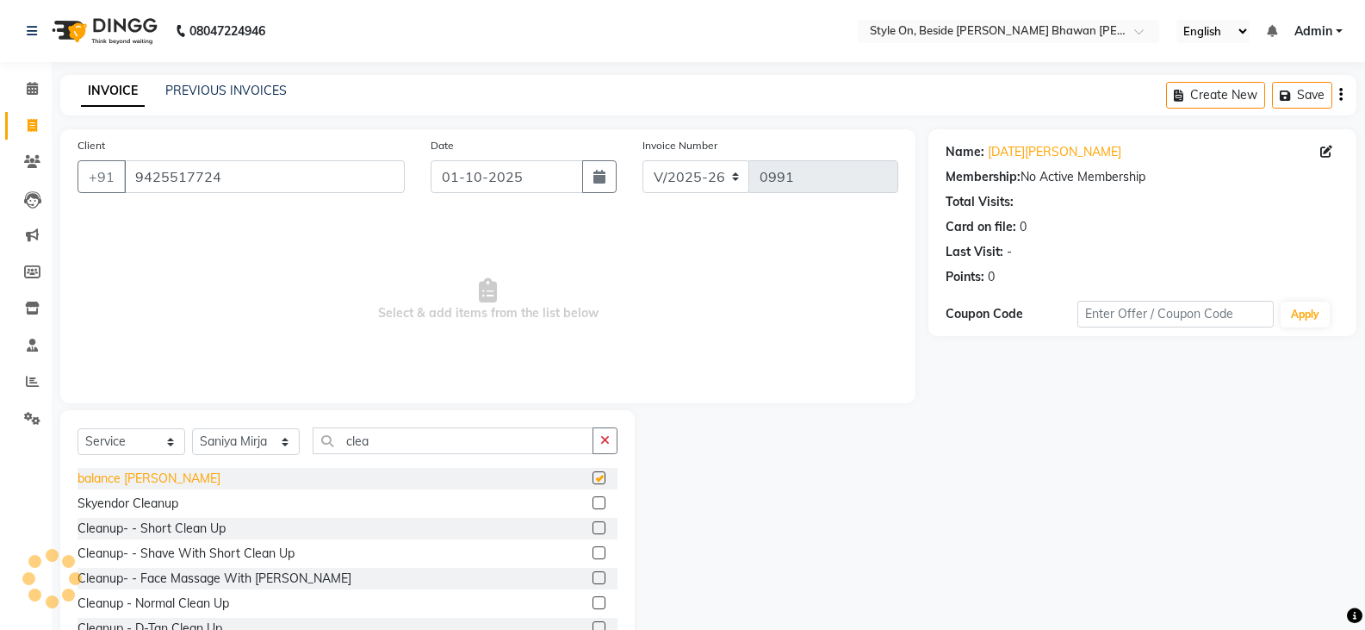
checkbox input "false"
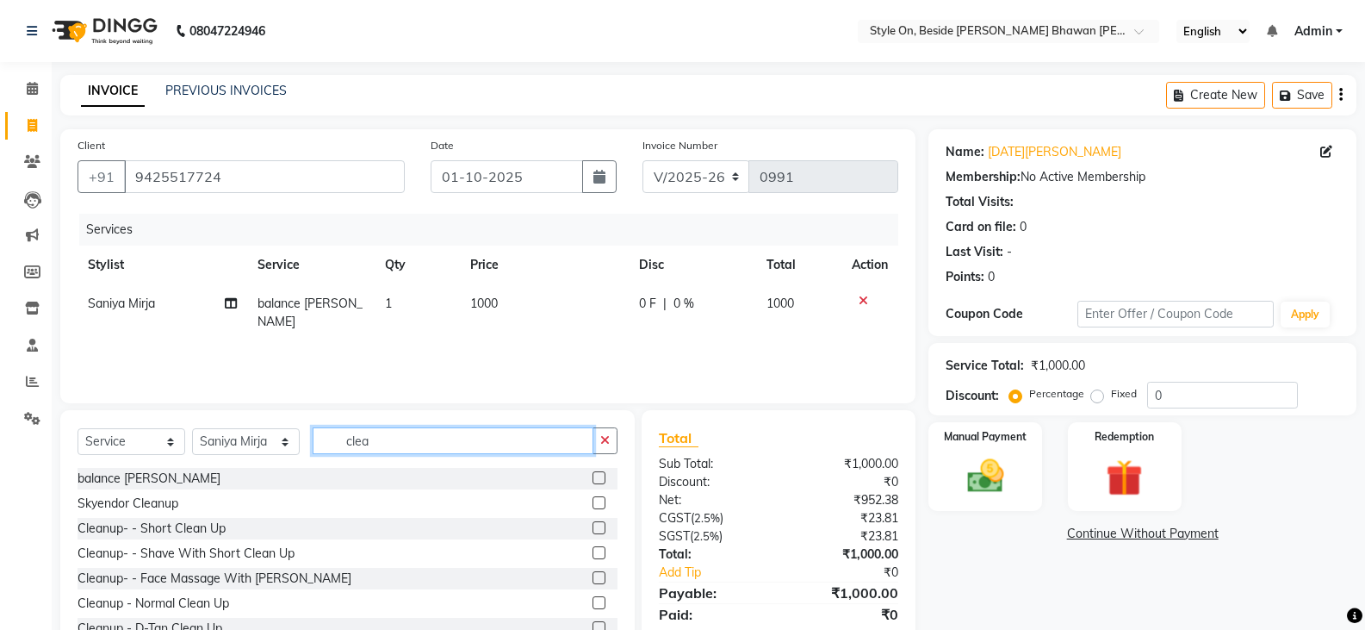
drag, startPoint x: 380, startPoint y: 444, endPoint x: 336, endPoint y: 439, distance: 44.2
click at [336, 439] on input "clea" at bounding box center [453, 440] width 281 height 27
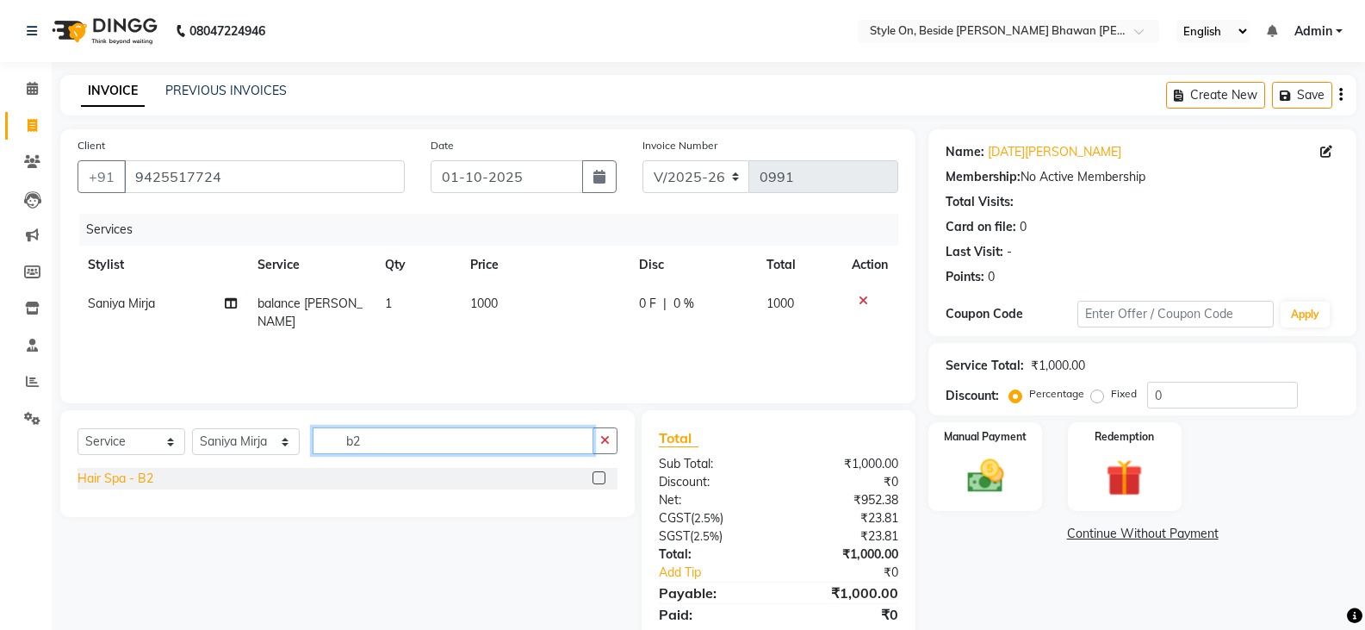
type input "b2"
click at [140, 475] on div "Hair Spa - B2" at bounding box center [116, 478] width 76 height 18
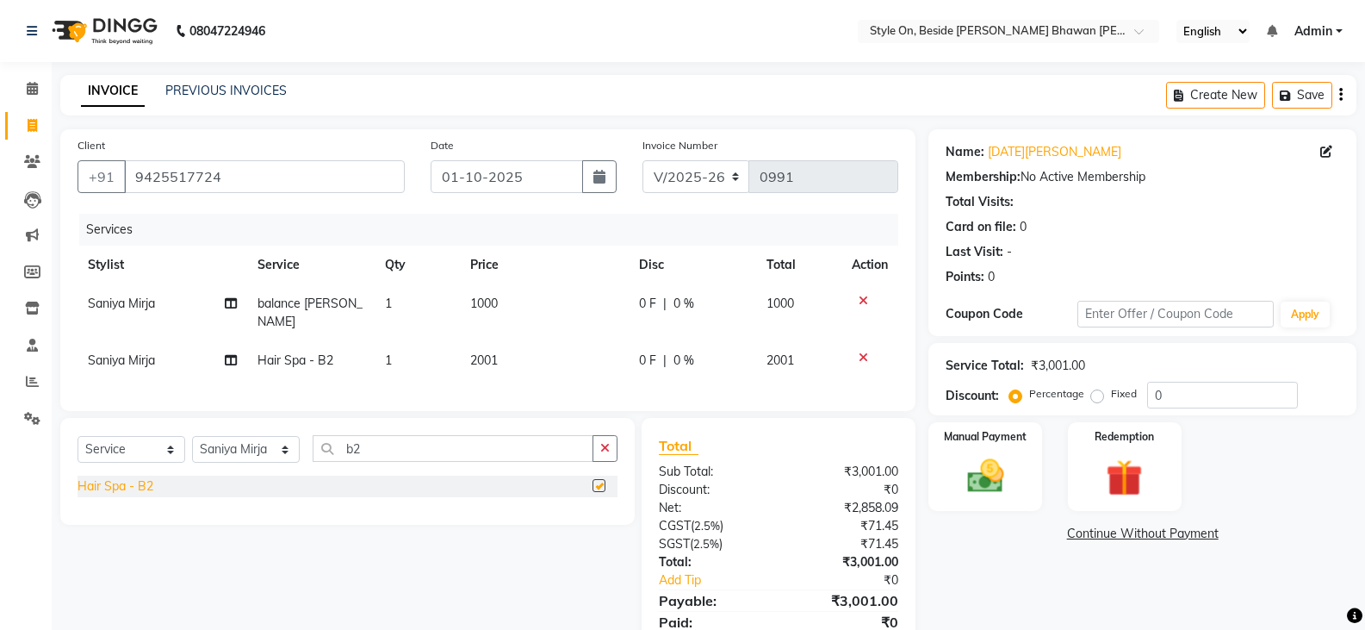
checkbox input "false"
click at [531, 350] on td "2001" at bounding box center [545, 360] width 170 height 39
select select "33220"
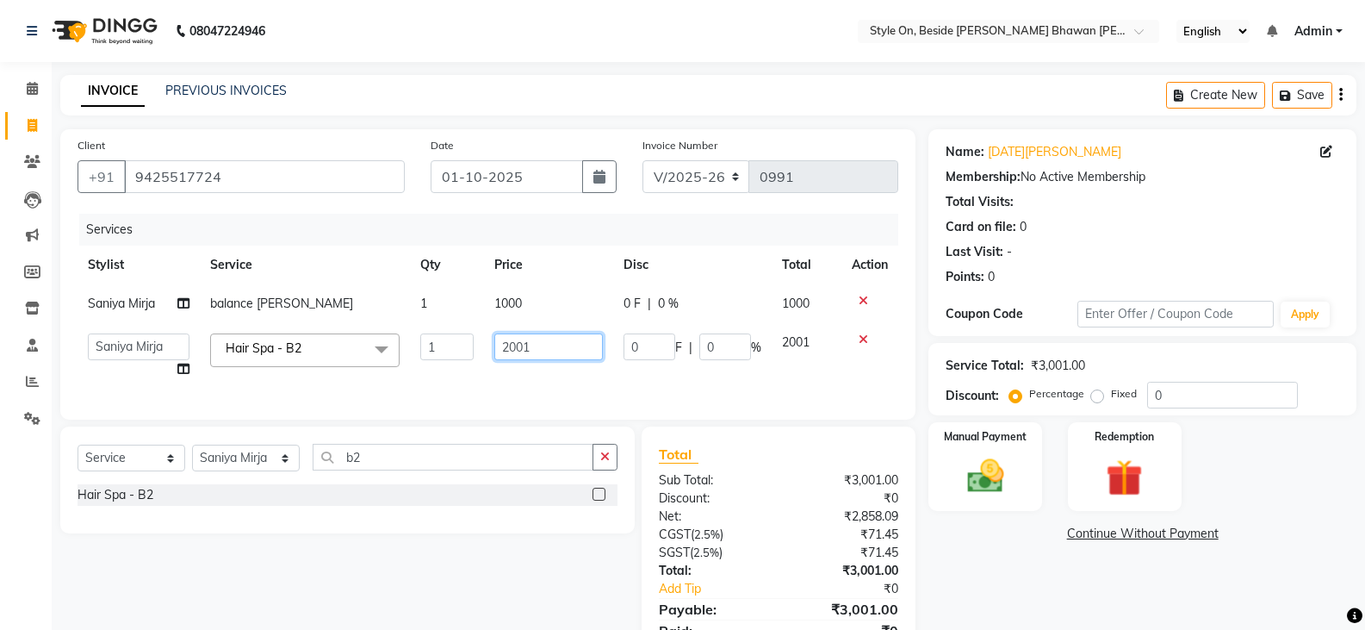
click at [504, 349] on input "2001" at bounding box center [548, 346] width 108 height 27
drag, startPoint x: 540, startPoint y: 342, endPoint x: 490, endPoint y: 349, distance: 50.4
click at [489, 349] on td "2001" at bounding box center [548, 355] width 128 height 65
type input "2500"
click at [270, 466] on div "Select Service Product Membership Package Voucher Prepaid Gift Card Select Styl…" at bounding box center [348, 464] width 540 height 40
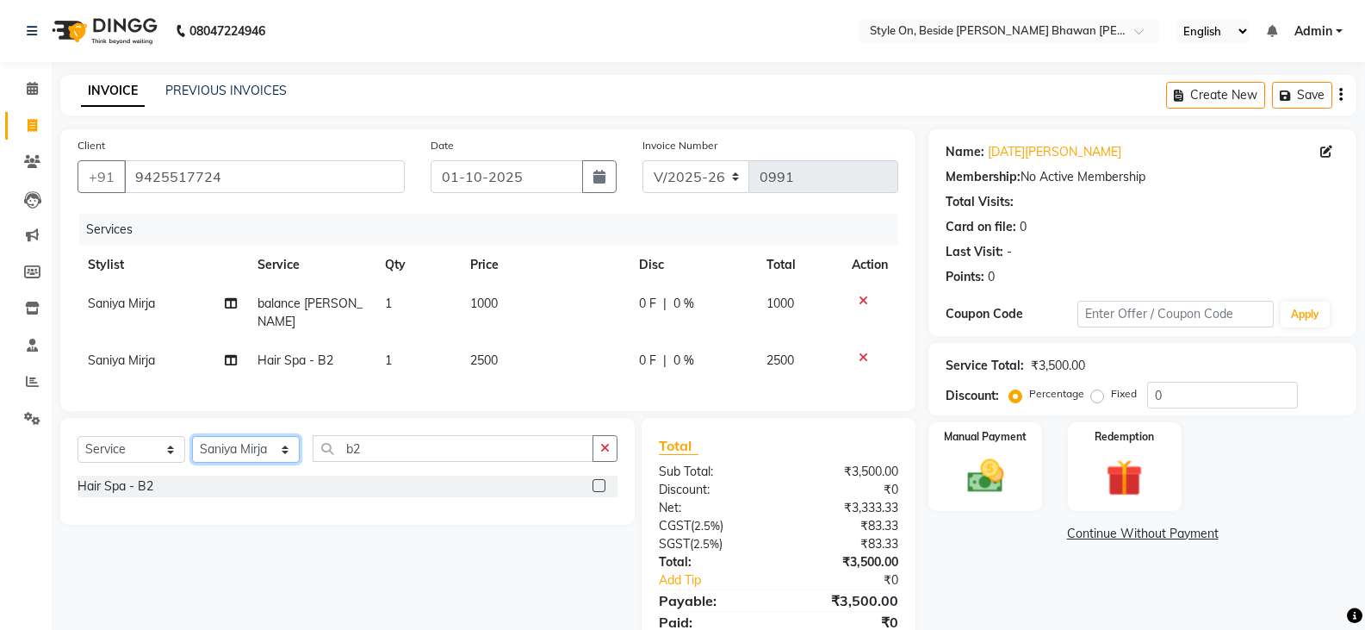
select select "27827"
click at [192, 436] on select "Select Stylist [PERSON_NAME] Anju [PERSON_NAME] [PERSON_NAME] [PERSON_NAME] [PE…" at bounding box center [246, 449] width 108 height 27
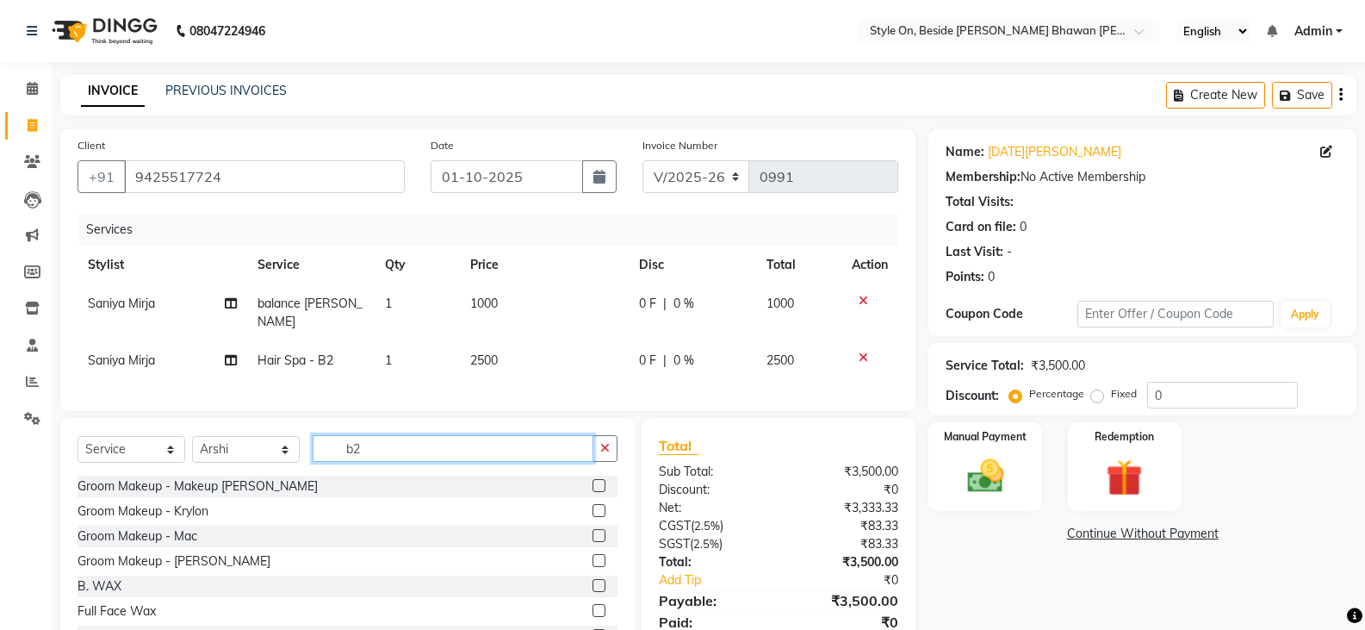
drag, startPoint x: 370, startPoint y: 441, endPoint x: 348, endPoint y: 443, distance: 21.6
click at [348, 443] on input "b2" at bounding box center [453, 448] width 281 height 27
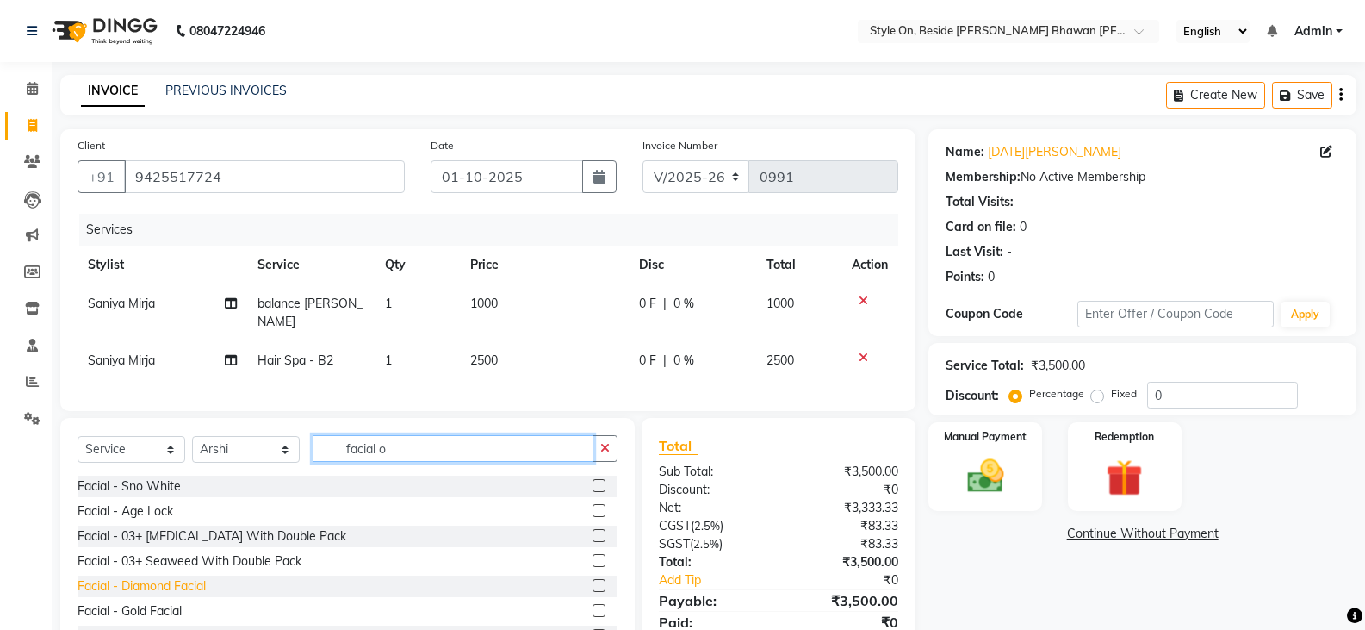
scroll to position [53, 0]
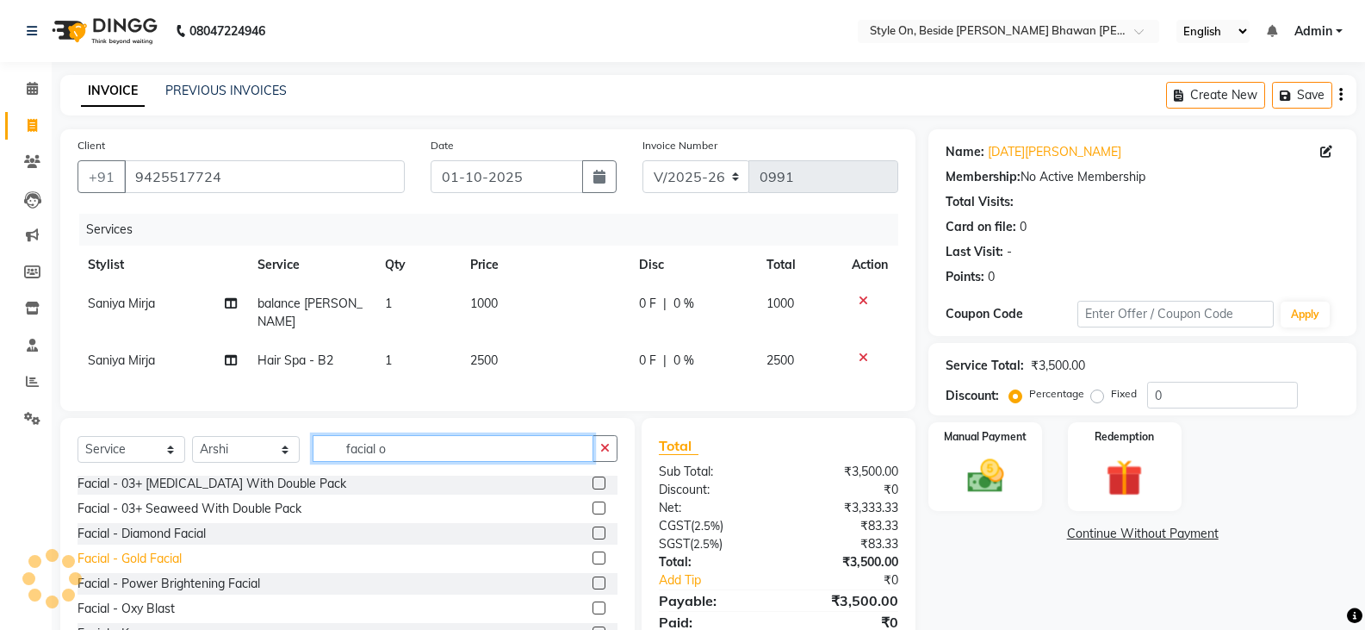
type input "facial o"
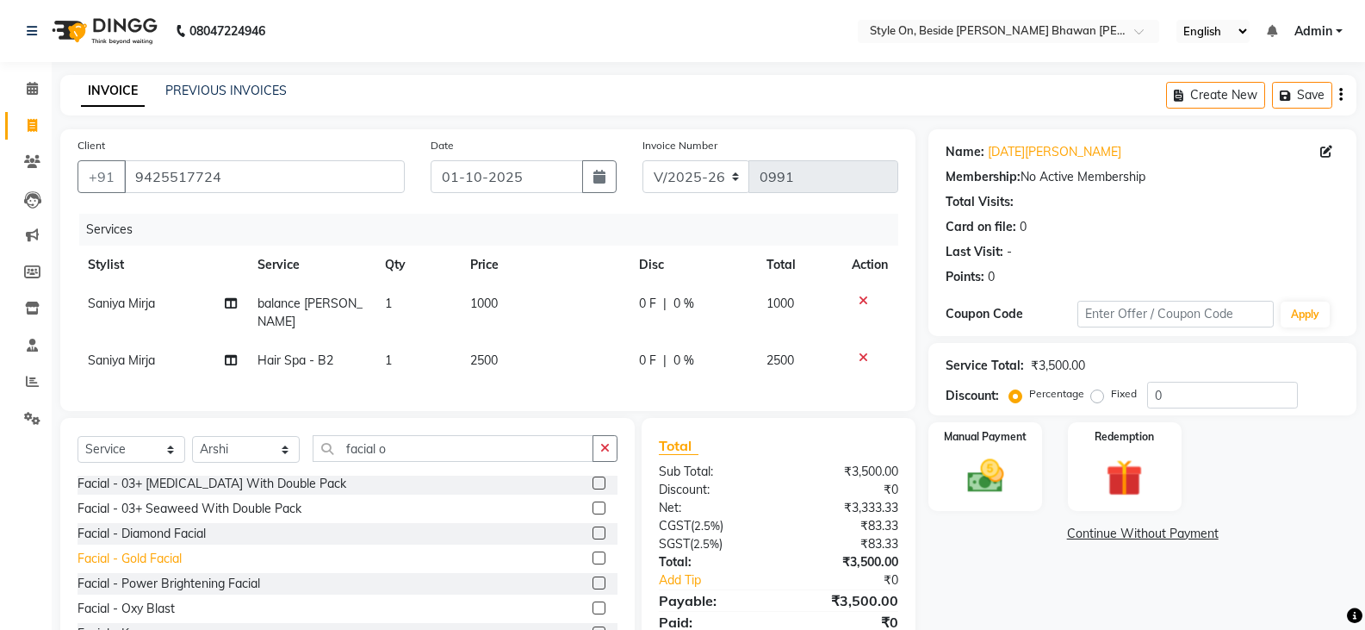
click at [165, 553] on div "Facial - Gold Facial" at bounding box center [130, 559] width 104 height 18
checkbox input "false"
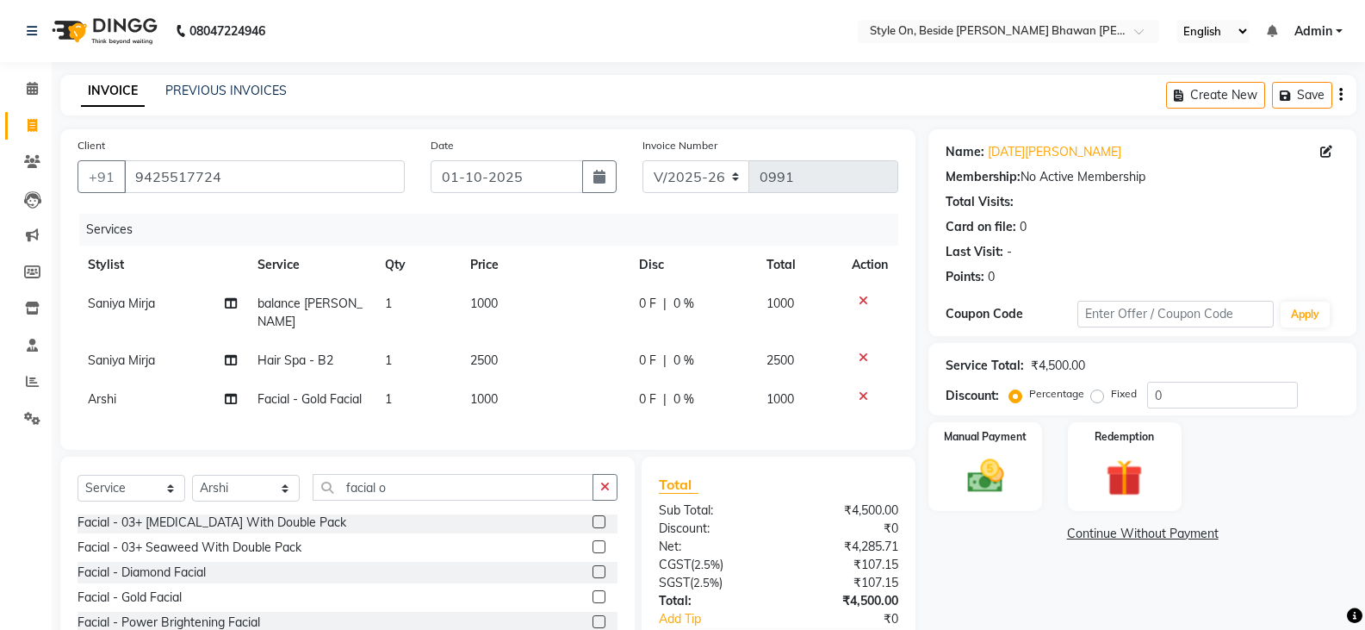
click at [859, 390] on icon at bounding box center [863, 396] width 9 height 12
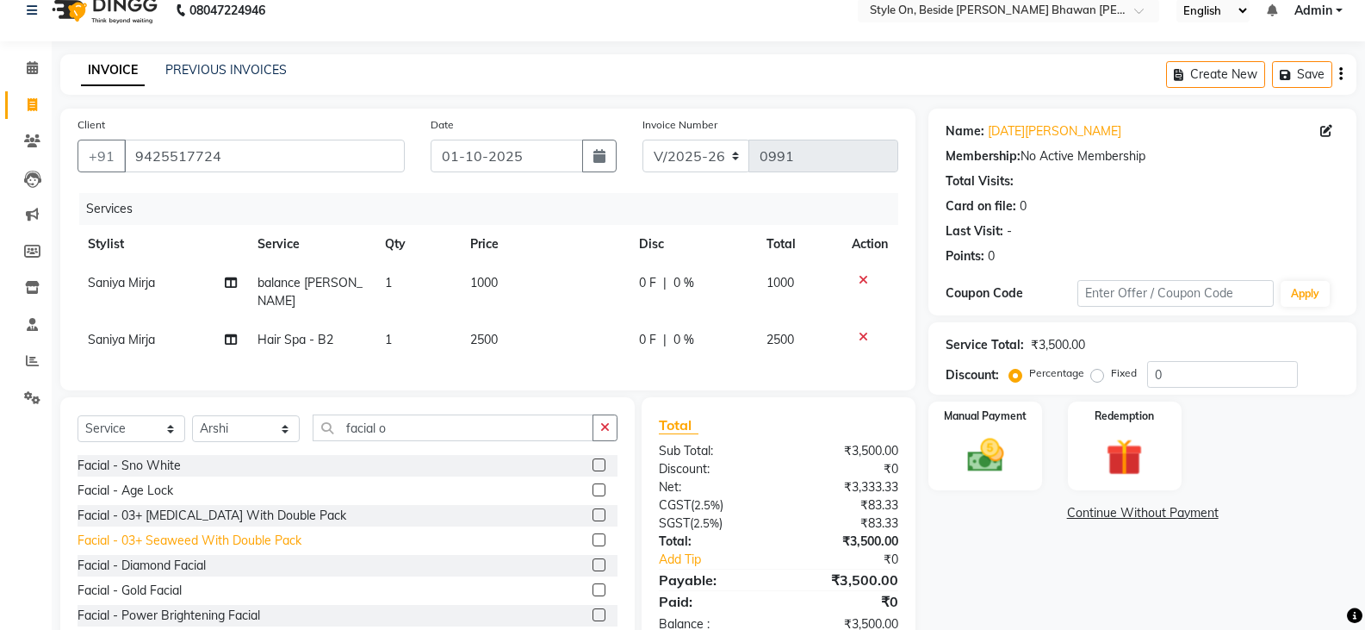
scroll to position [0, 0]
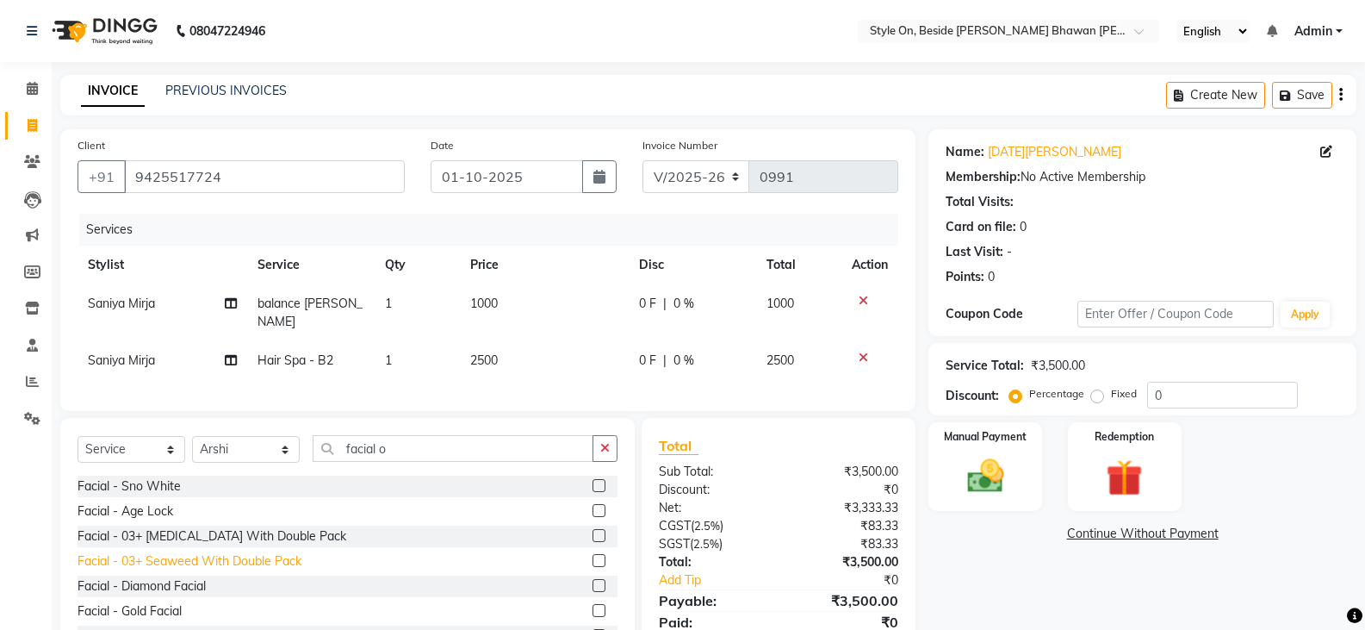
click at [242, 558] on div "Facial - 03+ Seaweed With Double Pack" at bounding box center [190, 561] width 224 height 18
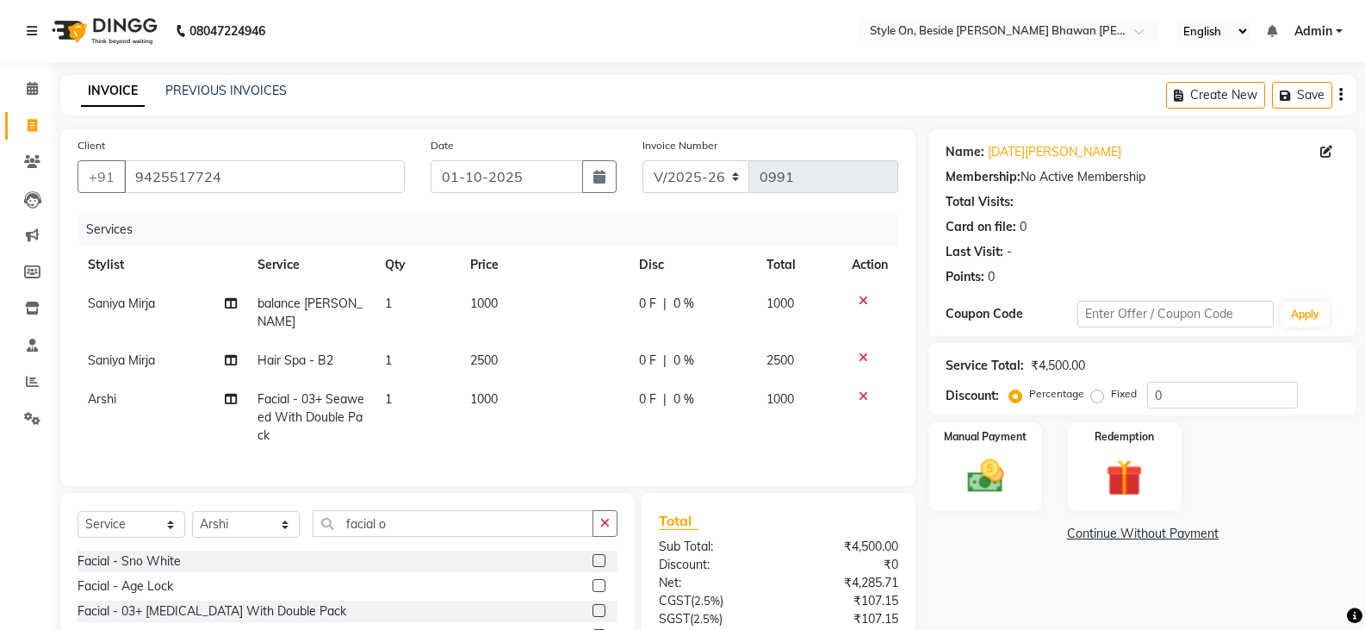
checkbox input "false"
click at [865, 390] on icon at bounding box center [863, 396] width 9 height 12
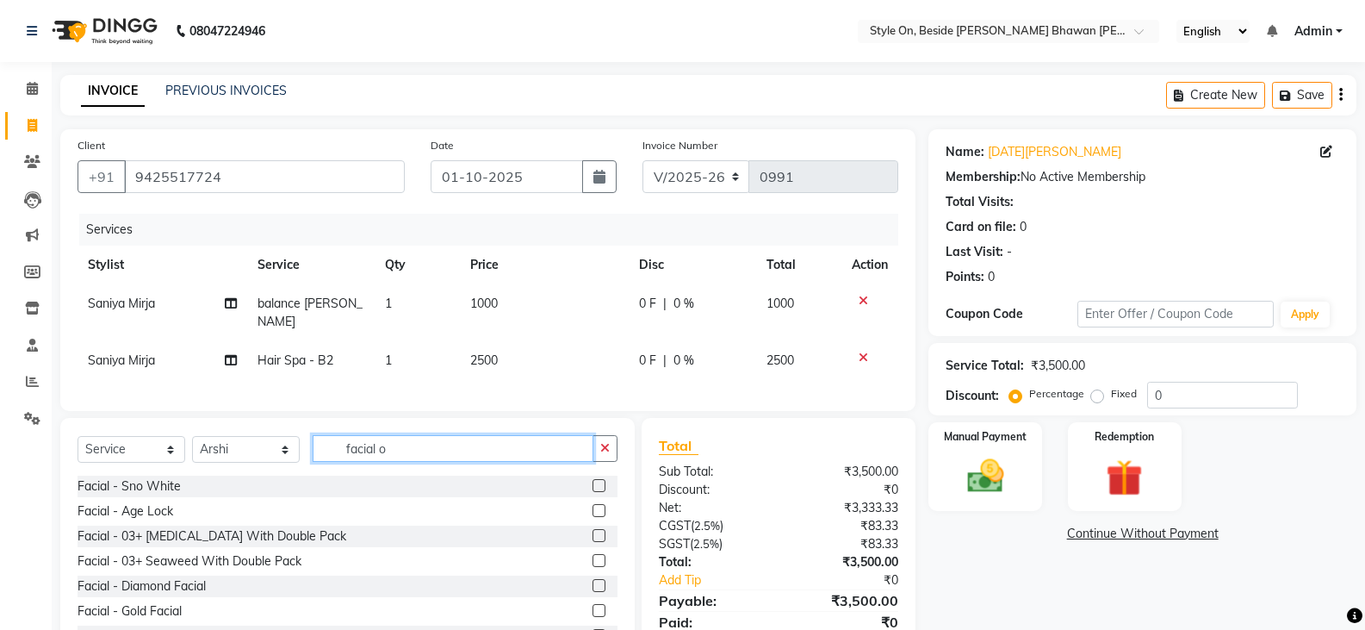
click at [523, 451] on input "facial o" at bounding box center [453, 448] width 281 height 27
type input "f"
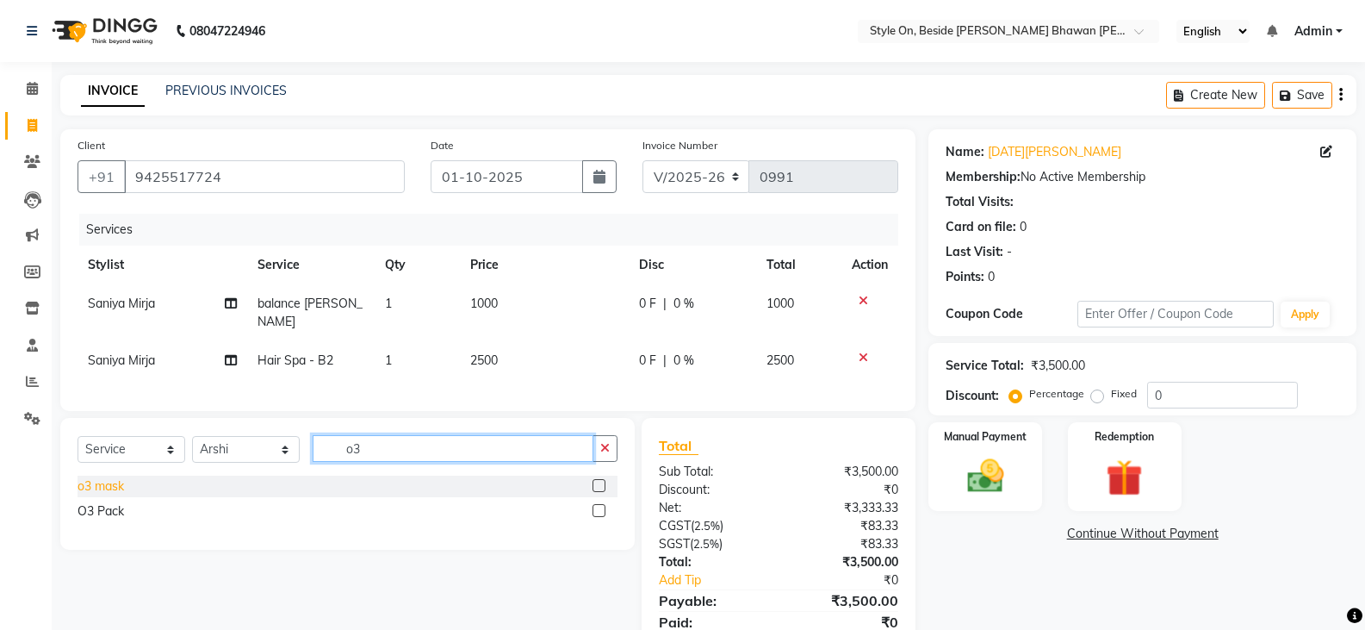
type input "o3"
click at [116, 477] on div "o3 mask" at bounding box center [101, 486] width 47 height 18
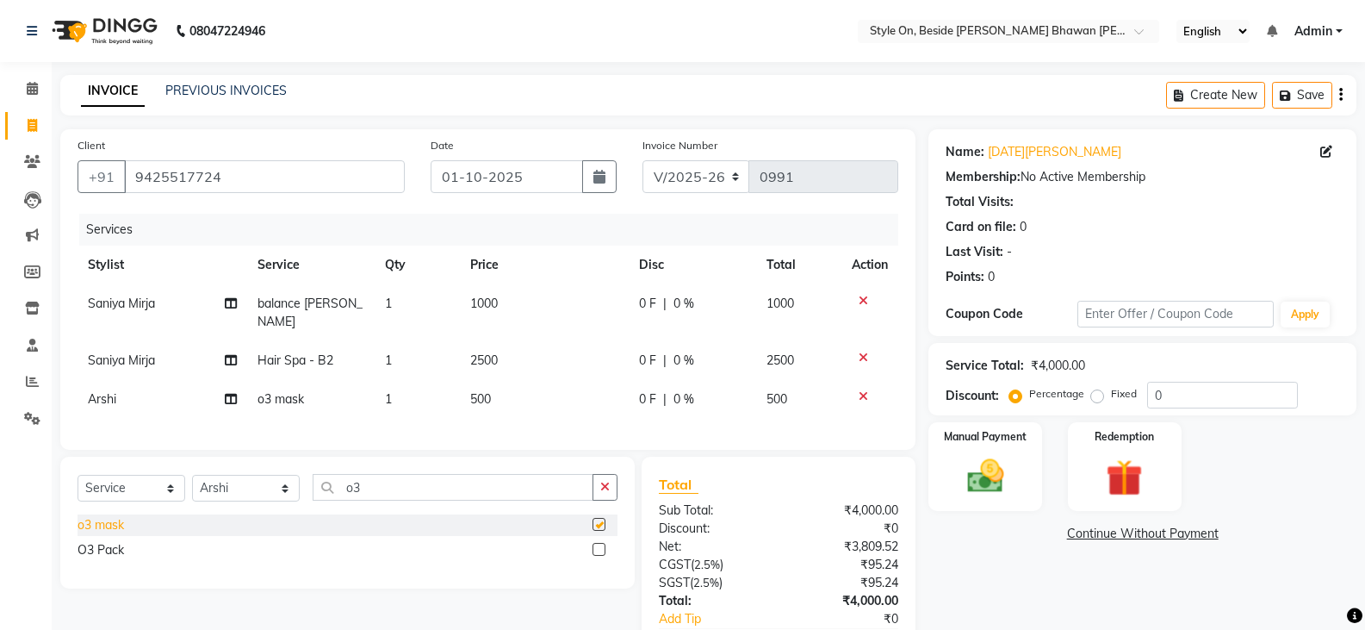
checkbox input "false"
click at [864, 390] on icon at bounding box center [863, 396] width 9 height 12
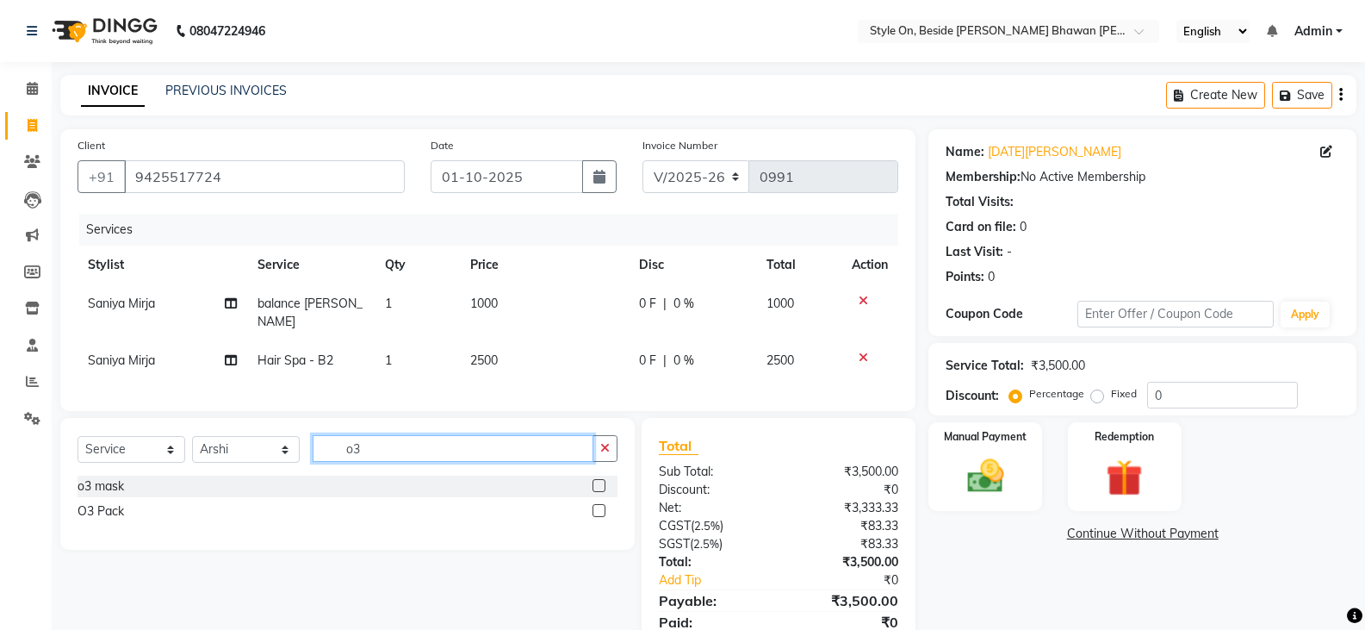
drag, startPoint x: 373, startPoint y: 438, endPoint x: 345, endPoint y: 444, distance: 29.2
click at [345, 444] on input "o3" at bounding box center [453, 448] width 281 height 27
type input "der"
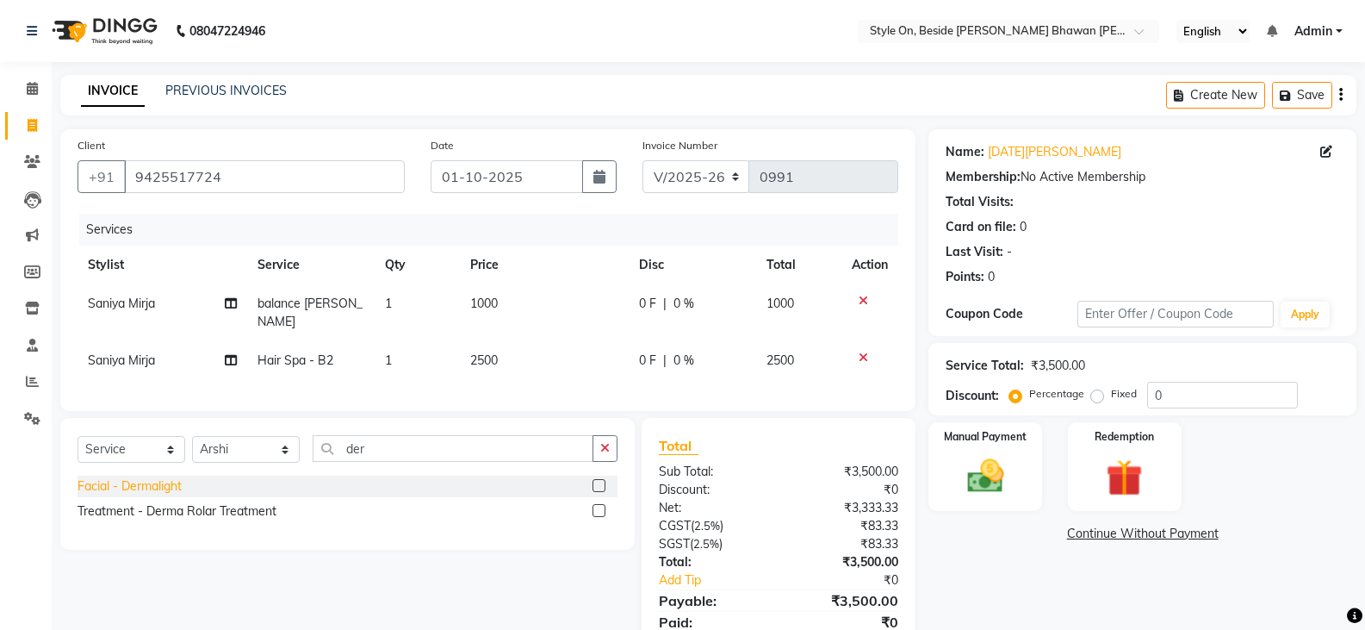
click at [156, 483] on div "Facial - Dermalight" at bounding box center [130, 486] width 104 height 18
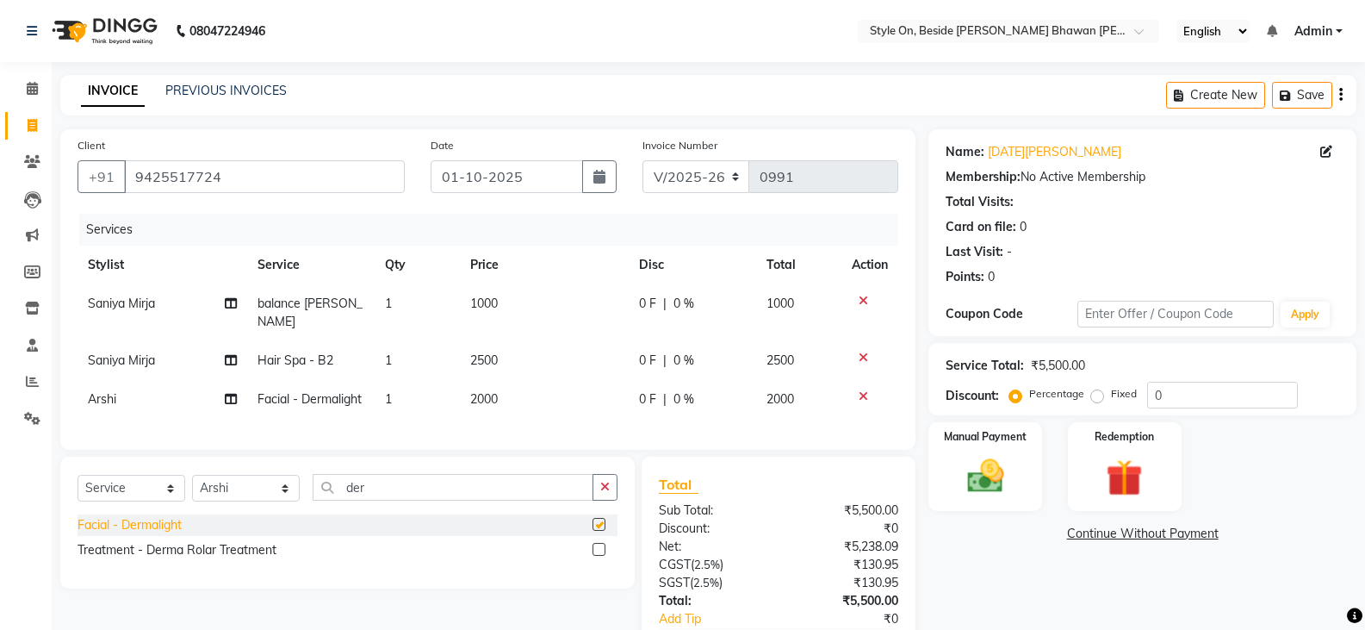
checkbox input "false"
click at [532, 380] on td "2000" at bounding box center [545, 399] width 170 height 39
select select "27827"
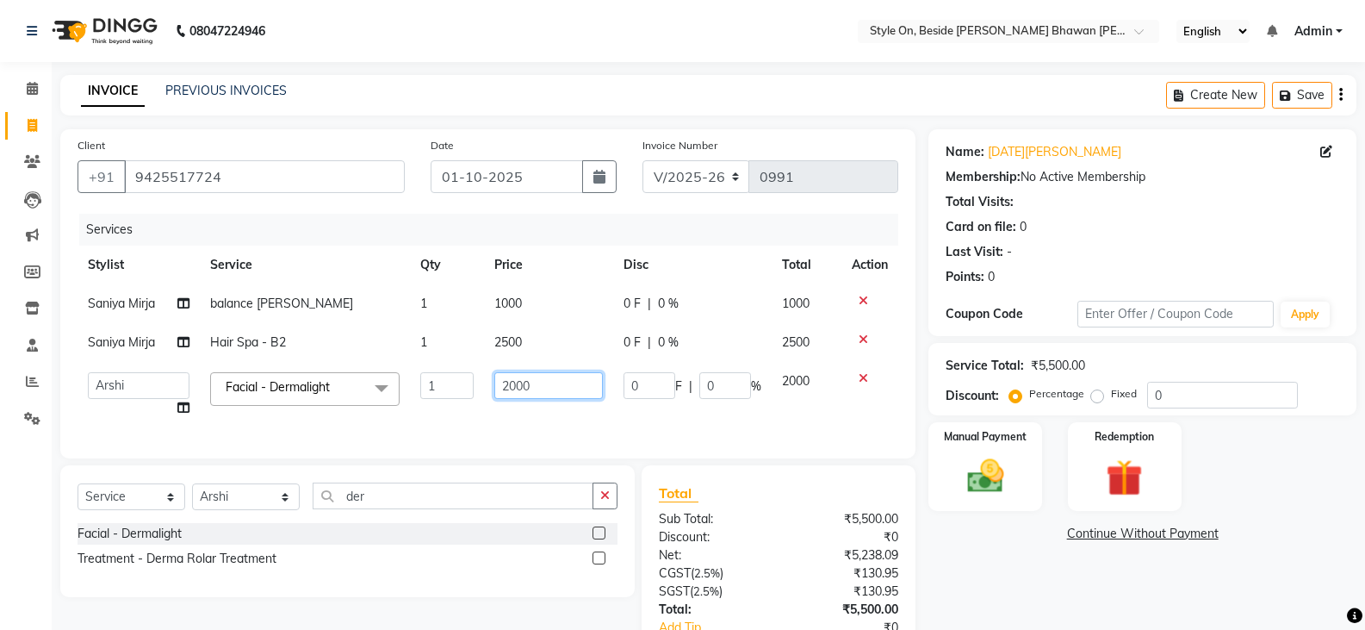
drag, startPoint x: 532, startPoint y: 383, endPoint x: 506, endPoint y: 387, distance: 26.1
click at [505, 388] on input "2000" at bounding box center [548, 385] width 108 height 27
type input "5800"
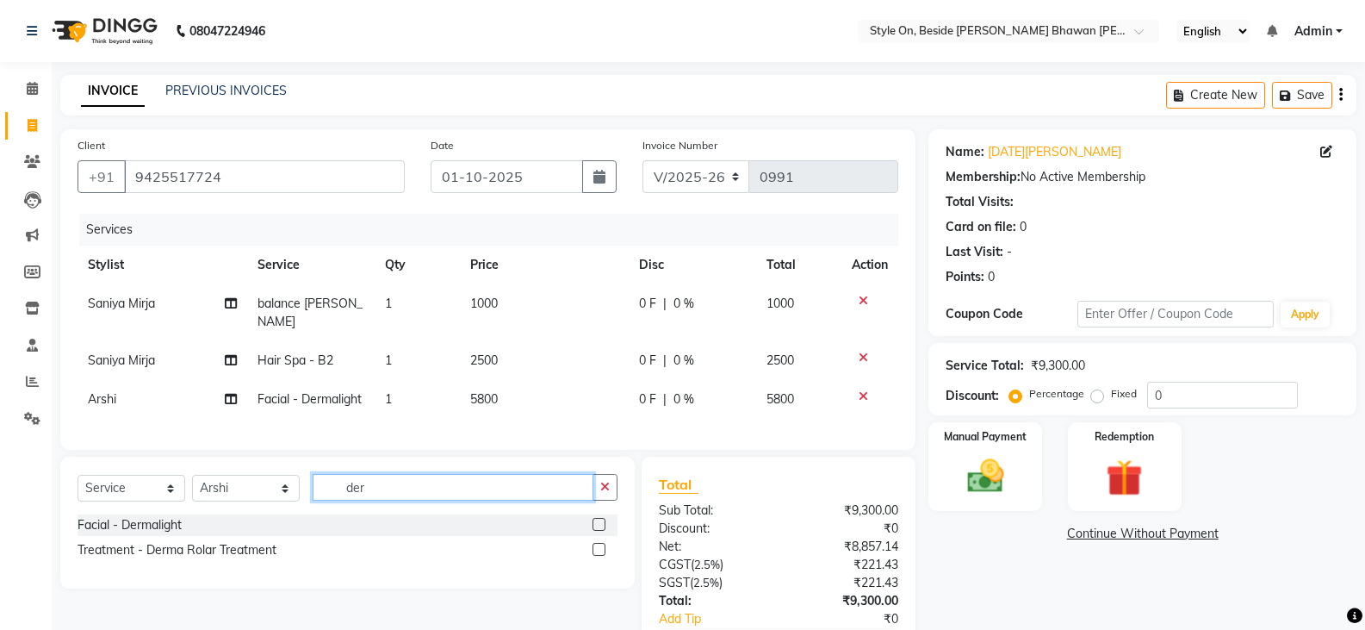
drag, startPoint x: 375, startPoint y: 512, endPoint x: 345, endPoint y: 514, distance: 29.4
click at [345, 514] on div "Select Service Product Membership Package Voucher Prepaid Gift Card Select Styl…" at bounding box center [347, 523] width 575 height 132
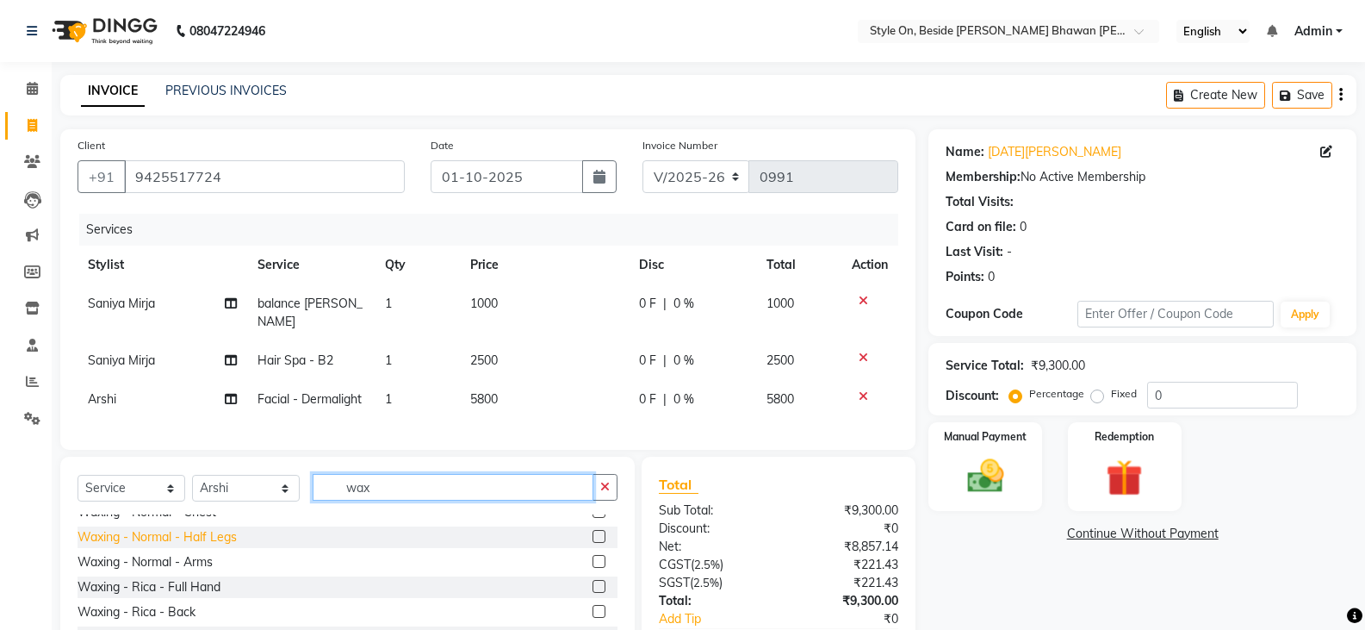
scroll to position [427, 0]
type input "wax"
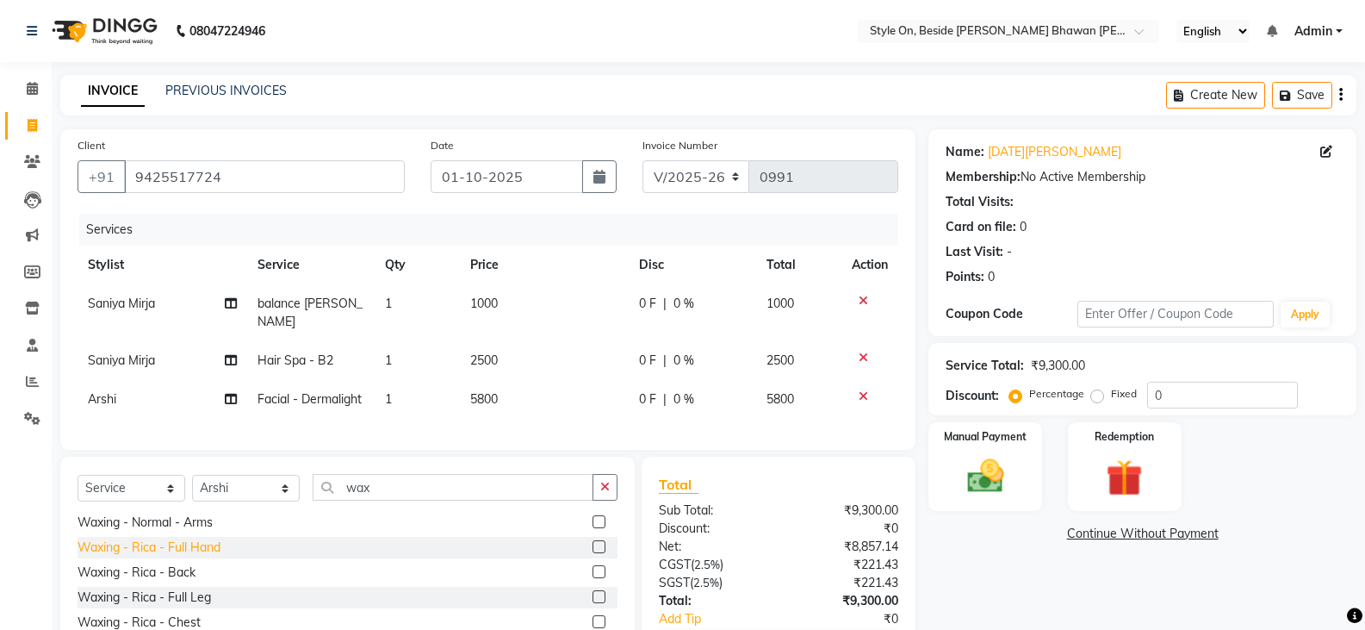
click at [209, 544] on div "Waxing - Rica - Full Hand" at bounding box center [149, 547] width 143 height 18
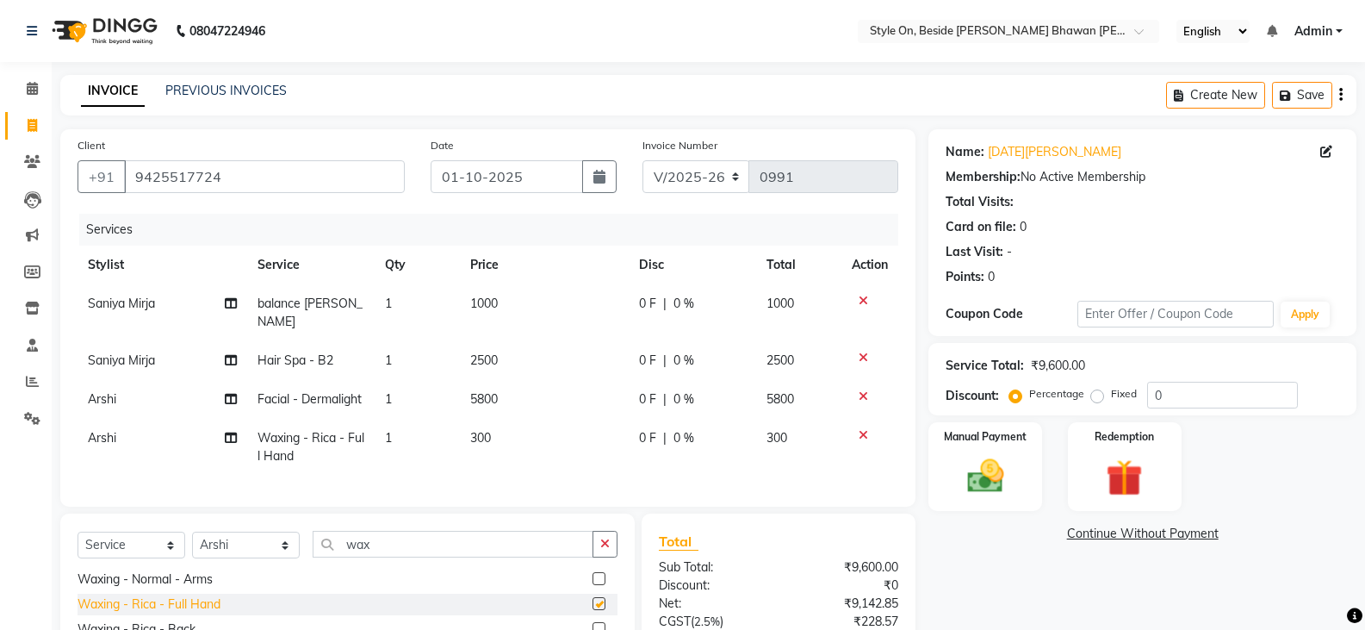
checkbox input "false"
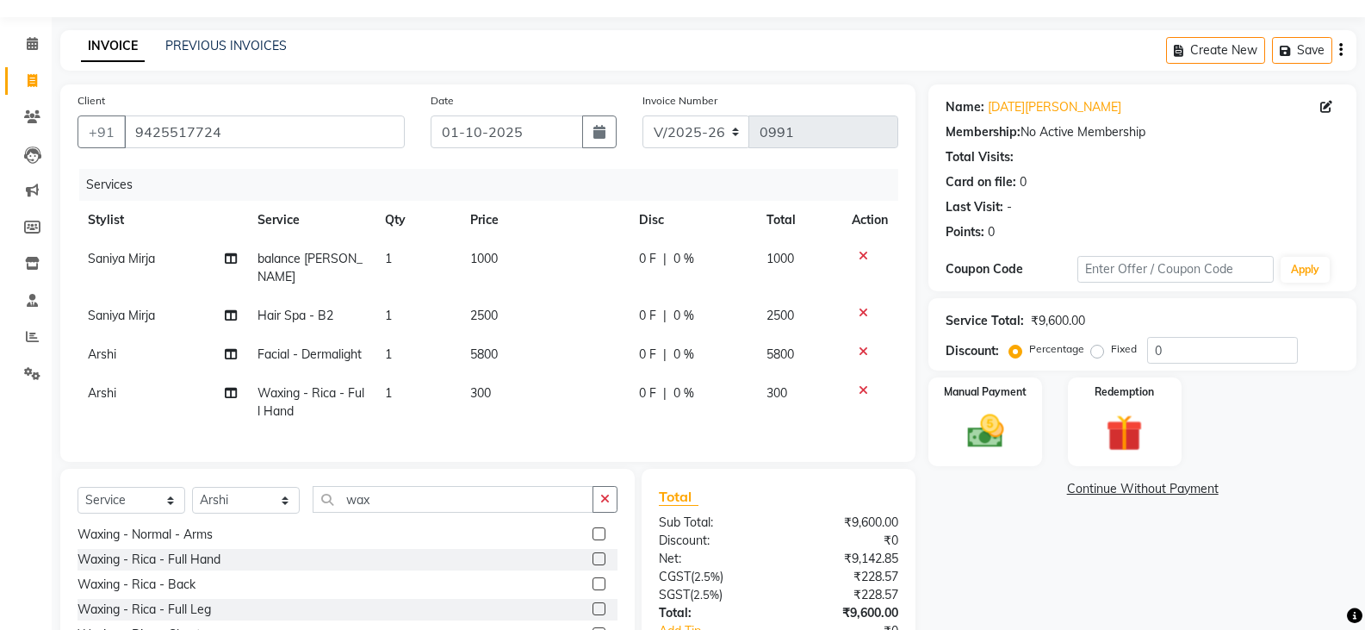
scroll to position [86, 0]
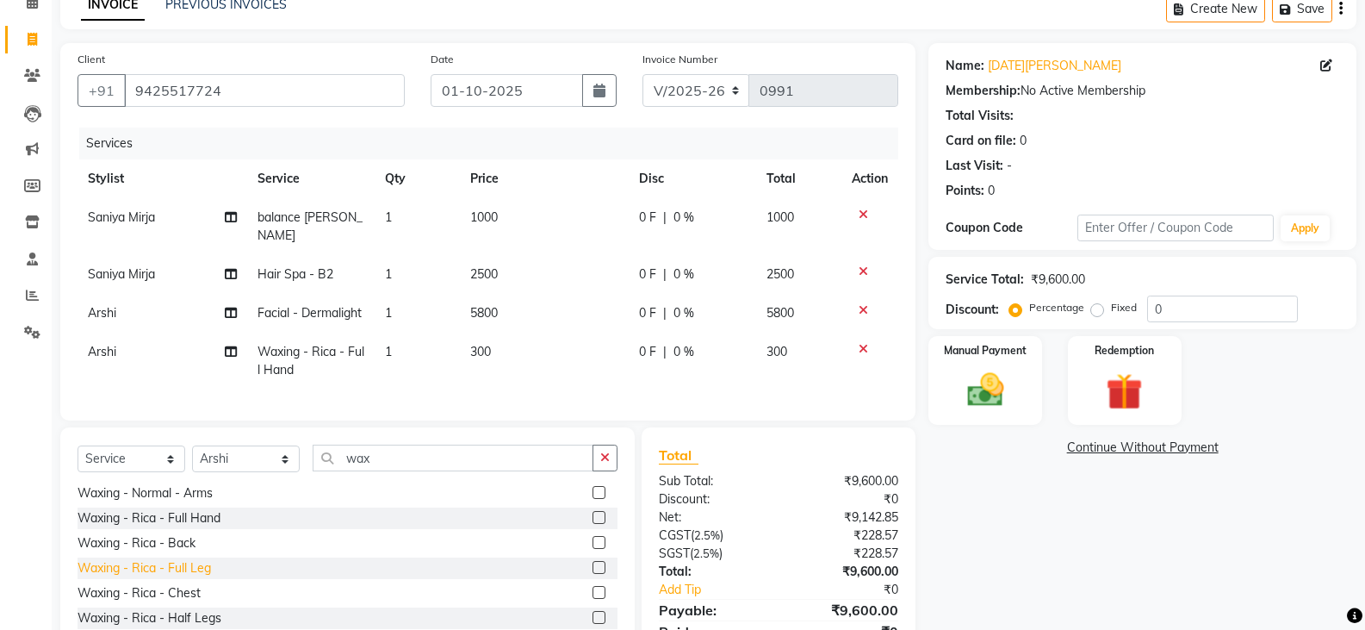
click at [207, 562] on div "Waxing - Rica - Full Leg" at bounding box center [145, 568] width 134 height 18
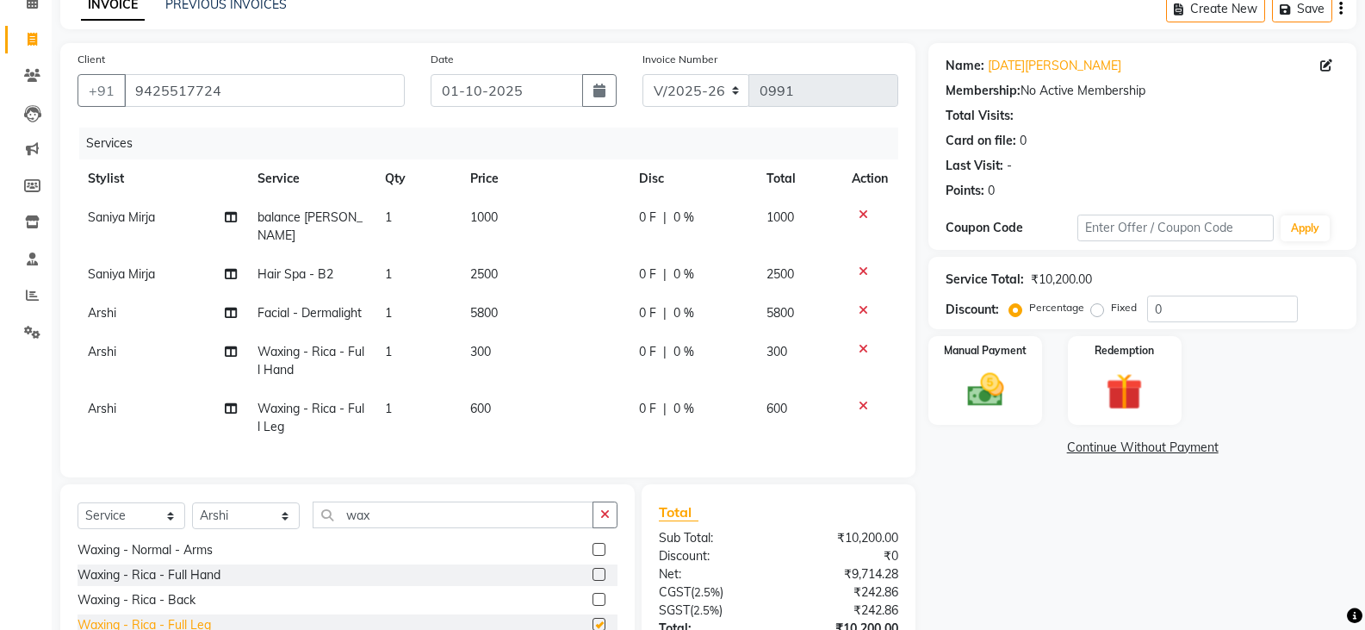
checkbox input "false"
click at [859, 343] on icon at bounding box center [863, 349] width 9 height 12
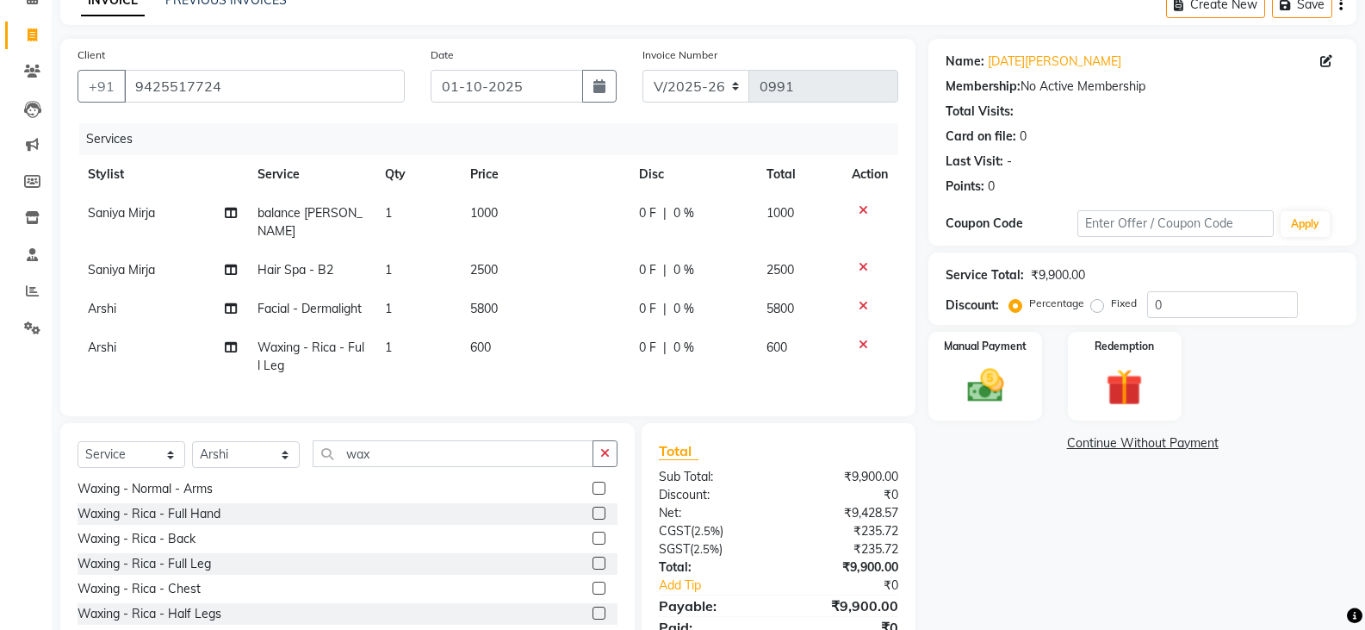
scroll to position [158, 0]
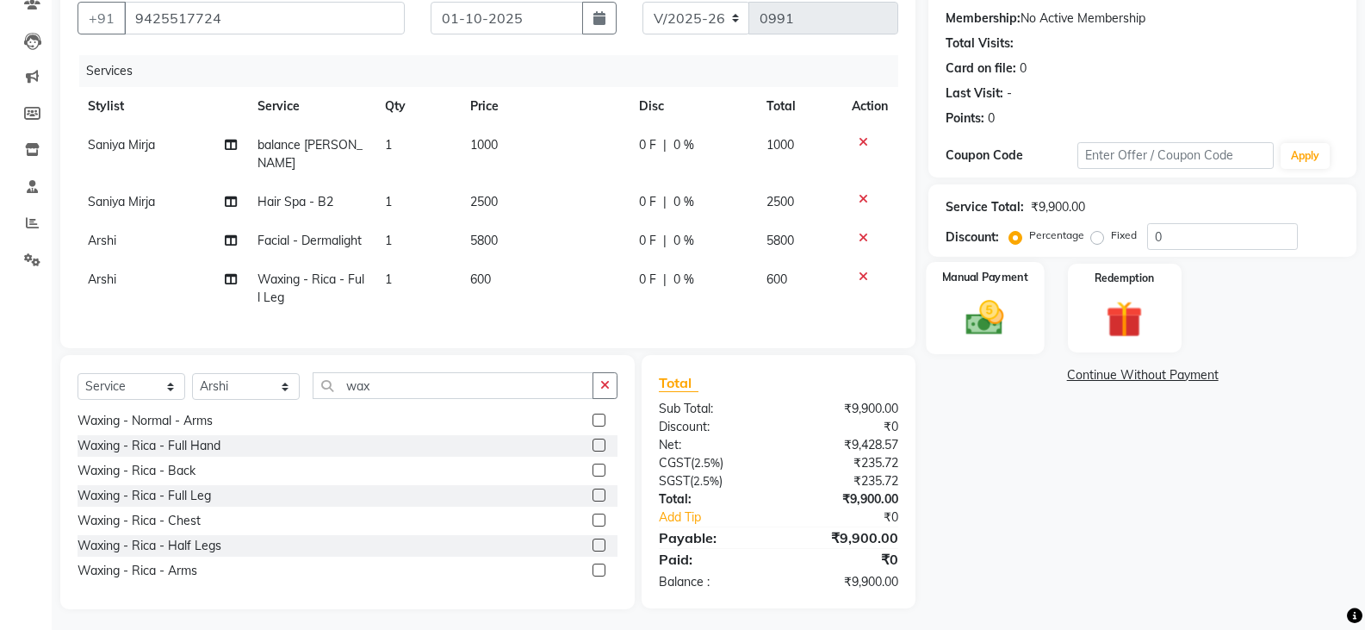
click at [978, 329] on img at bounding box center [984, 317] width 61 height 44
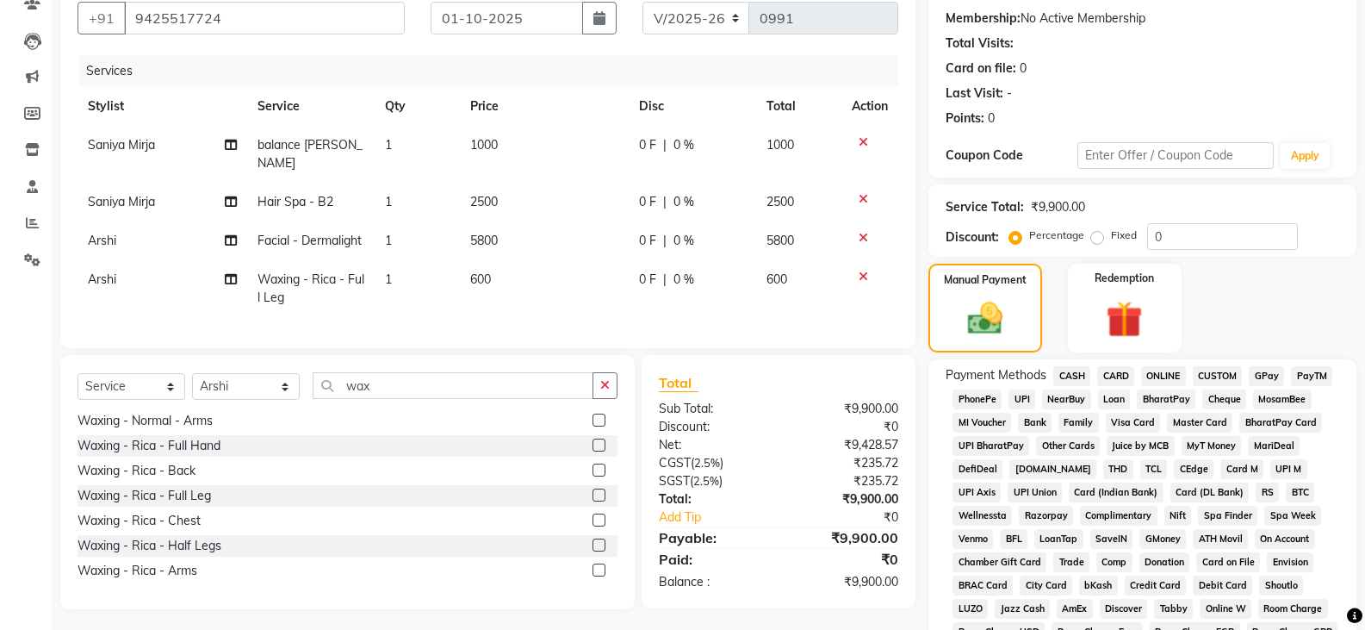
click at [1072, 376] on span "CASH" at bounding box center [1071, 376] width 37 height 20
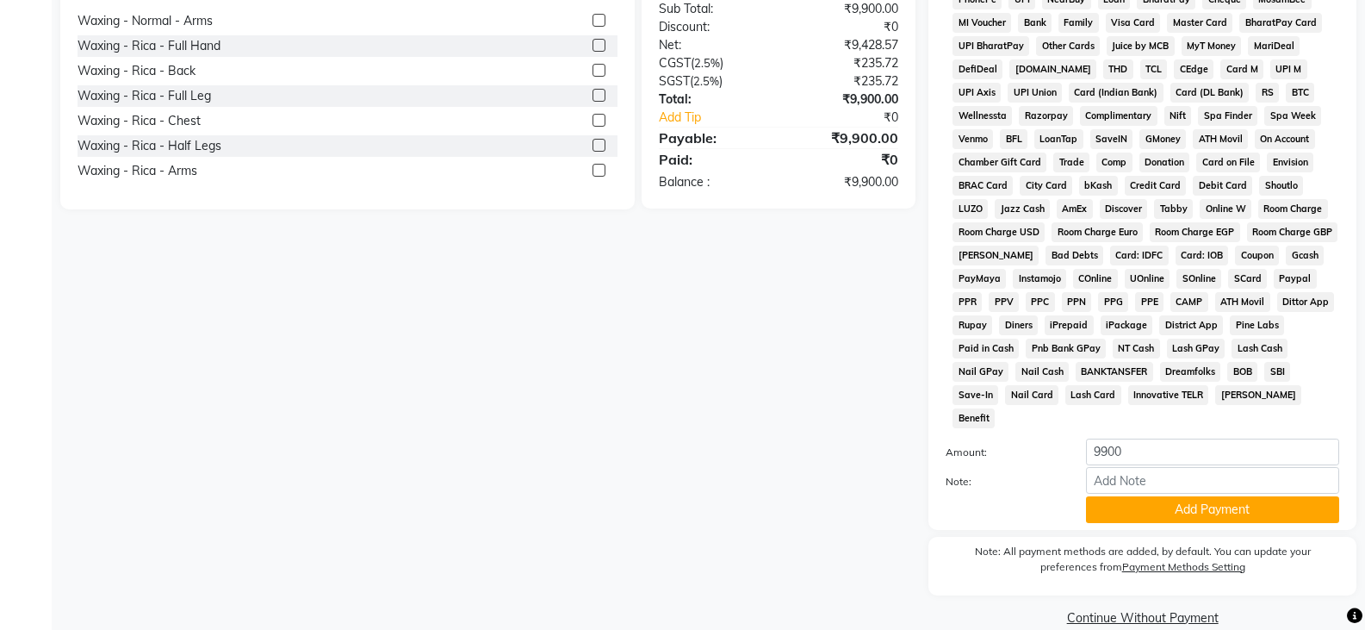
scroll to position [562, 0]
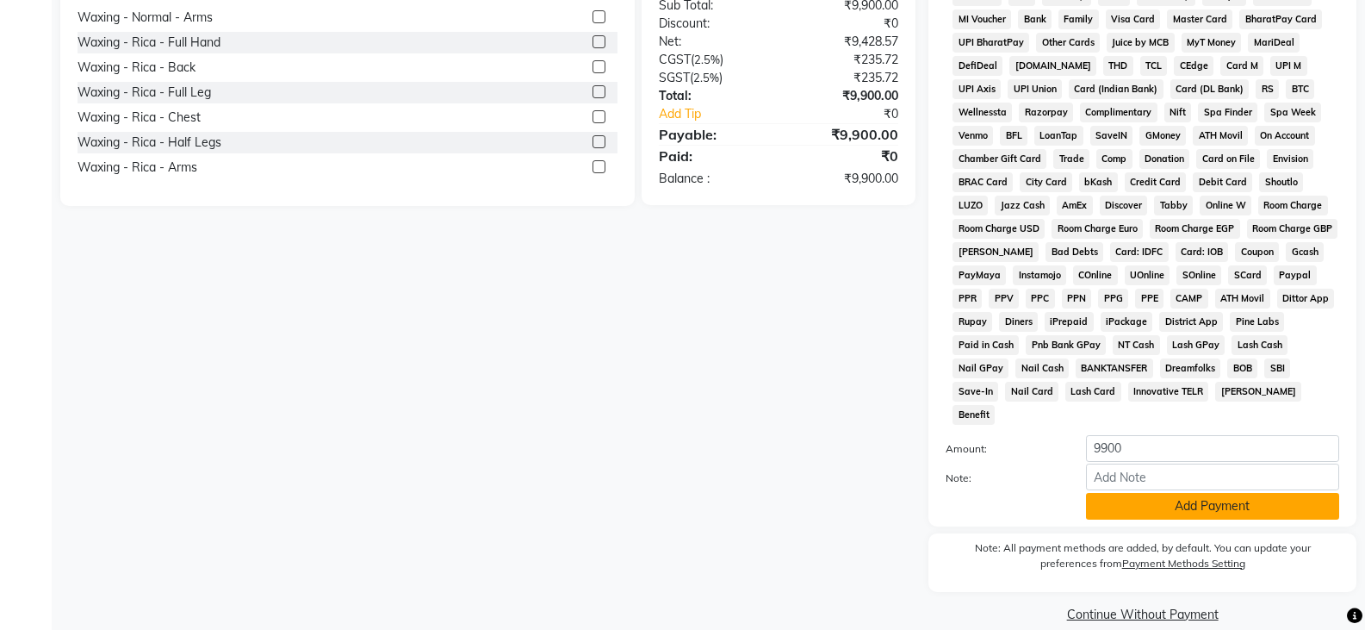
click at [1184, 493] on button "Add Payment" at bounding box center [1212, 506] width 253 height 27
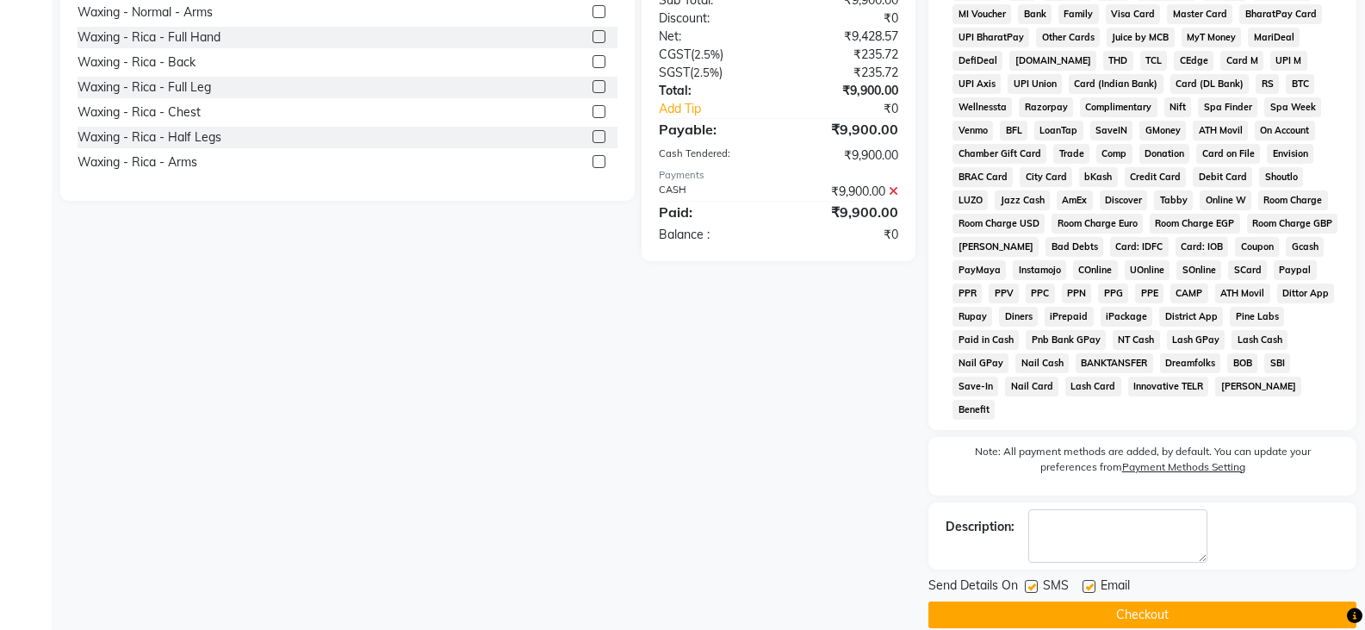
scroll to position [568, 0]
click at [1134, 600] on button "Checkout" at bounding box center [1143, 613] width 428 height 27
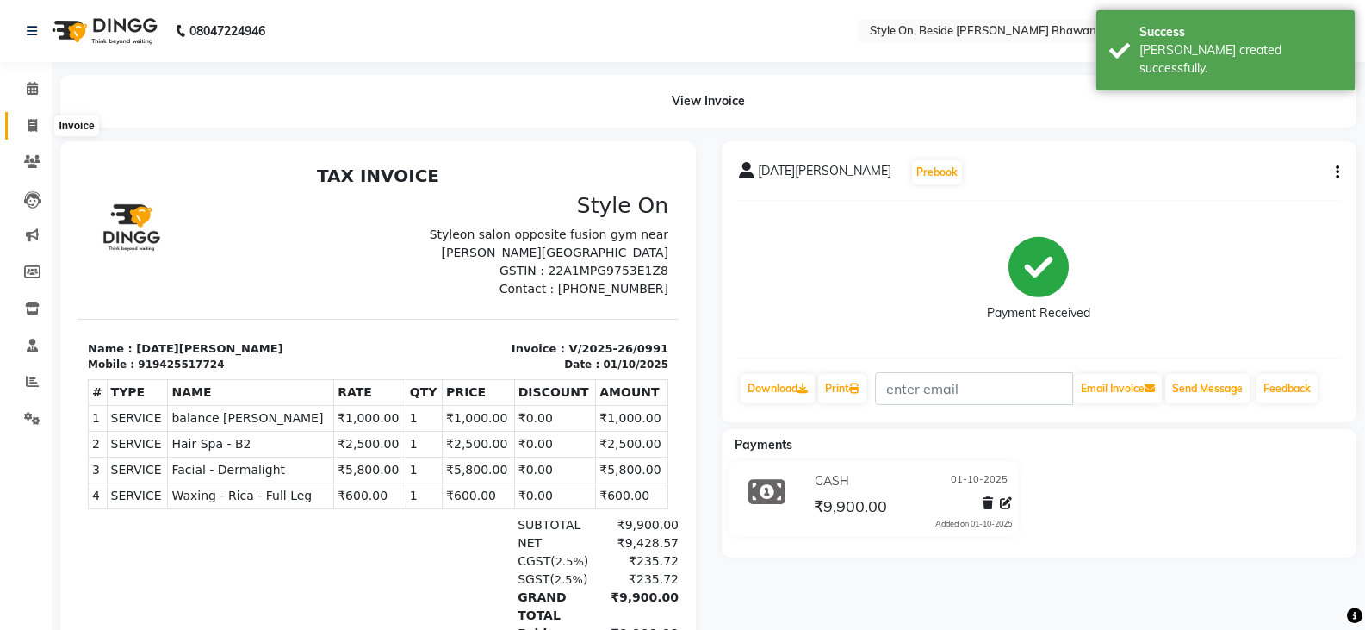
click at [34, 124] on icon at bounding box center [32, 125] width 9 height 13
select select "4700"
select select "service"
